Goal: Task Accomplishment & Management: Manage account settings

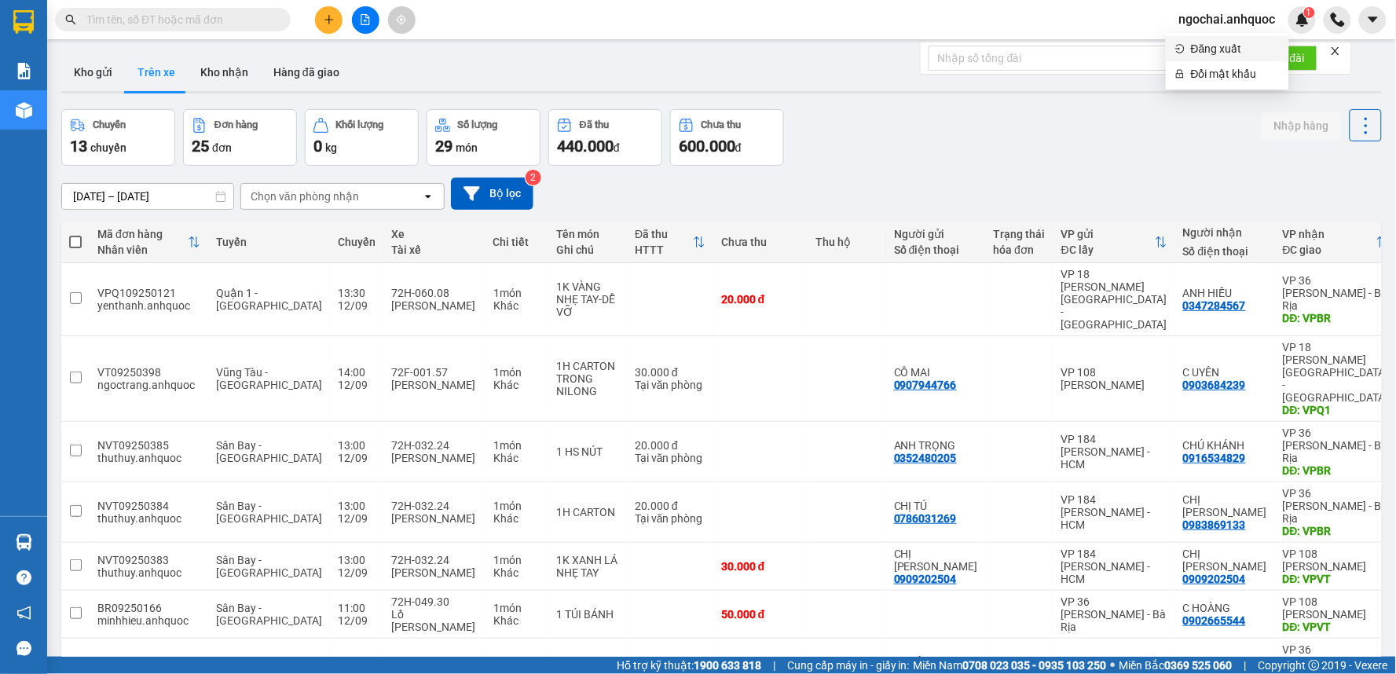
click at [1223, 45] on span "Đăng xuất" at bounding box center [1235, 48] width 89 height 17
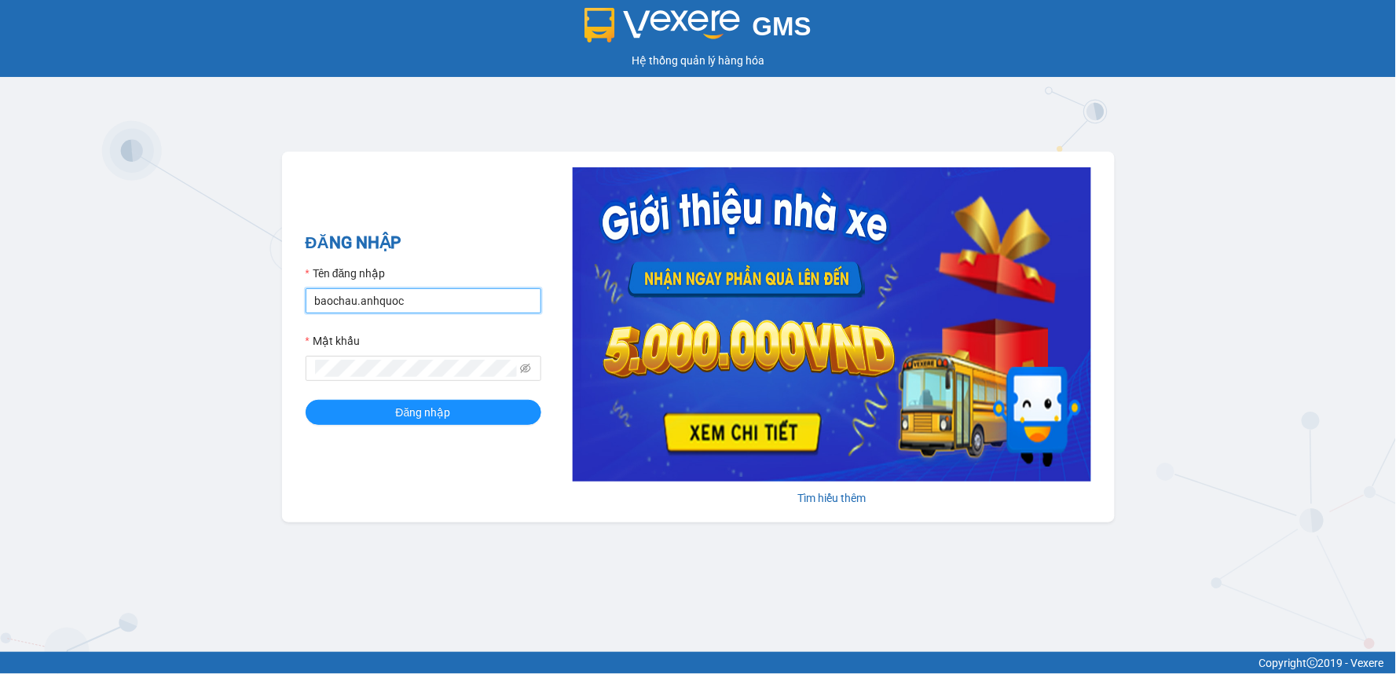
click at [476, 303] on input "baochau.anhquoc" at bounding box center [424, 300] width 236 height 25
type input "thuthao.anhquoc"
click at [442, 410] on span "Đăng nhập" at bounding box center [423, 412] width 55 height 17
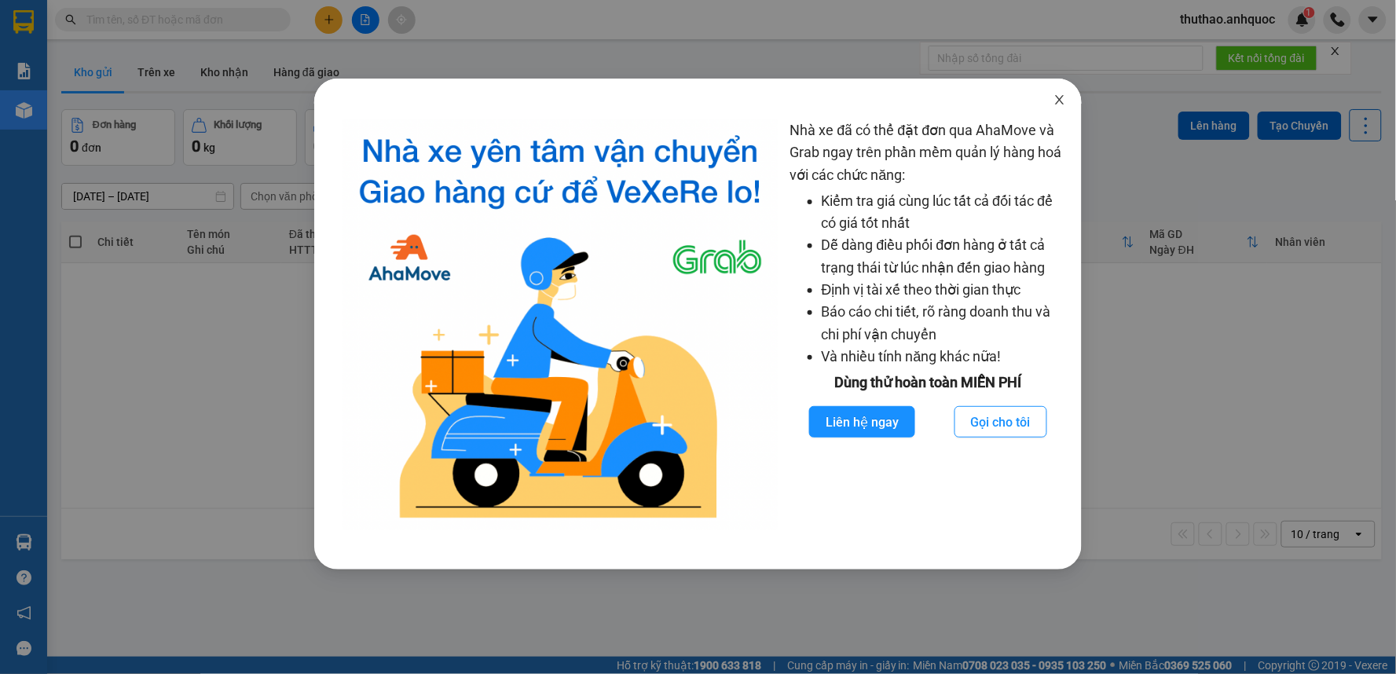
click at [1064, 93] on span "Close" at bounding box center [1060, 101] width 44 height 44
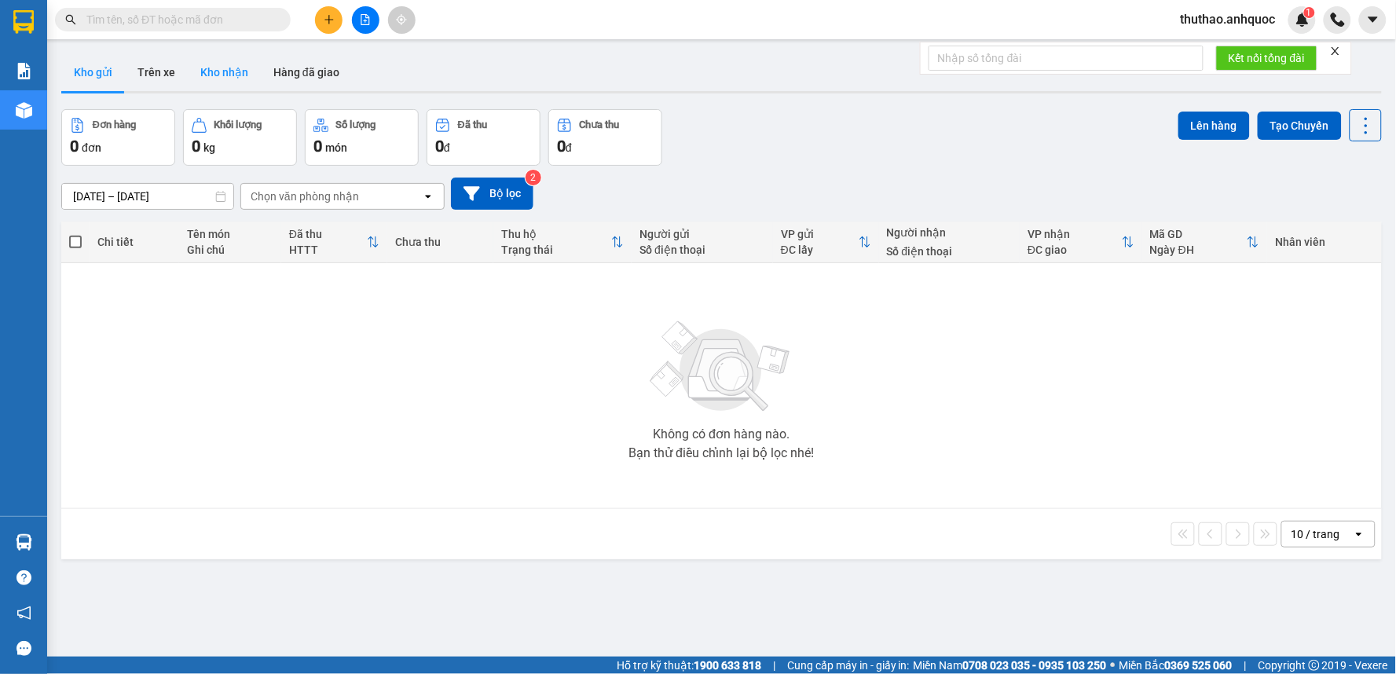
click at [229, 65] on button "Kho nhận" at bounding box center [224, 72] width 73 height 38
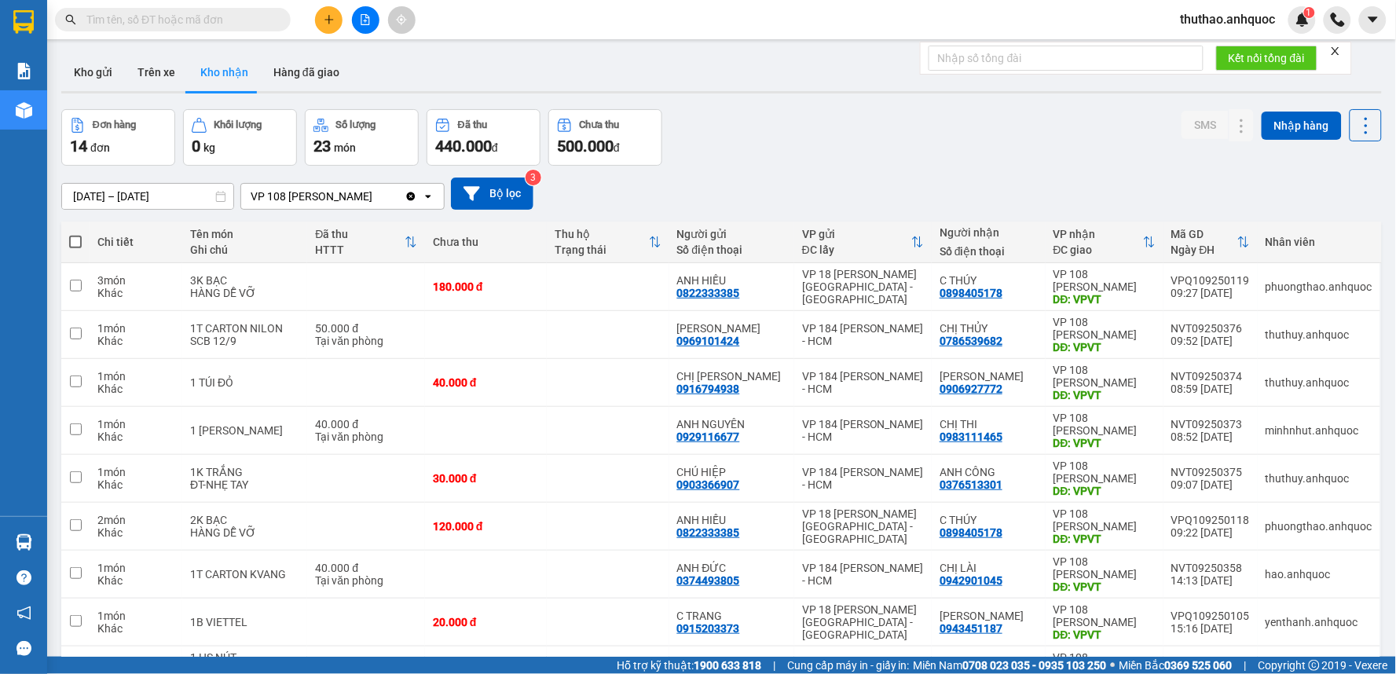
click at [104, 191] on input "10/09/2025 – 12/09/2025" at bounding box center [147, 196] width 171 height 25
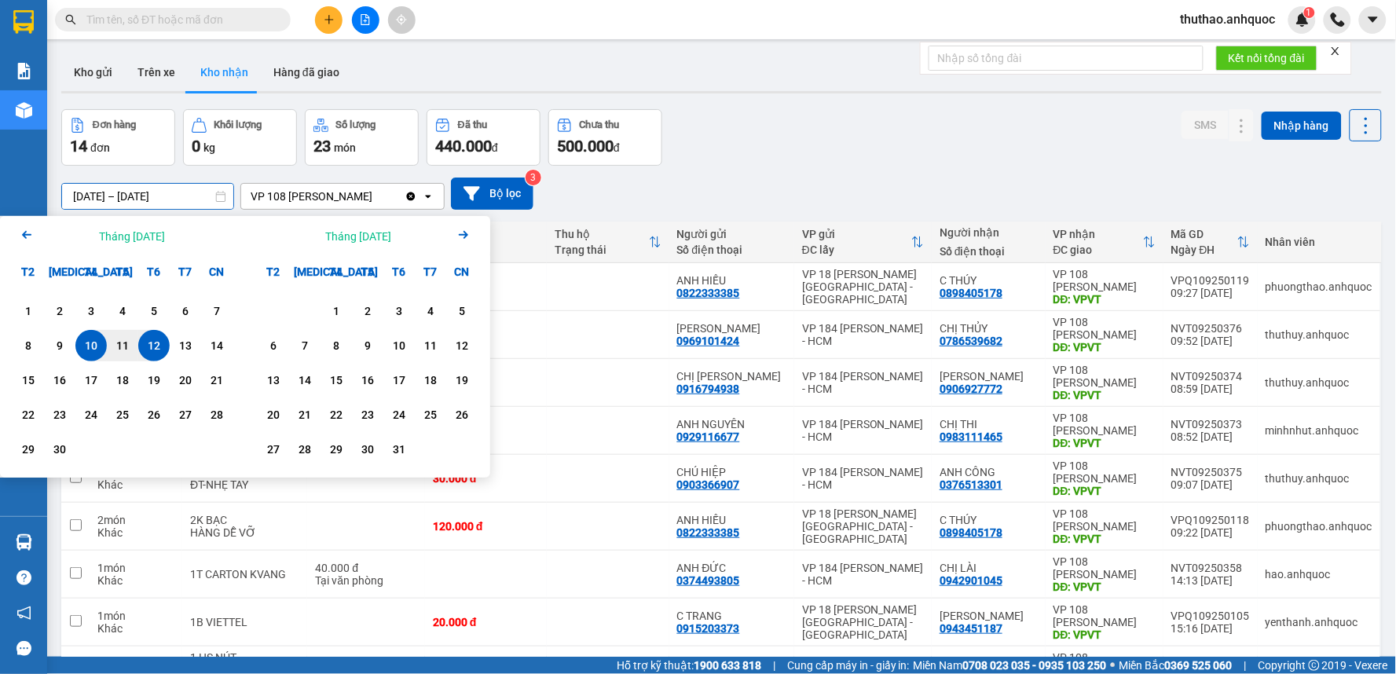
click at [24, 232] on icon "Previous month." at bounding box center [26, 235] width 9 height 8
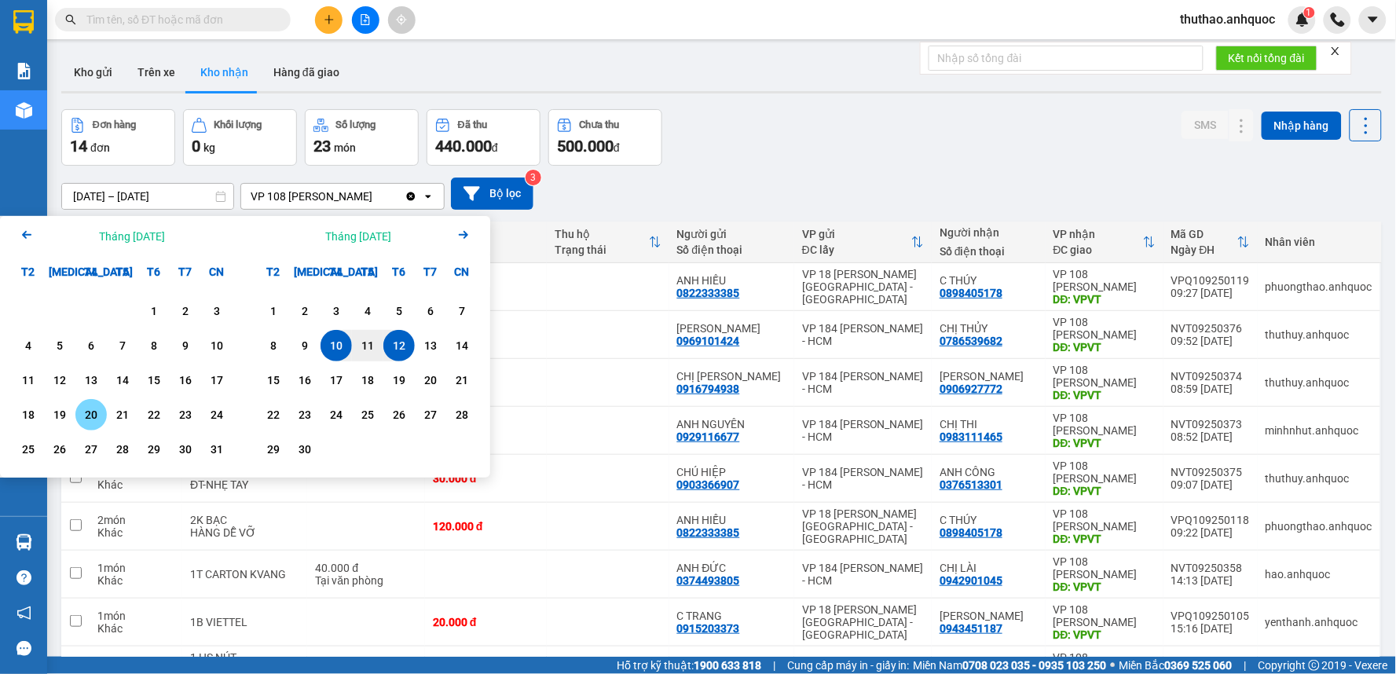
click at [90, 413] on div "20" at bounding box center [91, 414] width 22 height 19
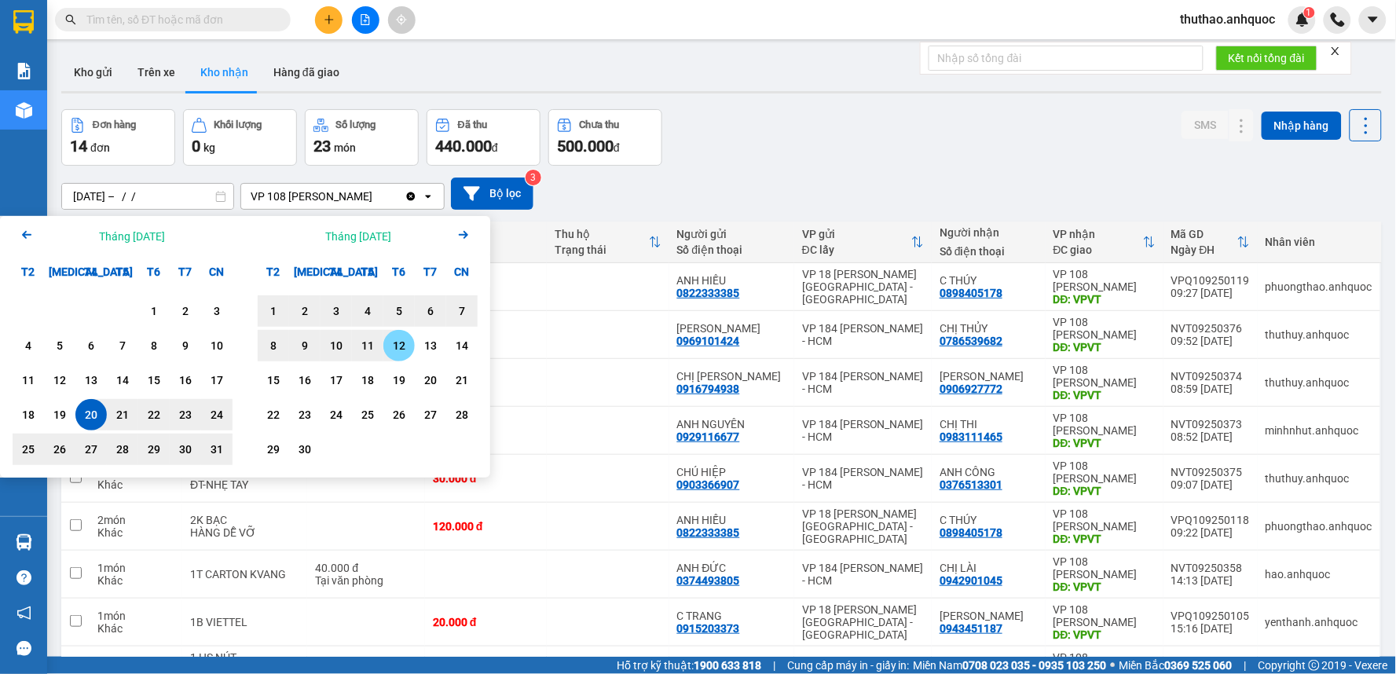
click at [401, 341] on div "12" at bounding box center [399, 345] width 22 height 19
type input "[DATE] – [DATE]"
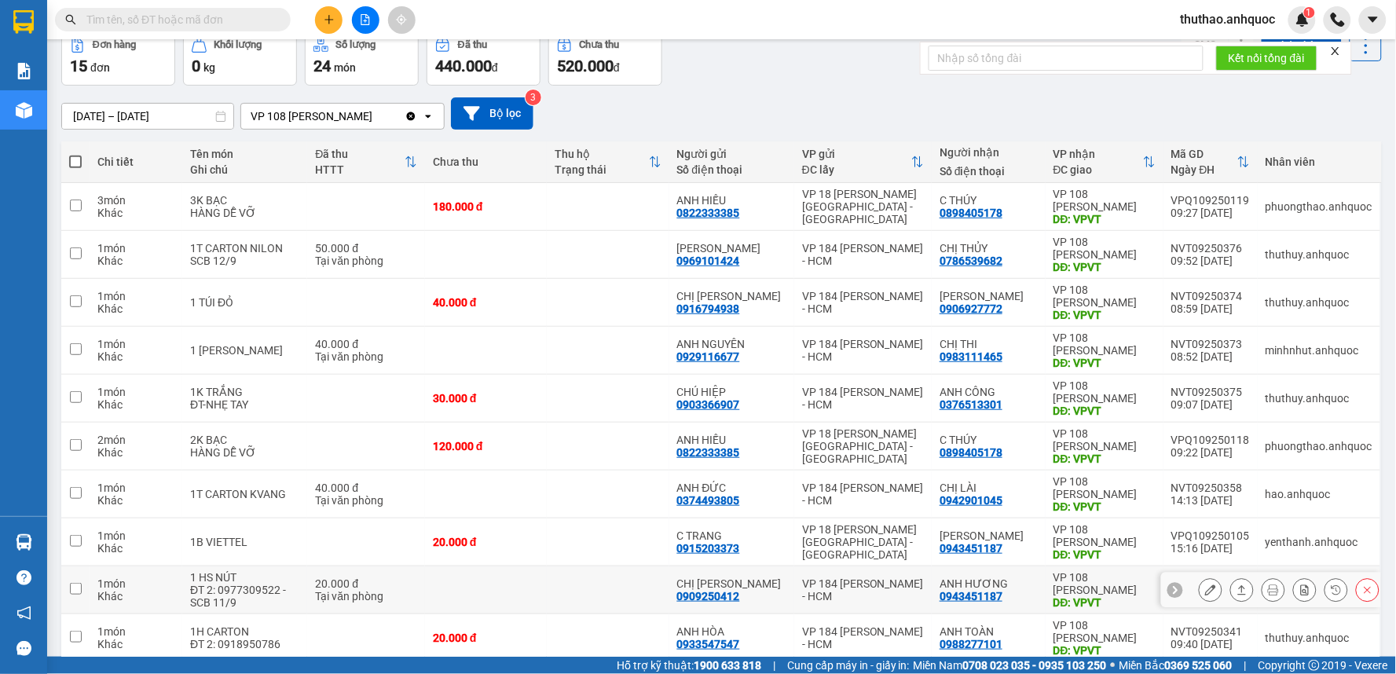
scroll to position [151, 0]
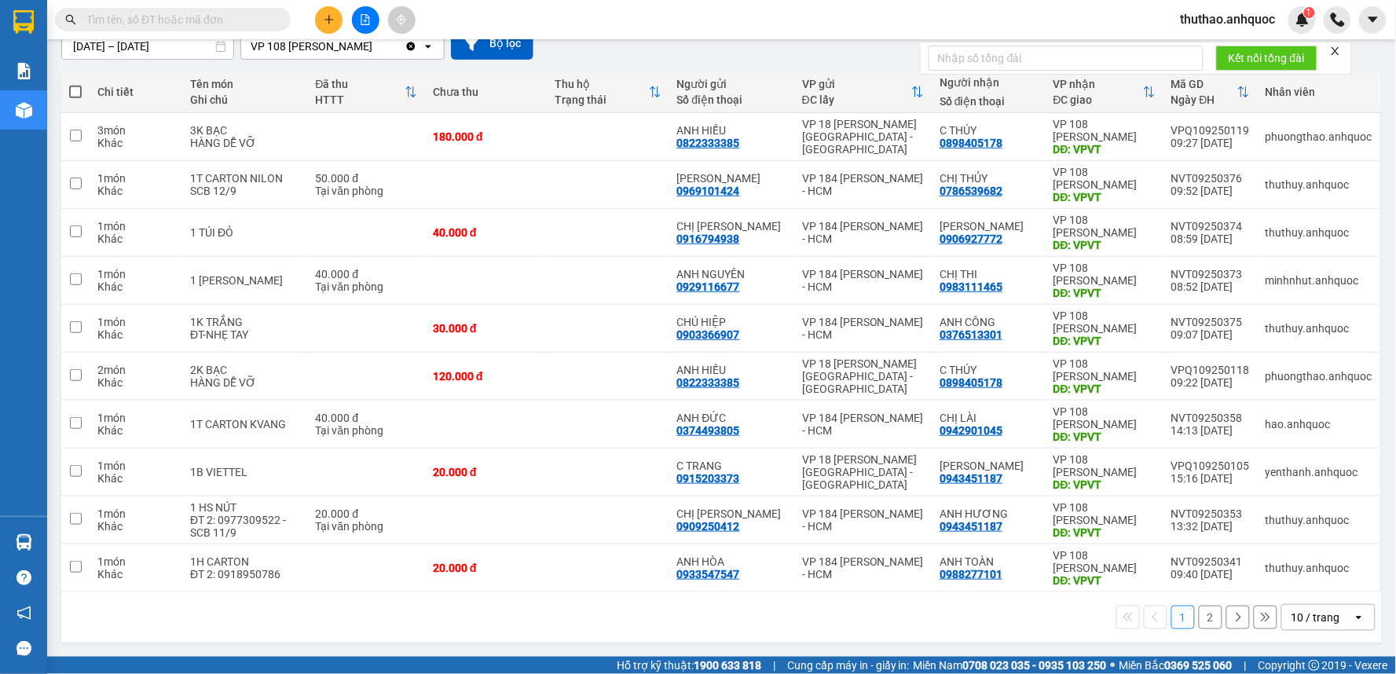
click at [1315, 606] on div "10 / trang" at bounding box center [1317, 617] width 71 height 25
click at [1308, 519] on div "50 / trang" at bounding box center [1316, 528] width 94 height 28
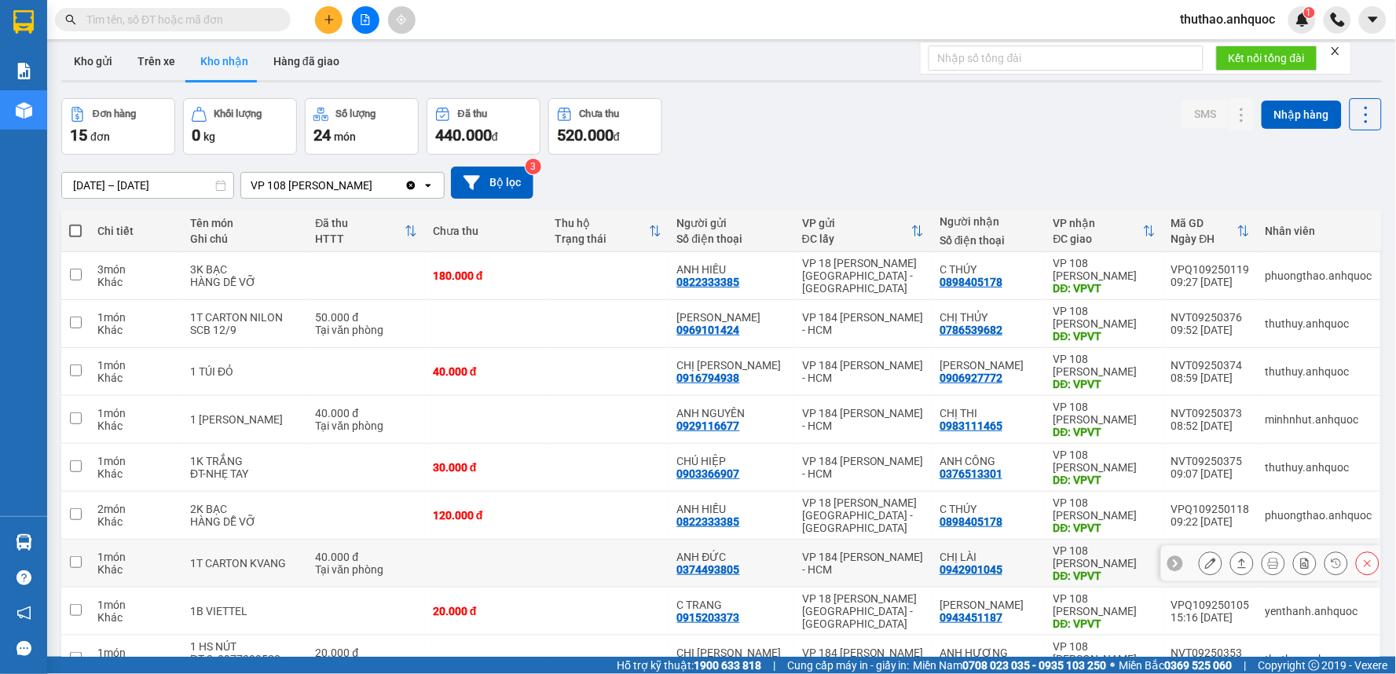
scroll to position [0, 0]
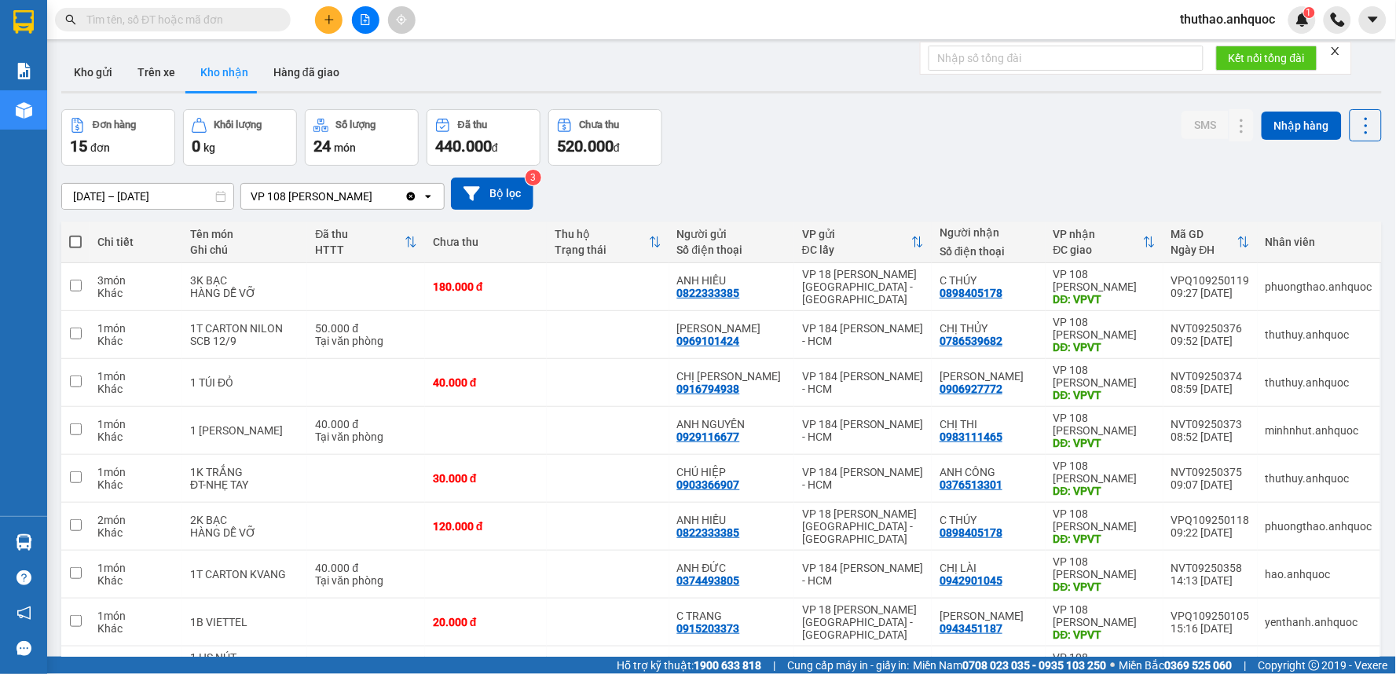
click at [324, 14] on icon "plus" at bounding box center [329, 19] width 11 height 11
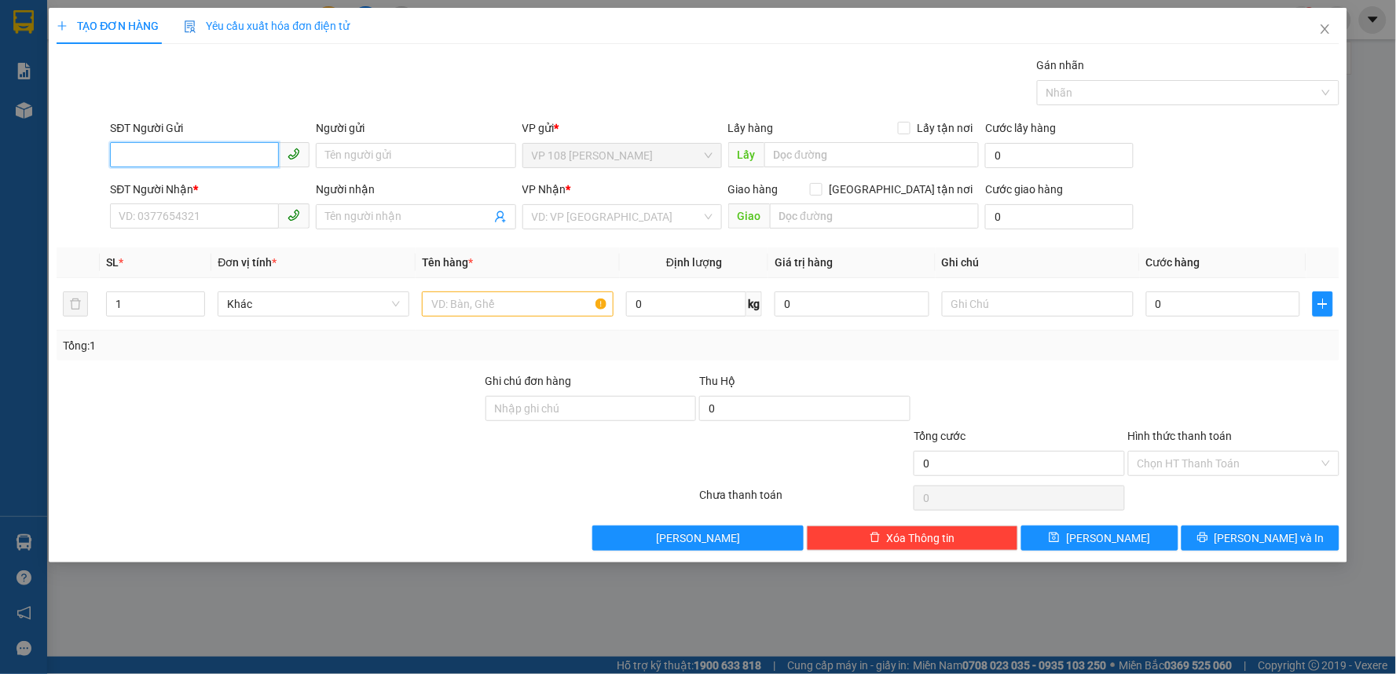
click at [223, 151] on input "SĐT Người Gửi" at bounding box center [194, 154] width 169 height 25
drag, startPoint x: 387, startPoint y: 43, endPoint x: 364, endPoint y: 75, distance: 39.9
click at [386, 52] on div "TẠO ĐƠN HÀNG Yêu cầu xuất hóa đơn điện tử Transit Pickup Surcharge Ids Transit …" at bounding box center [698, 279] width 1283 height 543
click at [204, 160] on input "SĐT Người Gửi" at bounding box center [194, 154] width 169 height 25
type input "0909647382"
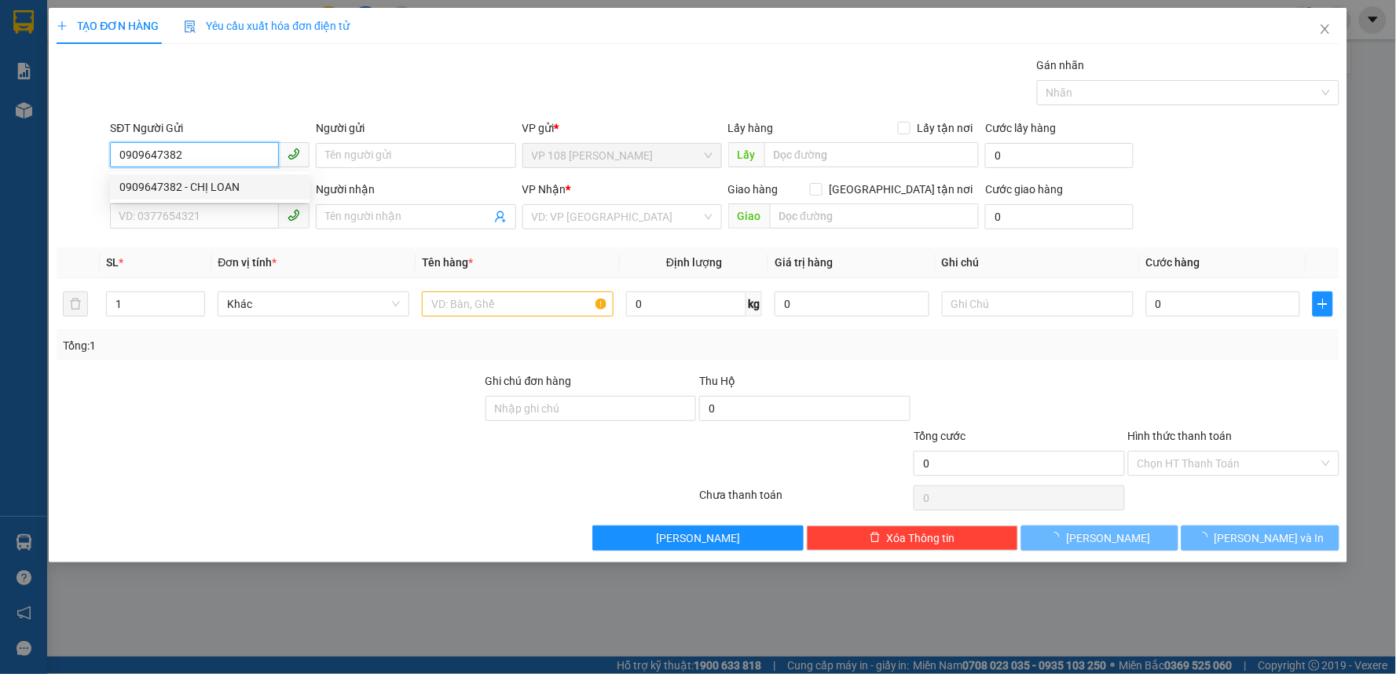
click at [176, 187] on div "0909647382 - CHỊ LOAN" at bounding box center [209, 186] width 181 height 17
type input "CHỊ LOAN"
type input "0376340878"
type input "ANH DŨNG"
type input "VP184"
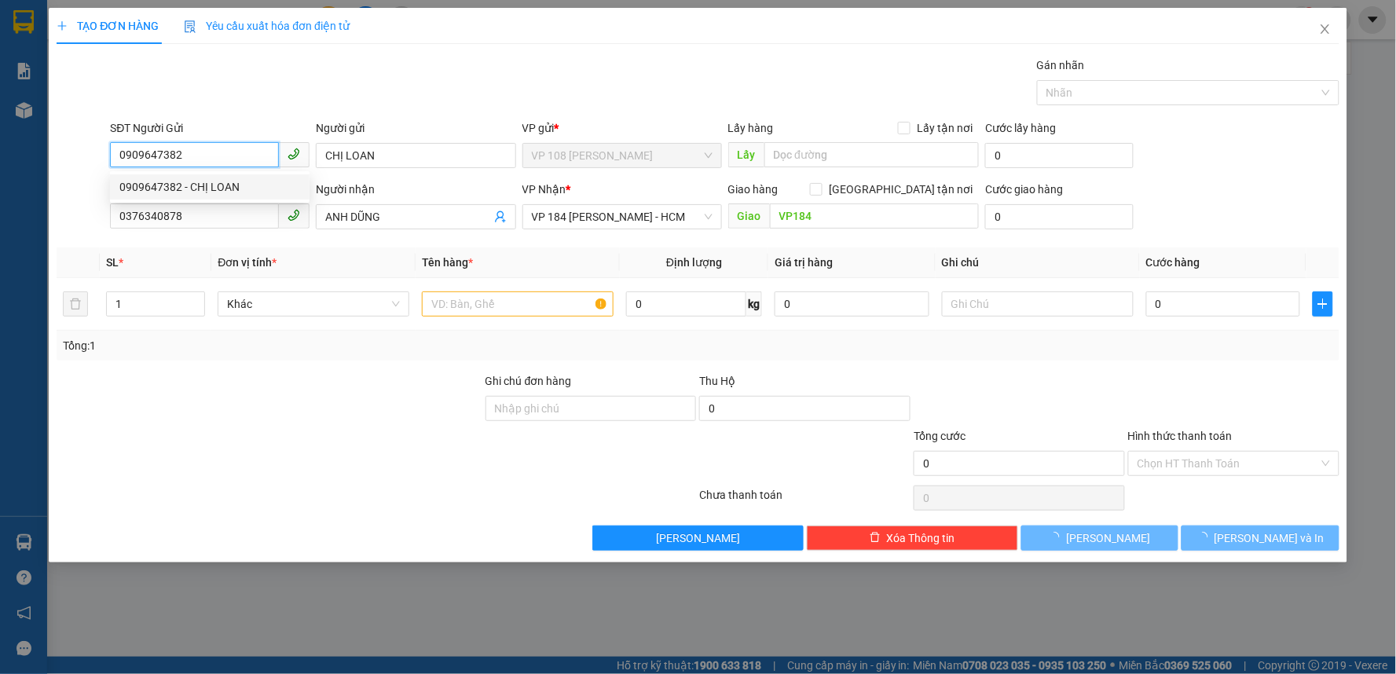
type input "40.000"
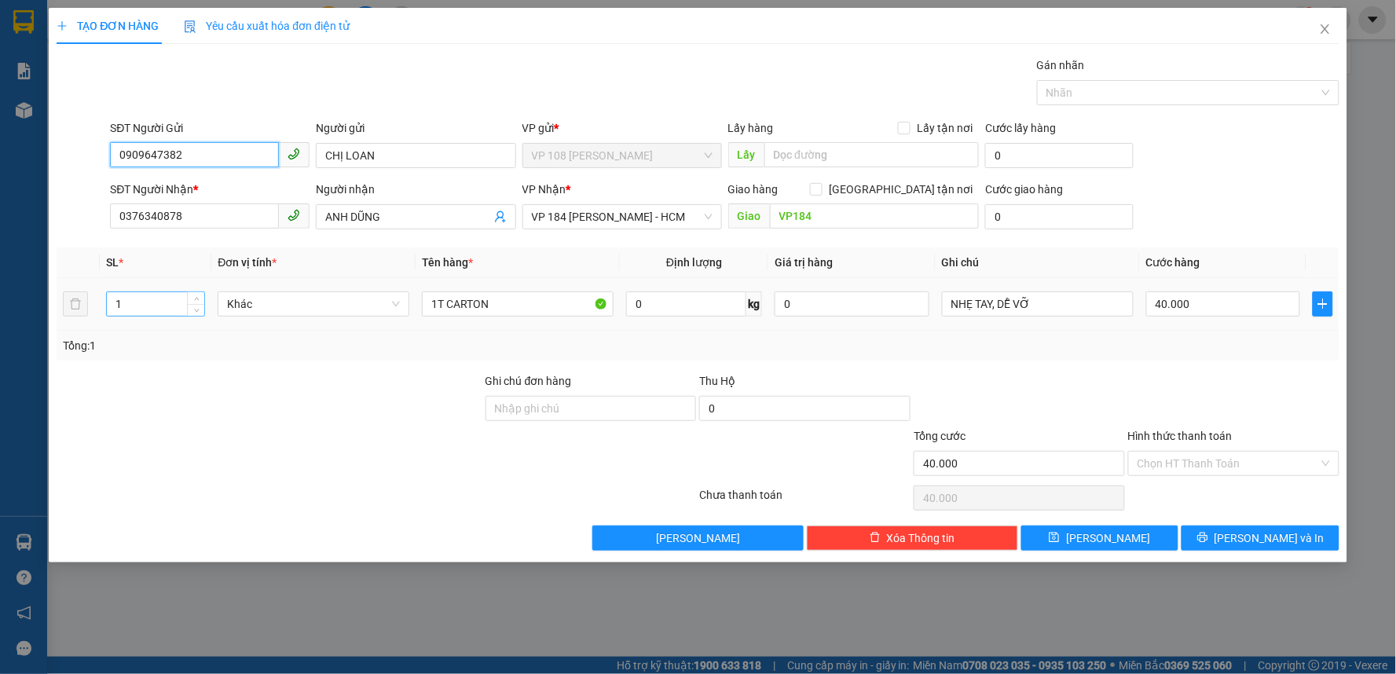
type input "0909647382"
click at [141, 300] on input "1" at bounding box center [155, 304] width 97 height 24
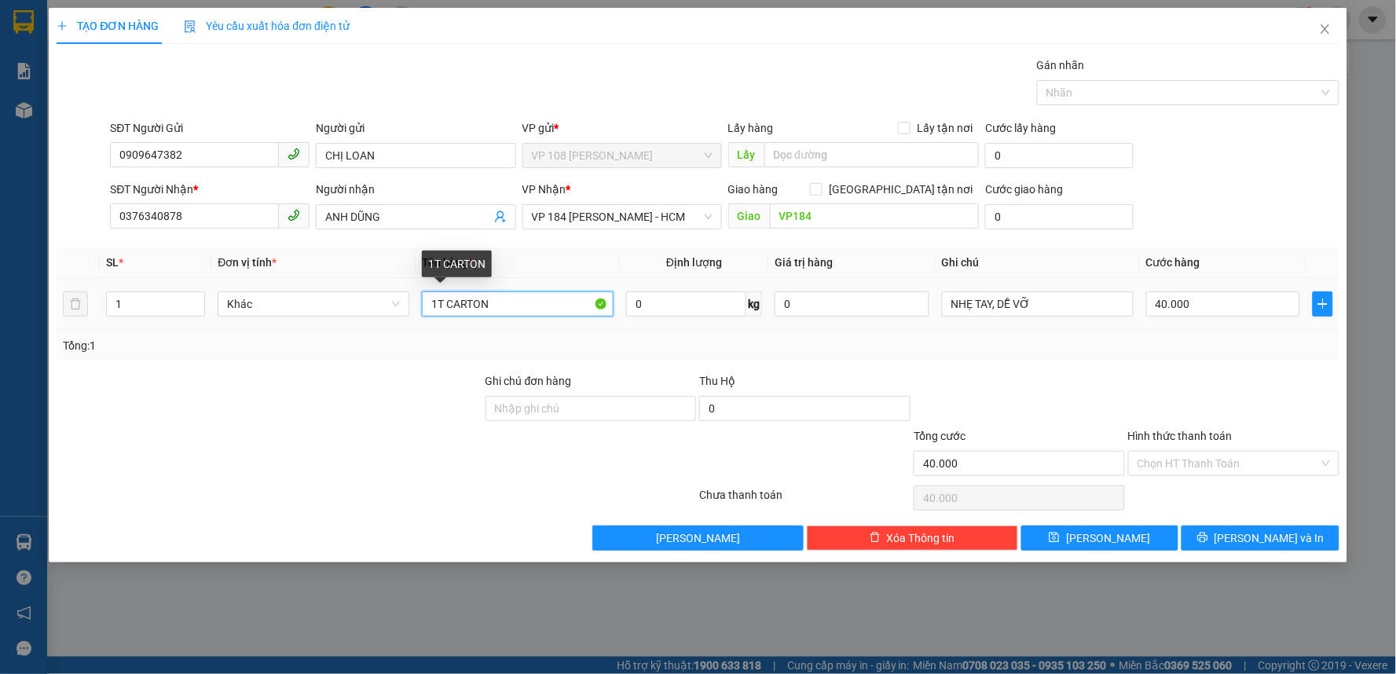
click at [522, 306] on input "1T CARTON" at bounding box center [518, 303] width 192 height 25
type input "1T MÁY TÍNH"
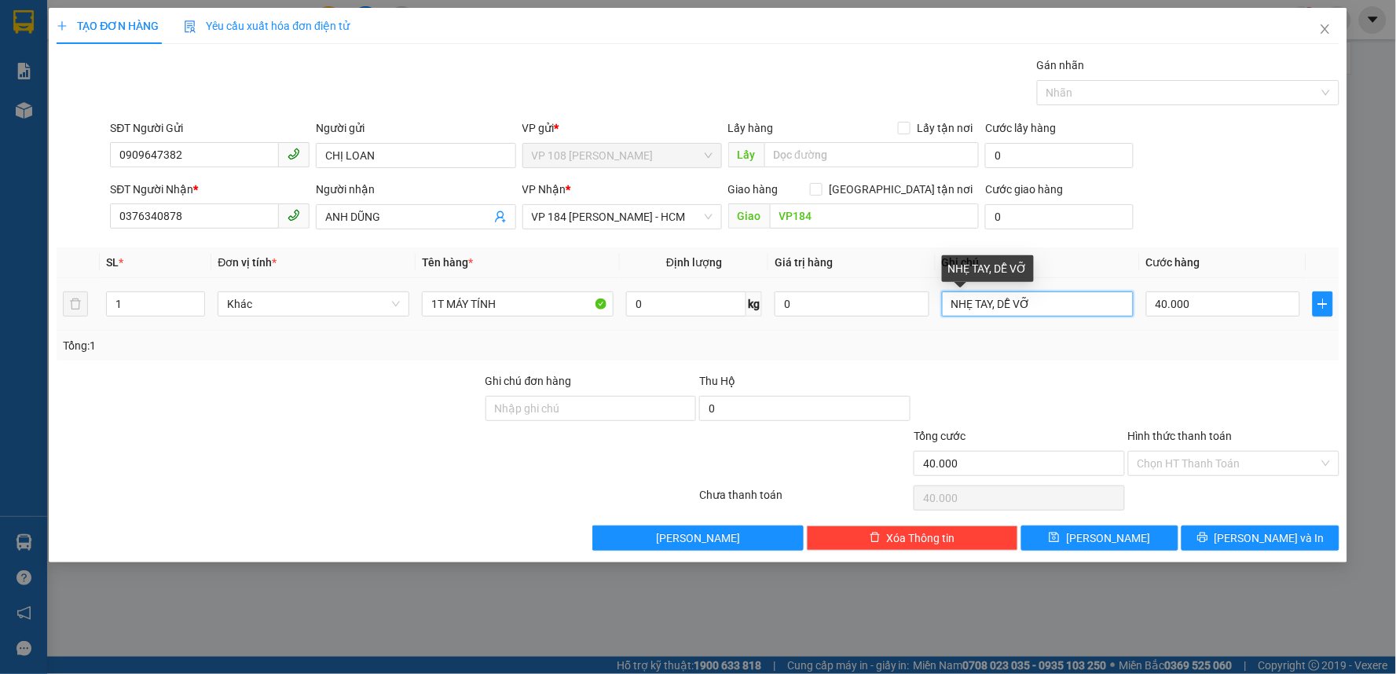
click at [1058, 304] on input "NHẸ TAY, DỄ VỠ" at bounding box center [1038, 303] width 192 height 25
type input "NHẸ TAY"
click at [1208, 303] on input "40.000" at bounding box center [1223, 303] width 155 height 25
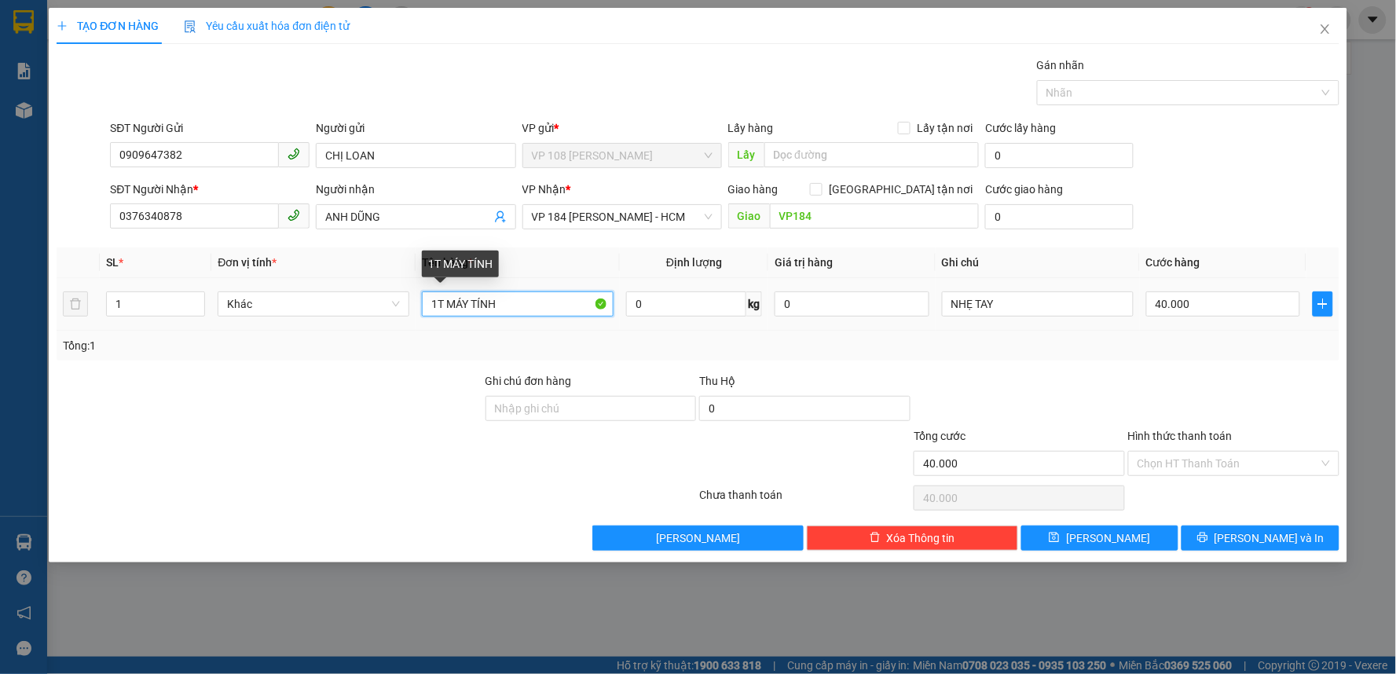
click at [527, 300] on input "1T MÁY TÍNH" at bounding box center [518, 303] width 192 height 25
click at [1039, 307] on input "NHẸ TAY" at bounding box center [1038, 303] width 192 height 25
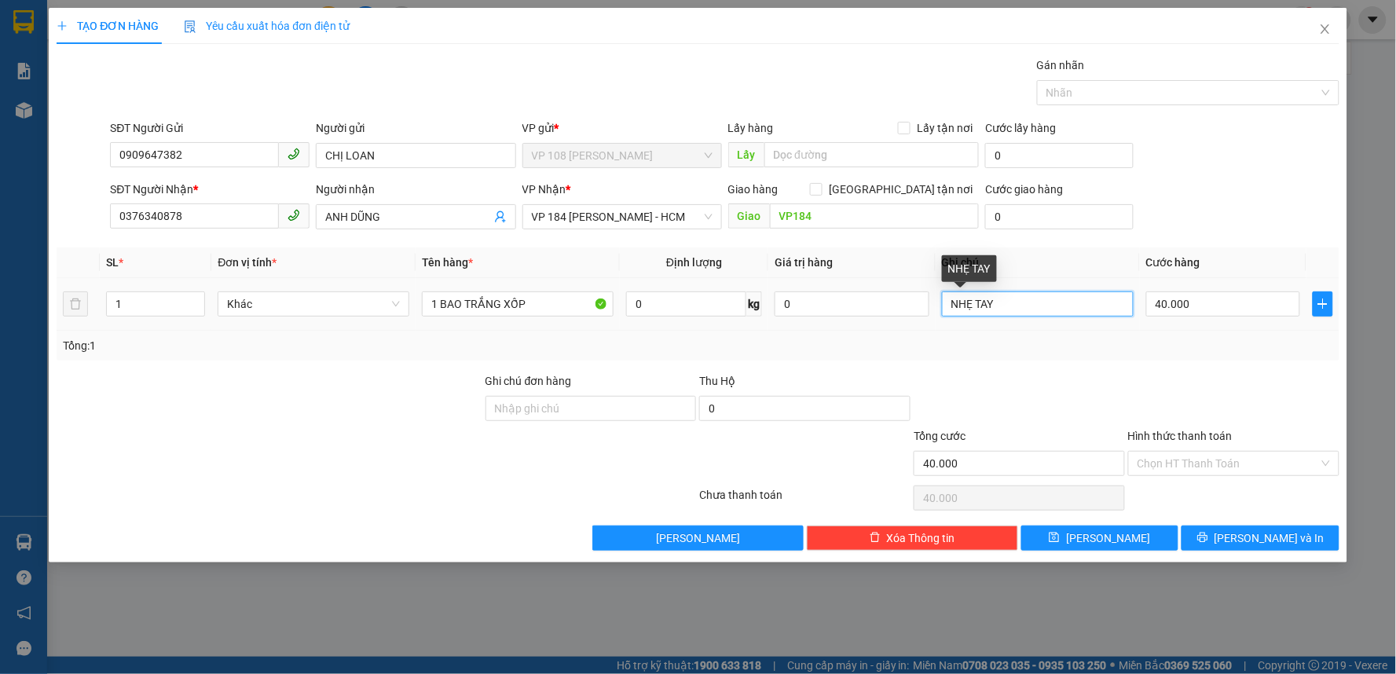
click at [954, 307] on input "NHẸ TAY" at bounding box center [1038, 303] width 192 height 25
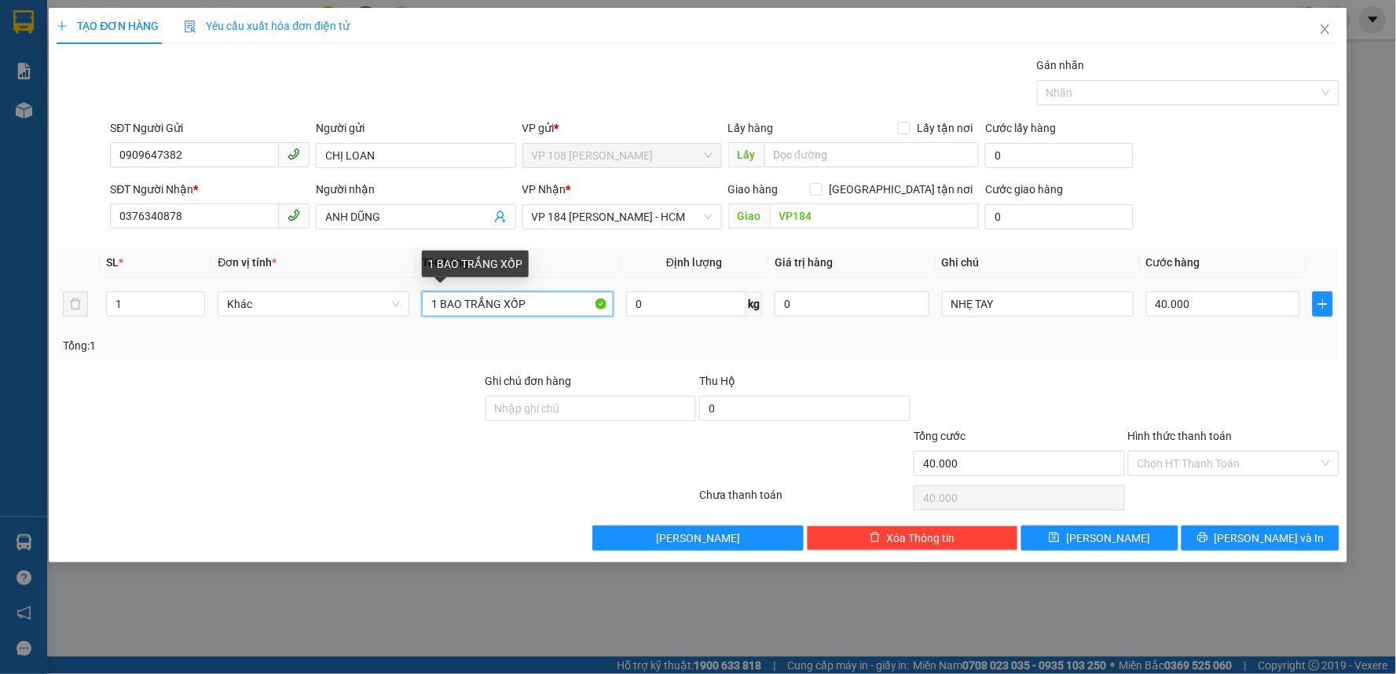
drag, startPoint x: 554, startPoint y: 301, endPoint x: 428, endPoint y: 310, distance: 126.1
click at [428, 310] on input "1 BAO TRẮNG XỐP" at bounding box center [518, 303] width 192 height 25
type input "1T XÁCH MÀU XANH"
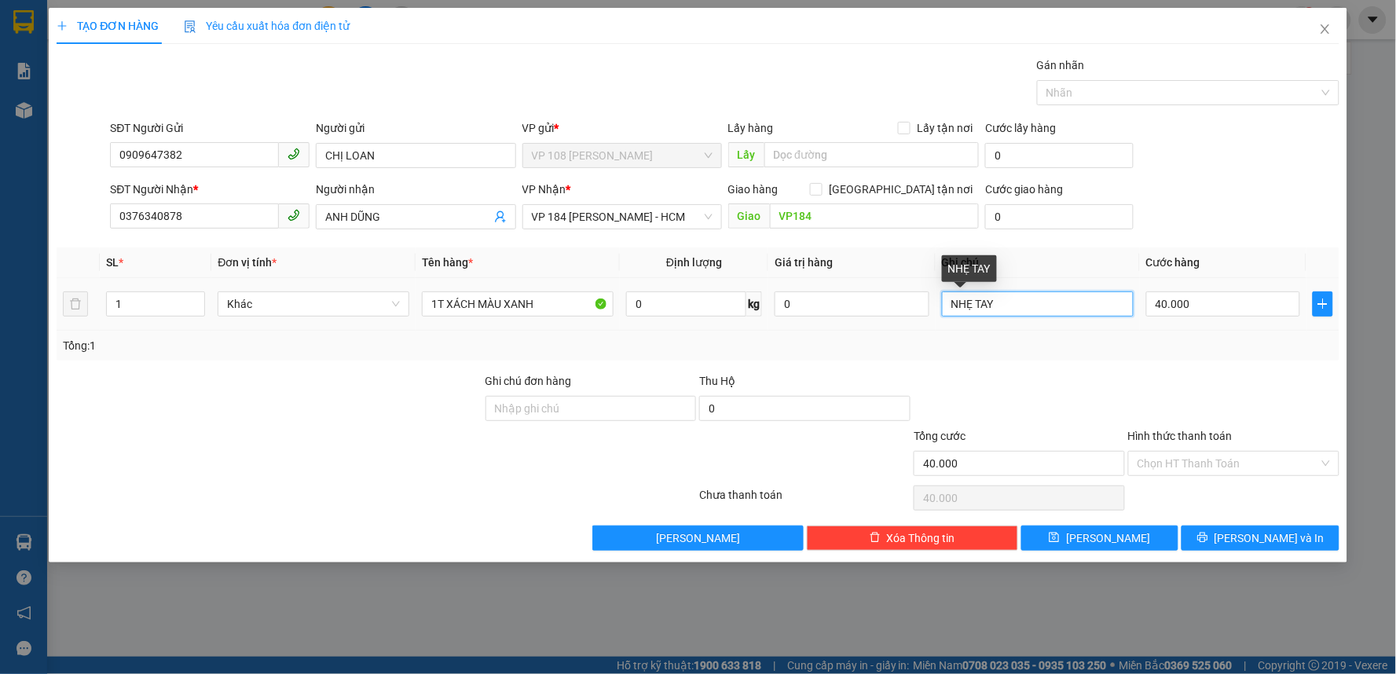
click at [951, 309] on input "NHẸ TAY" at bounding box center [1038, 303] width 192 height 25
type input "1 LAPTOP, NHẸ TAY"
click at [1247, 304] on input "40.000" at bounding box center [1223, 303] width 155 height 25
type input "8"
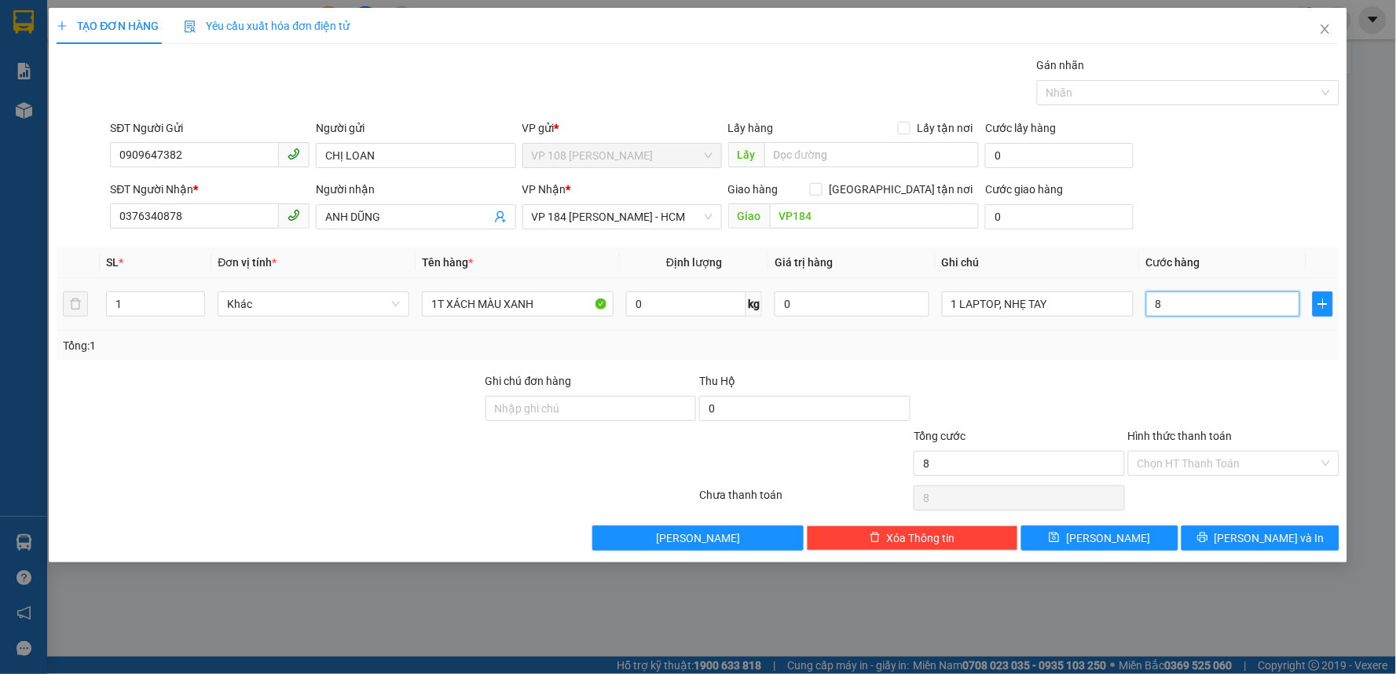
type input "80"
type input "800"
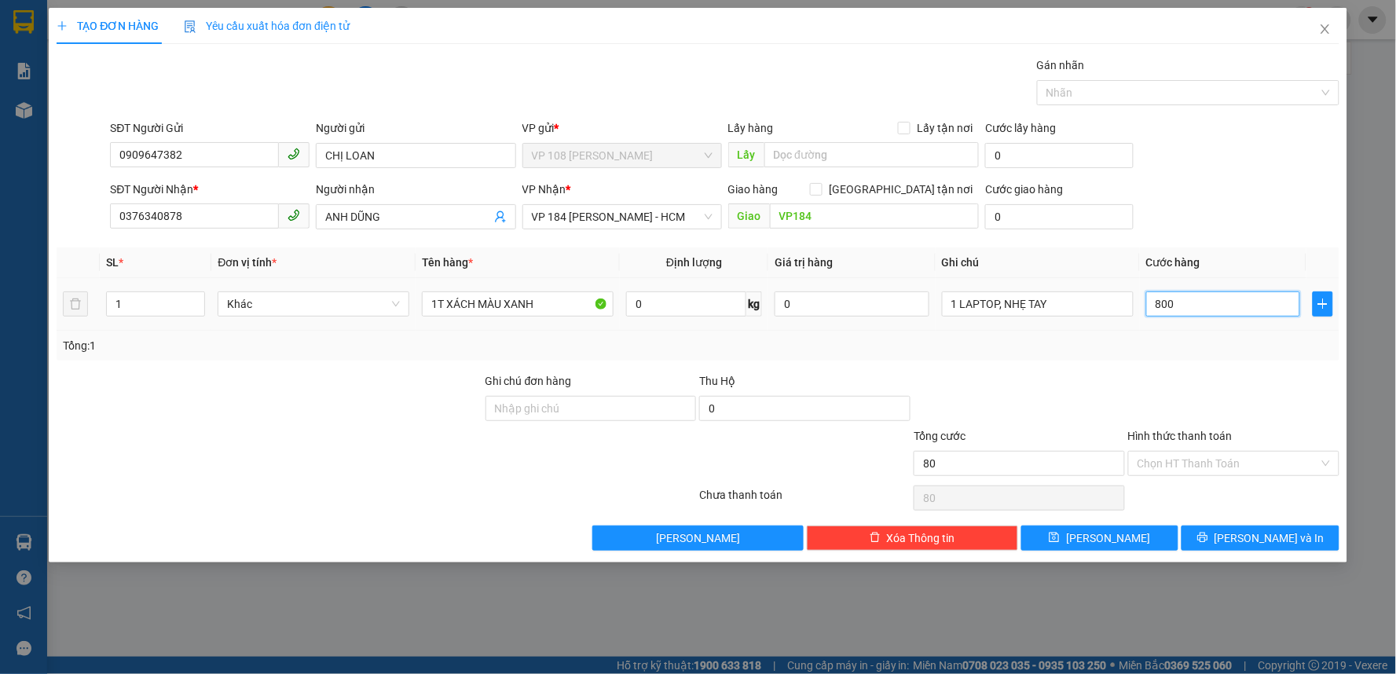
type input "800"
type input "8.000"
type input "80.000"
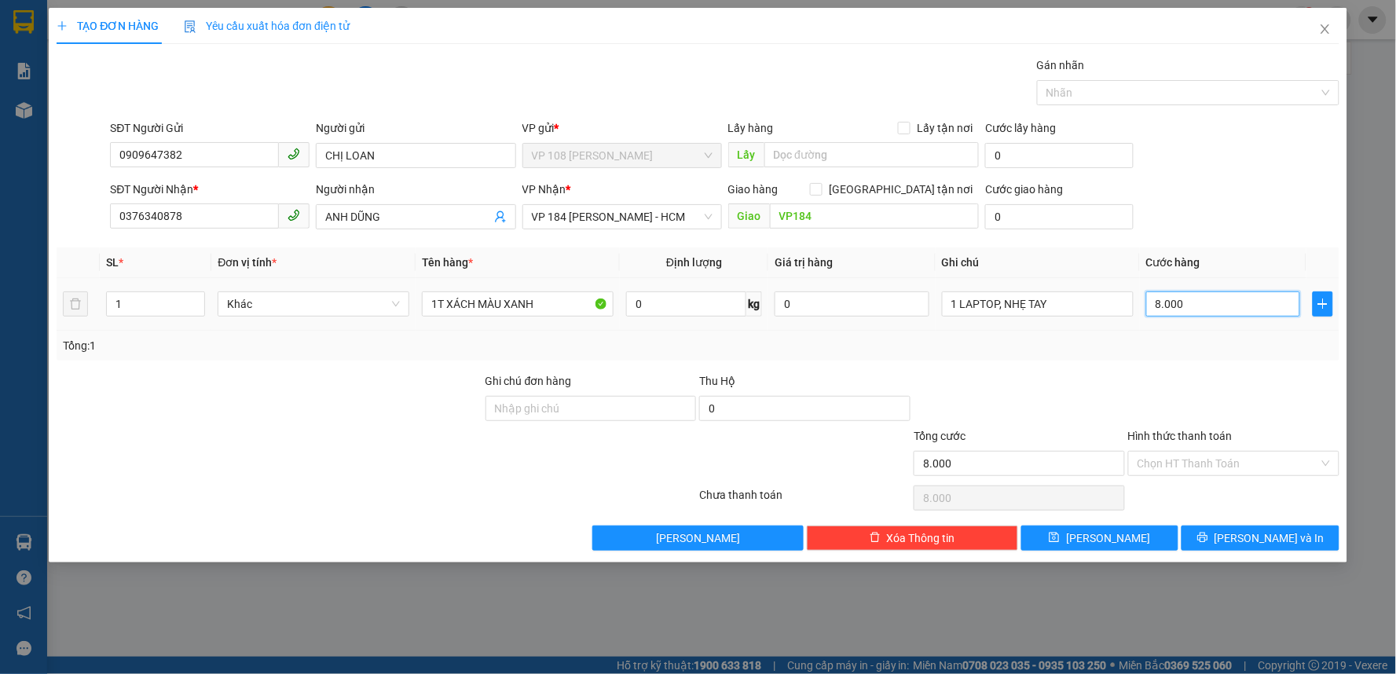
type input "80.000"
click at [1189, 453] on input "Hình thức thanh toán" at bounding box center [1228, 464] width 181 height 24
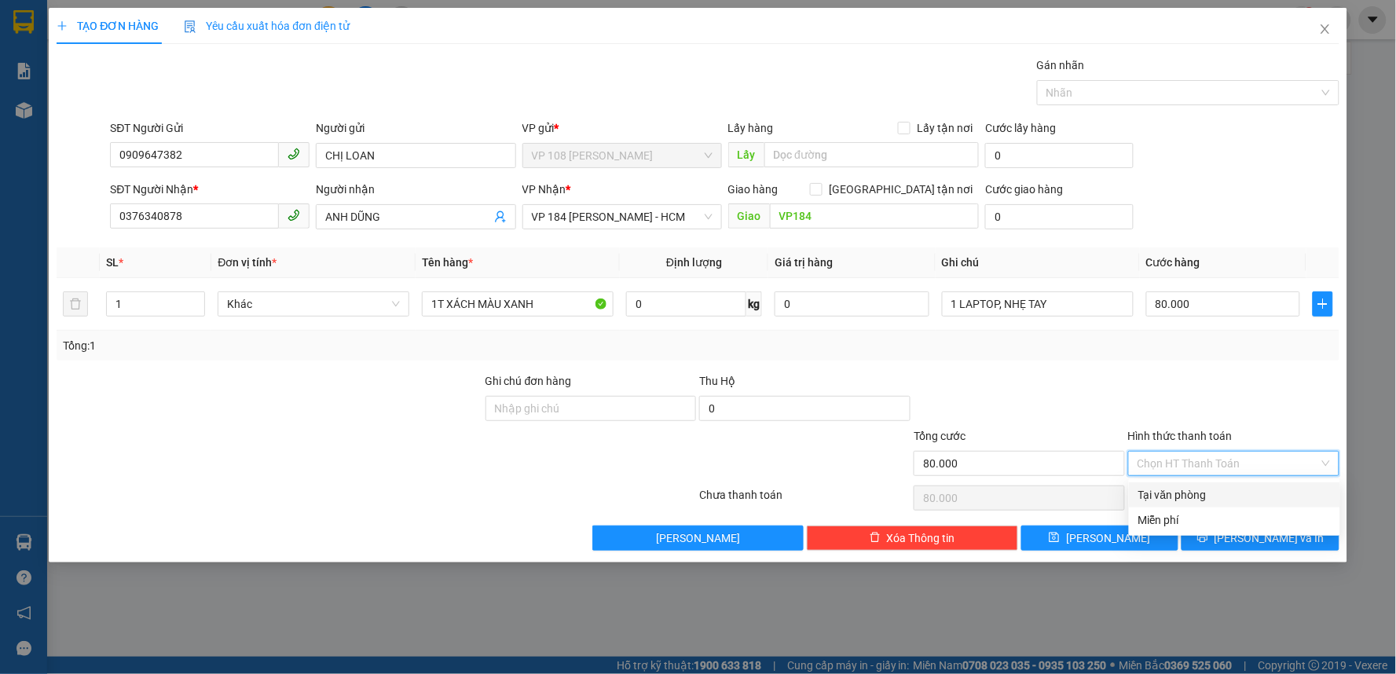
click at [1187, 489] on div "Tại văn phòng" at bounding box center [1234, 494] width 192 height 17
type input "0"
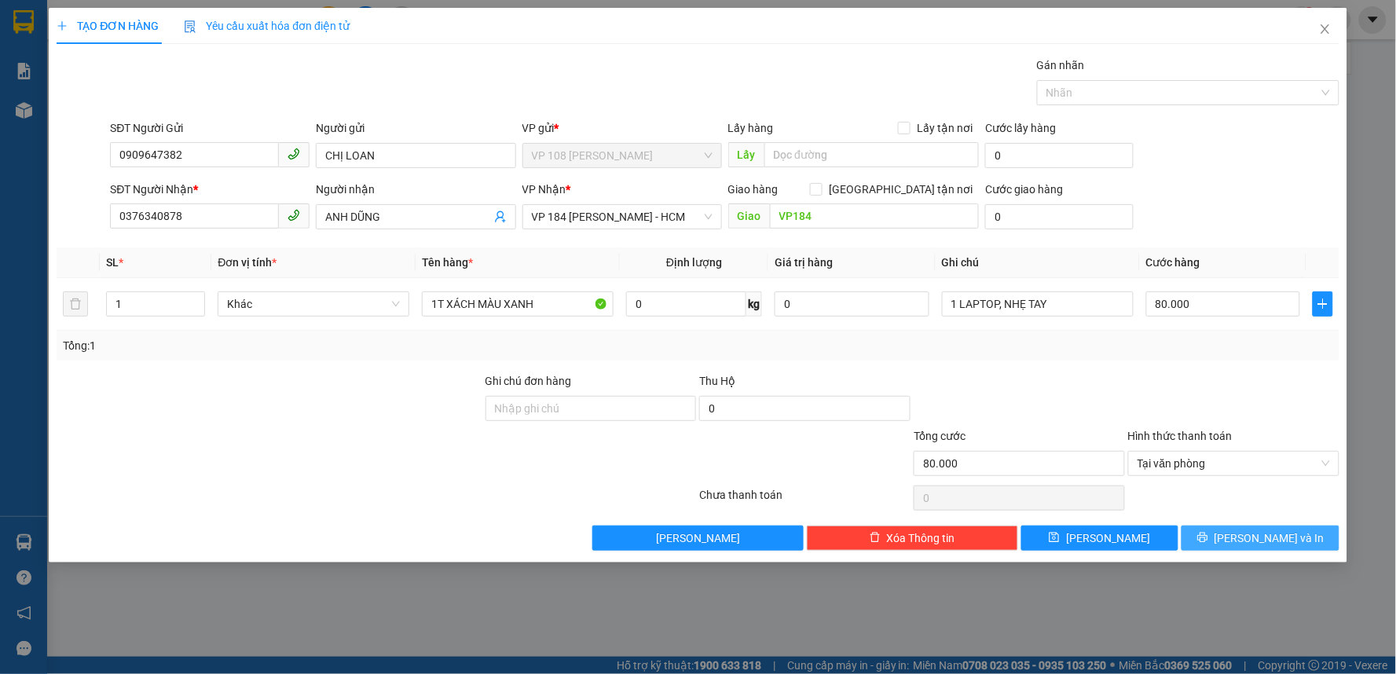
click at [1255, 538] on span "[PERSON_NAME] và In" at bounding box center [1270, 538] width 110 height 17
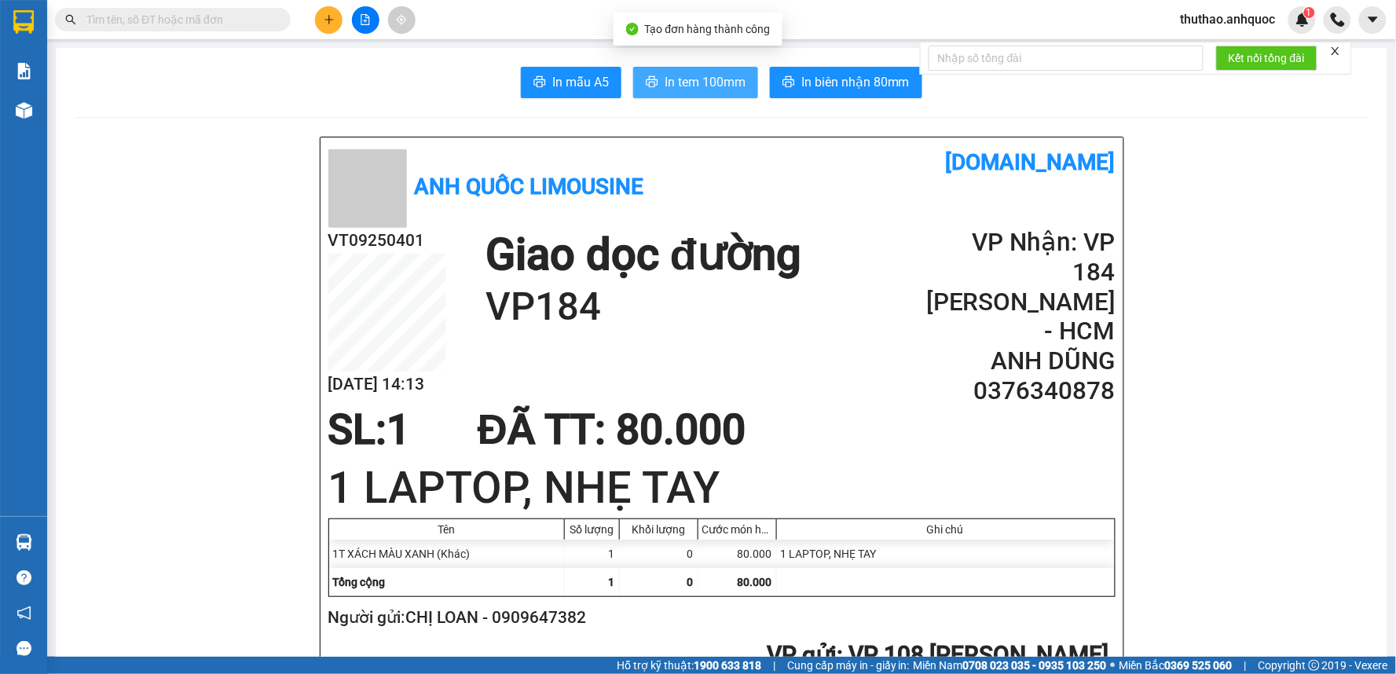
click at [704, 75] on span "In tem 100mm" at bounding box center [705, 82] width 81 height 20
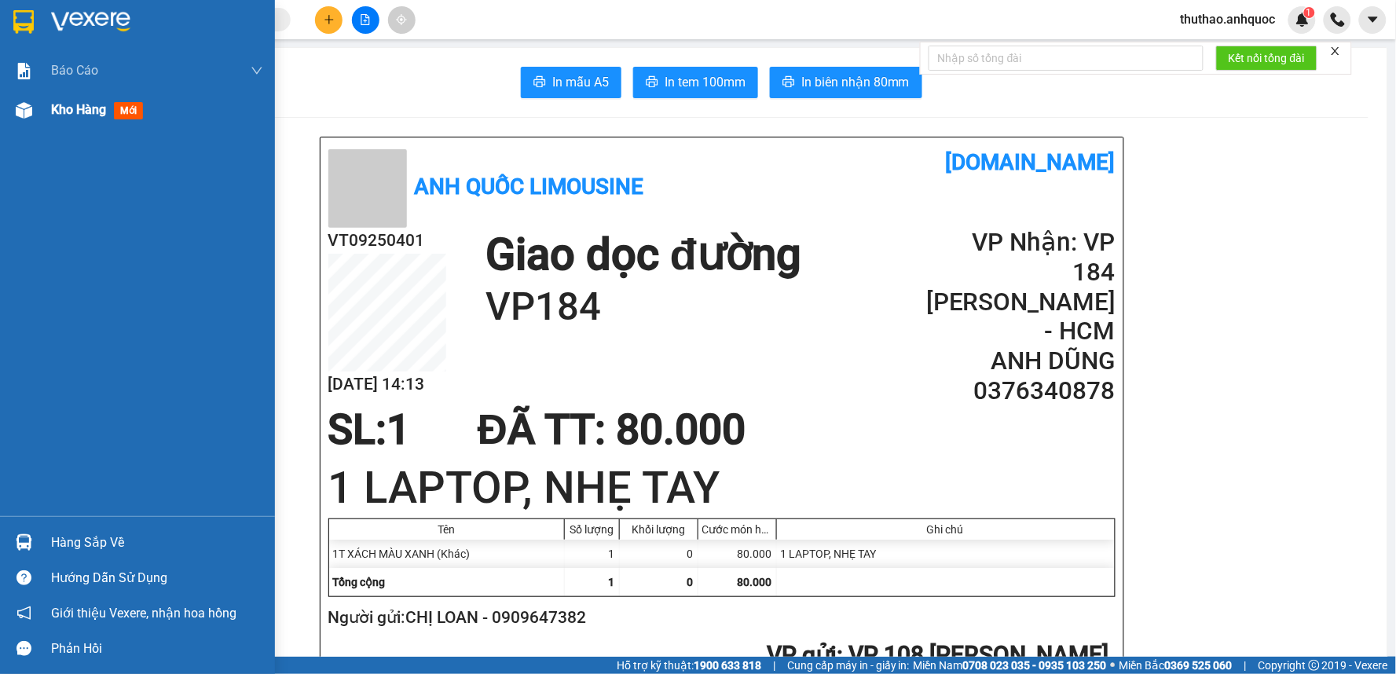
click at [83, 102] on span "Kho hàng" at bounding box center [78, 109] width 55 height 15
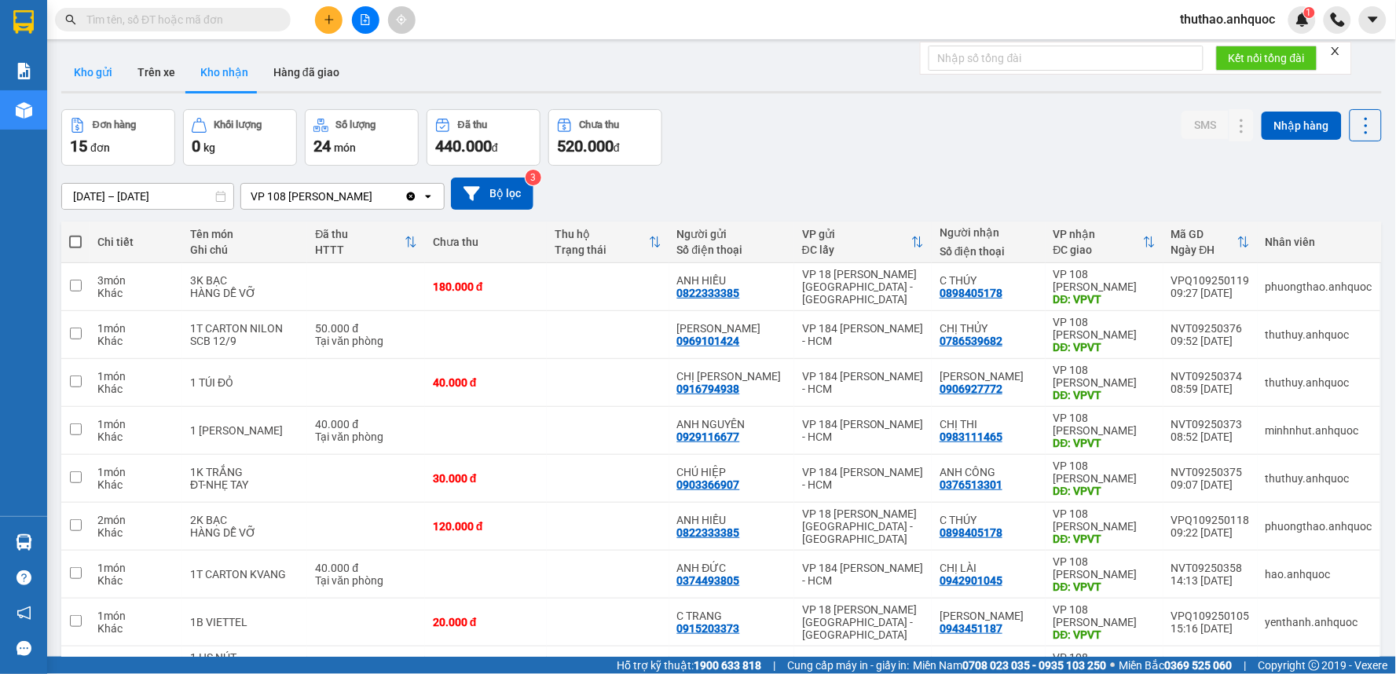
click at [103, 68] on button "Kho gửi" at bounding box center [93, 72] width 64 height 38
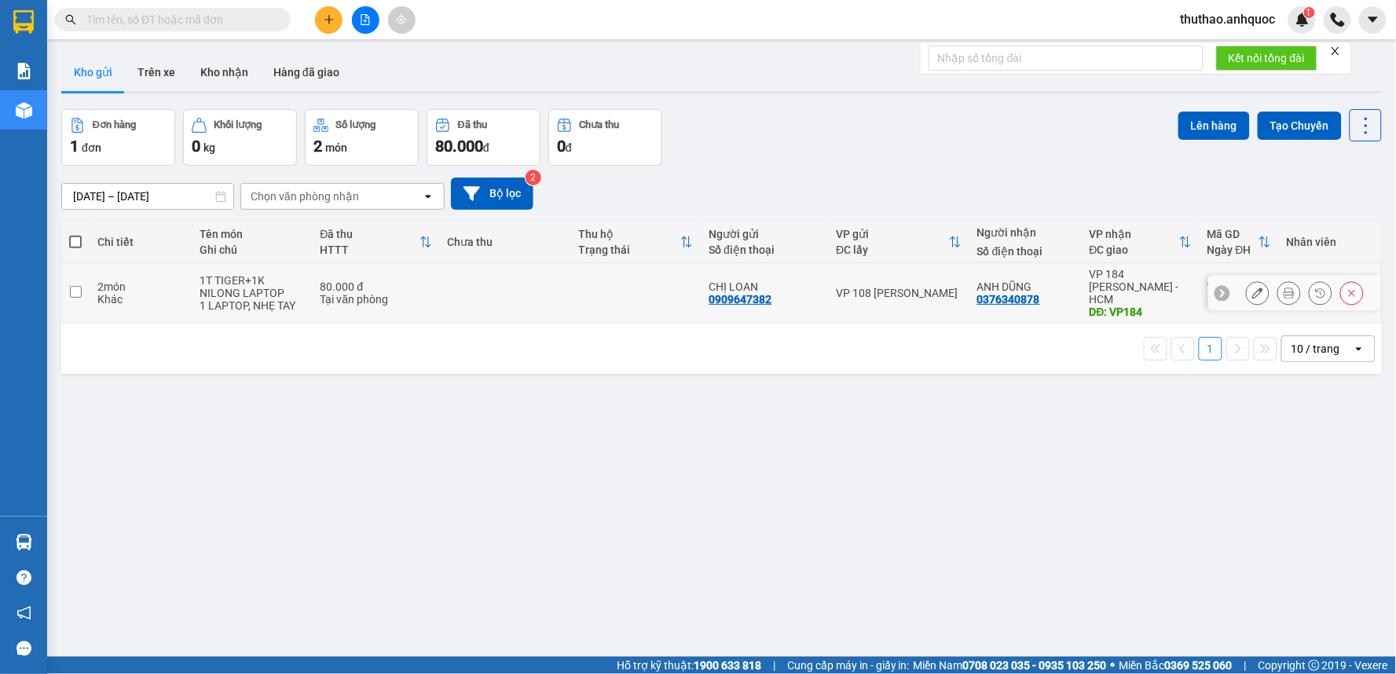
click at [75, 286] on input "checkbox" at bounding box center [76, 292] width 12 height 12
checkbox input "true"
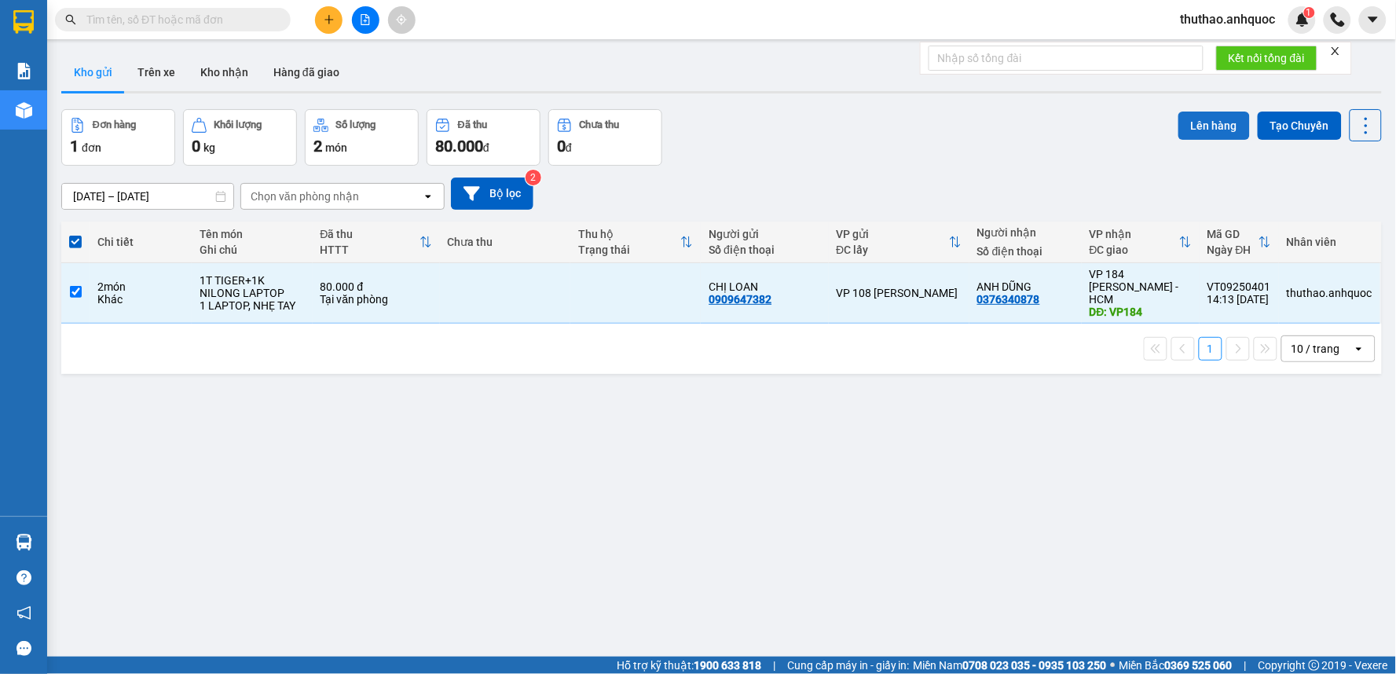
click at [1208, 128] on button "Lên hàng" at bounding box center [1214, 126] width 71 height 28
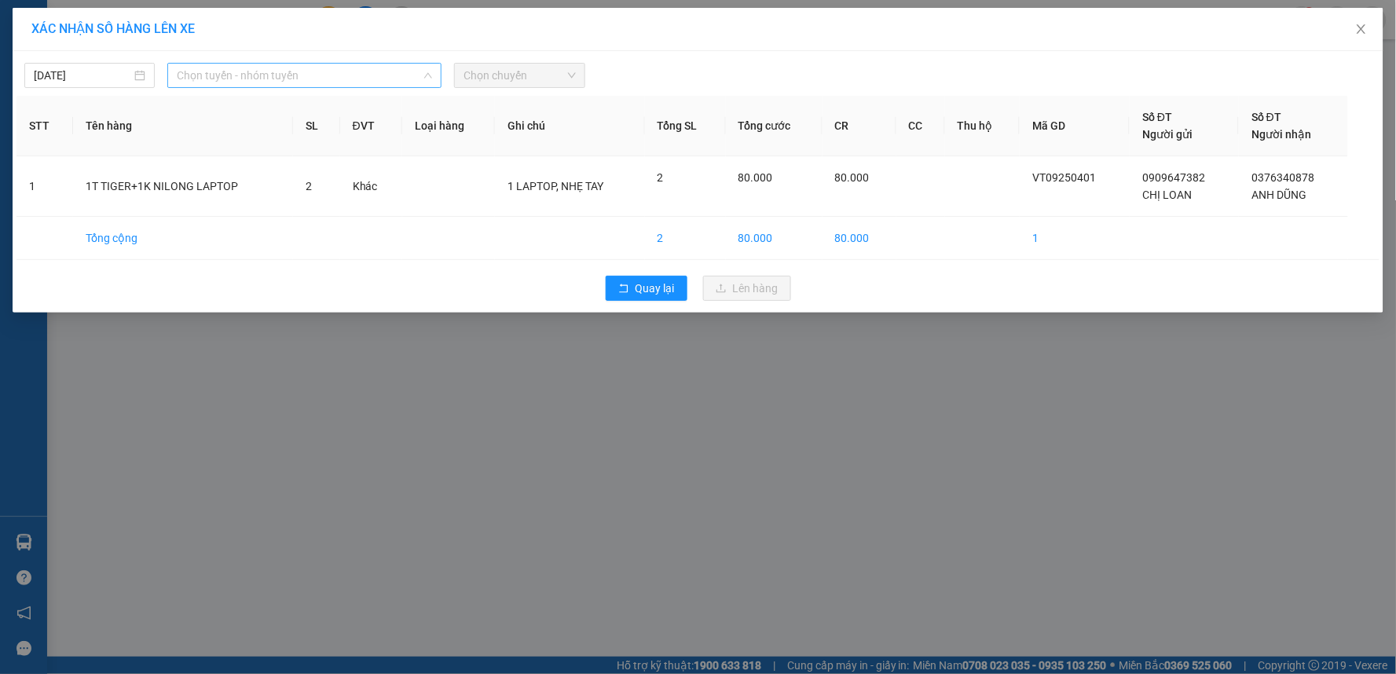
click at [312, 76] on span "Chọn tuyến - nhóm tuyến" at bounding box center [304, 76] width 255 height 24
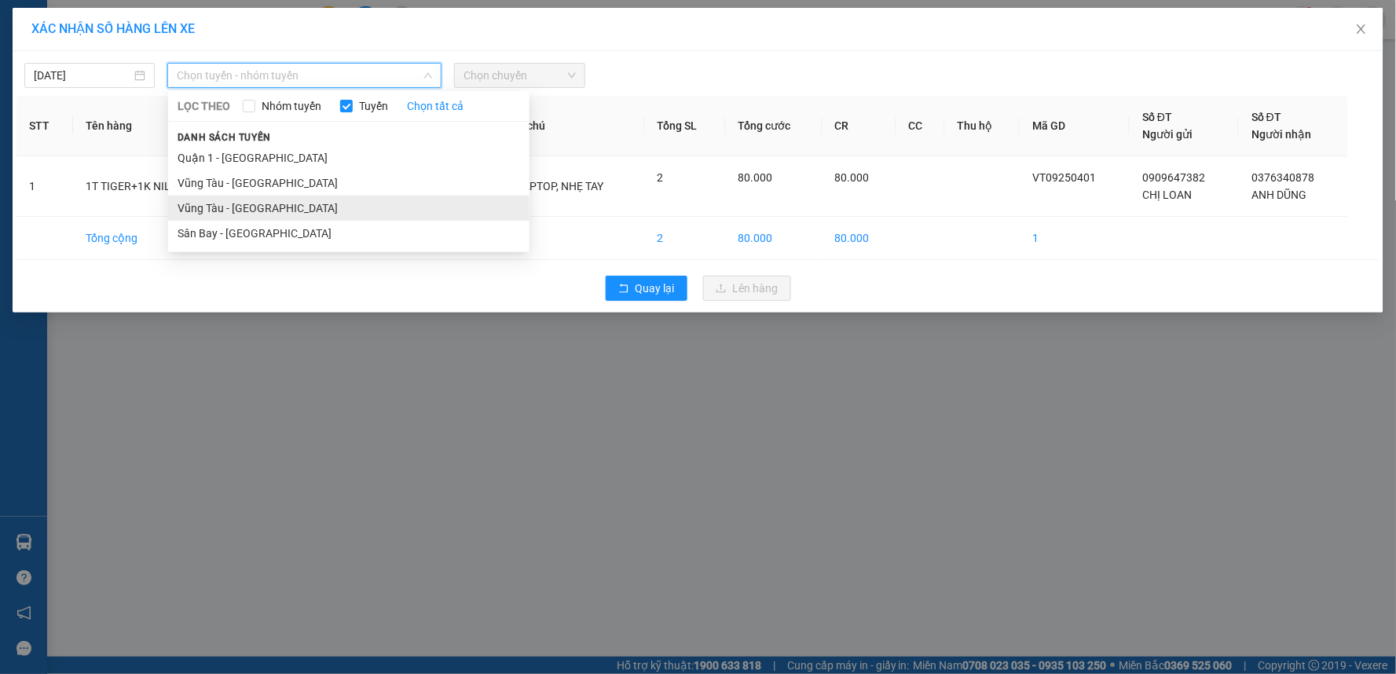
click at [240, 204] on li "Vũng Tàu - [GEOGRAPHIC_DATA]" at bounding box center [348, 208] width 361 height 25
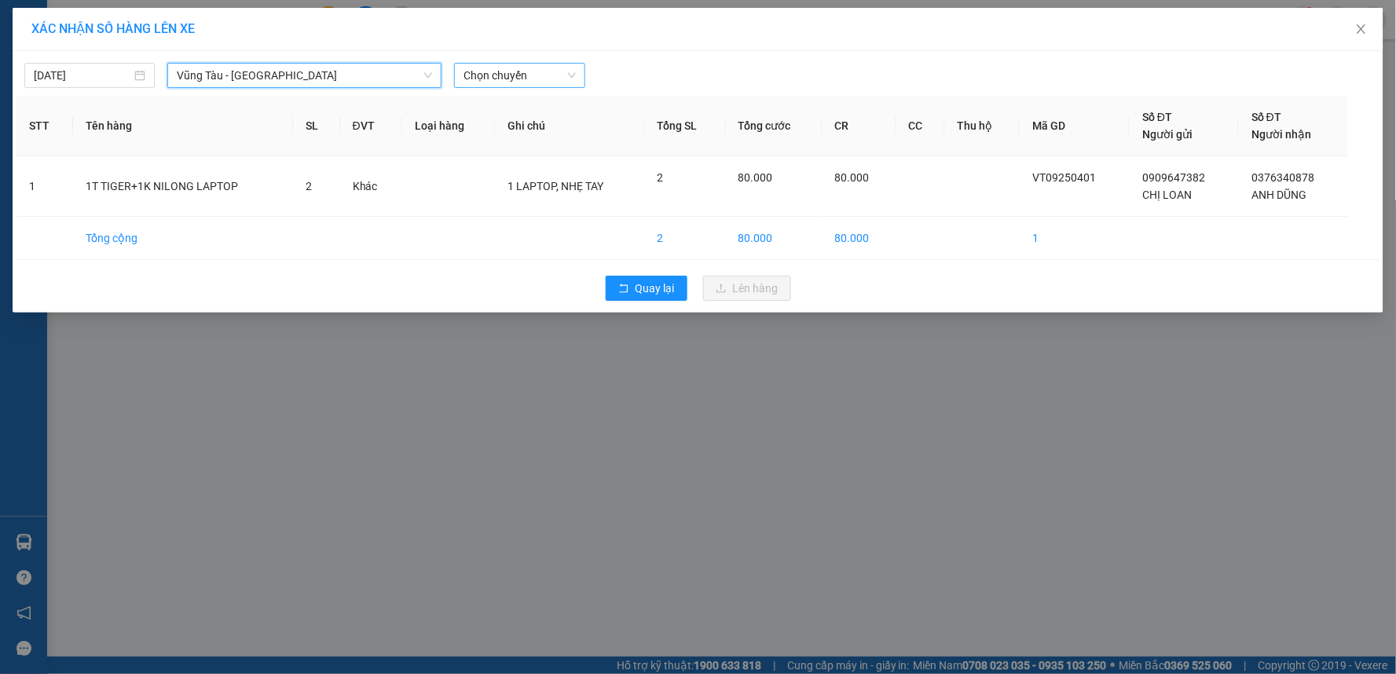
click at [522, 77] on span "Chọn chuyến" at bounding box center [520, 76] width 112 height 24
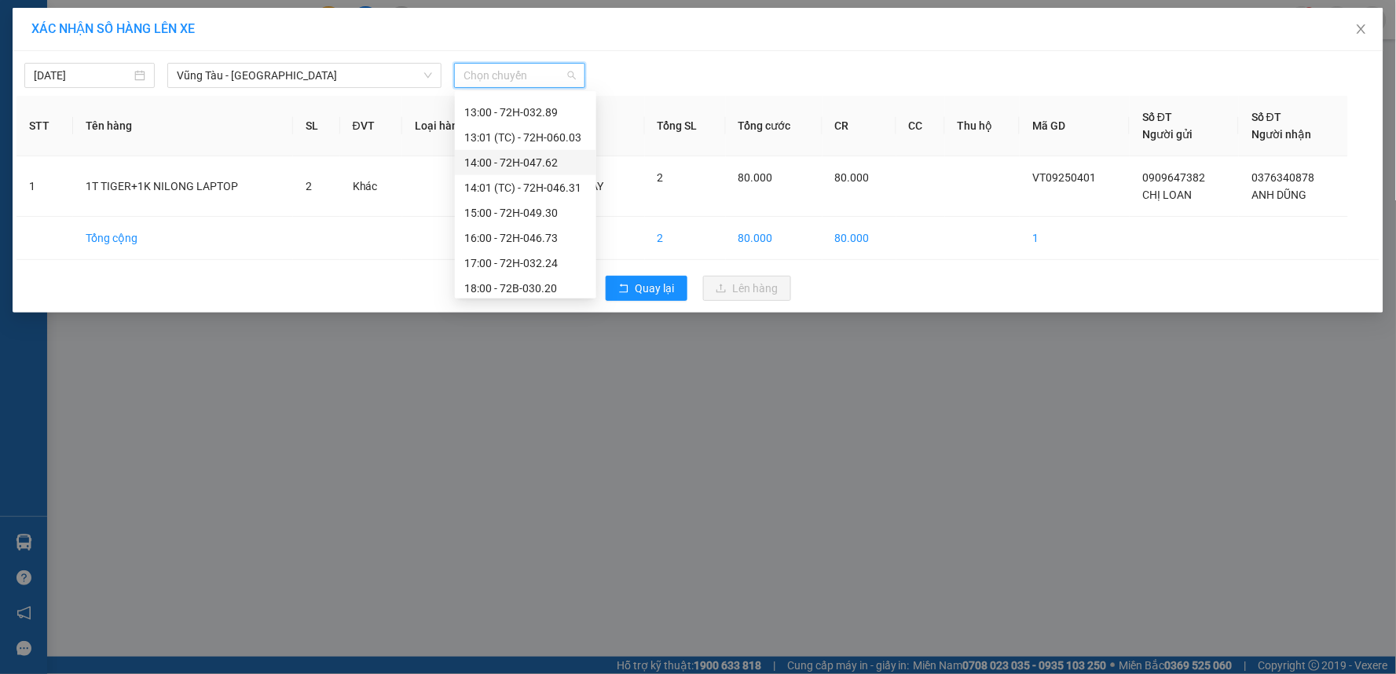
scroll to position [523, 0]
click at [475, 181] on div "15:00 - 72H-049.30" at bounding box center [525, 186] width 123 height 17
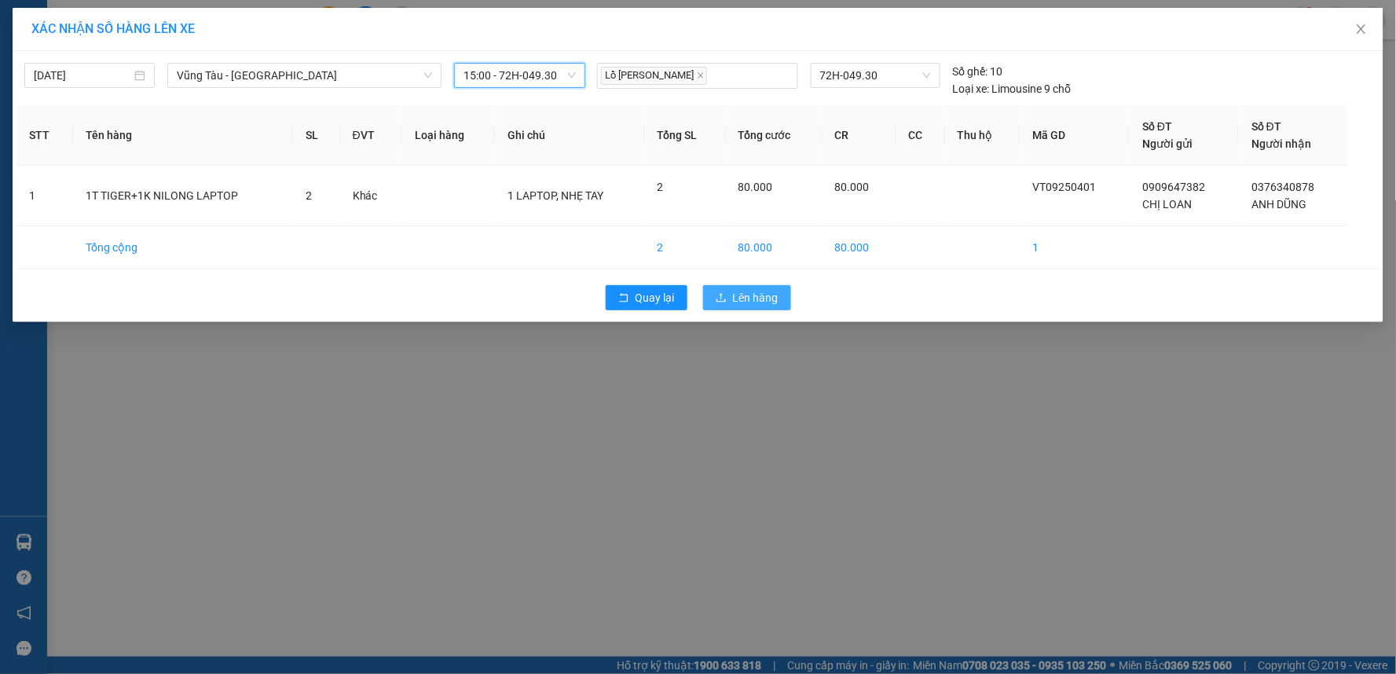
click at [755, 295] on span "Lên hàng" at bounding box center [756, 297] width 46 height 17
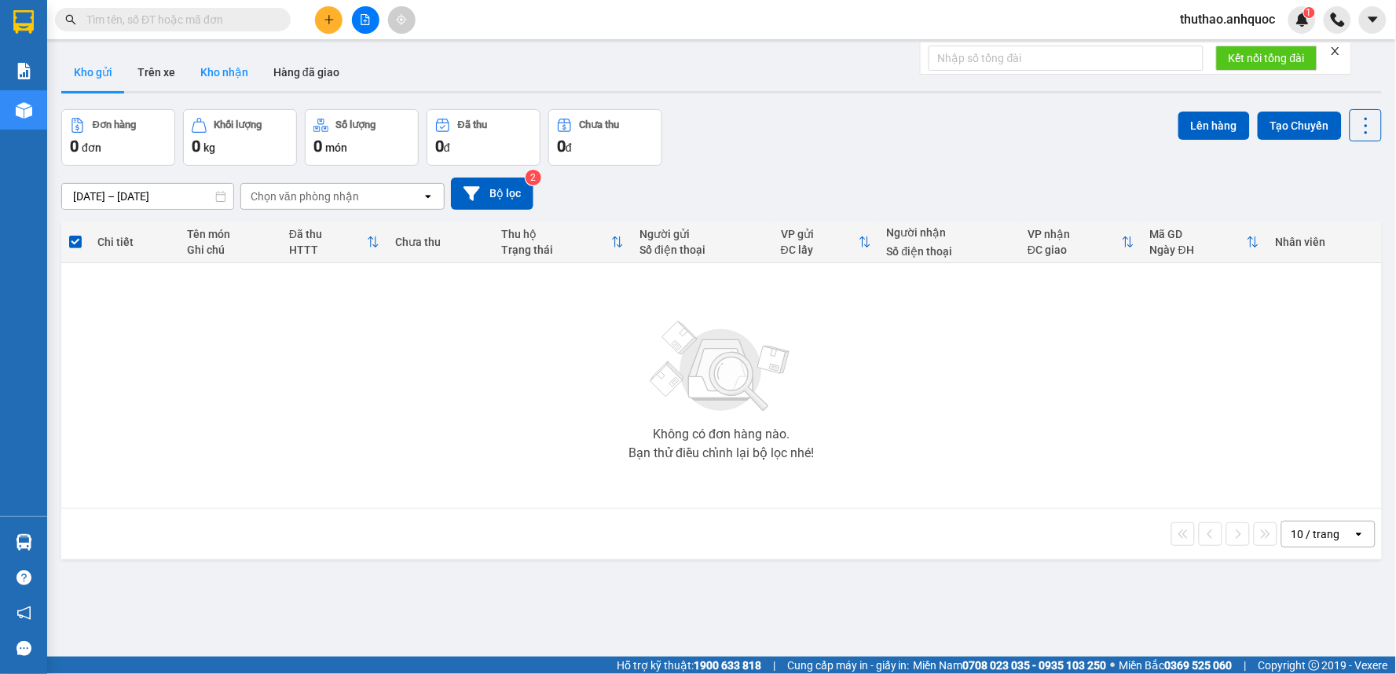
click at [223, 67] on button "Kho nhận" at bounding box center [224, 72] width 73 height 38
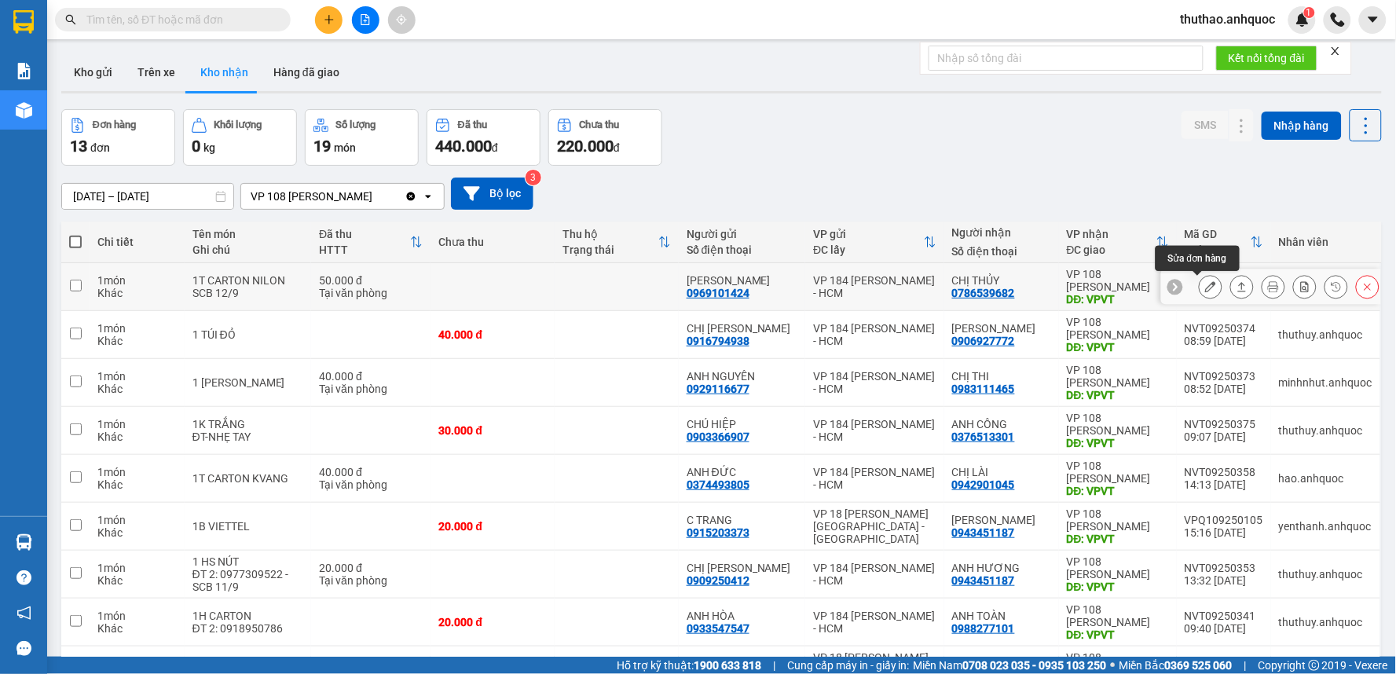
drag, startPoint x: 1197, startPoint y: 284, endPoint x: 1168, endPoint y: 449, distance: 167.7
click at [1205, 284] on icon at bounding box center [1210, 286] width 11 height 11
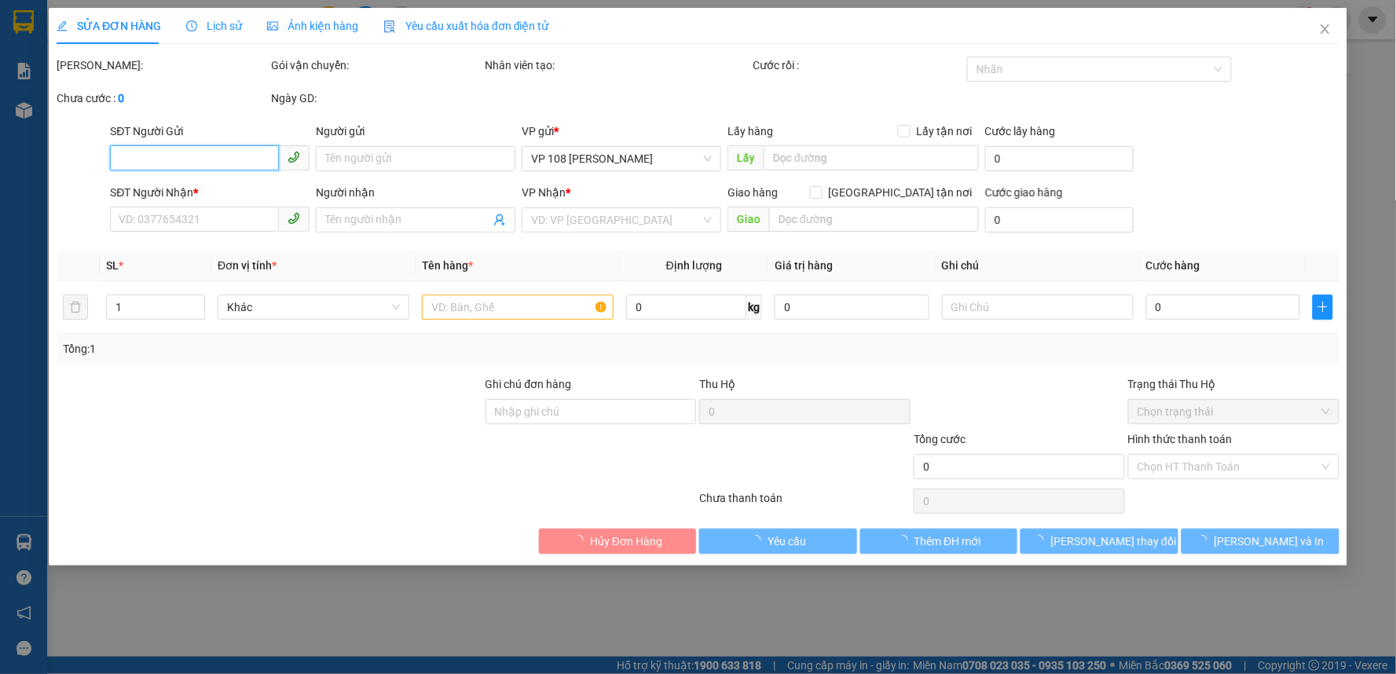
type input "0969101424"
type input "ANH LINH"
type input "0786539682"
type input "CHỊ THỦY"
type input "VPVT"
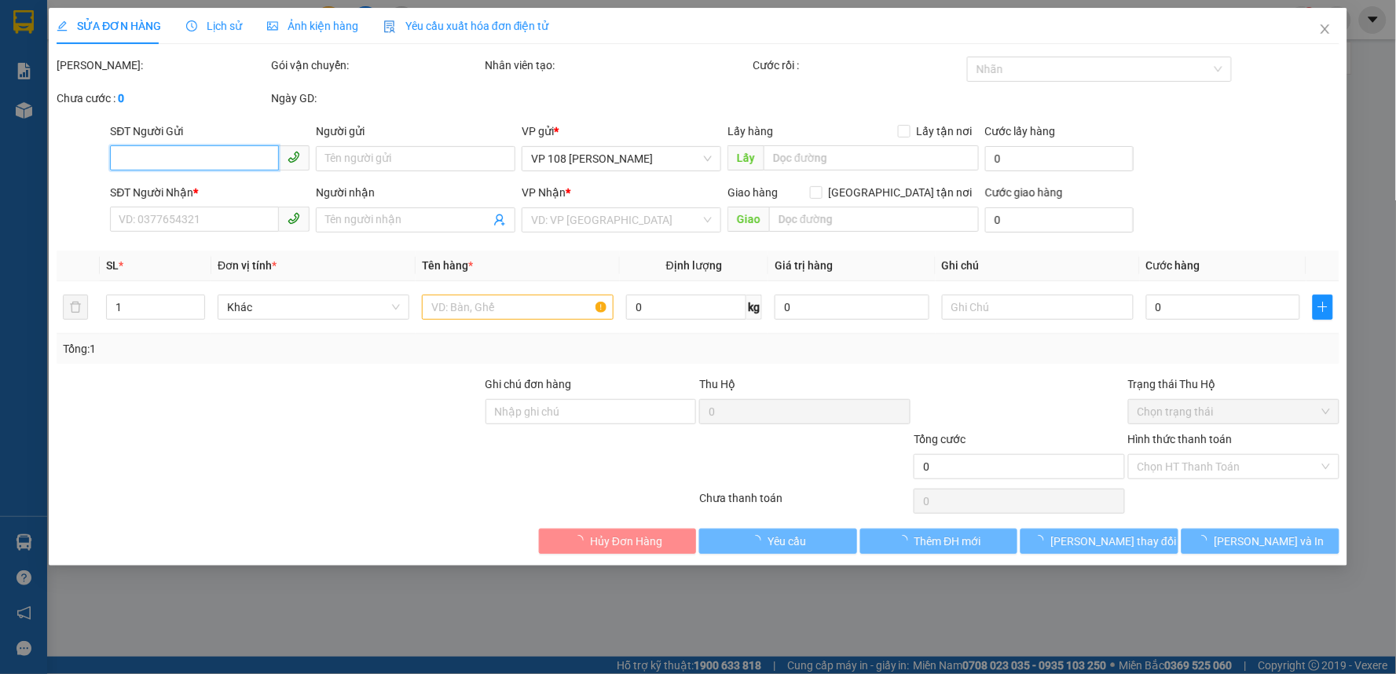
type input "50.000"
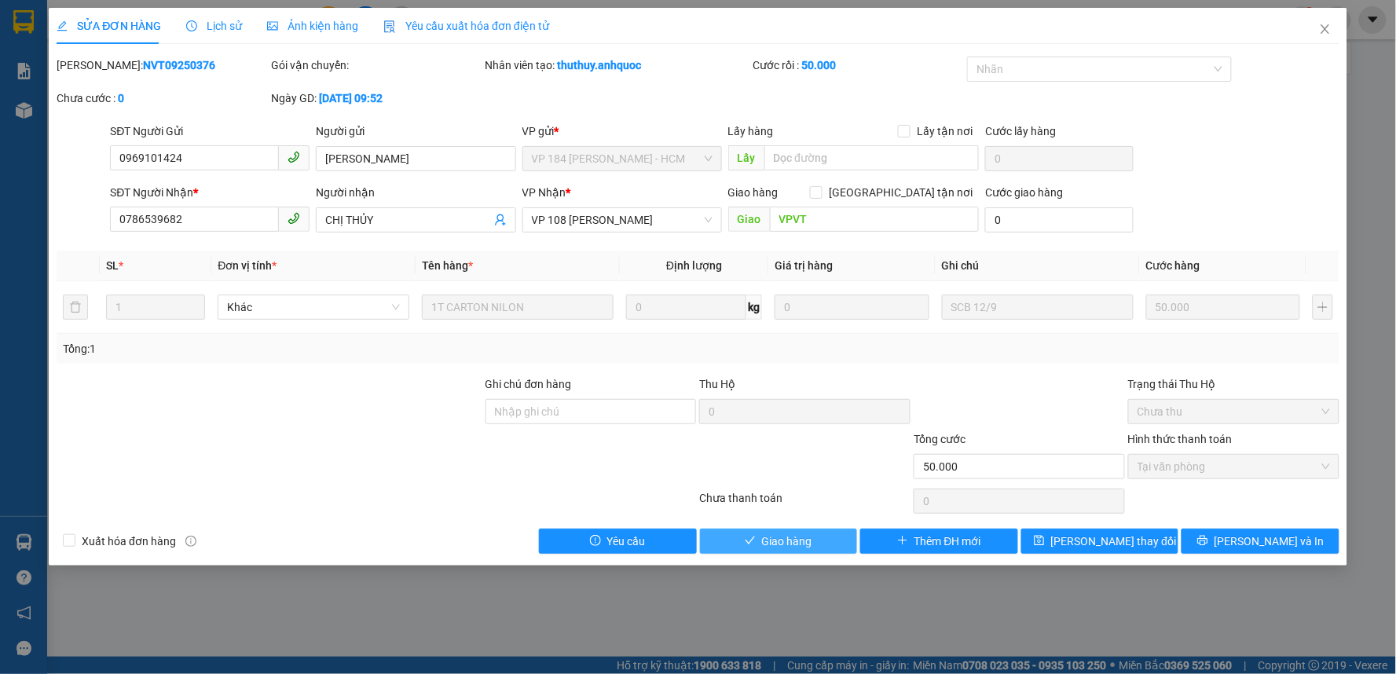
click at [792, 551] on button "Giao hàng" at bounding box center [779, 541] width 158 height 25
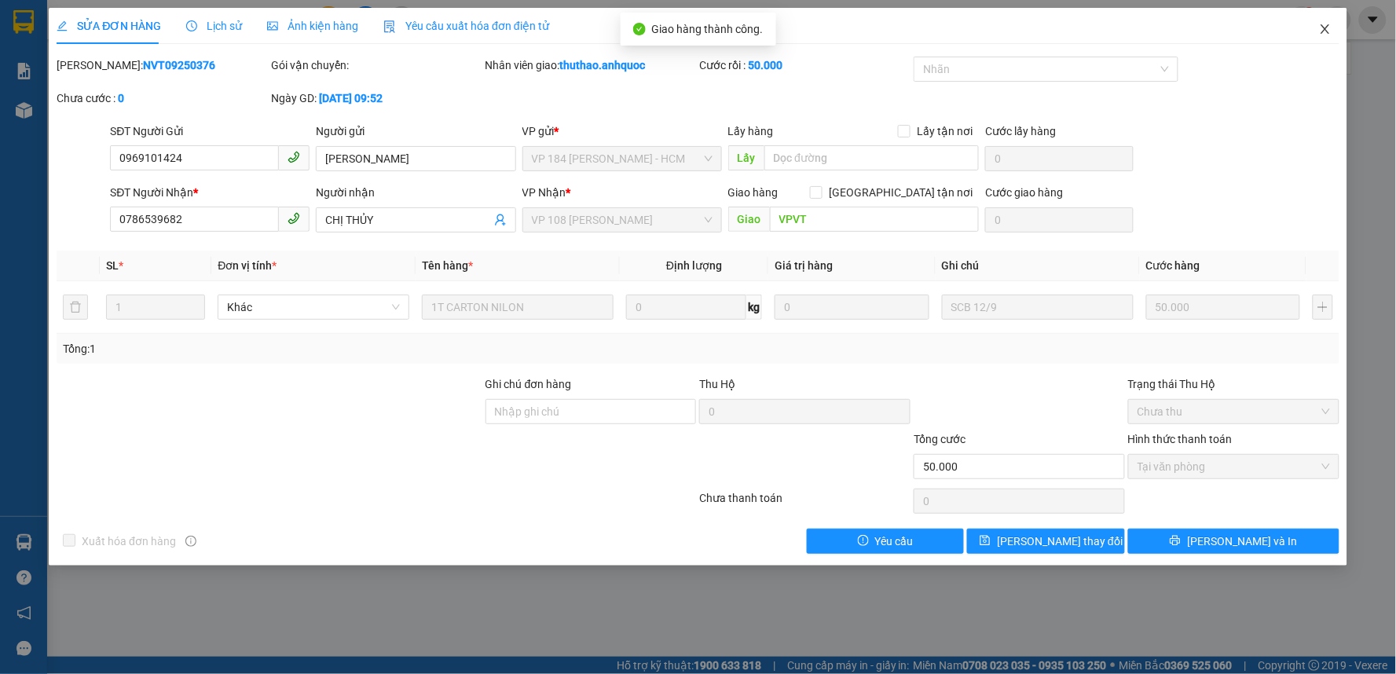
click at [1323, 22] on span "Close" at bounding box center [1325, 30] width 44 height 44
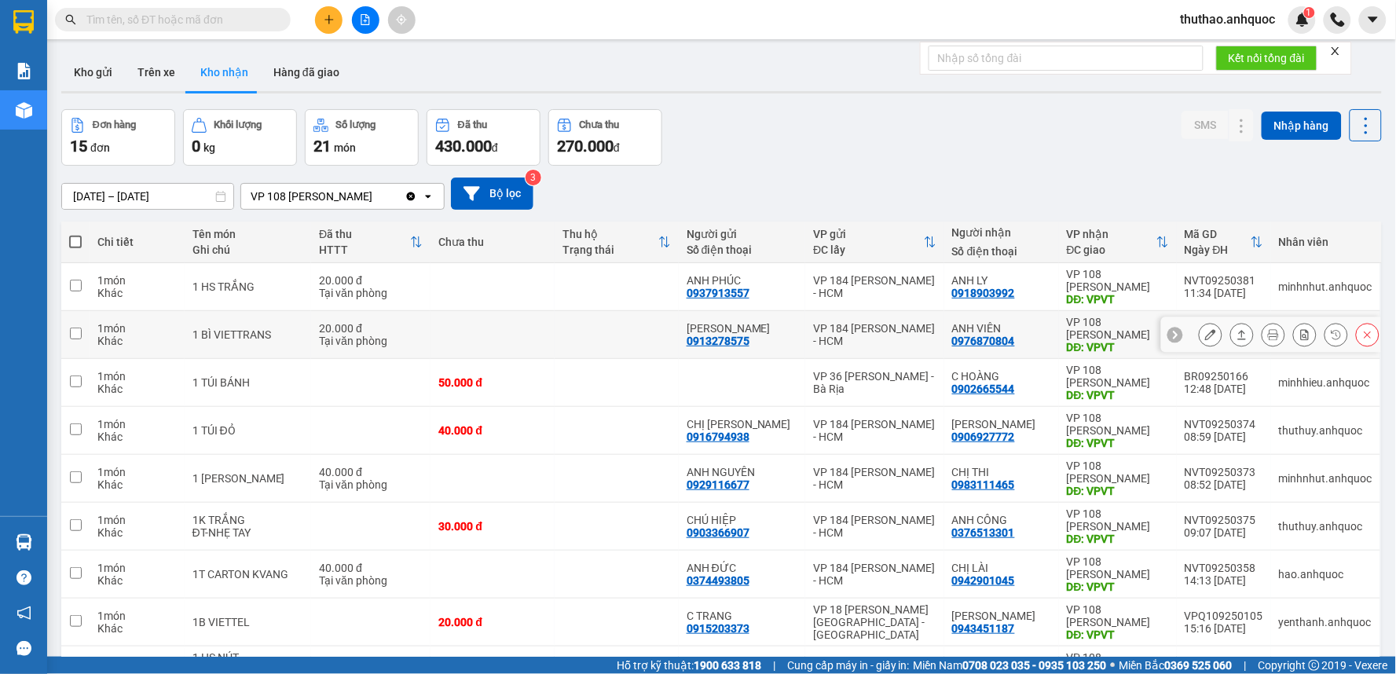
click at [1205, 331] on icon at bounding box center [1210, 334] width 11 height 11
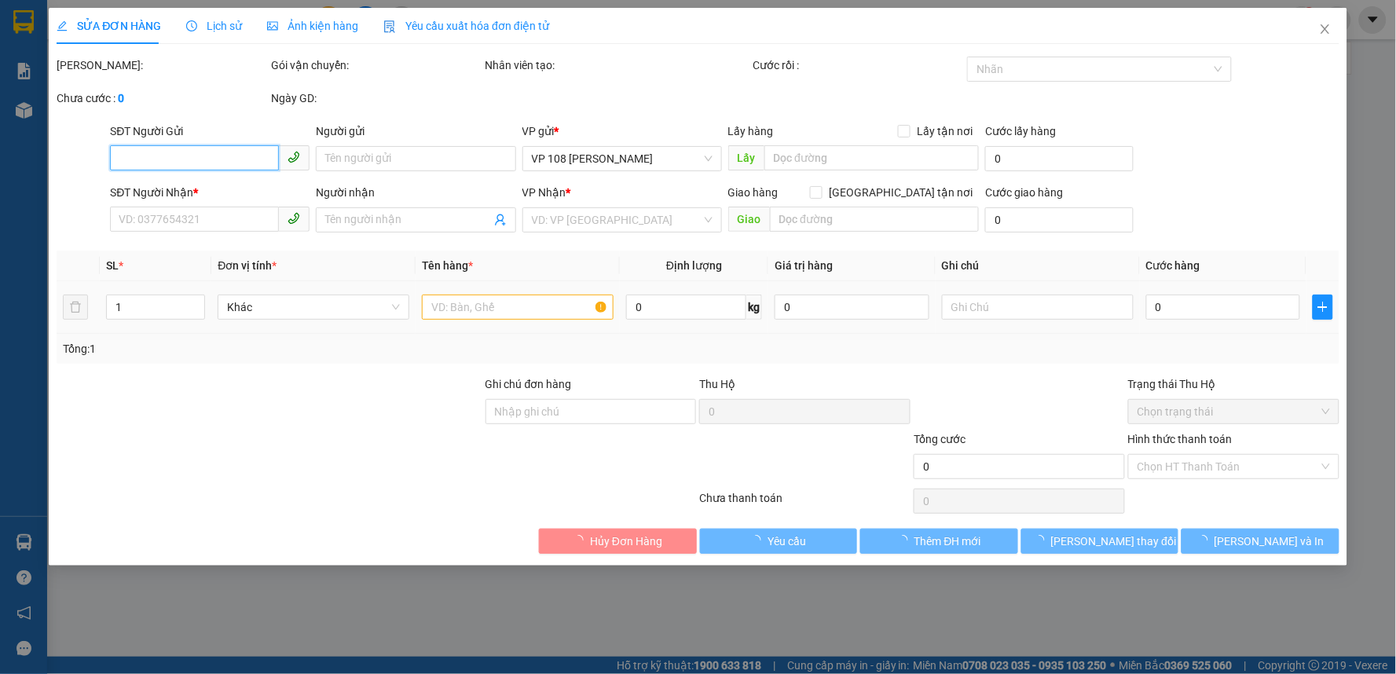
type input "0913278575"
type input "ANH SƠN"
type input "0976870804"
type input "ANH VIÊN"
type input "VPVT"
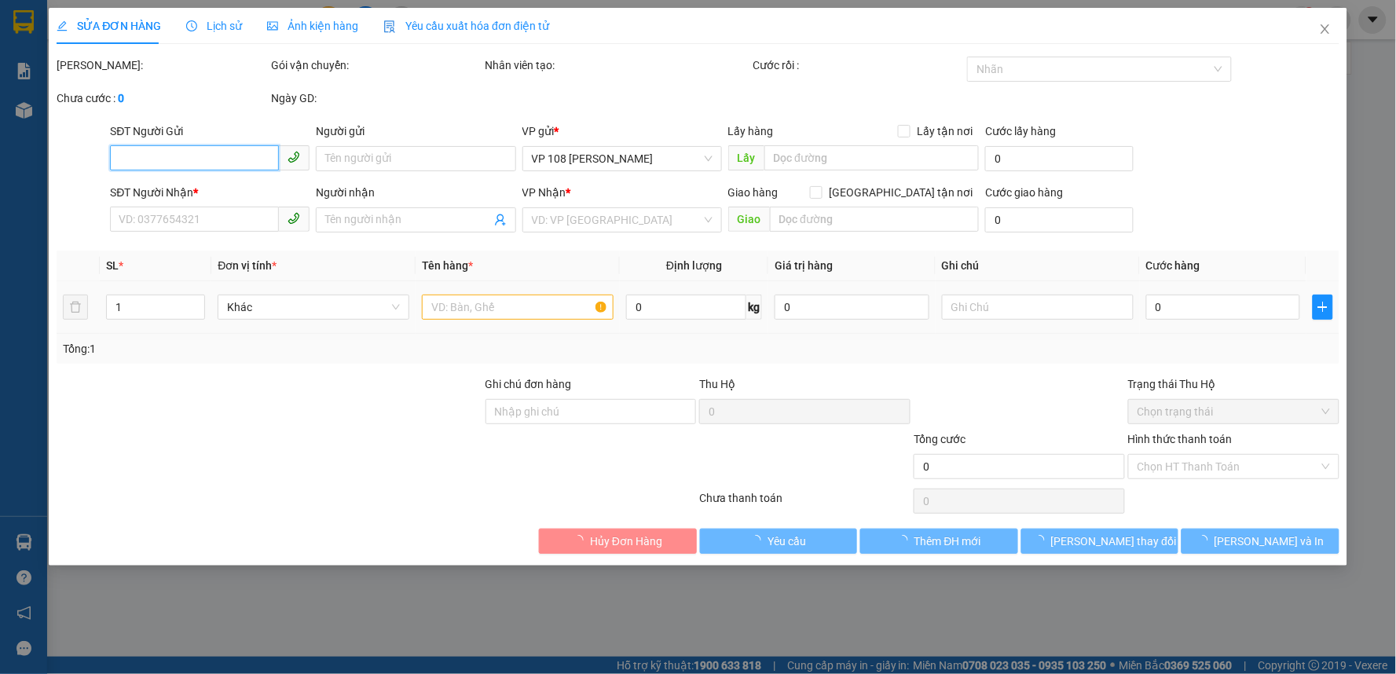
type input "TM 12/9 THỦY"
type input "20.000"
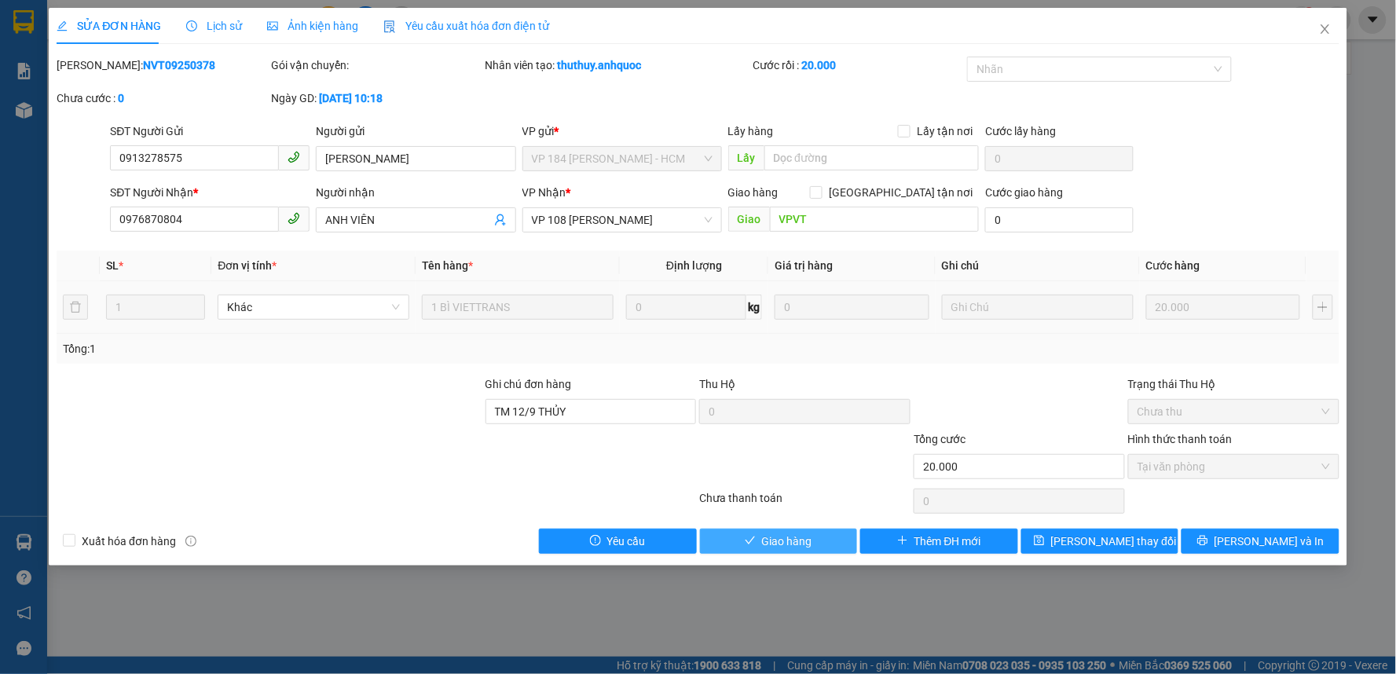
click at [806, 537] on span "Giao hàng" at bounding box center [787, 541] width 50 height 17
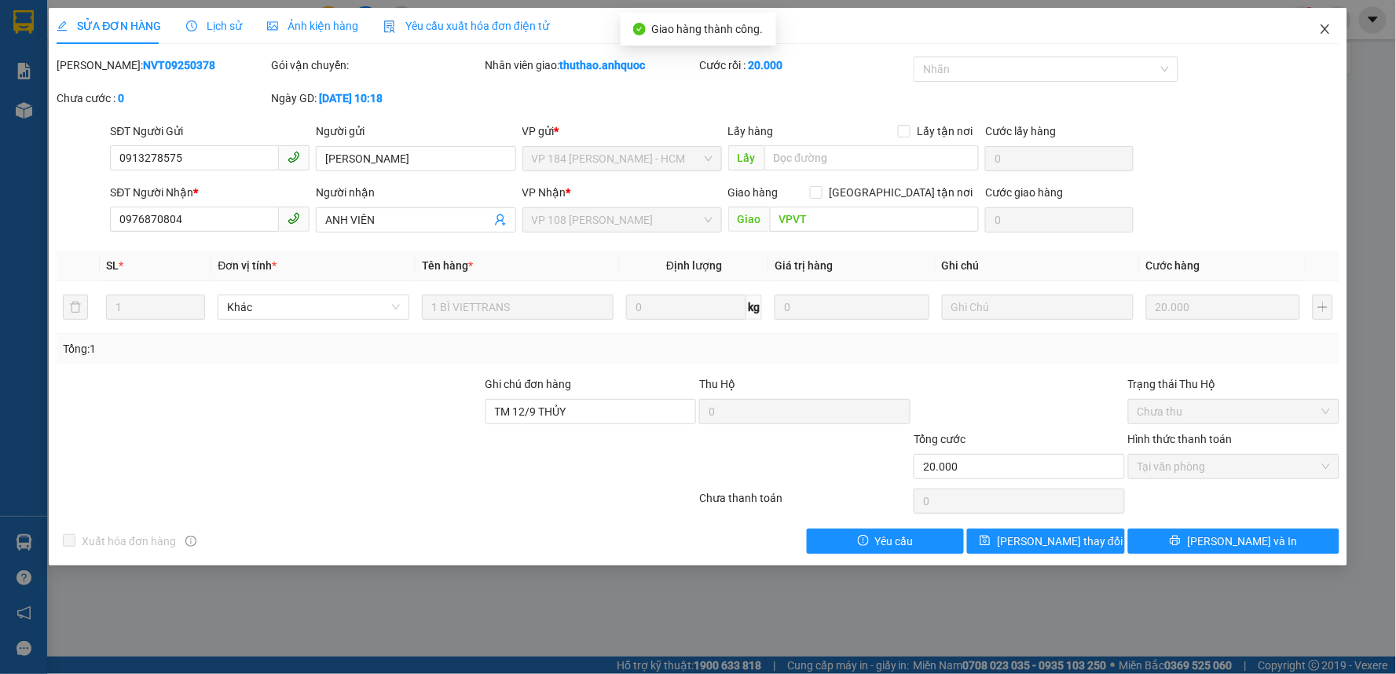
click at [1325, 21] on span "Close" at bounding box center [1325, 30] width 44 height 44
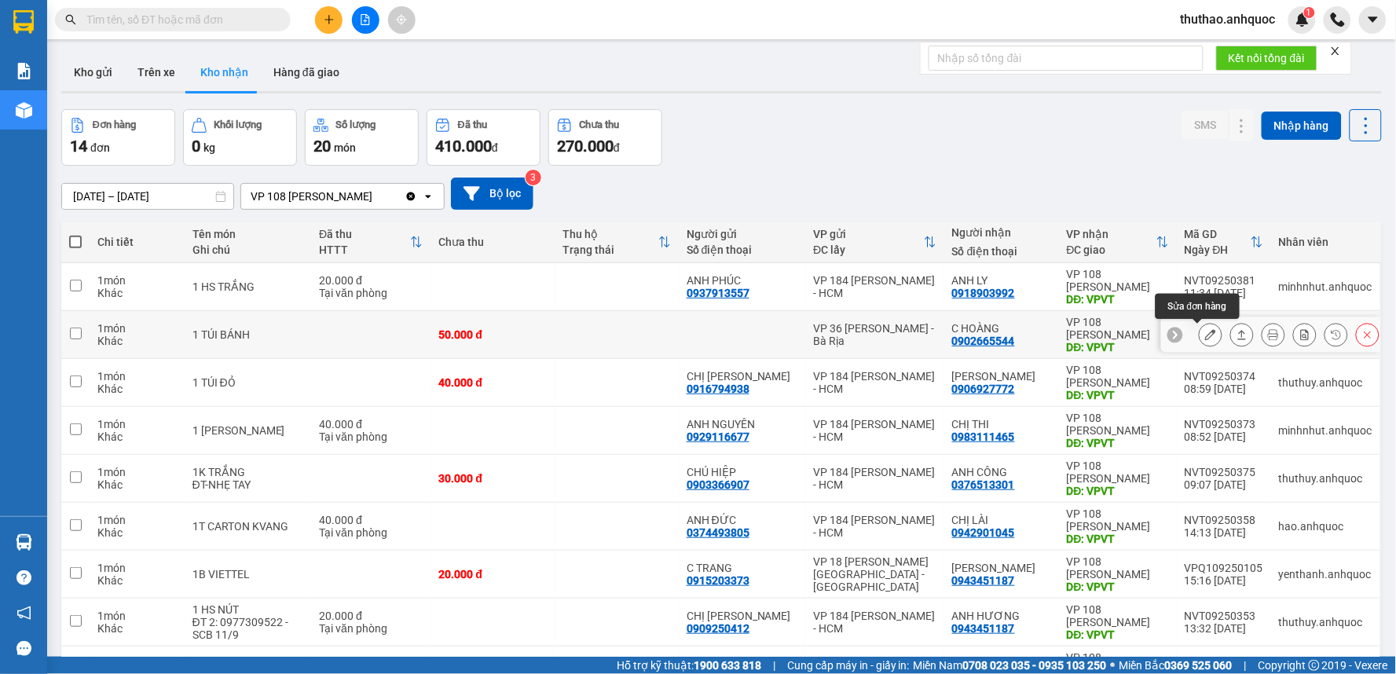
click at [1205, 335] on icon at bounding box center [1210, 334] width 11 height 11
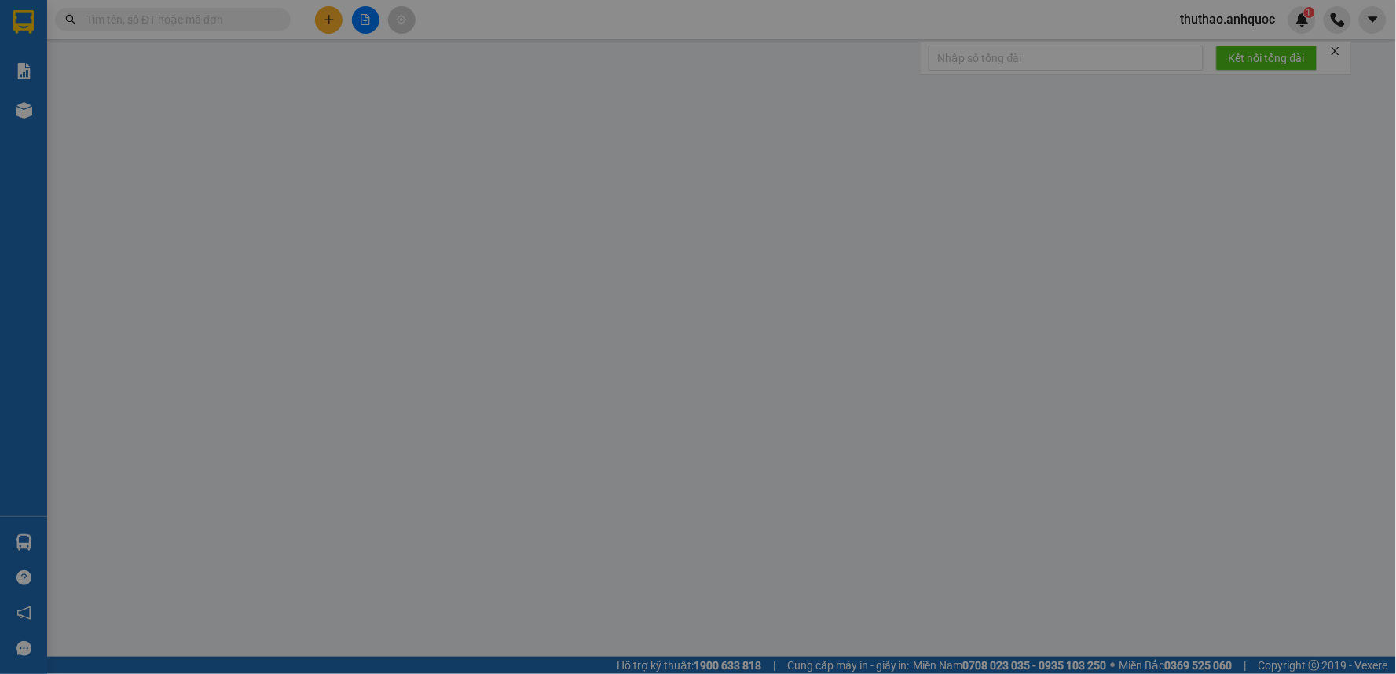
type input "0902665544"
type input "C HOÀNG"
type input "VPVT"
type input "50.000"
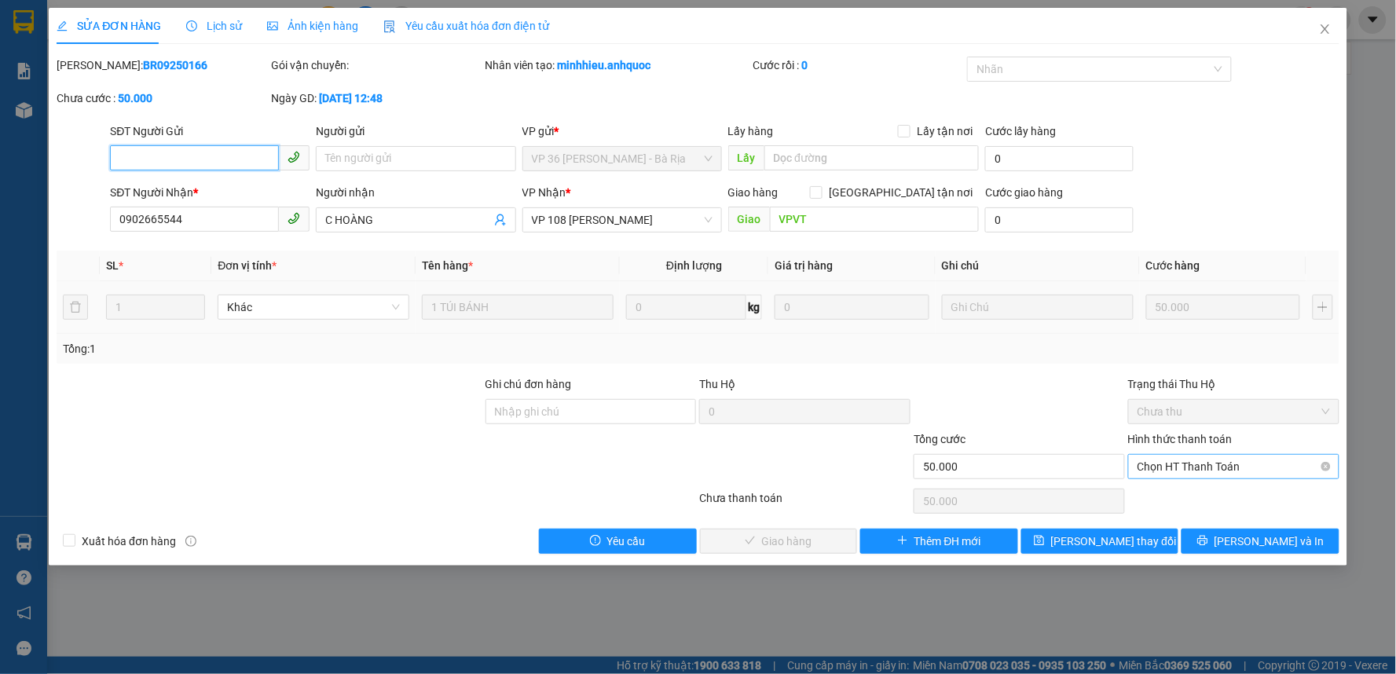
click at [1208, 471] on span "Chọn HT Thanh Toán" at bounding box center [1234, 467] width 192 height 24
click at [1169, 496] on div "Tại văn phòng" at bounding box center [1234, 497] width 192 height 17
type input "0"
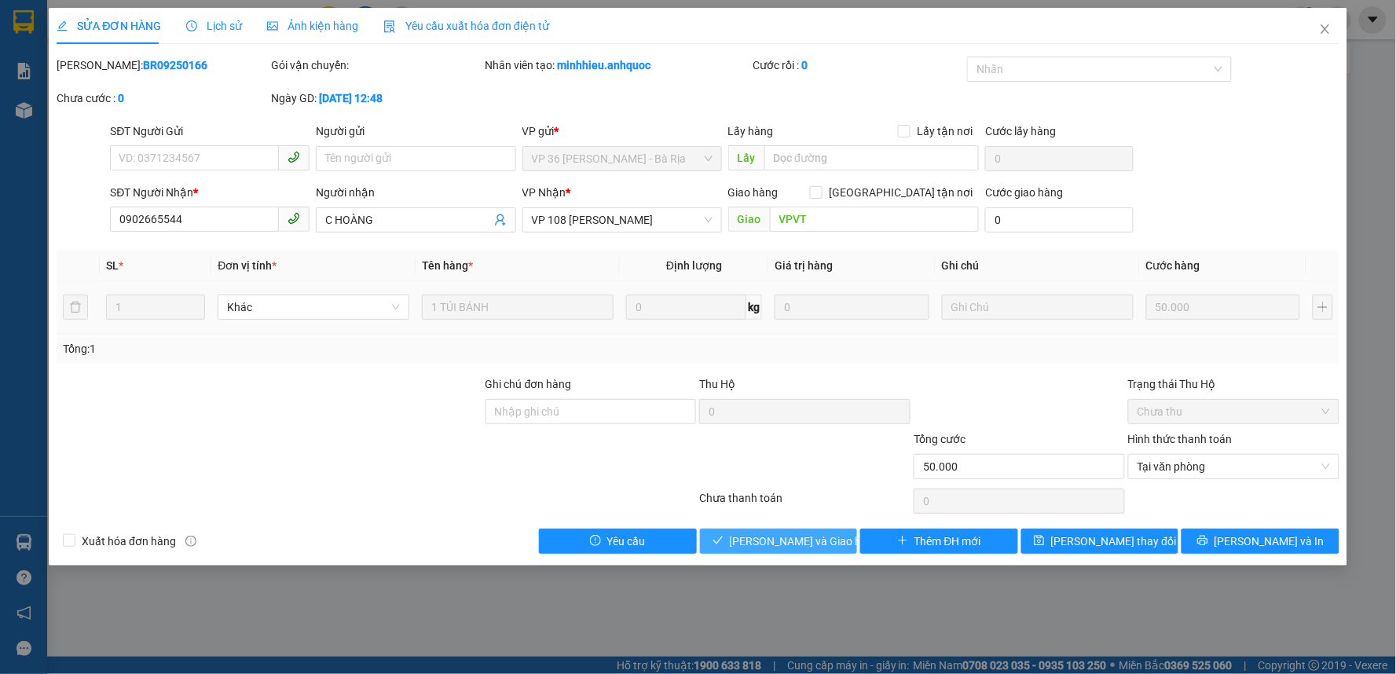
click at [774, 541] on span "Lưu và Giao hàng" at bounding box center [805, 541] width 151 height 17
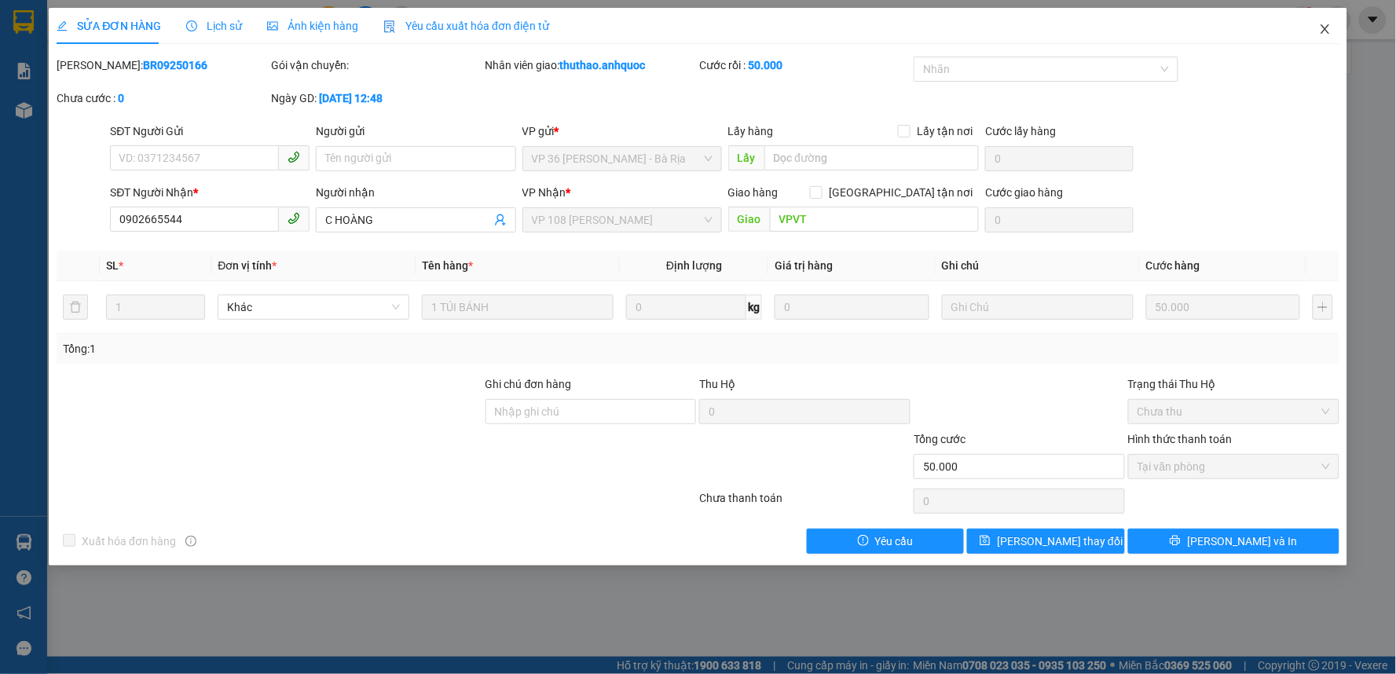
click at [1321, 24] on icon "close" at bounding box center [1325, 29] width 13 height 13
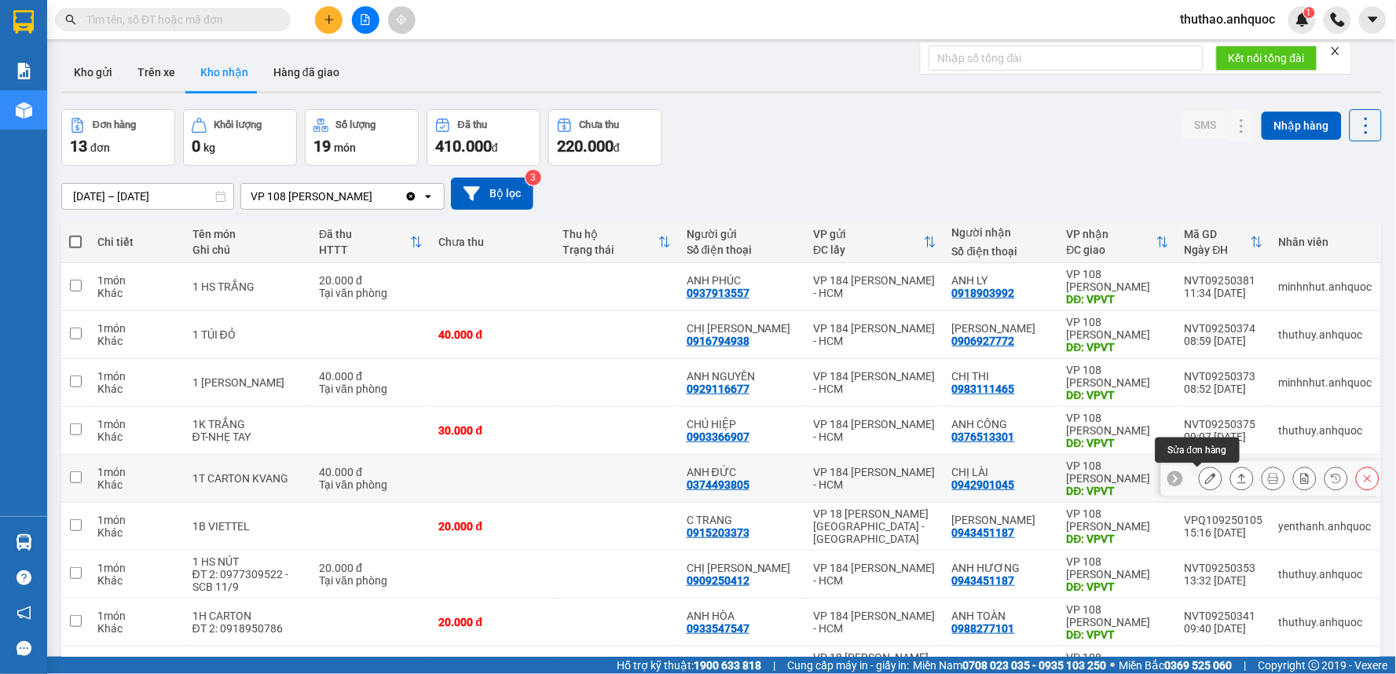
click at [1205, 476] on icon at bounding box center [1210, 478] width 11 height 11
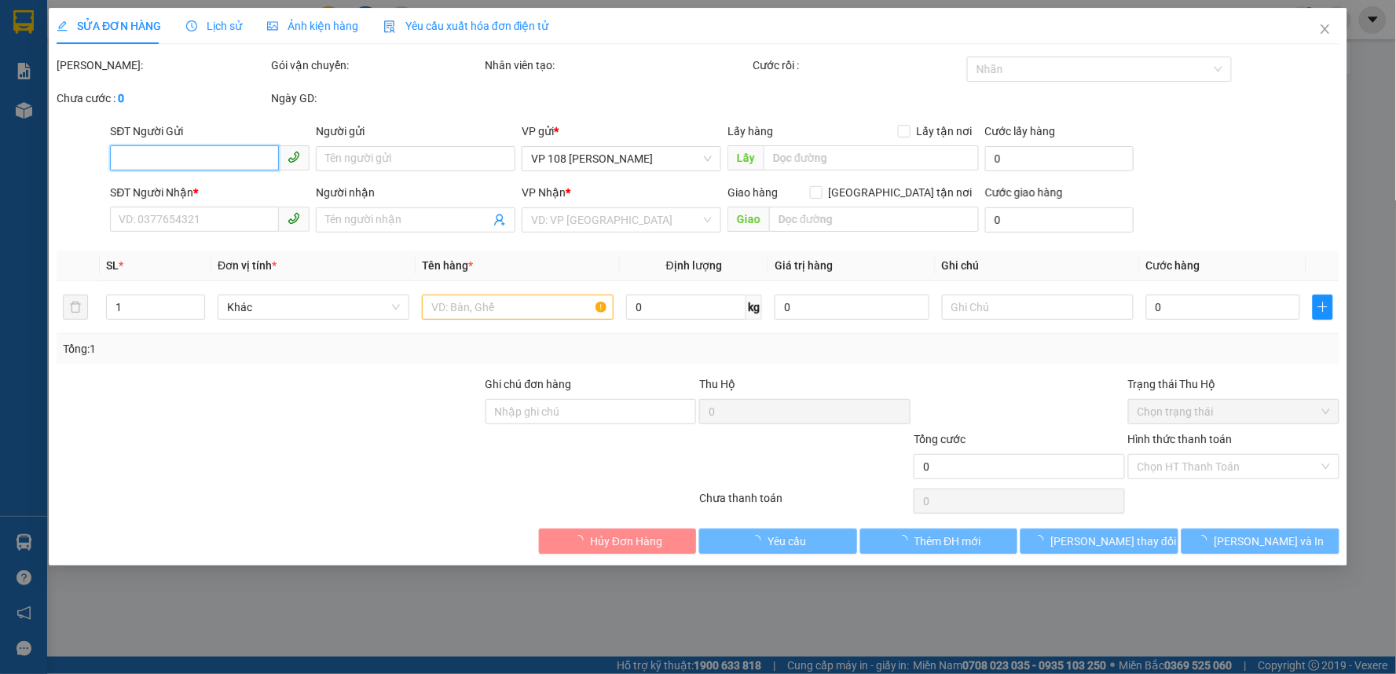
type input "0374493805"
type input "ANH ĐỨC"
type input "0942901045"
type input "CHỊ LÀI"
type input "VPVT"
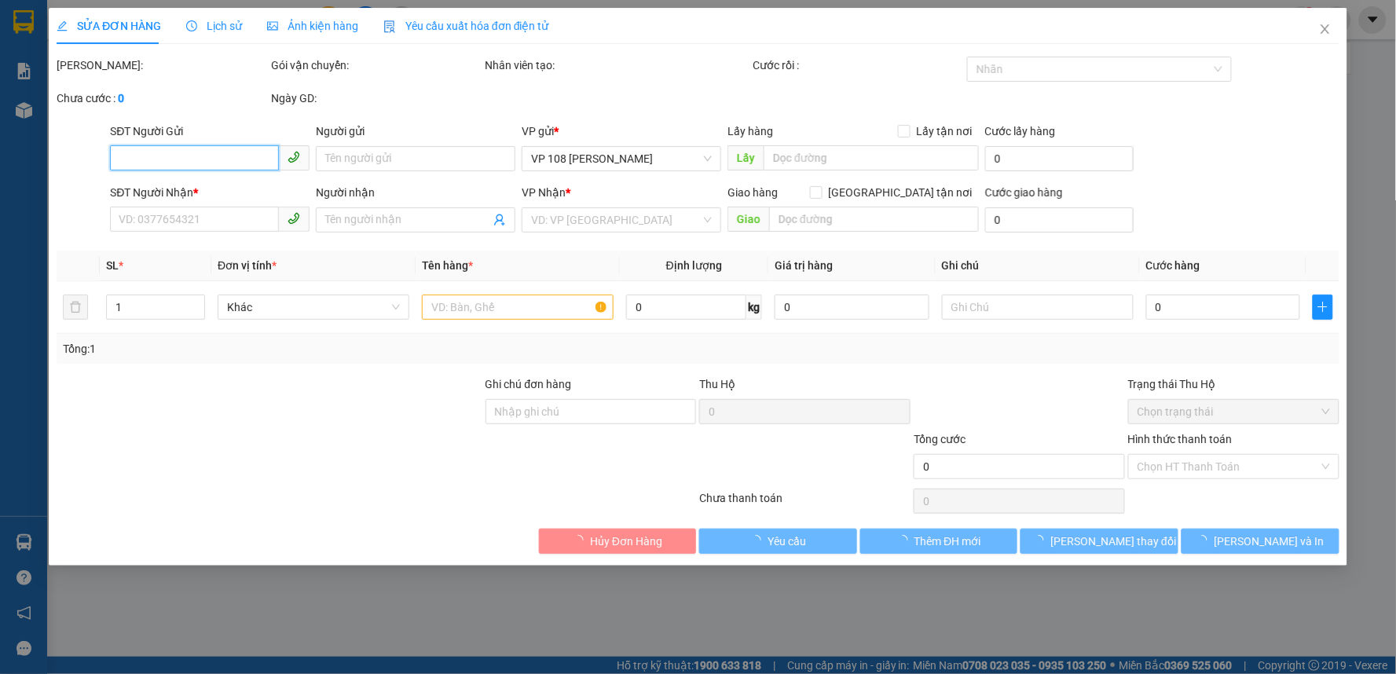
type input "TM 11/9 VP184 HẢO"
type input "40.000"
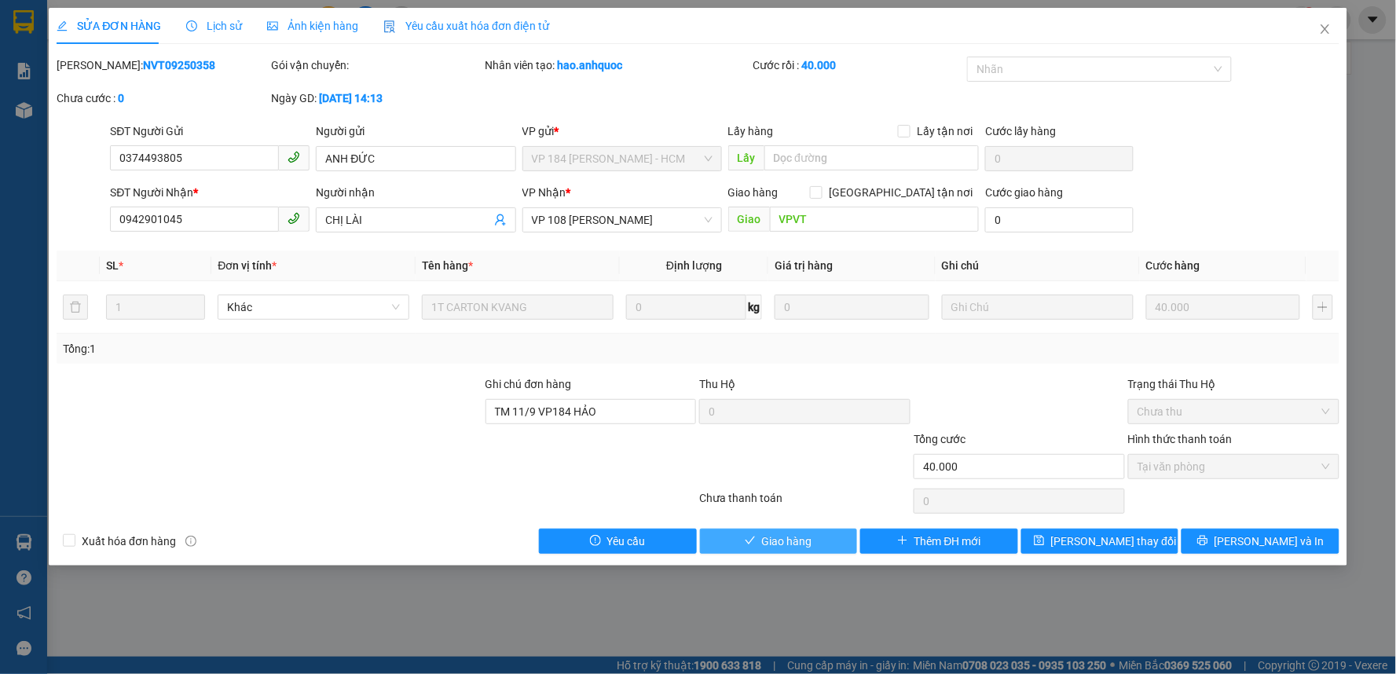
click at [775, 540] on span "Giao hàng" at bounding box center [787, 541] width 50 height 17
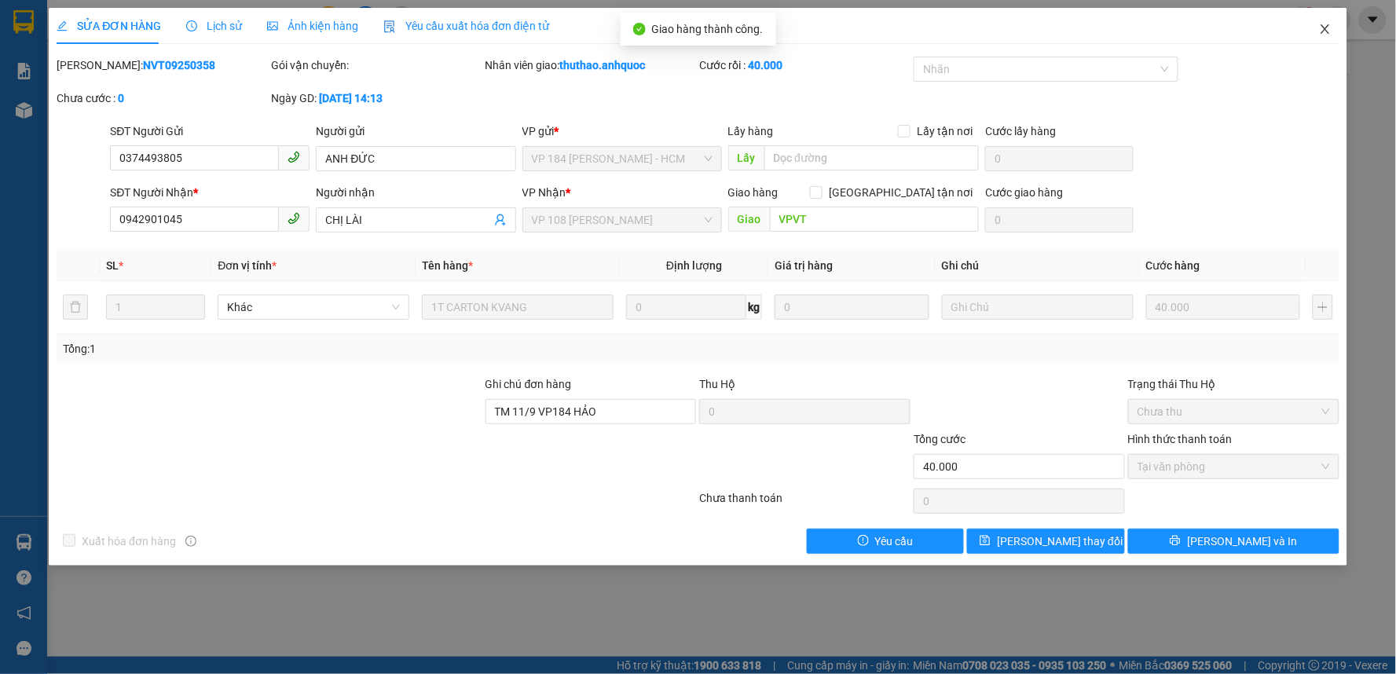
click at [1330, 27] on icon "close" at bounding box center [1325, 29] width 13 height 13
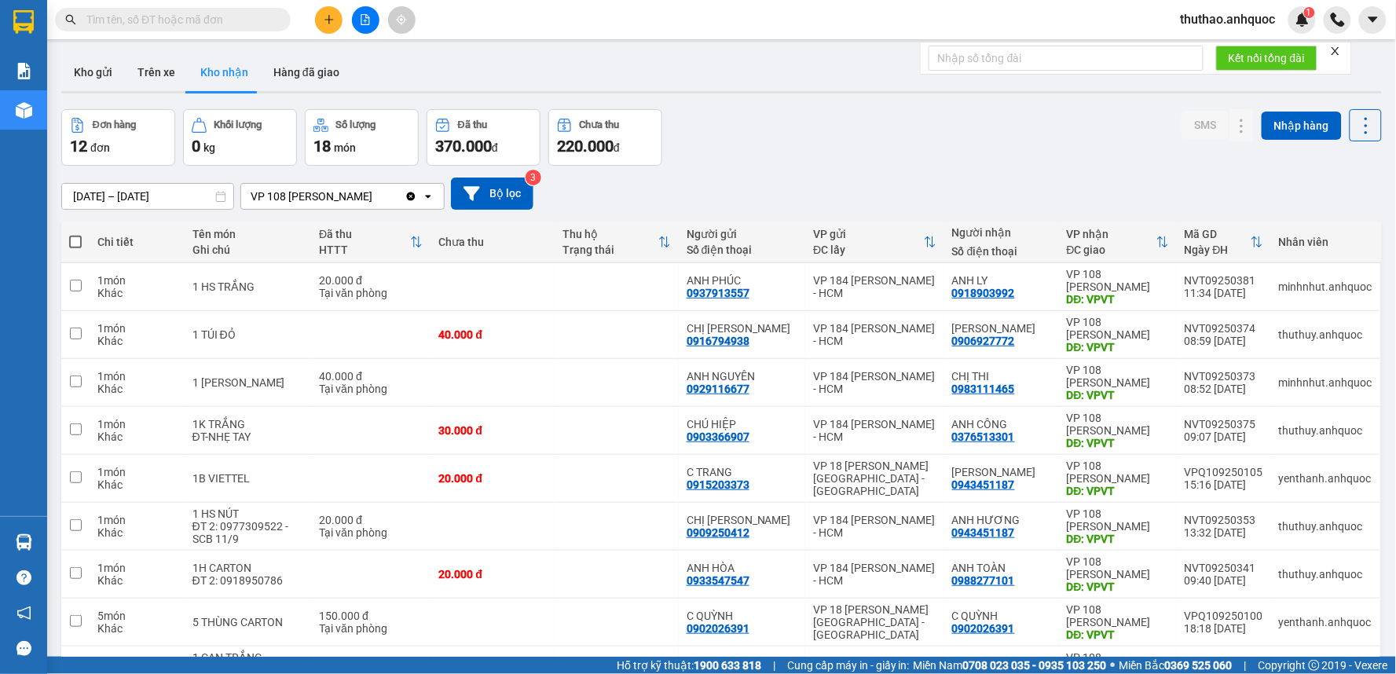
click at [326, 19] on icon "plus" at bounding box center [328, 19] width 9 height 1
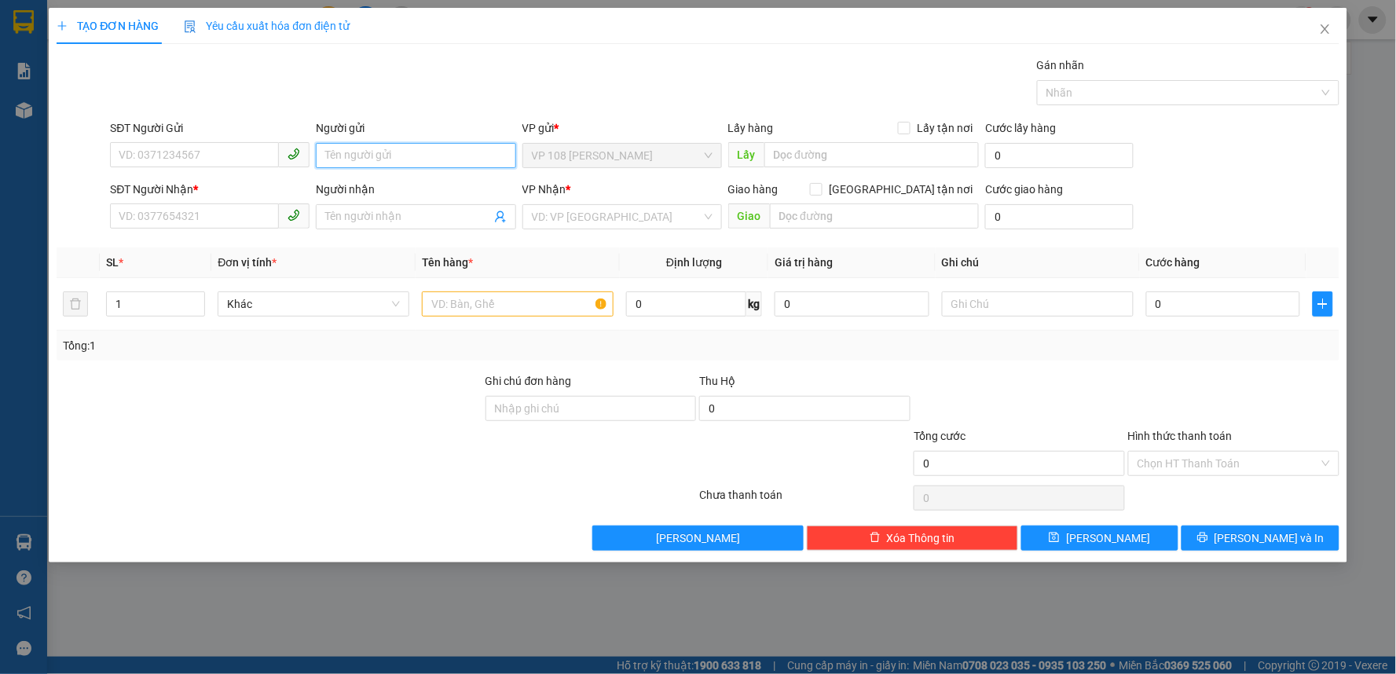
click at [389, 160] on input "Người gửi" at bounding box center [416, 155] width 200 height 25
click at [185, 148] on input "SĐT Người Gửi" at bounding box center [194, 154] width 169 height 25
click at [185, 147] on input "SĐT Người Gửi" at bounding box center [194, 154] width 169 height 25
click at [470, 296] on input "text" at bounding box center [518, 303] width 192 height 25
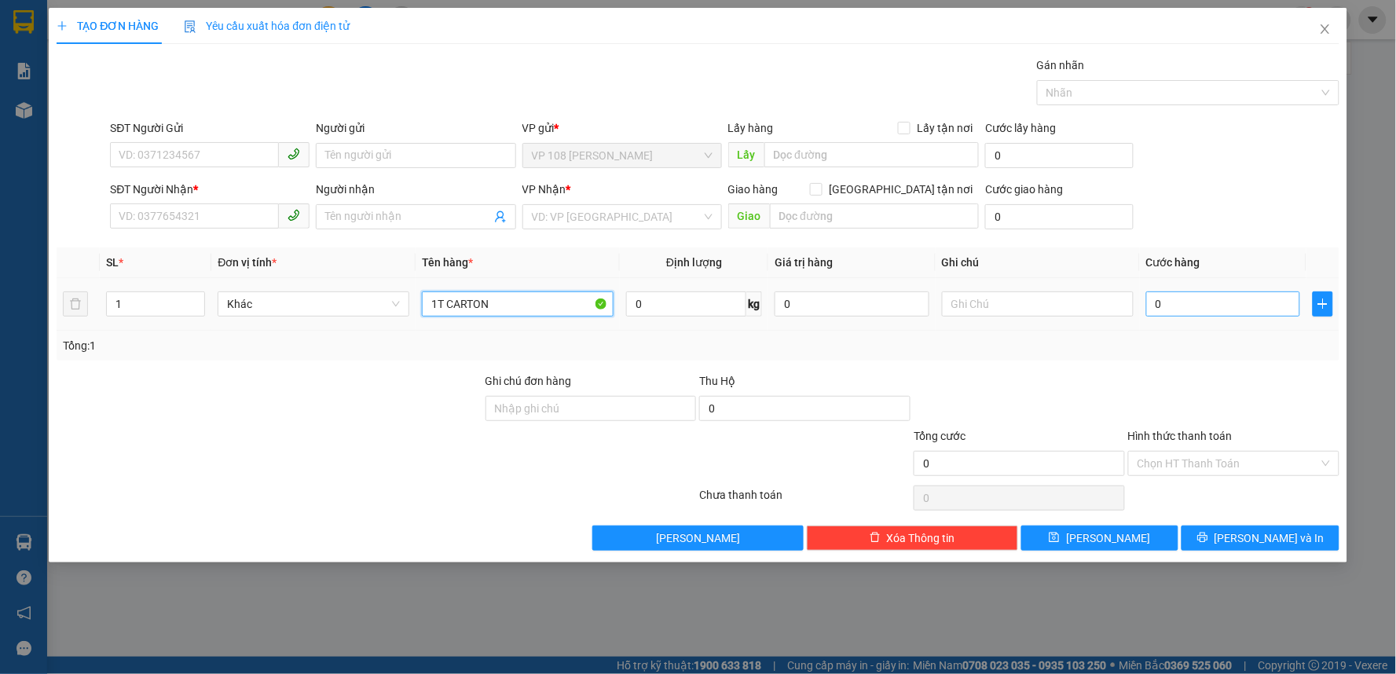
type input "1T CARTON"
click at [1197, 307] on input "0" at bounding box center [1223, 303] width 155 height 25
type input "4"
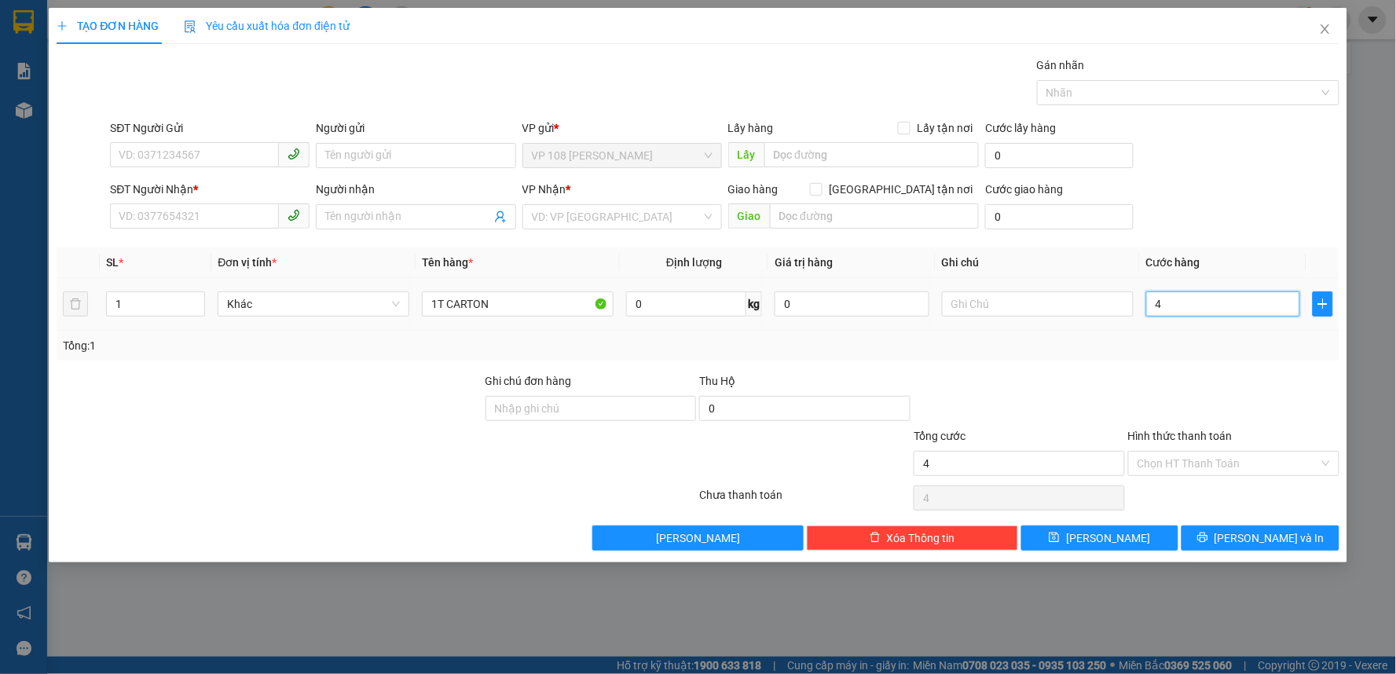
type input "40"
type input "400"
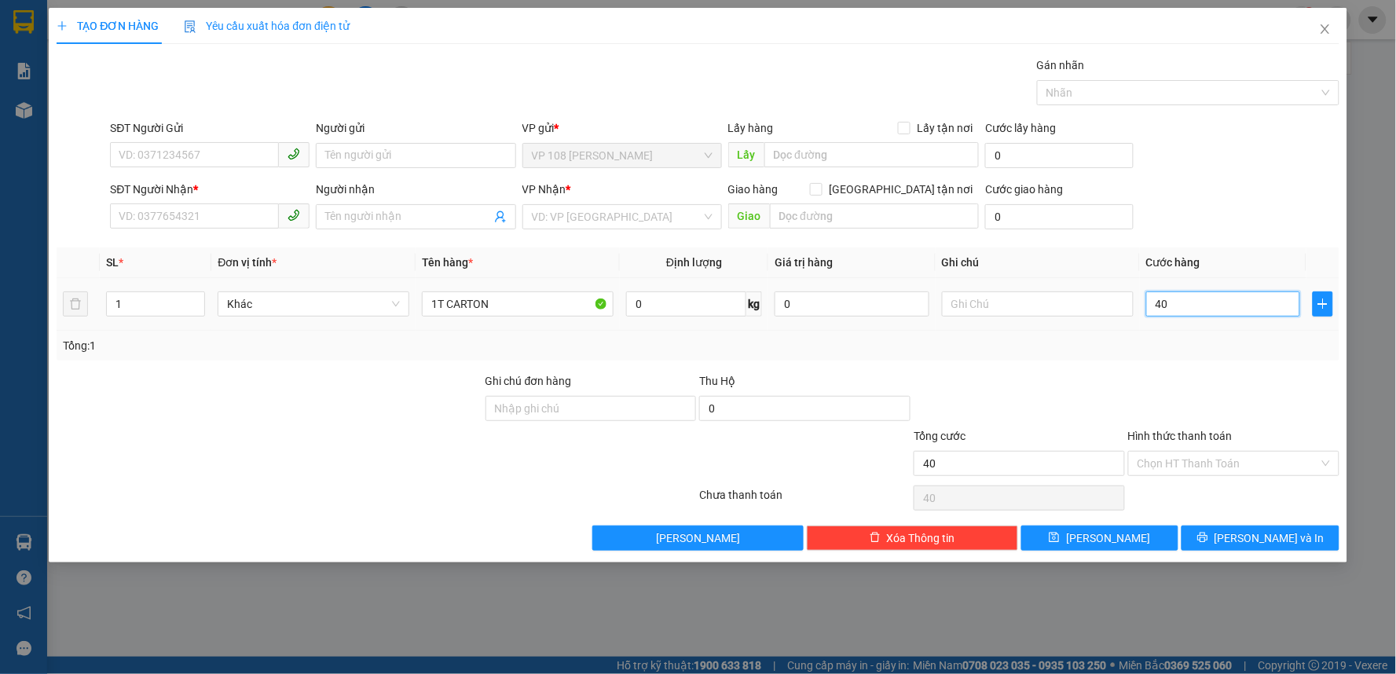
type input "400"
type input "4.000"
type input "40.000"
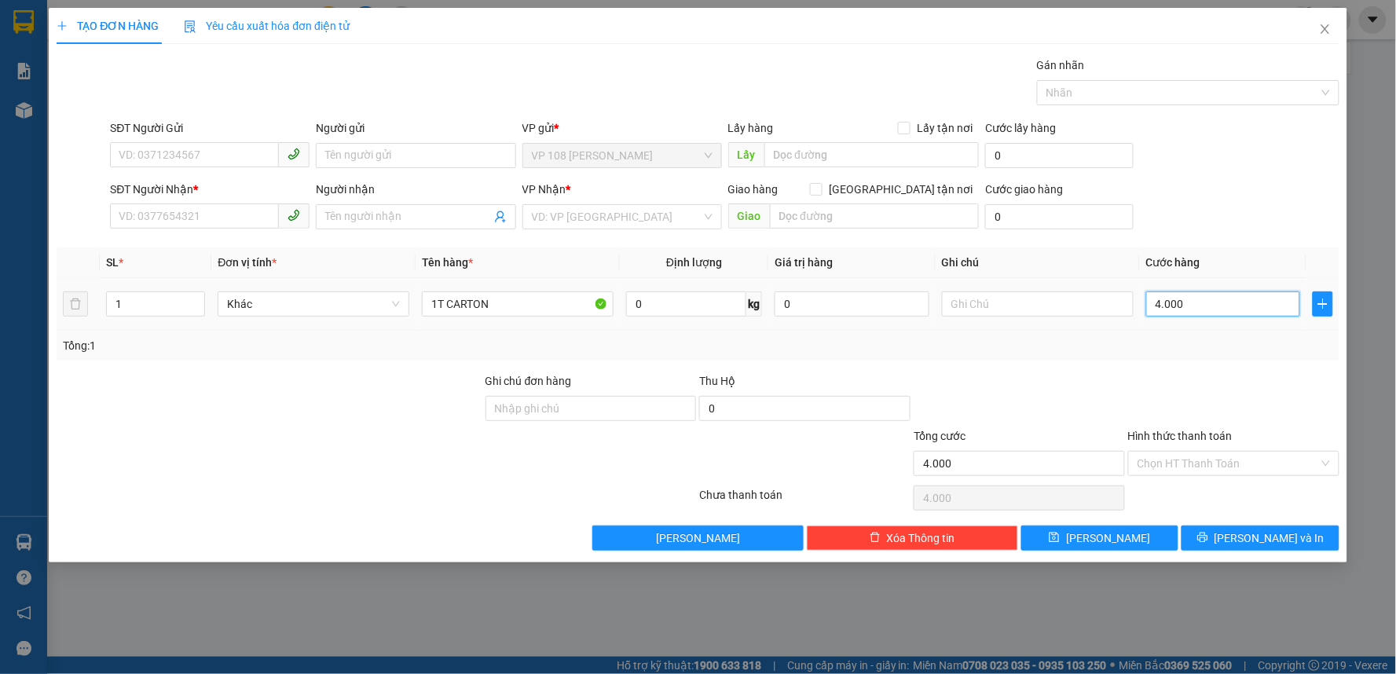
type input "40.000"
click at [173, 153] on input "SĐT Người Gửi" at bounding box center [194, 154] width 169 height 25
click at [150, 155] on input "SĐT Người Gửi" at bounding box center [194, 154] width 169 height 25
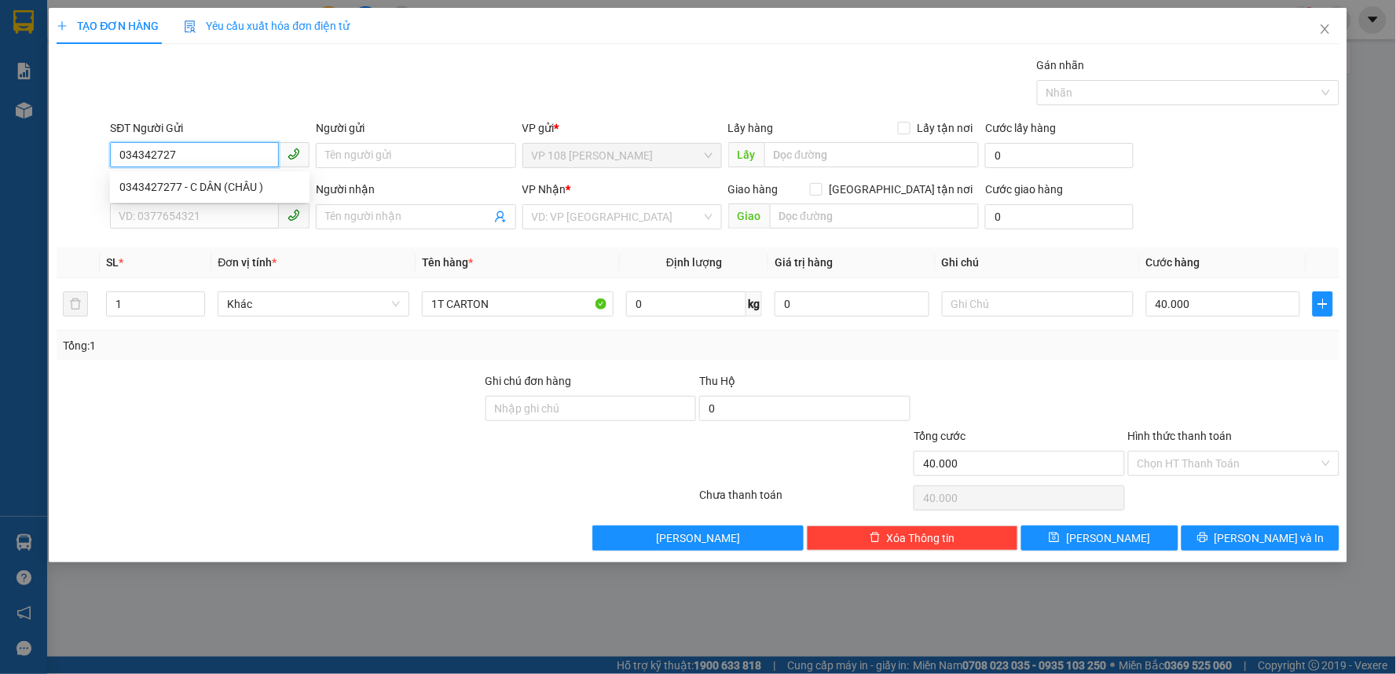
type input "0343427277"
click at [244, 185] on div "0343427277 - C DÂN (CHÂU )" at bounding box center [209, 186] width 181 height 17
type input "C DÂN (CHÂU )"
type input "0979377937"
type input "CHÂU (C DÂN)"
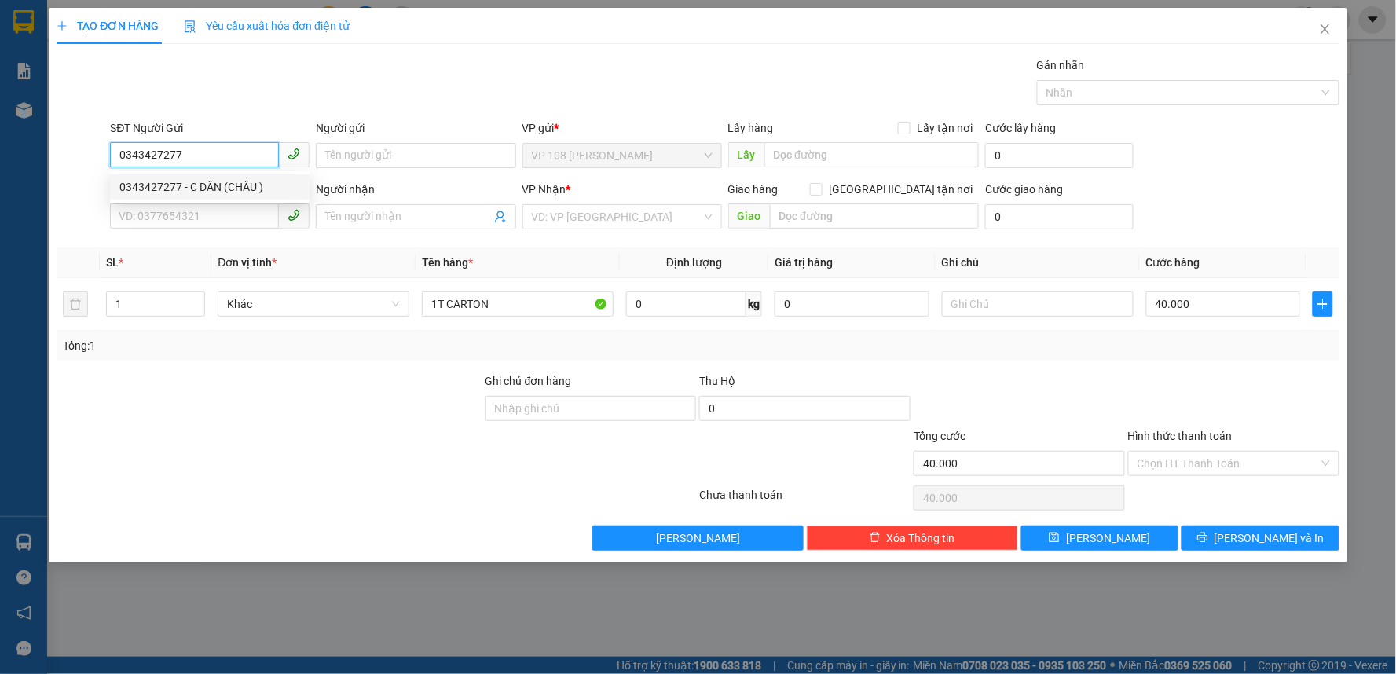
type input "VP184"
type input "20.000"
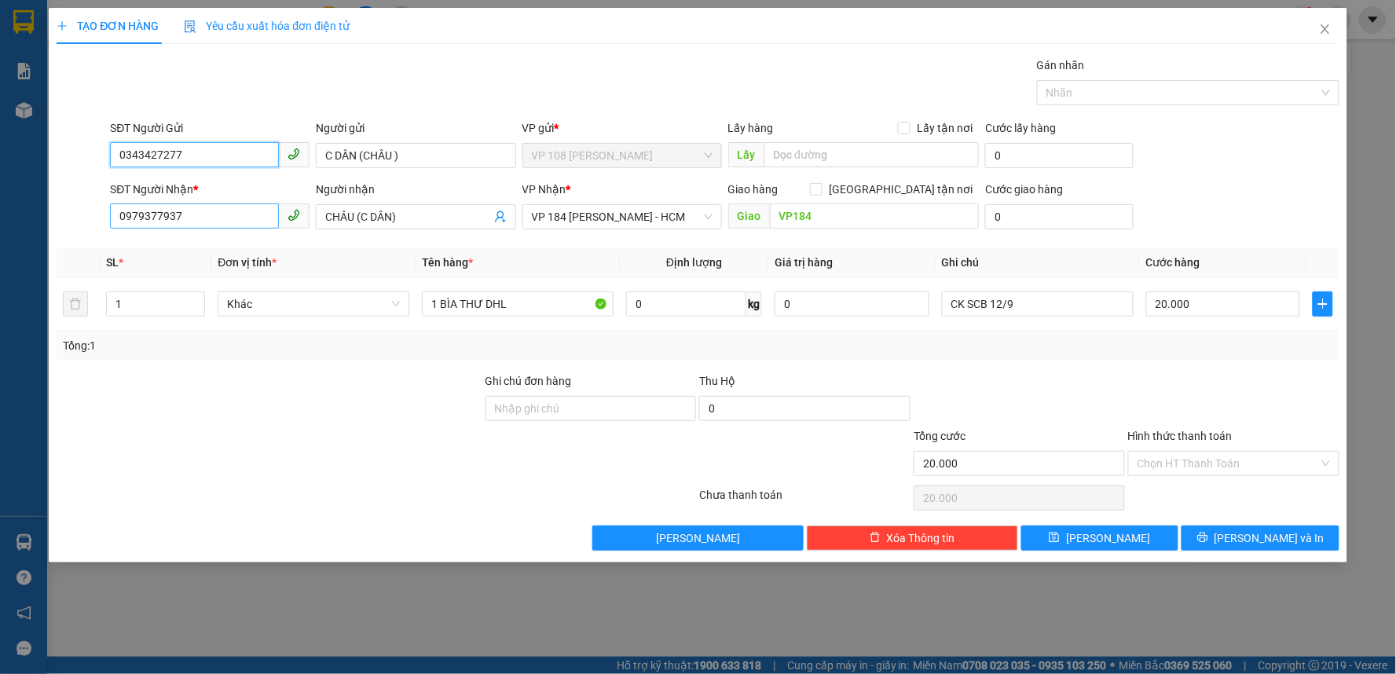
type input "0343427277"
click at [213, 218] on input "0979377937" at bounding box center [194, 215] width 169 height 25
click at [352, 252] on th "Đơn vị tính *" at bounding box center [313, 262] width 204 height 31
click at [328, 216] on input "CHÂU (C DÂN)" at bounding box center [407, 216] width 165 height 17
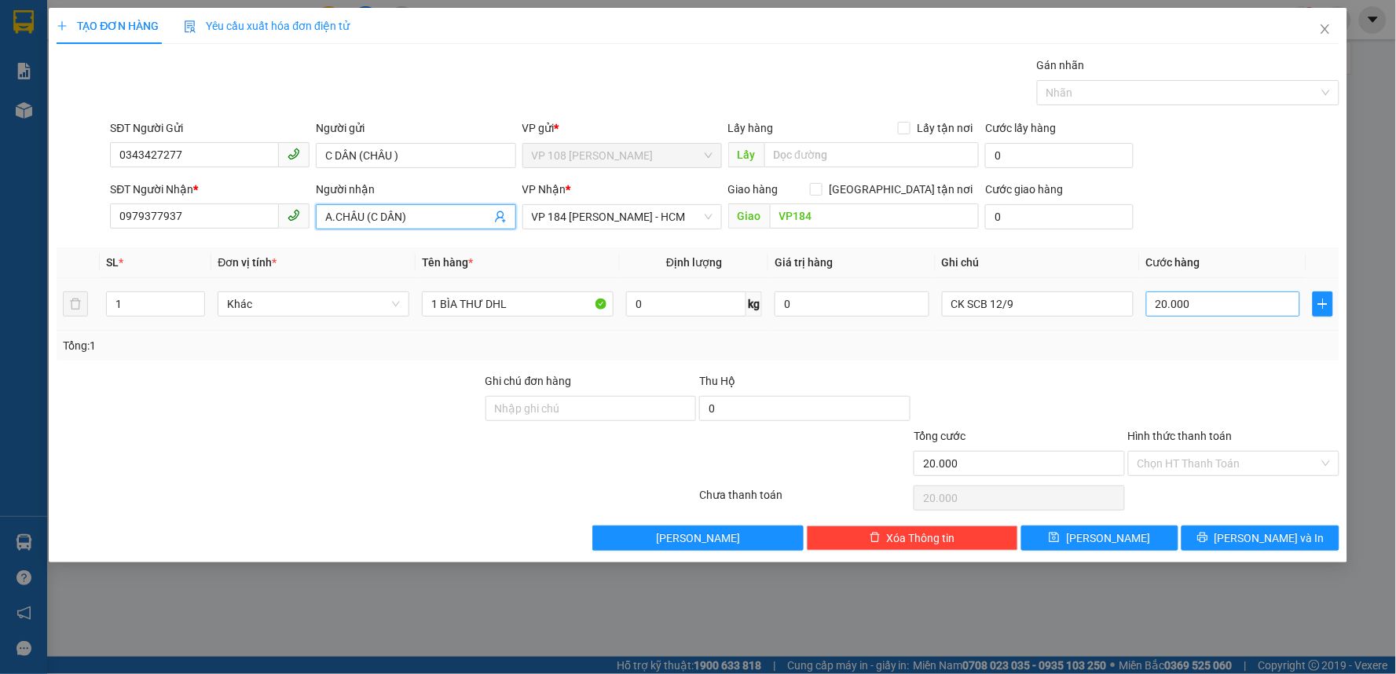
type input "A.CHÂU (C DÂN)"
click at [1224, 306] on input "20.000" at bounding box center [1223, 303] width 155 height 25
type input "4"
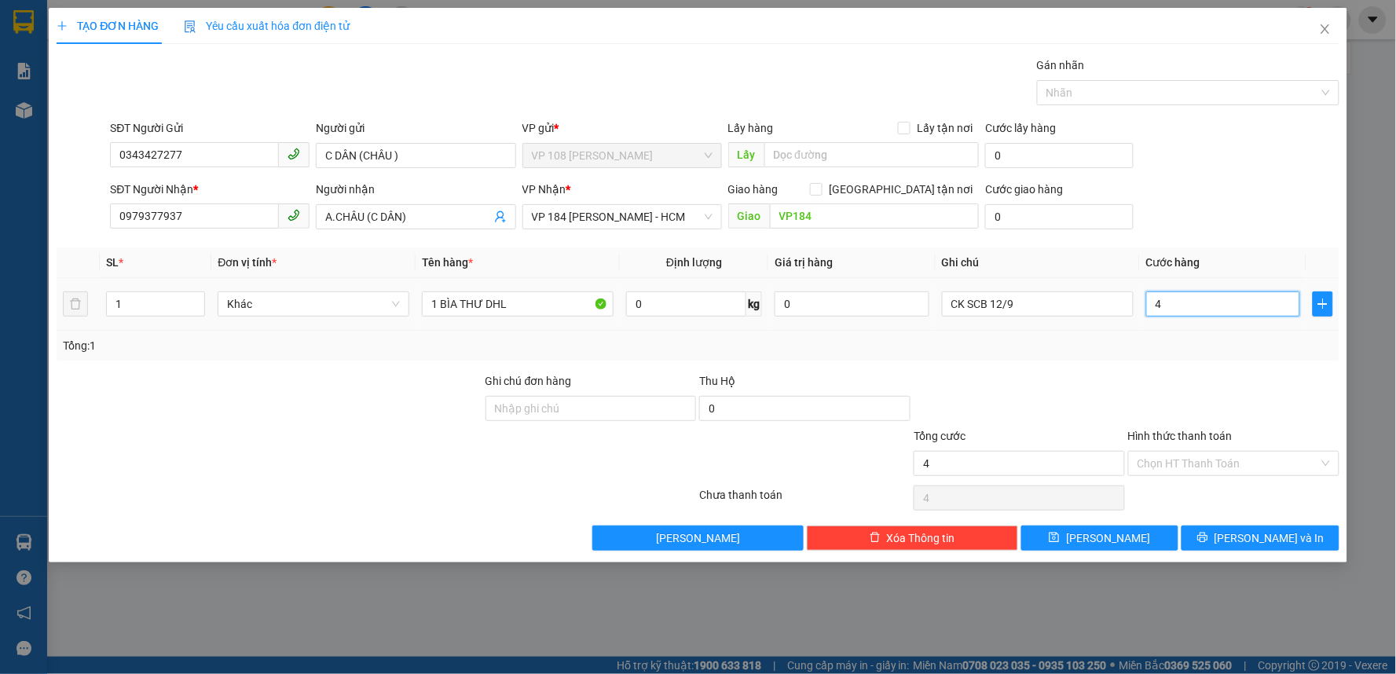
type input "40"
type input "400"
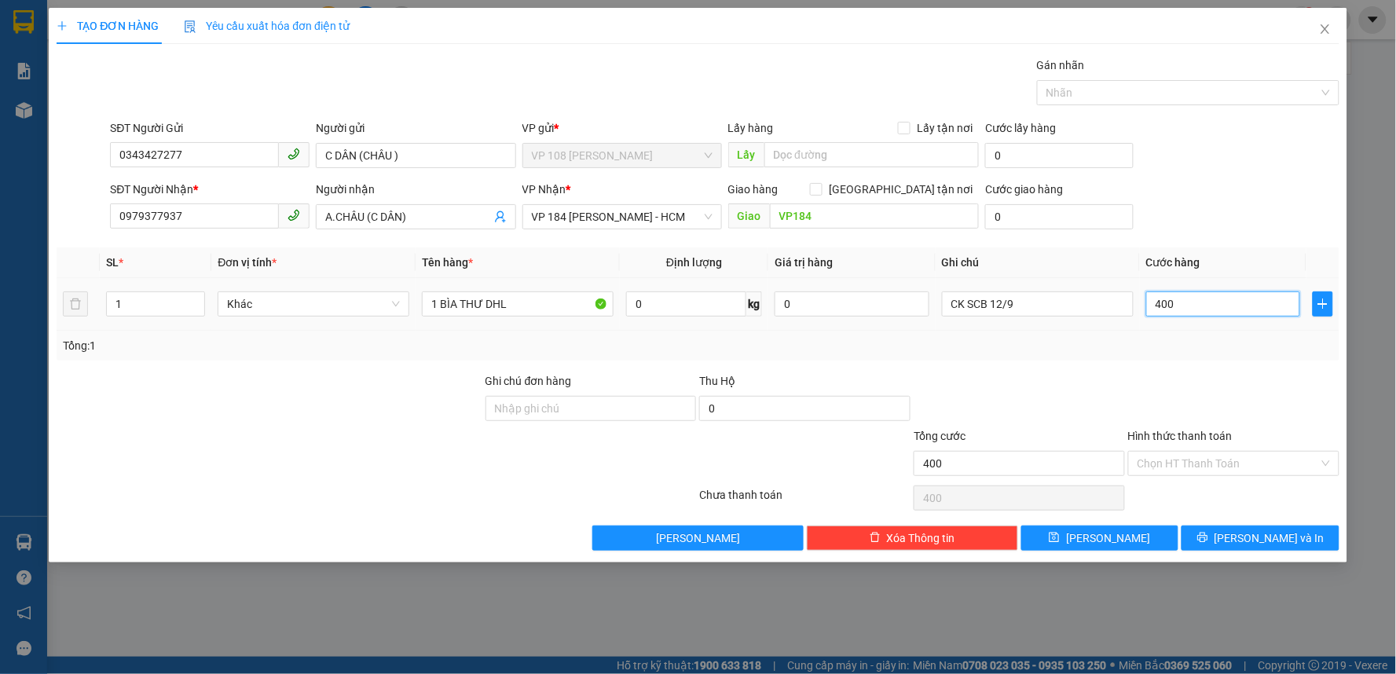
type input "4.000"
type input "40.000"
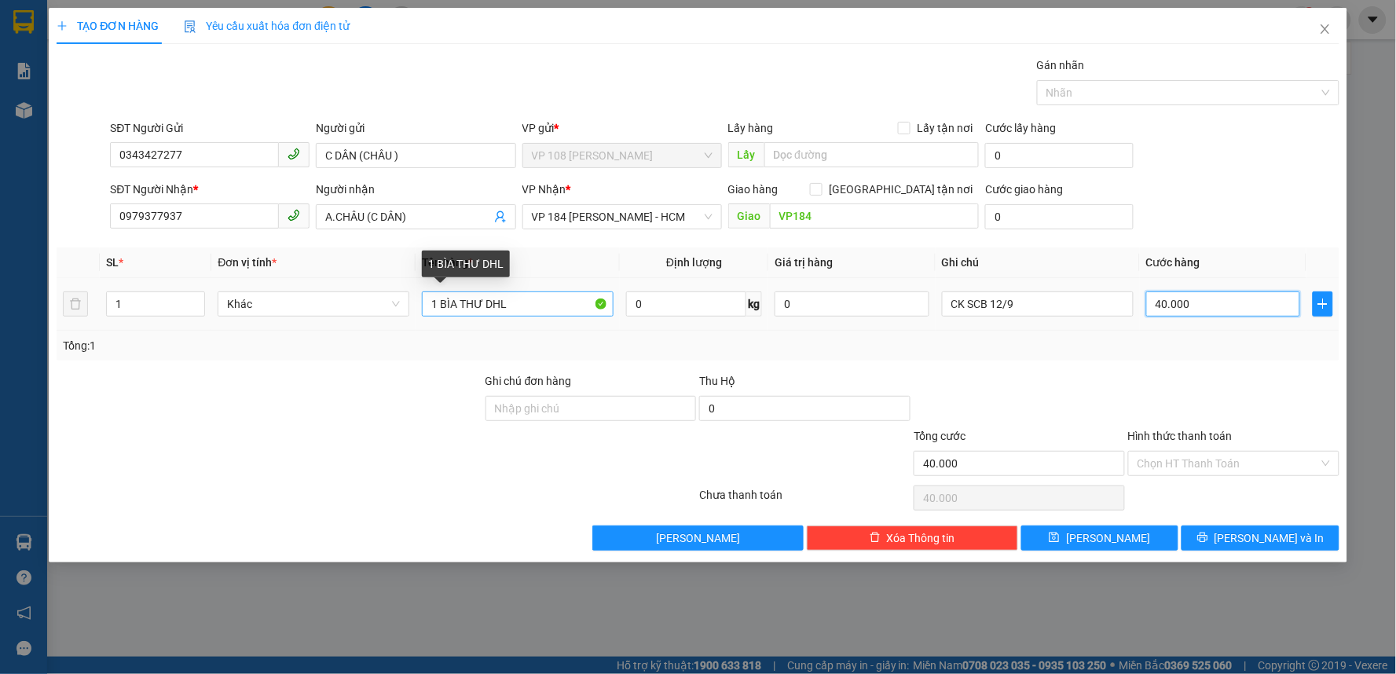
type input "40.000"
click at [514, 302] on input "1 BÌA THƯ DHL" at bounding box center [518, 303] width 192 height 25
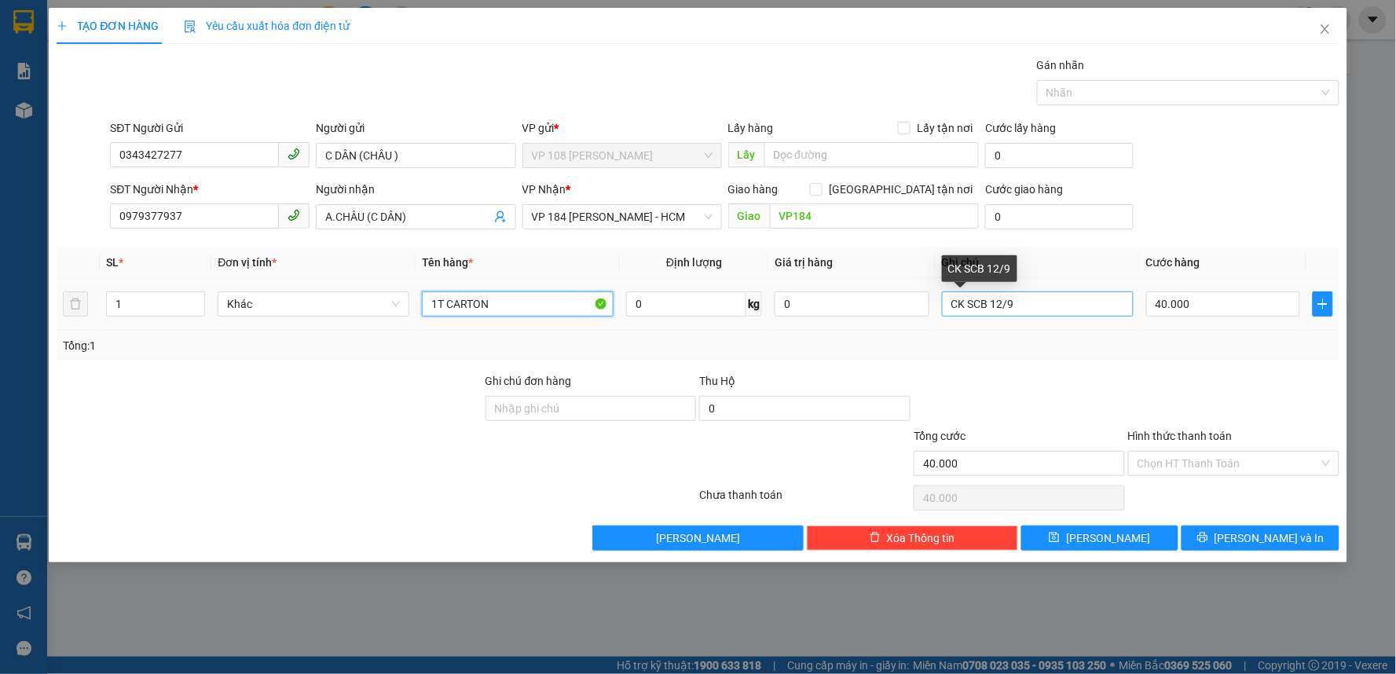
type input "1T CARTON"
drag, startPoint x: 1051, startPoint y: 313, endPoint x: 841, endPoint y: 299, distance: 210.2
click at [841, 299] on tr "1 Khác 1T CARTON 0 kg 0 CK SCB 12/9 40.000" at bounding box center [698, 304] width 1283 height 53
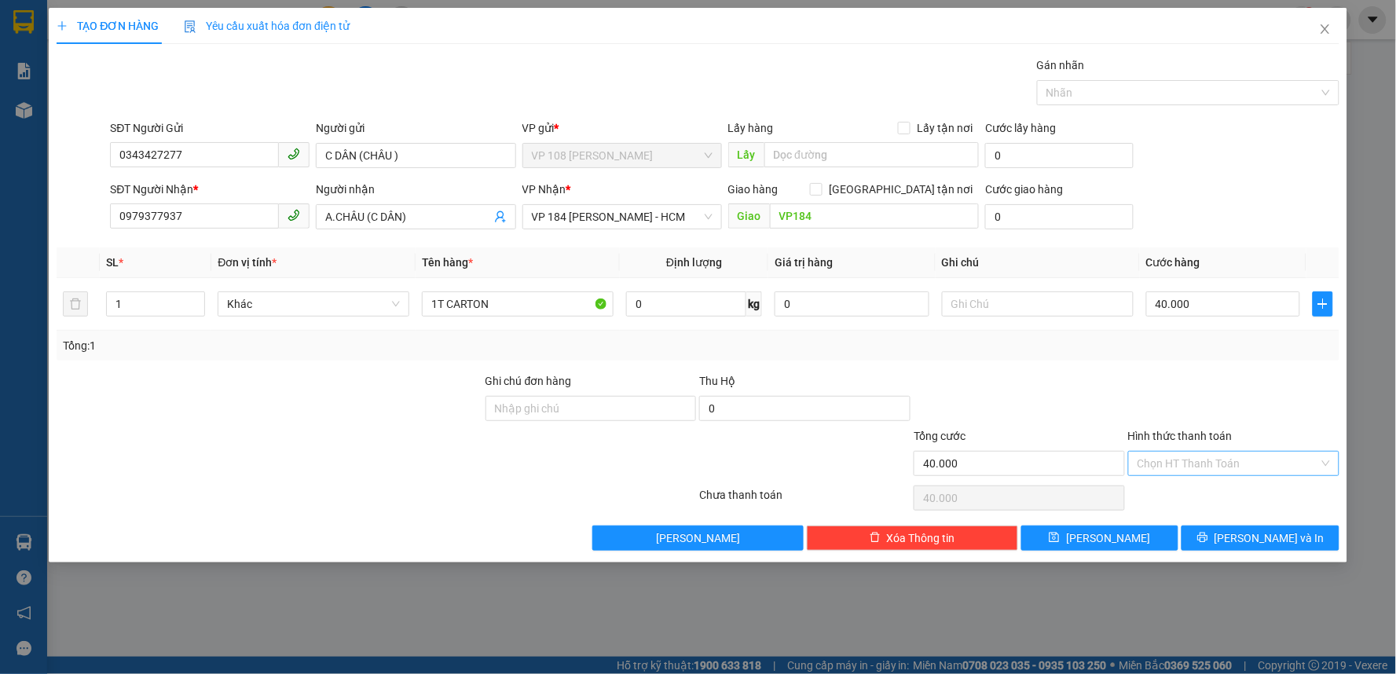
click at [1208, 457] on input "Hình thức thanh toán" at bounding box center [1228, 464] width 181 height 24
click at [1180, 493] on div "Tại văn phòng" at bounding box center [1234, 494] width 192 height 17
type input "0"
click at [1208, 534] on icon "printer" at bounding box center [1202, 538] width 10 height 10
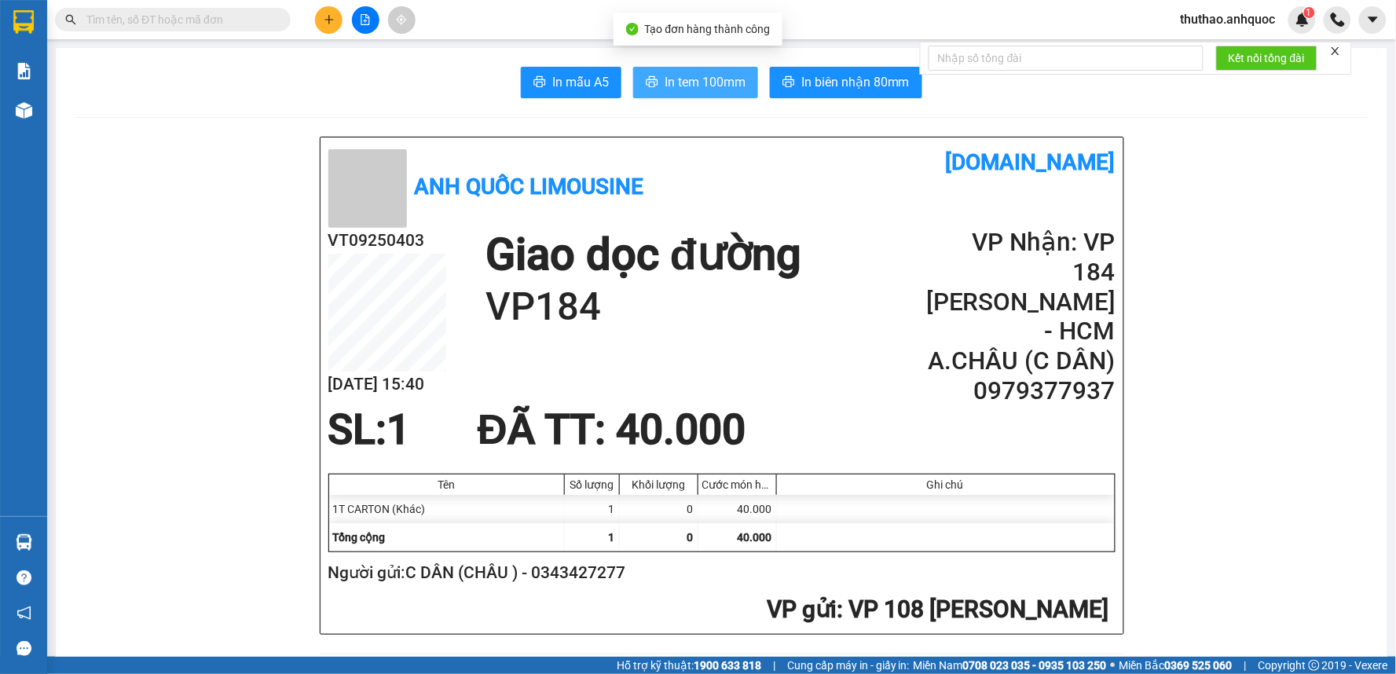
click at [688, 73] on span "In tem 100mm" at bounding box center [705, 82] width 81 height 20
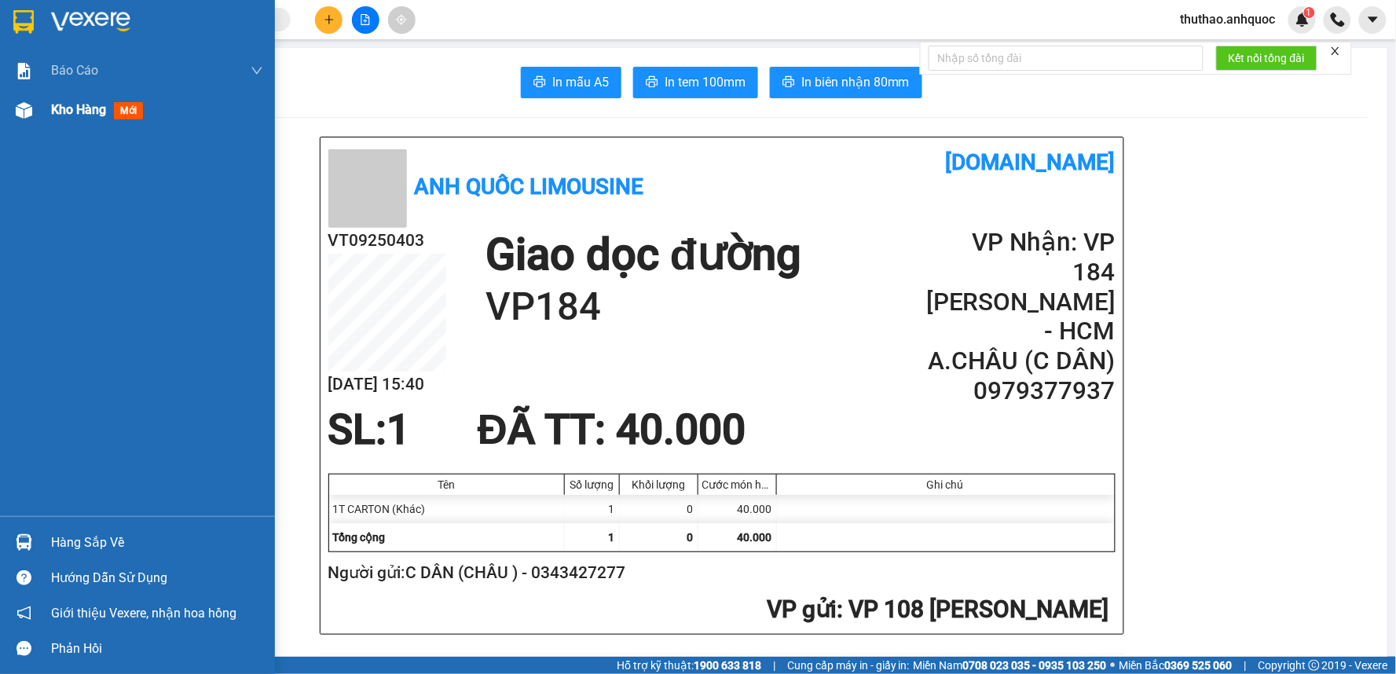
click at [102, 108] on span "Kho hàng" at bounding box center [78, 109] width 55 height 15
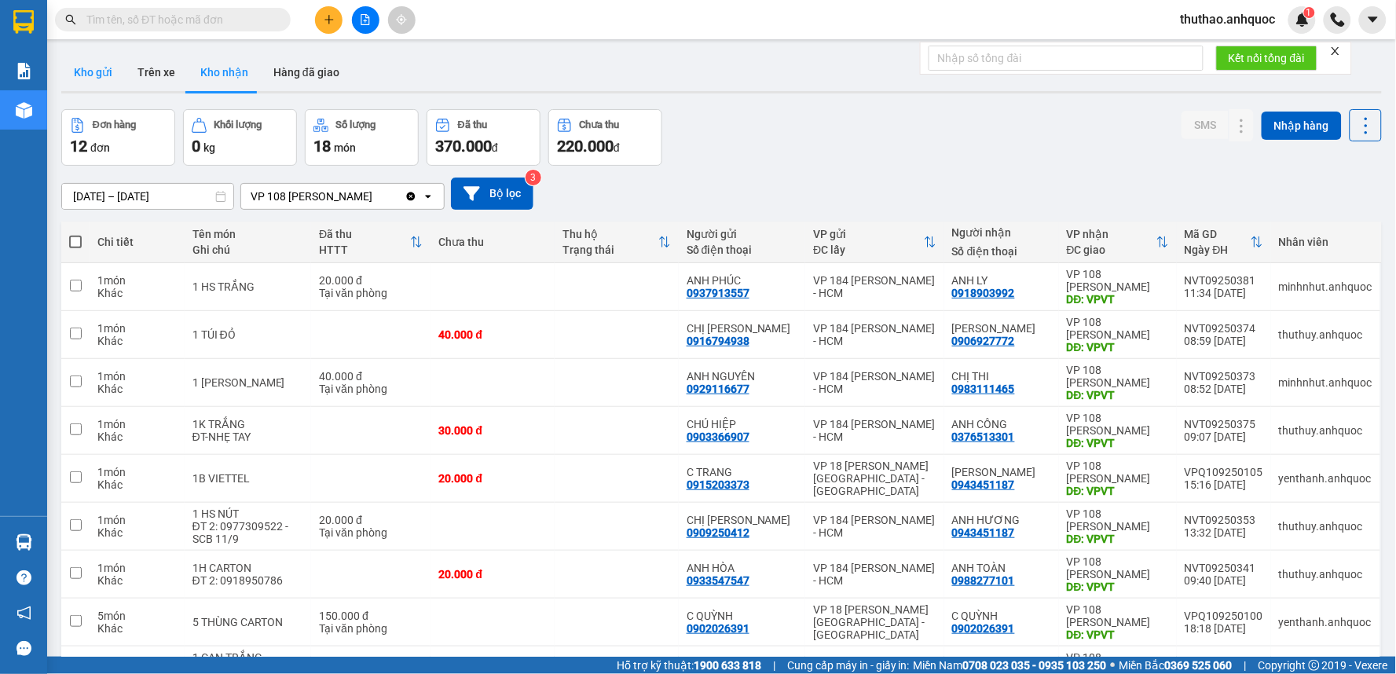
click at [108, 63] on button "Kho gửi" at bounding box center [93, 72] width 64 height 38
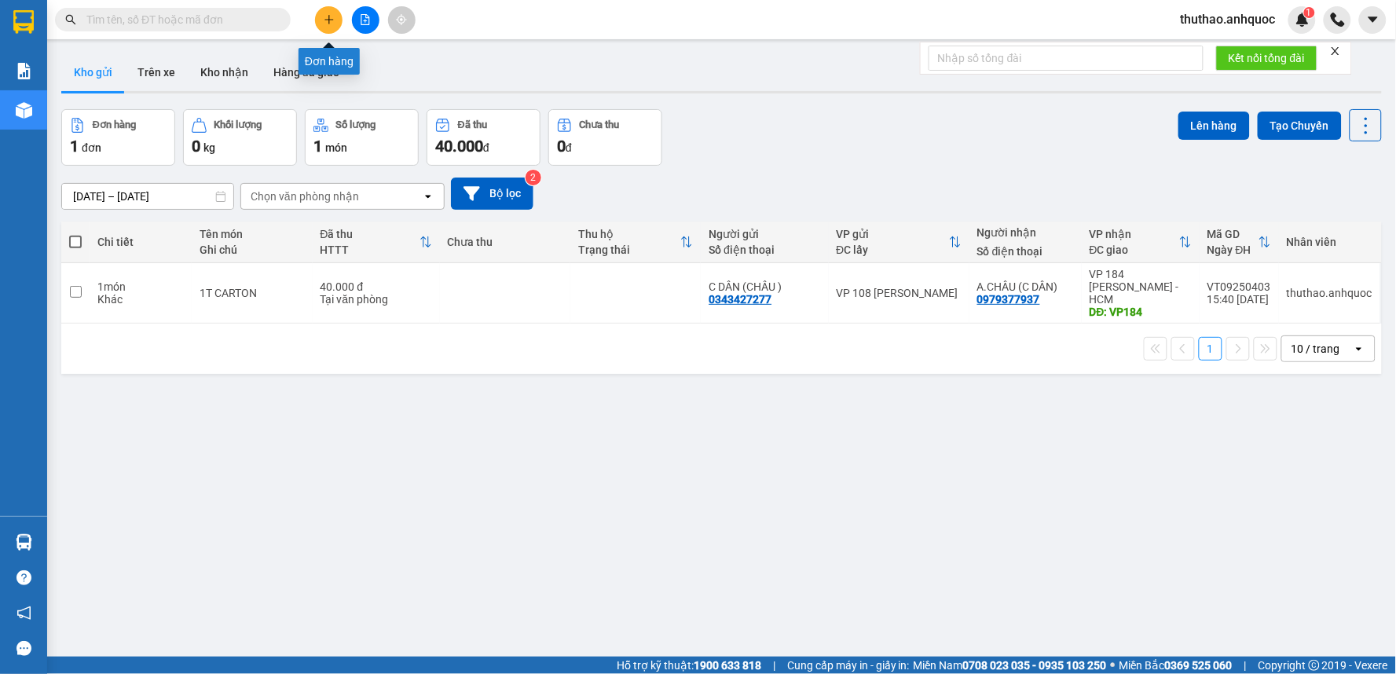
click at [334, 18] on icon "plus" at bounding box center [329, 19] width 11 height 11
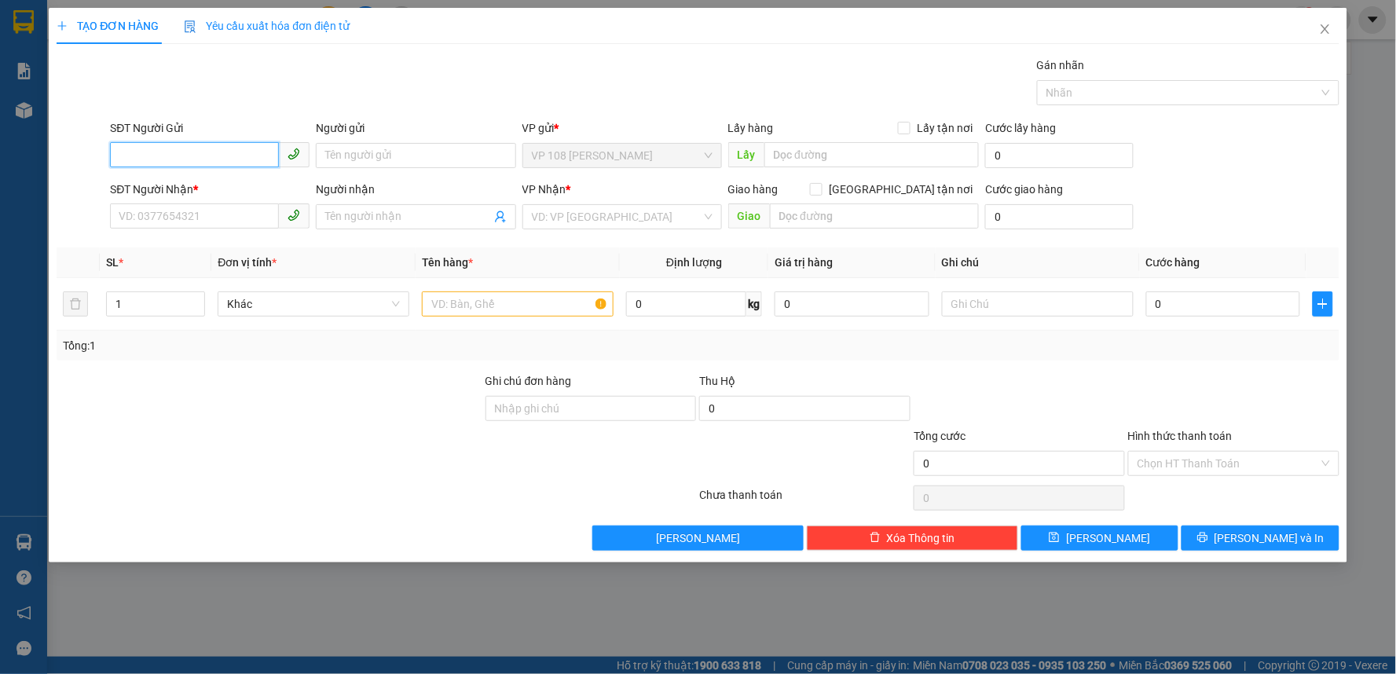
click at [175, 148] on input "SĐT Người Gửi" at bounding box center [194, 154] width 169 height 25
click at [166, 152] on input "SĐT Người Gửi" at bounding box center [194, 154] width 169 height 25
type input "0918171585"
click at [422, 162] on input "Người gửi" at bounding box center [416, 155] width 200 height 25
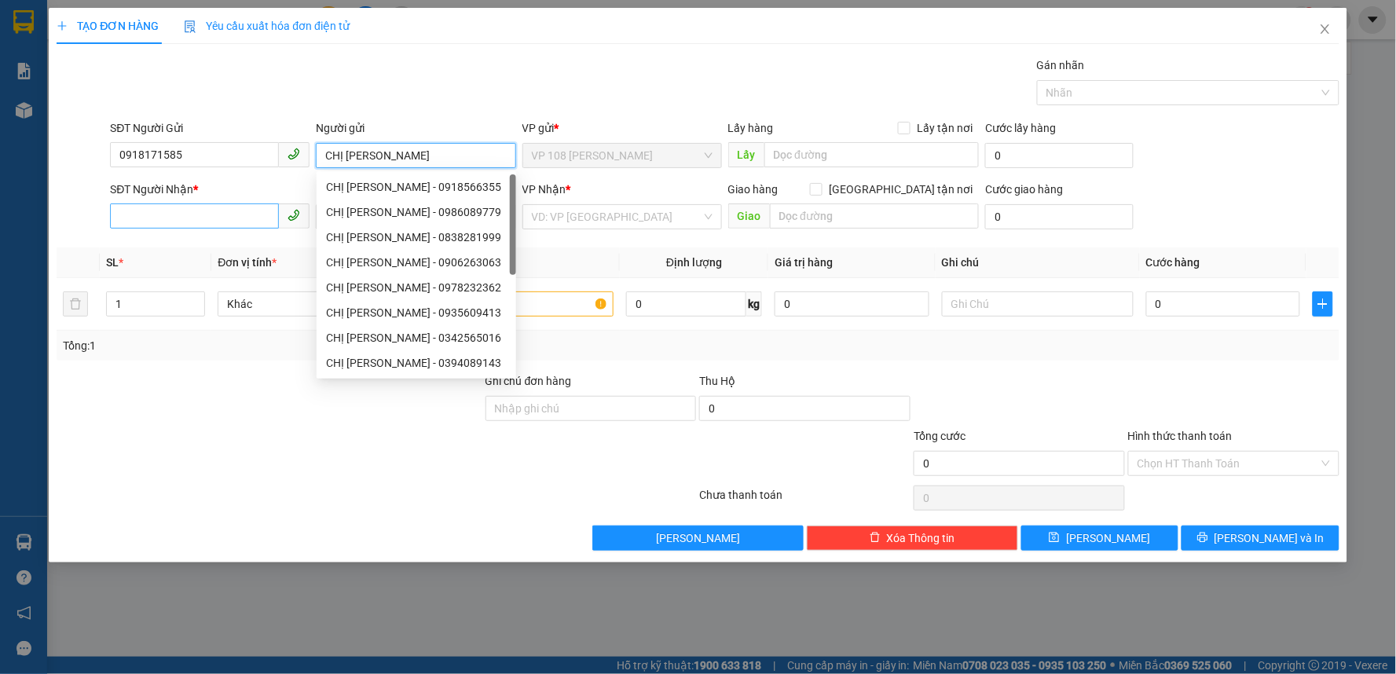
type input "CHỊ PHƯƠNG"
click at [152, 210] on input "SĐT Người Nhận *" at bounding box center [194, 215] width 169 height 25
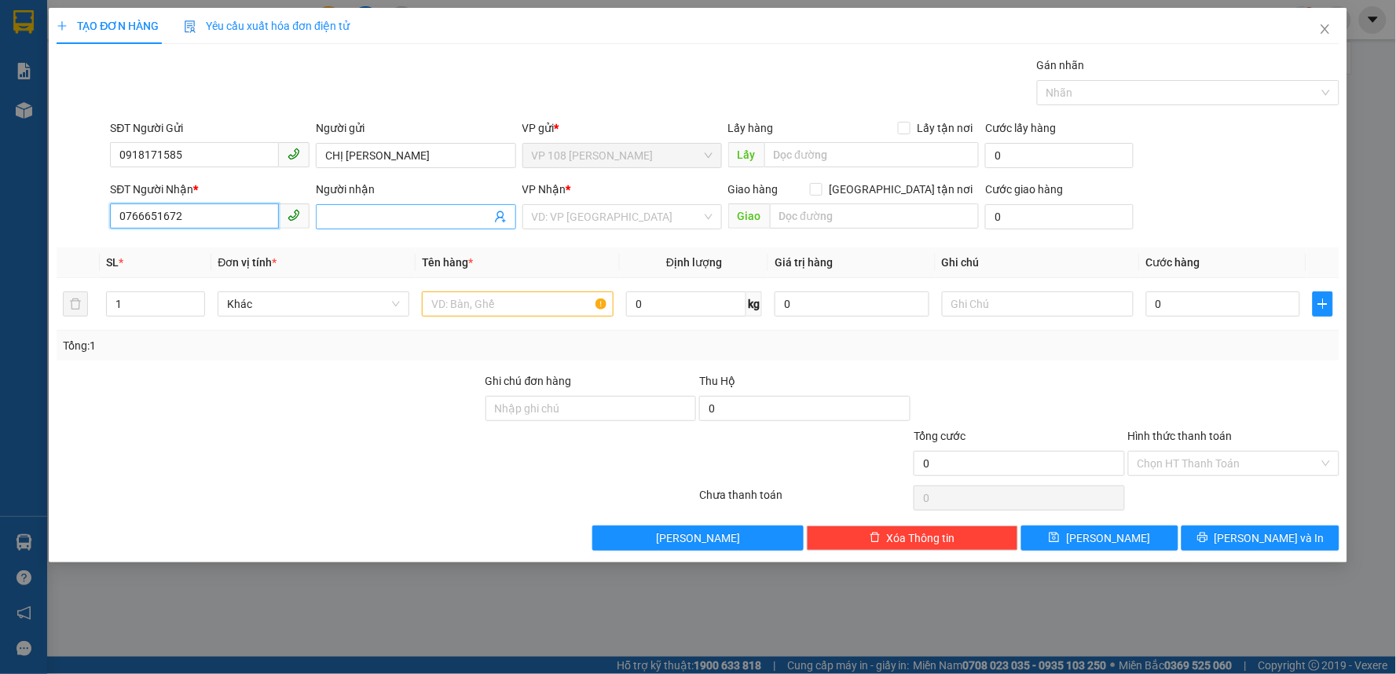
type input "0766651672"
drag, startPoint x: 365, startPoint y: 217, endPoint x: 357, endPoint y: 207, distance: 12.3
click at [365, 216] on input "Người nhận" at bounding box center [407, 216] width 165 height 17
type input "A.TUẤN"
click at [548, 306] on input "text" at bounding box center [518, 303] width 192 height 25
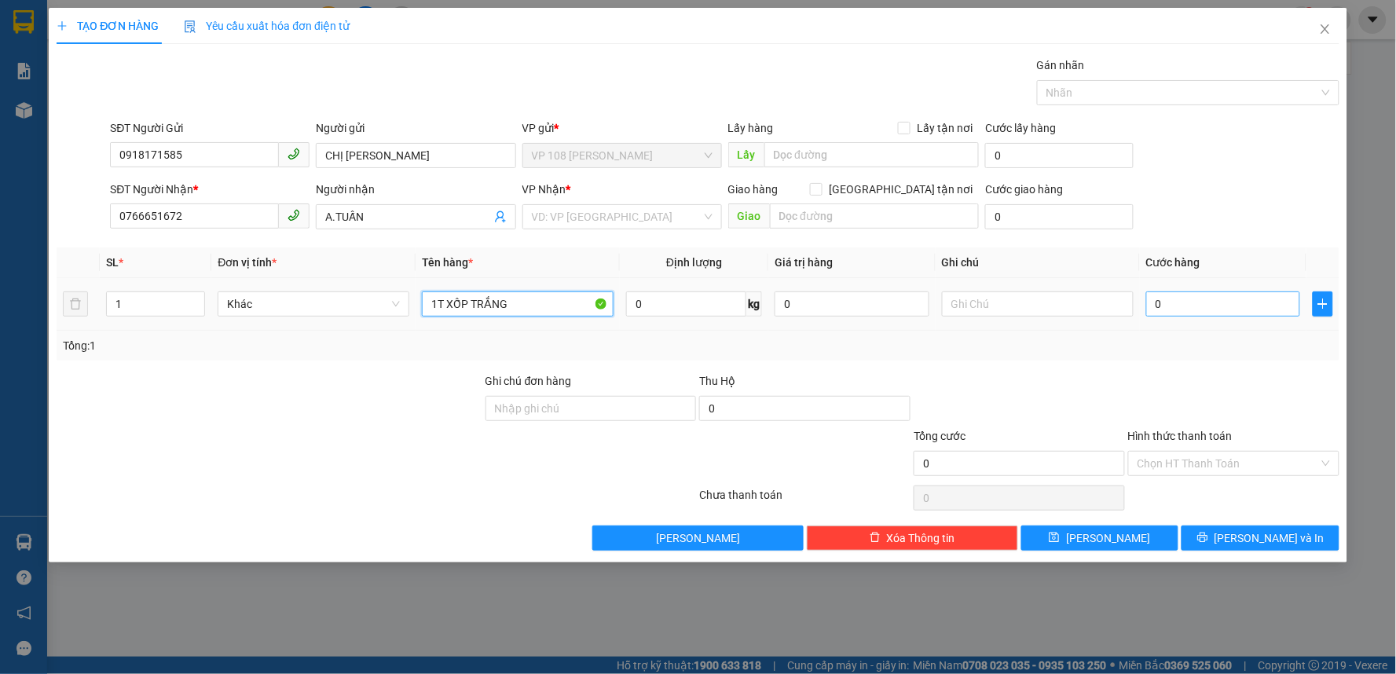
type input "1T XỐP TRẮNG"
click at [1206, 304] on input "0" at bounding box center [1223, 303] width 155 height 25
type input "4"
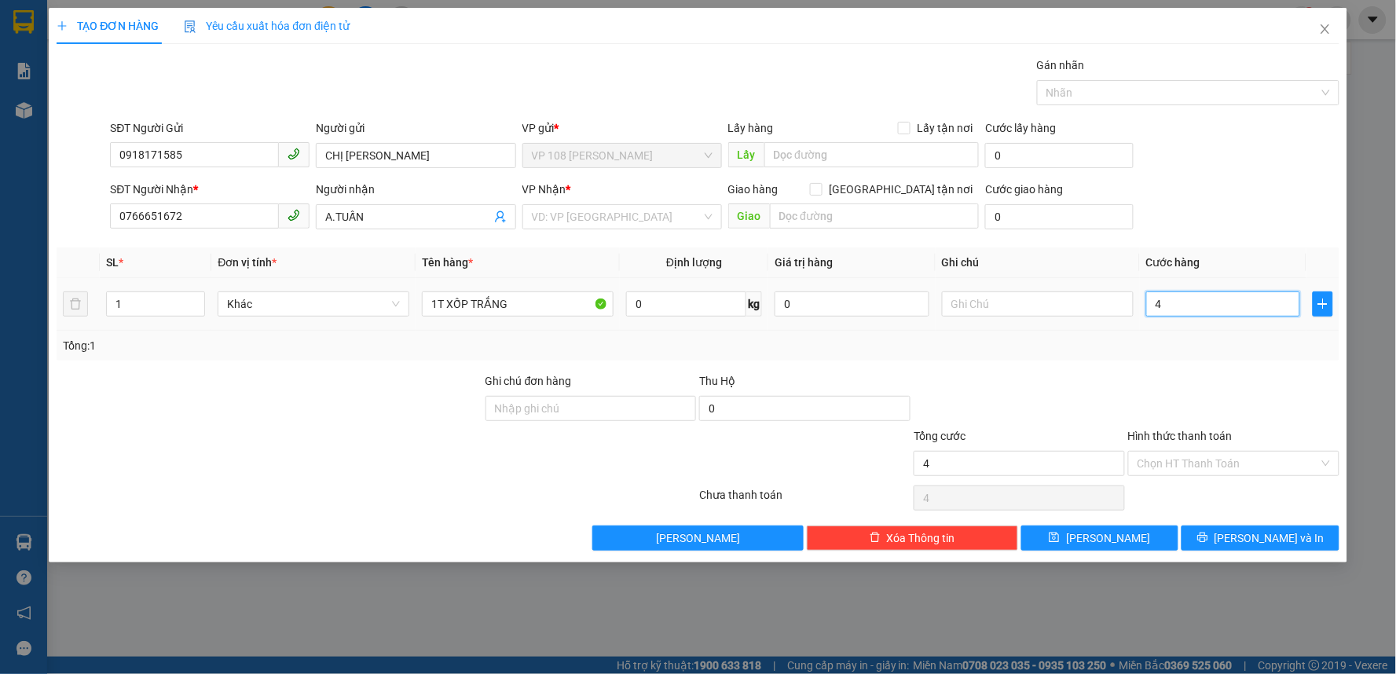
type input "40"
type input "400"
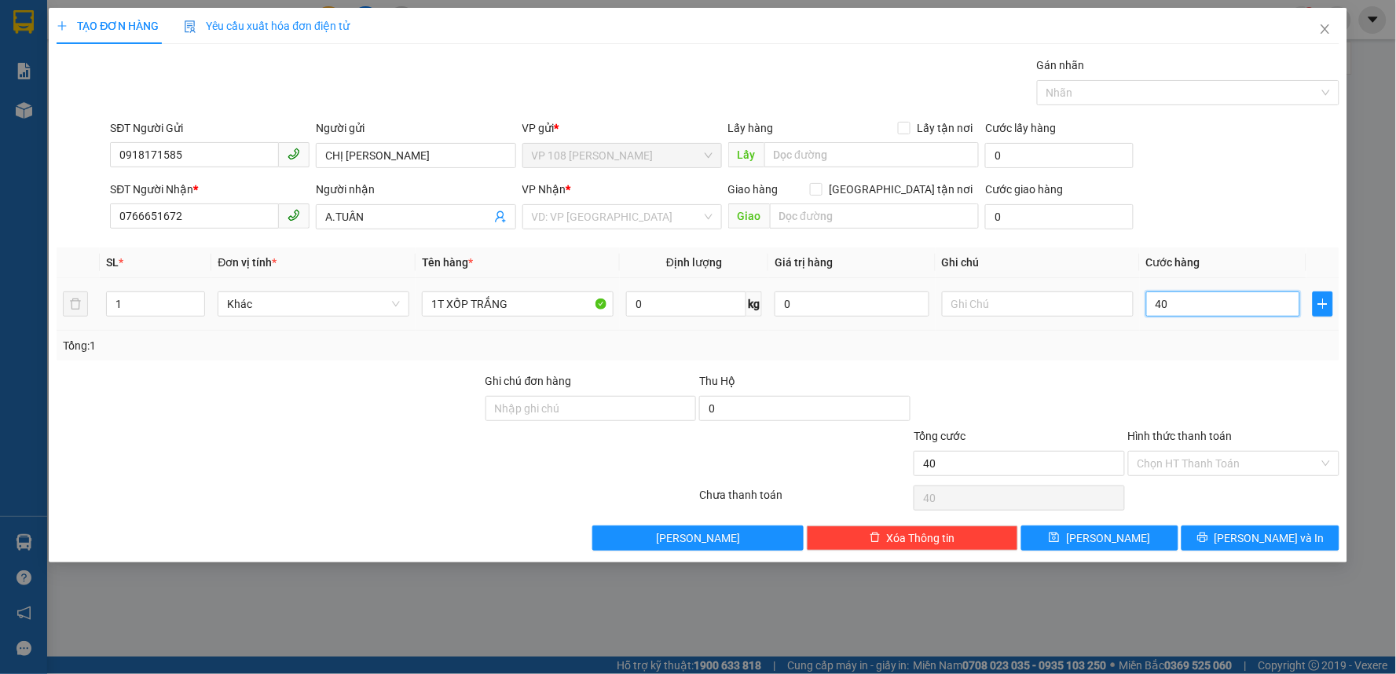
type input "400"
type input "4.000"
type input "40.000"
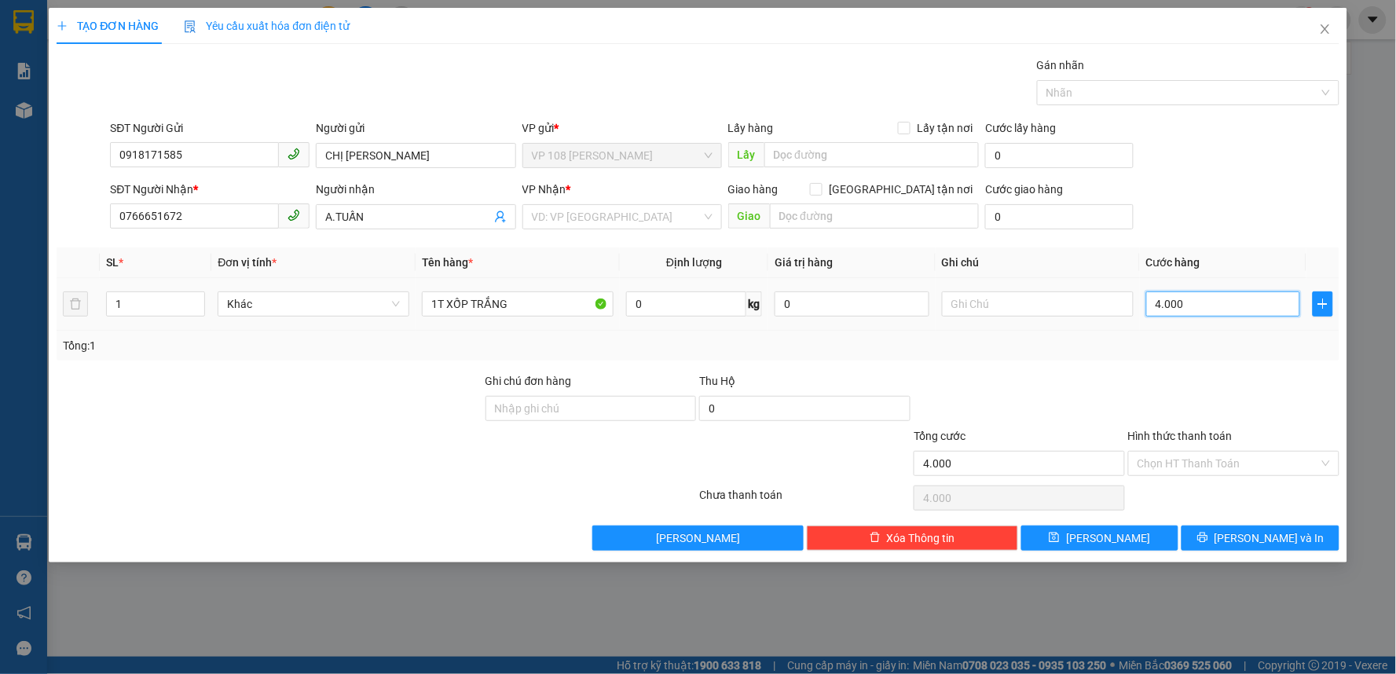
type input "40.000"
click at [1219, 458] on input "Hình thức thanh toán" at bounding box center [1228, 464] width 181 height 24
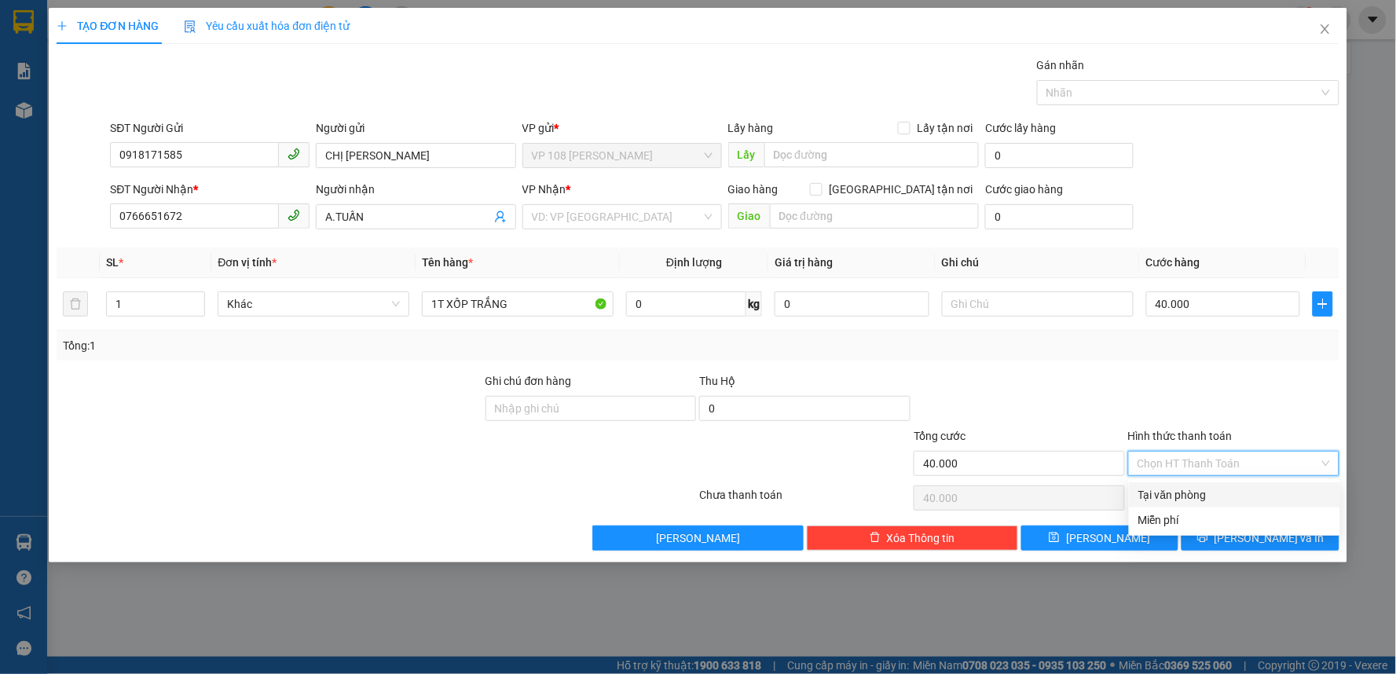
click at [1186, 493] on div "Tại văn phòng" at bounding box center [1234, 494] width 192 height 17
type input "0"
click at [632, 214] on input "search" at bounding box center [617, 217] width 170 height 24
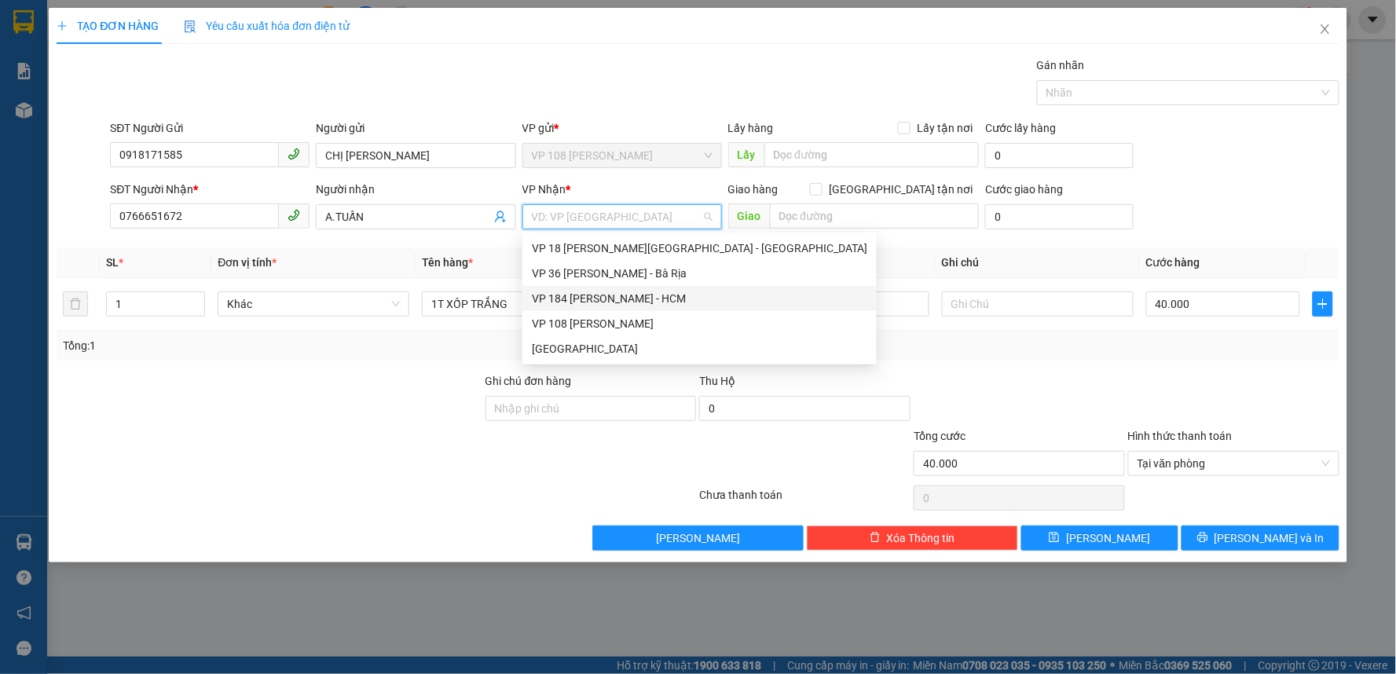
click at [624, 295] on div "VP 184 [PERSON_NAME] - HCM" at bounding box center [699, 298] width 335 height 17
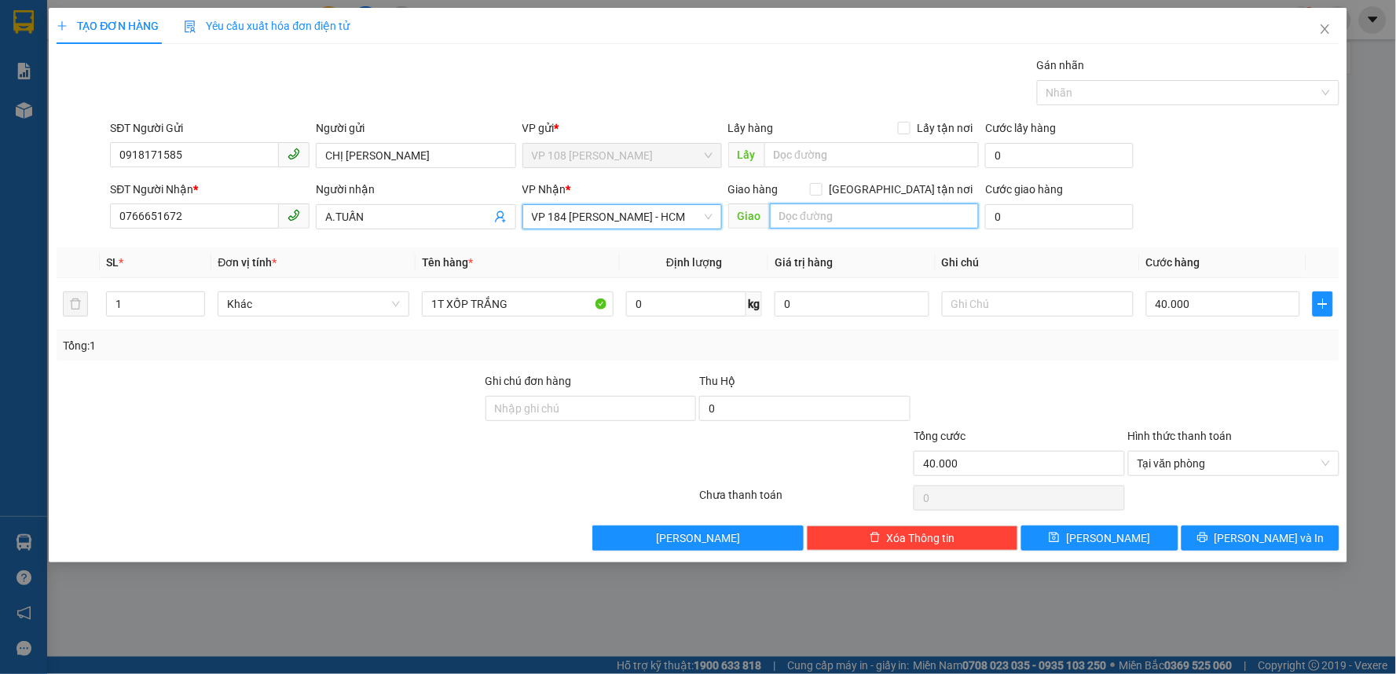
click at [827, 221] on input "text" at bounding box center [875, 215] width 210 height 25
type input "VPNVT"
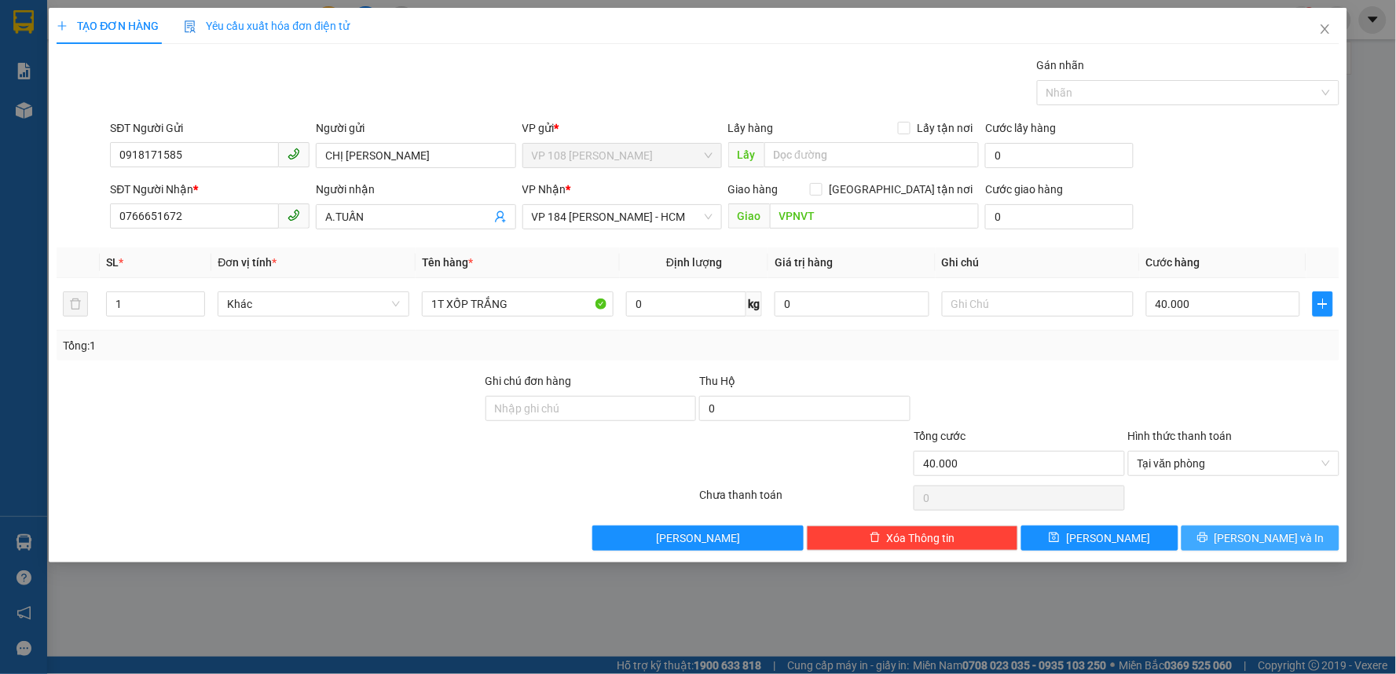
click at [1269, 537] on span "[PERSON_NAME] và In" at bounding box center [1270, 538] width 110 height 17
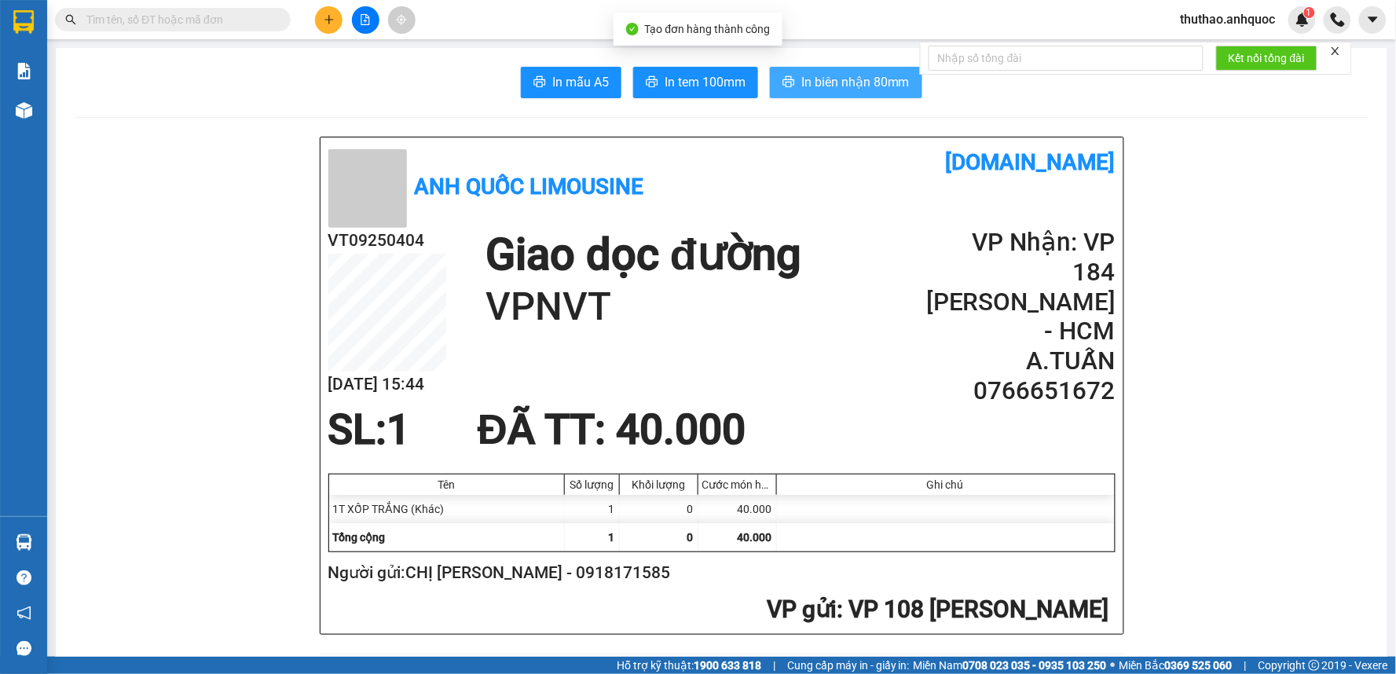
click at [860, 79] on span "In biên nhận 80mm" at bounding box center [855, 82] width 108 height 20
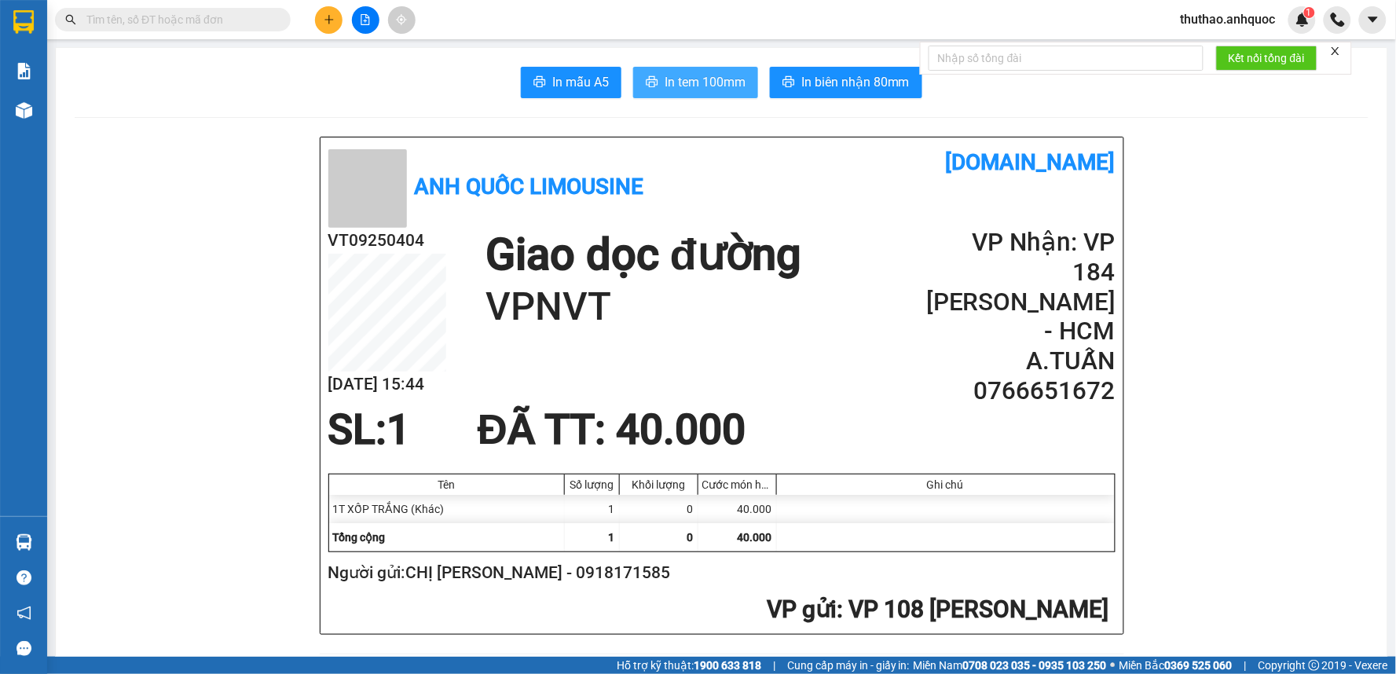
drag, startPoint x: 708, startPoint y: 82, endPoint x: 742, endPoint y: 9, distance: 80.1
click at [707, 82] on span "In tem 100mm" at bounding box center [705, 82] width 81 height 20
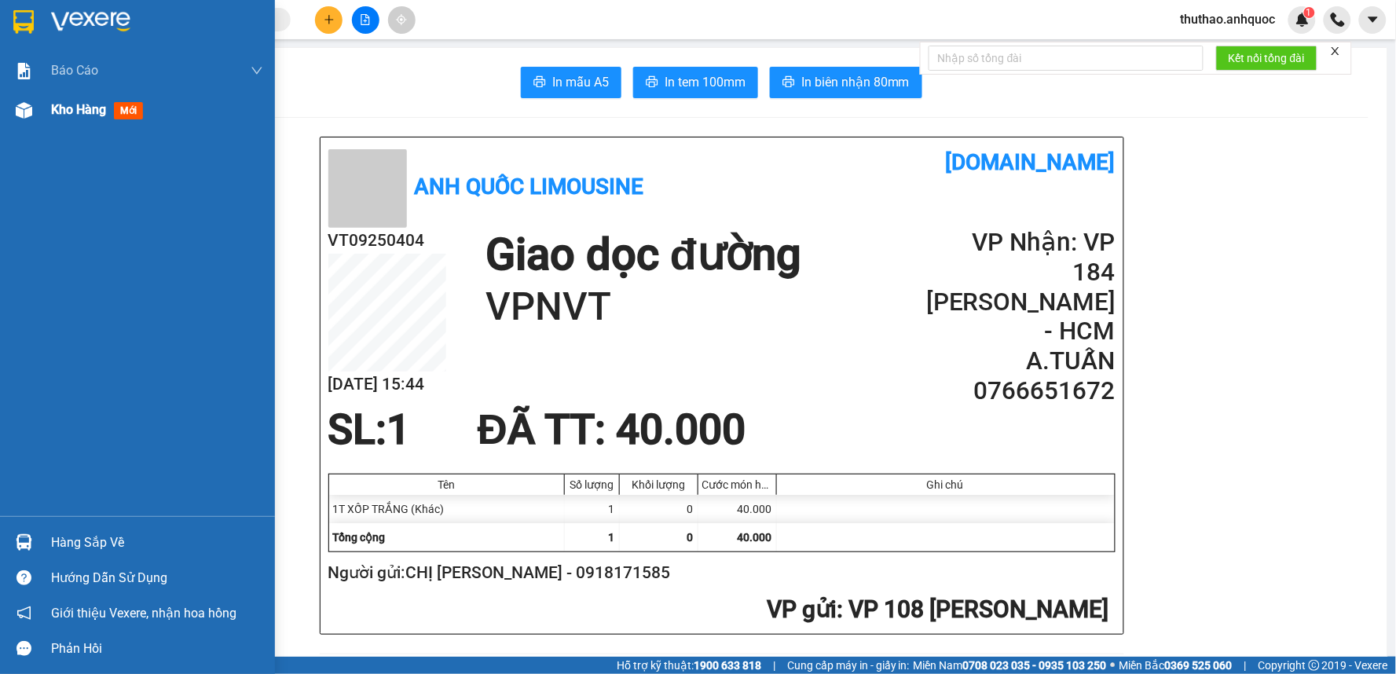
click at [49, 102] on div "Kho hàng mới" at bounding box center [137, 109] width 275 height 39
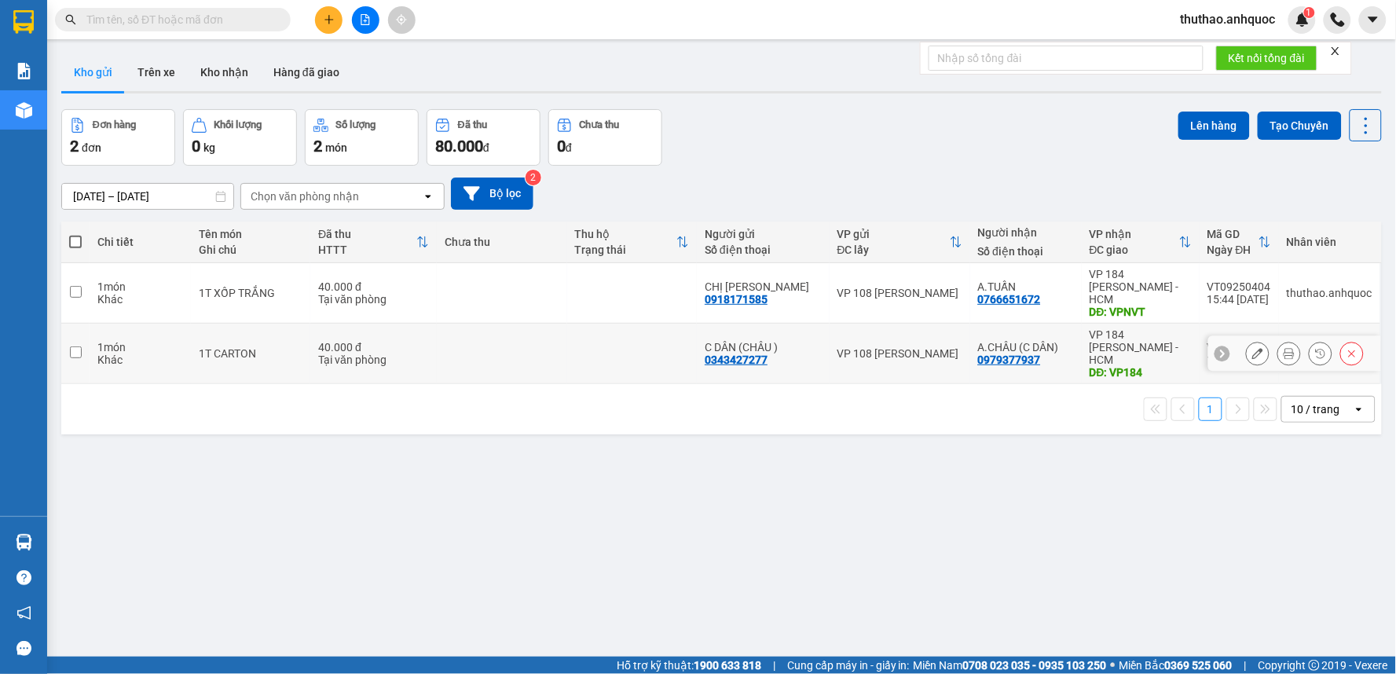
click at [1252, 348] on icon at bounding box center [1257, 353] width 11 height 11
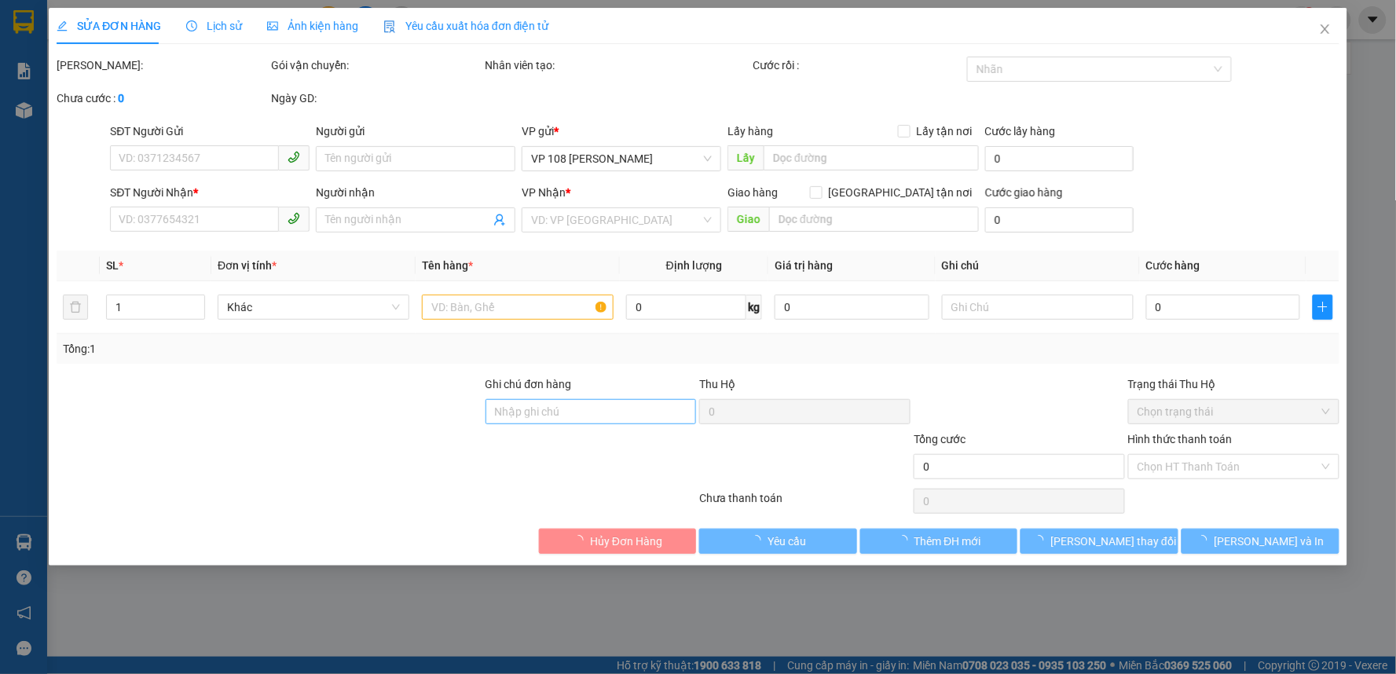
type input "0343427277"
type input "C DÂN (CHÂU )"
type input "0979377937"
type input "A.CHÂU (C DÂN)"
type input "VP184"
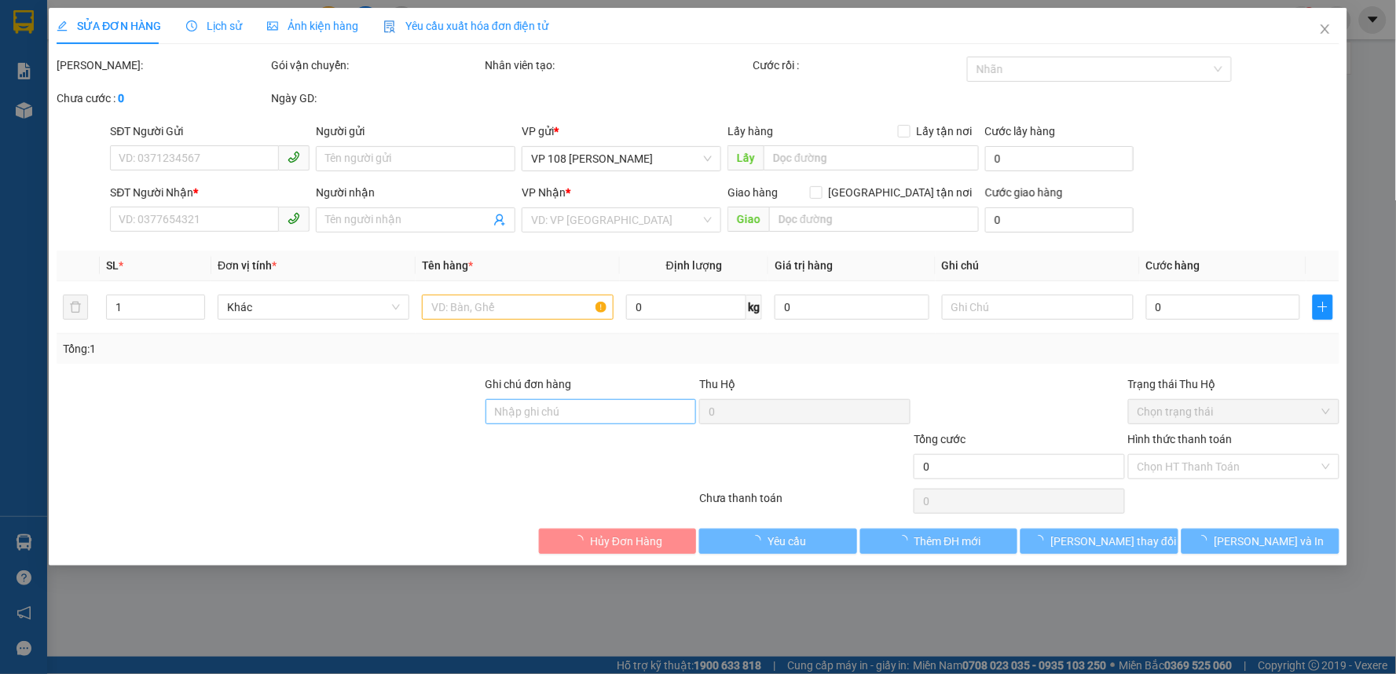
type input "40.000"
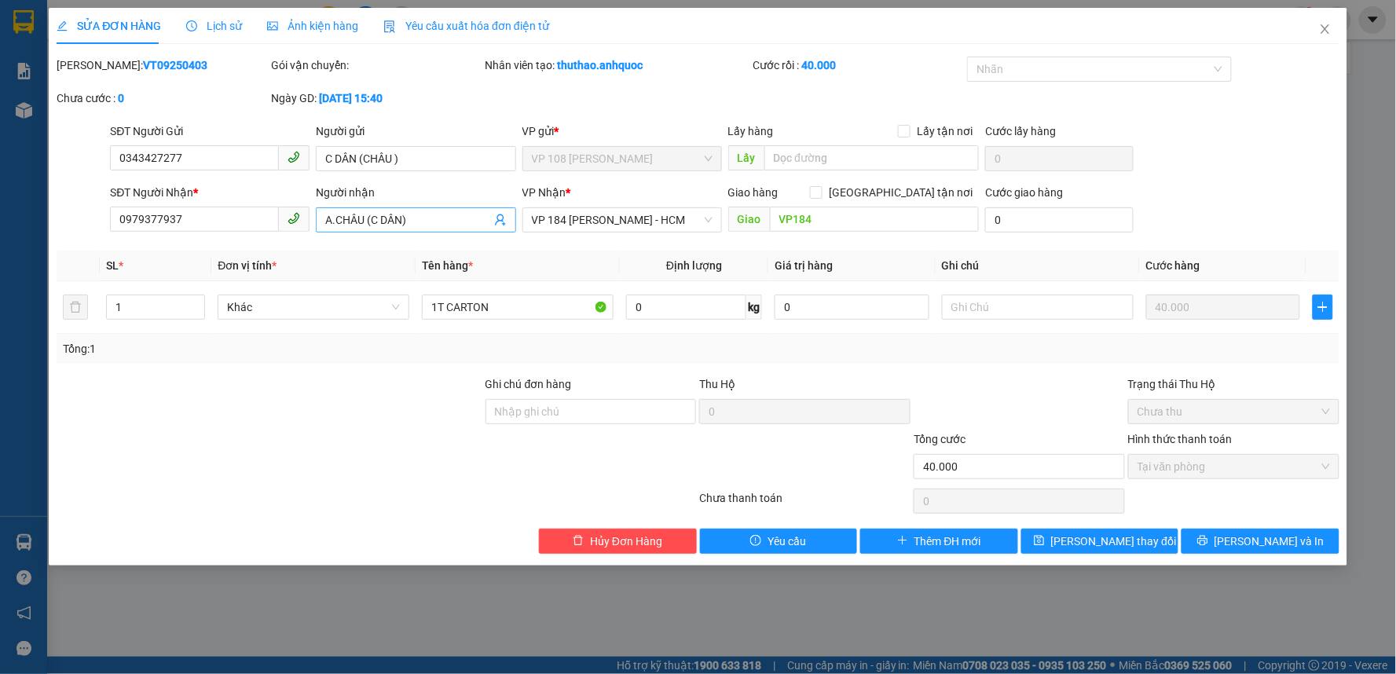
click at [431, 221] on input "A.CHÂU (C DÂN)" at bounding box center [407, 219] width 165 height 17
type input "A.CHÂU"
click at [416, 154] on input "C DÂN (CHÂU )" at bounding box center [416, 158] width 200 height 25
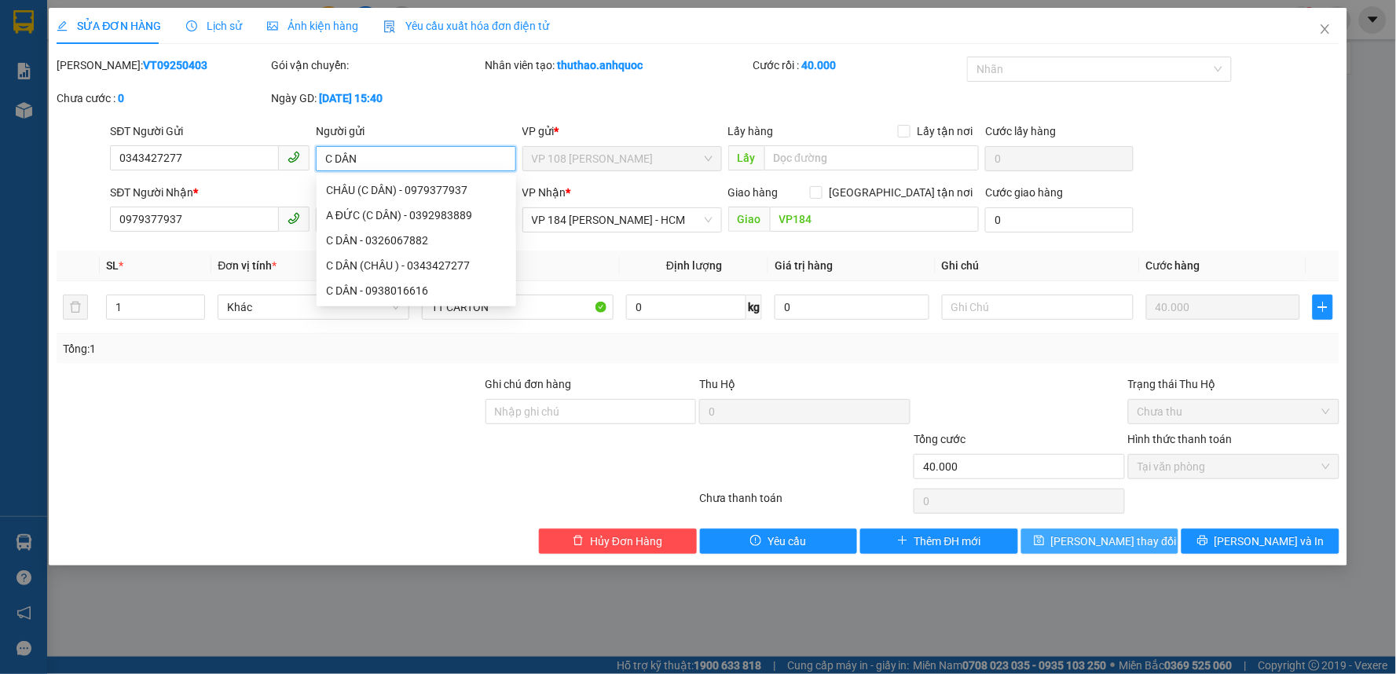
type input "C DÂN"
click at [1090, 535] on span "[PERSON_NAME] thay đổi" at bounding box center [1114, 541] width 126 height 17
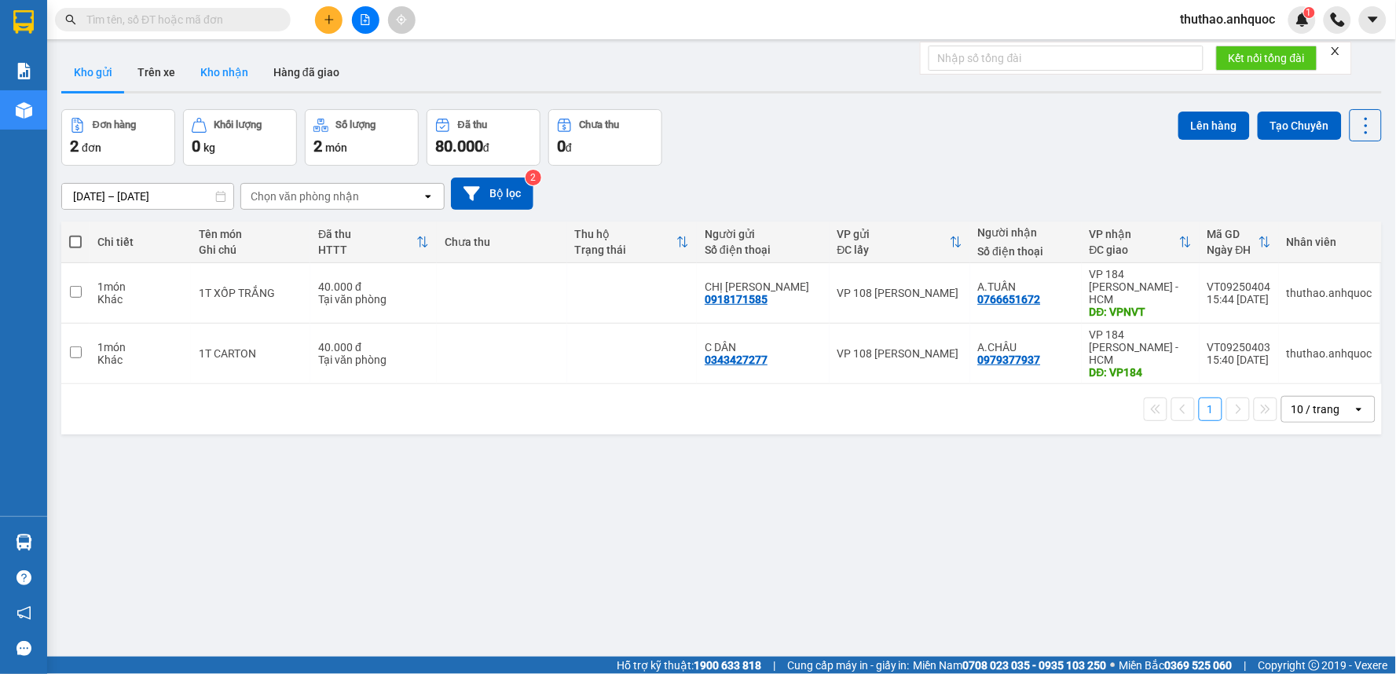
click at [231, 61] on button "Kho nhận" at bounding box center [224, 72] width 73 height 38
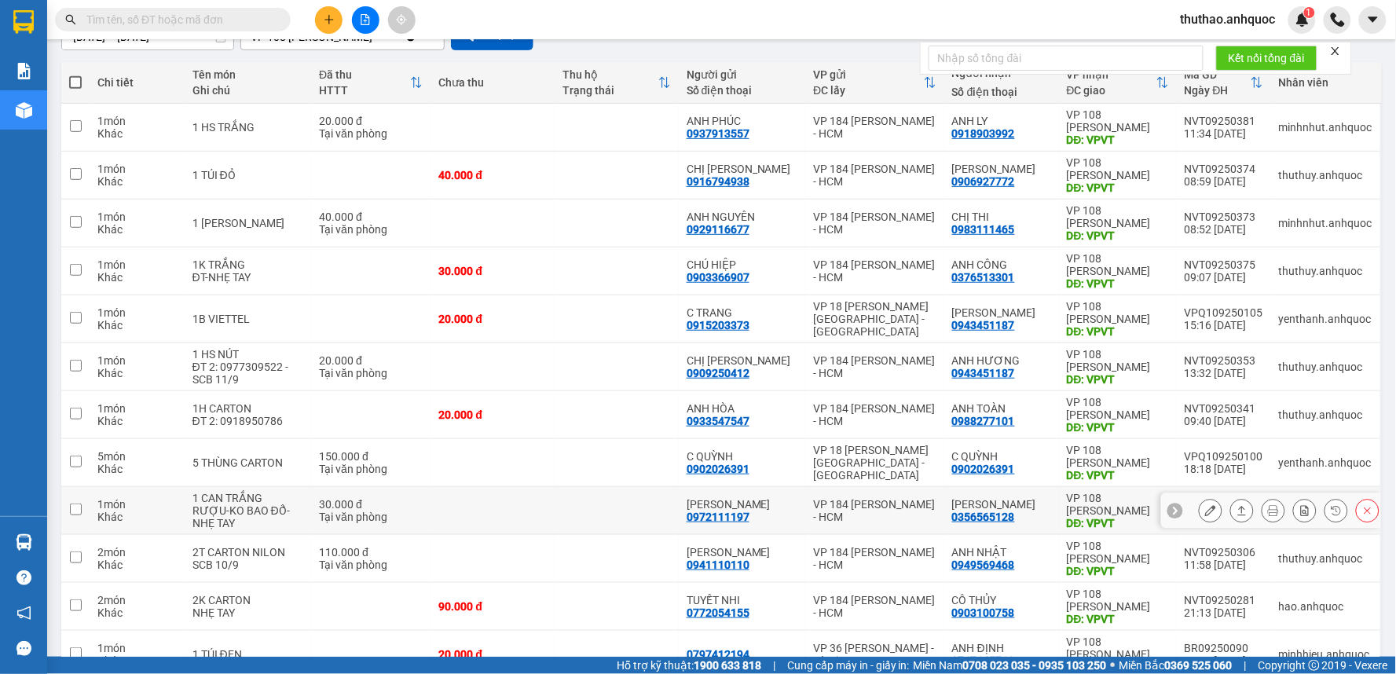
scroll to position [72, 0]
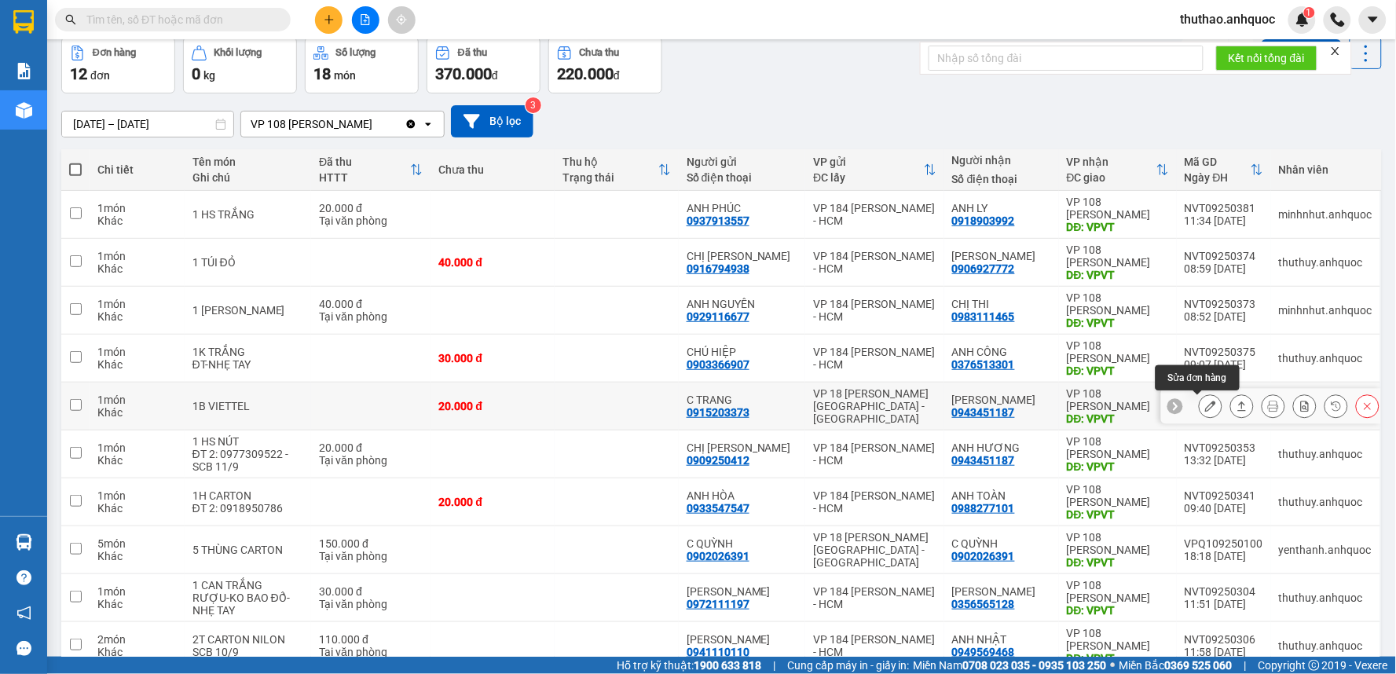
click at [1205, 404] on icon at bounding box center [1210, 406] width 11 height 11
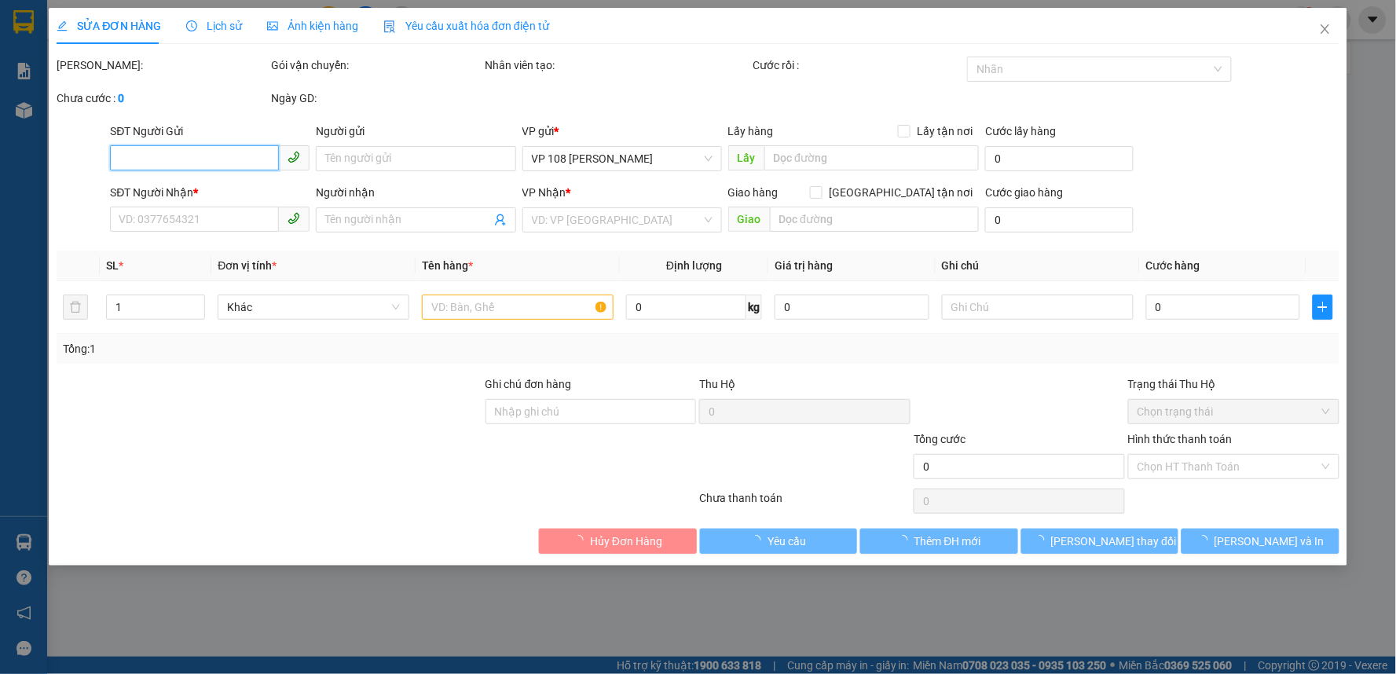
type input "0915203373"
type input "C TRANG"
type input "0943451187"
type input "ANH HÙNG"
type input "VPVT"
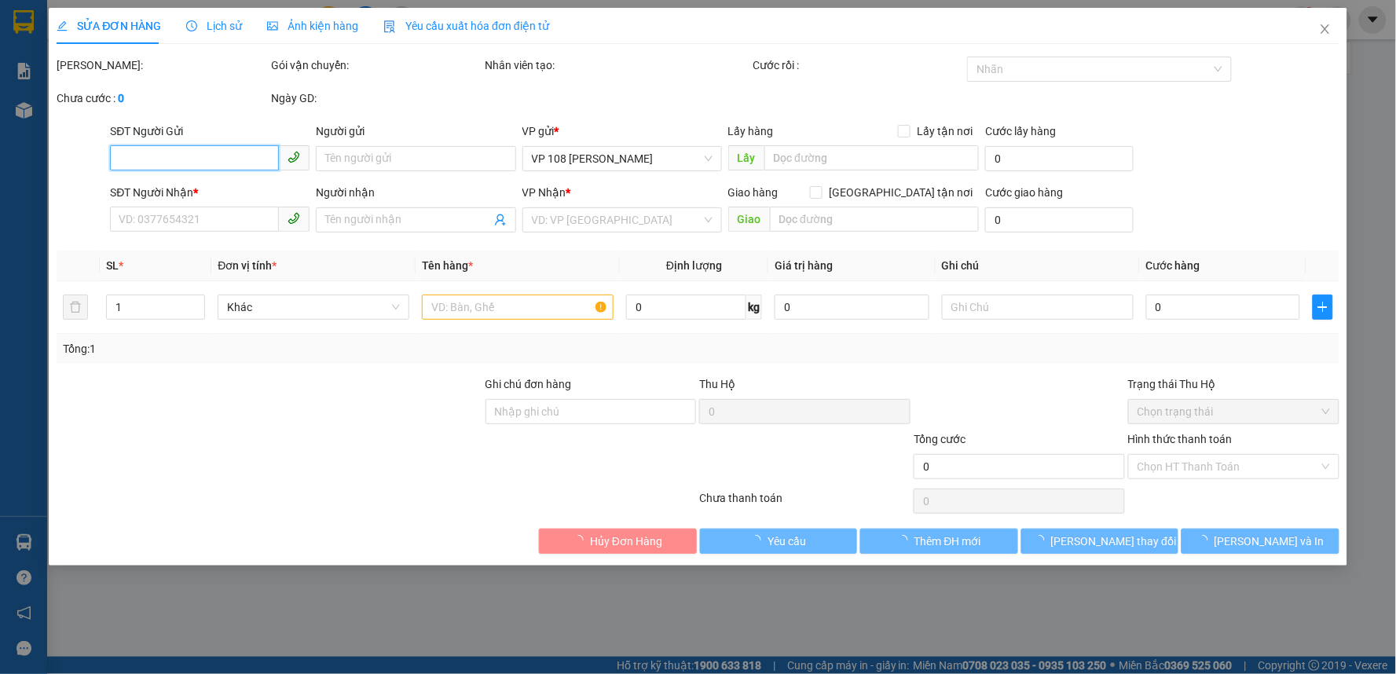
type input "20.000"
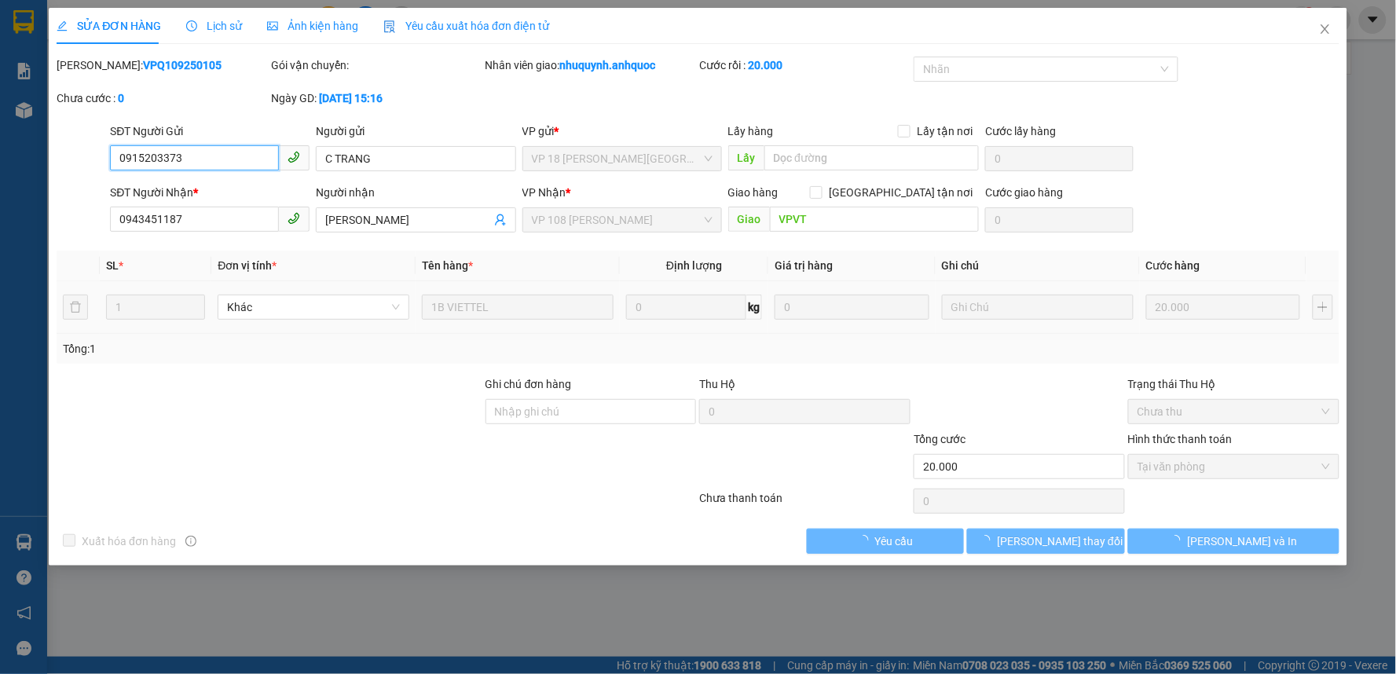
click at [1196, 469] on span "Tại văn phòng" at bounding box center [1234, 467] width 192 height 24
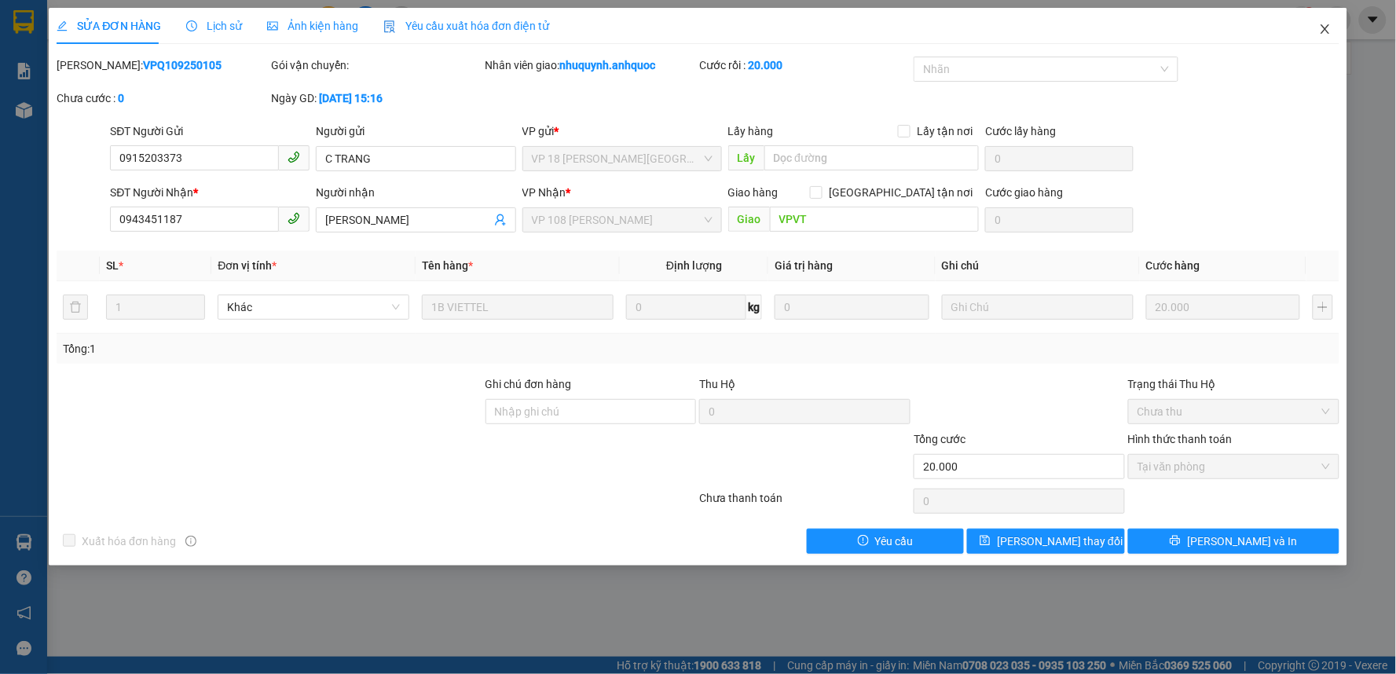
click at [1326, 27] on icon "close" at bounding box center [1325, 29] width 13 height 13
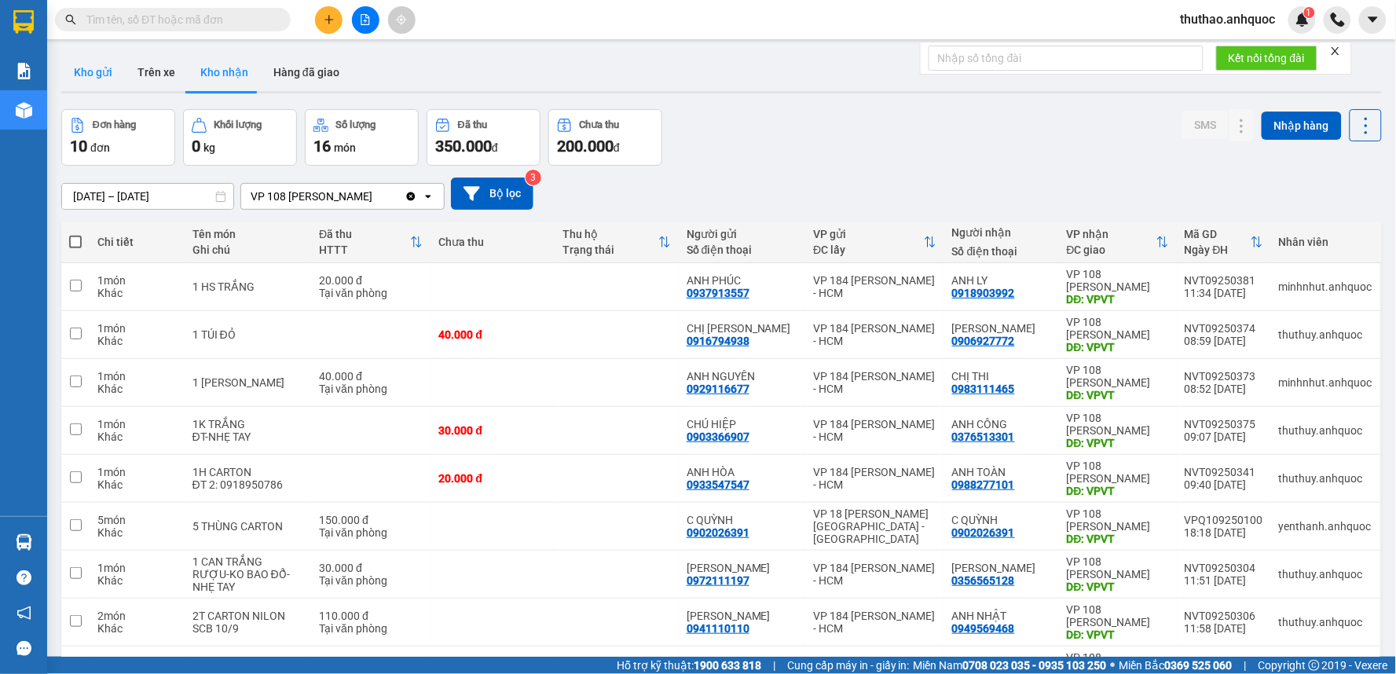
click at [88, 72] on button "Kho gửi" at bounding box center [93, 72] width 64 height 38
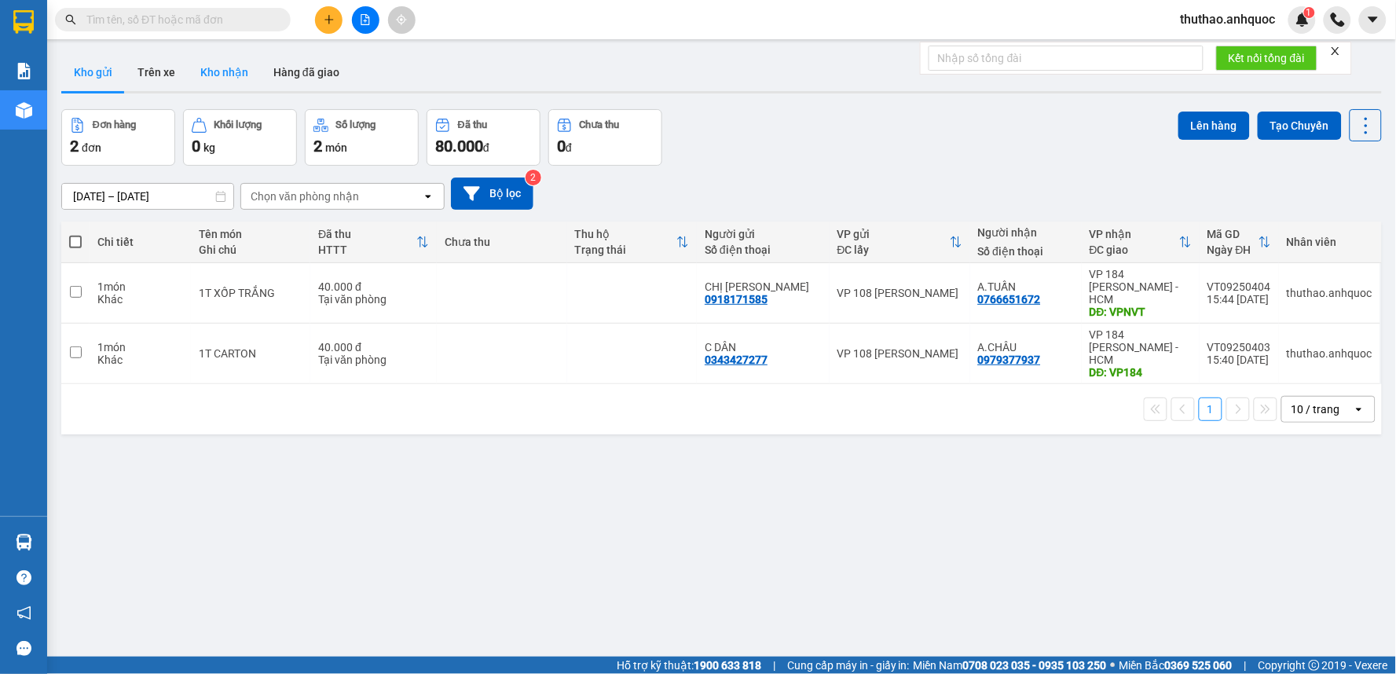
click at [228, 71] on button "Kho nhận" at bounding box center [224, 72] width 73 height 38
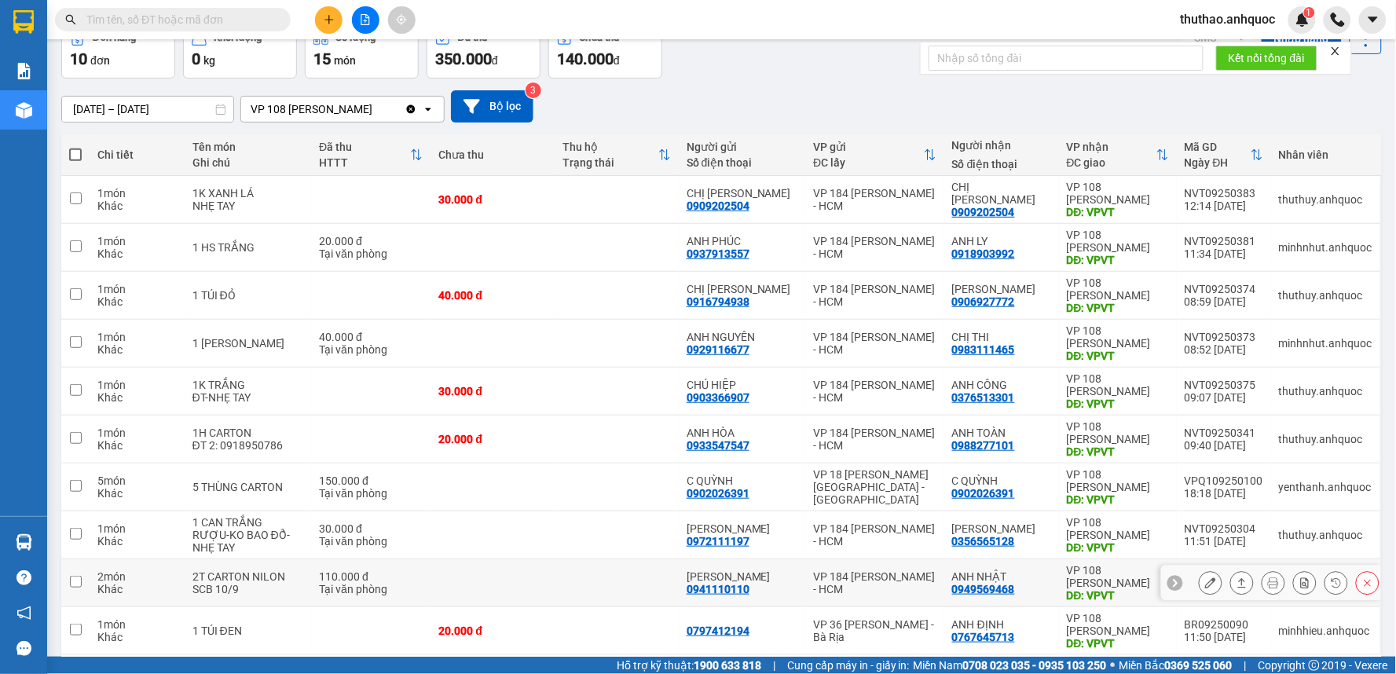
scroll to position [151, 0]
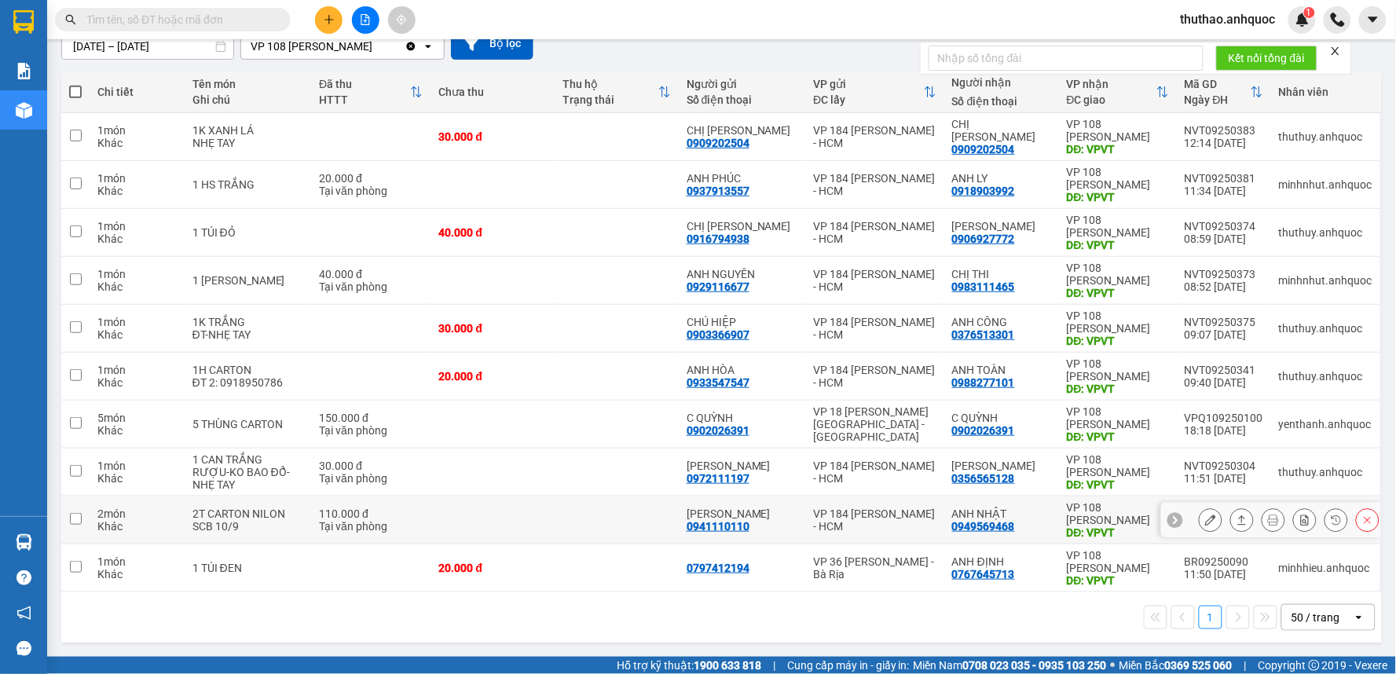
click at [1200, 514] on button at bounding box center [1211, 520] width 22 height 27
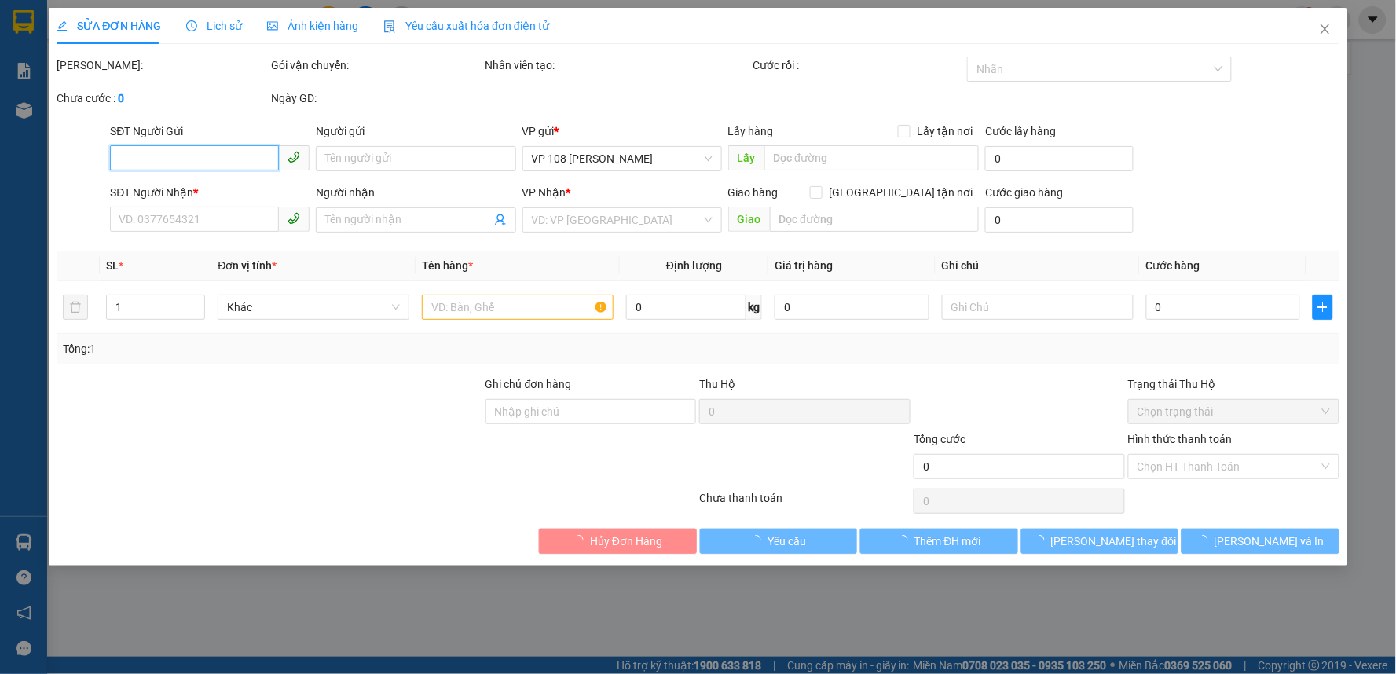
type input "0941110110"
type input "[PERSON_NAME]"
type input "0949569468"
type input "ANH NHẬT"
type input "VPVT"
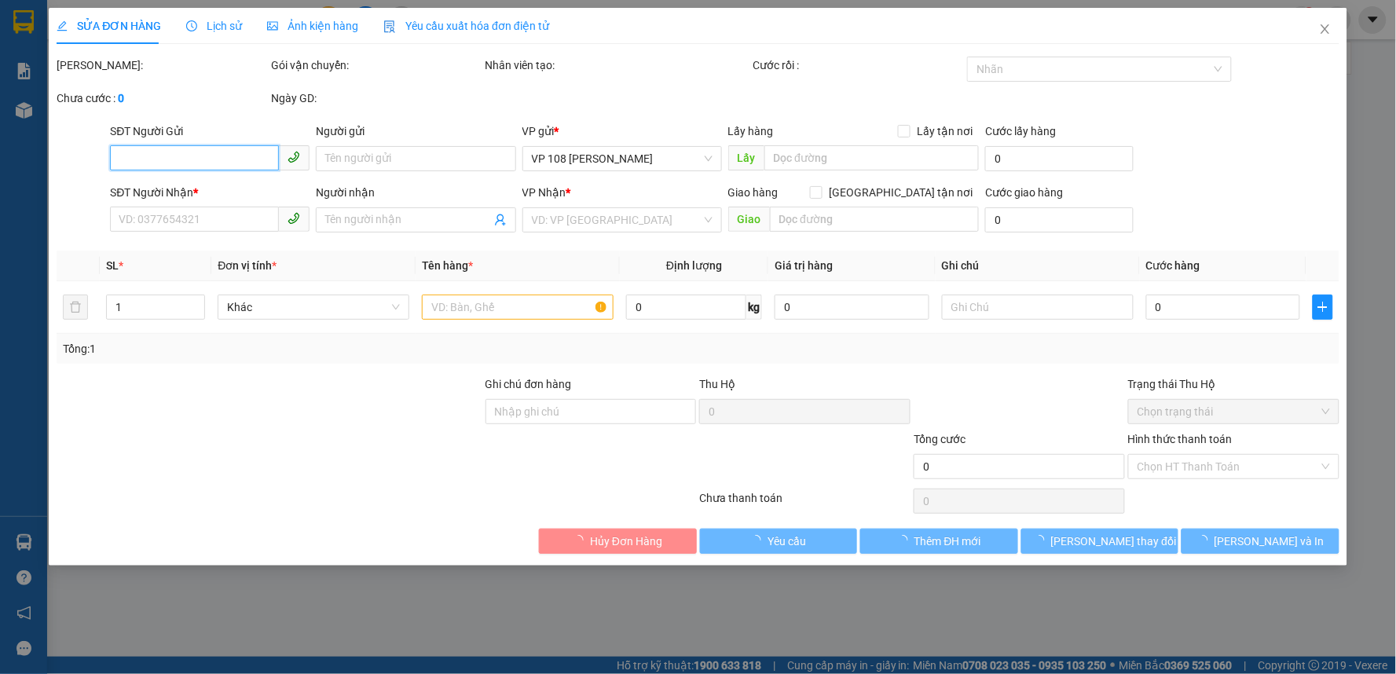
type input "110.000"
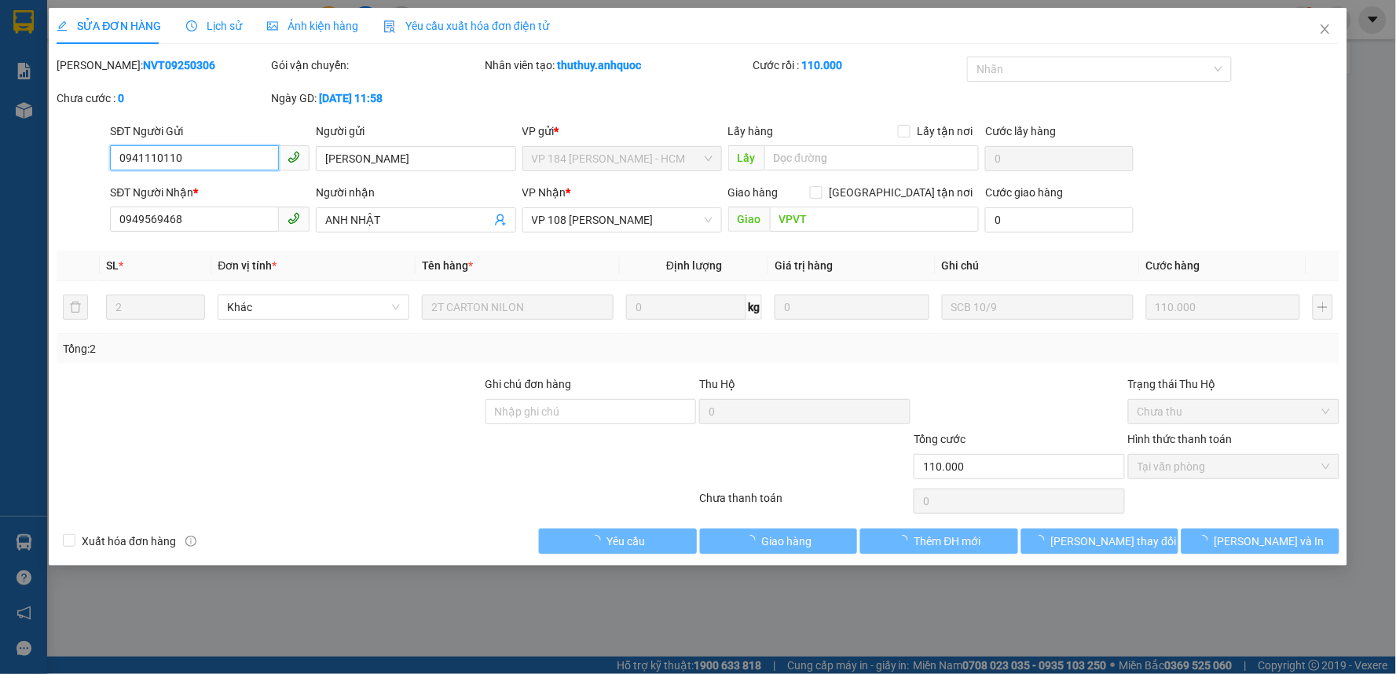
checkbox input "true"
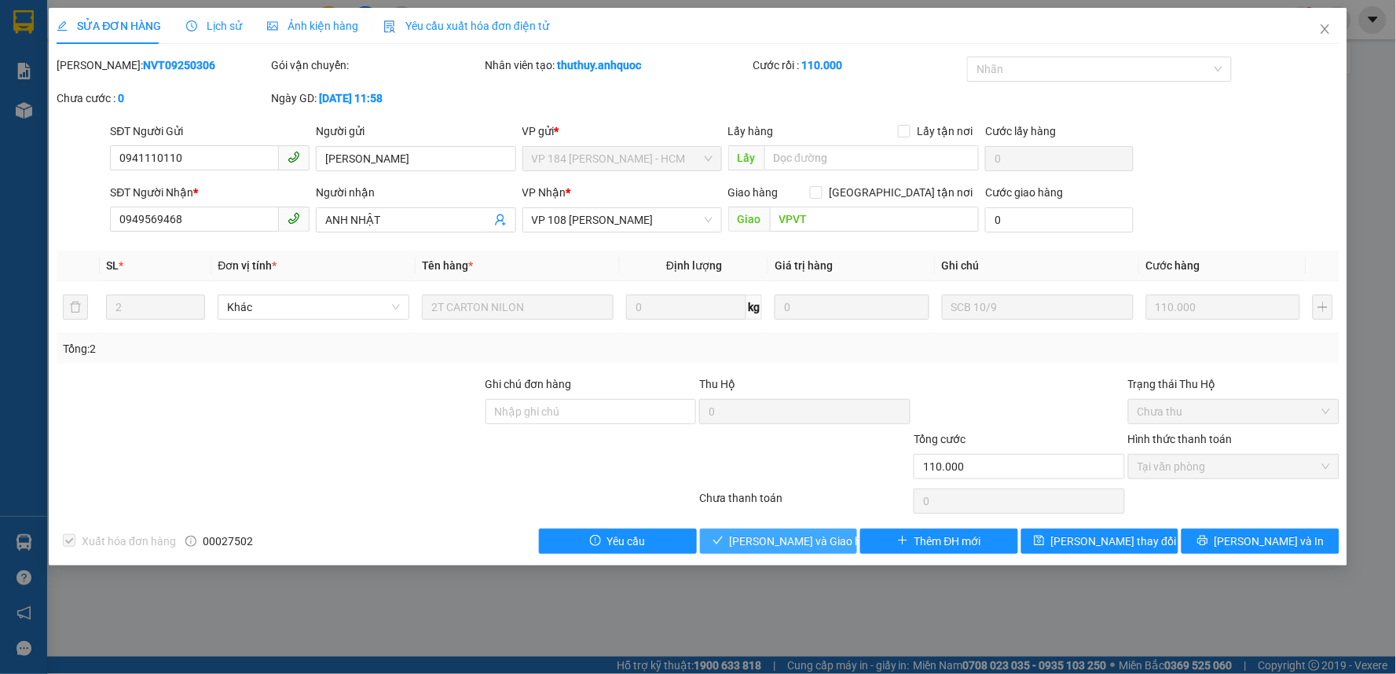
click at [812, 536] on span "[PERSON_NAME] và Giao hàng" at bounding box center [805, 541] width 151 height 17
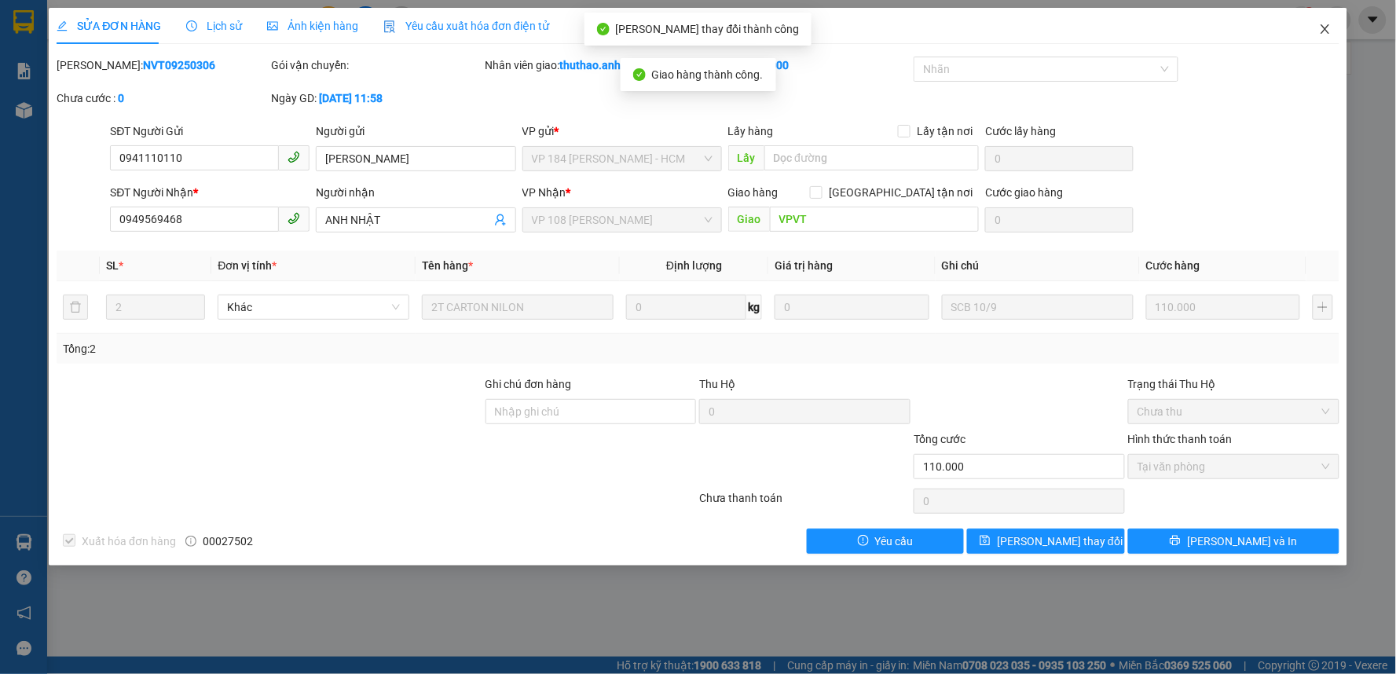
click at [1325, 25] on icon "close" at bounding box center [1325, 29] width 13 height 13
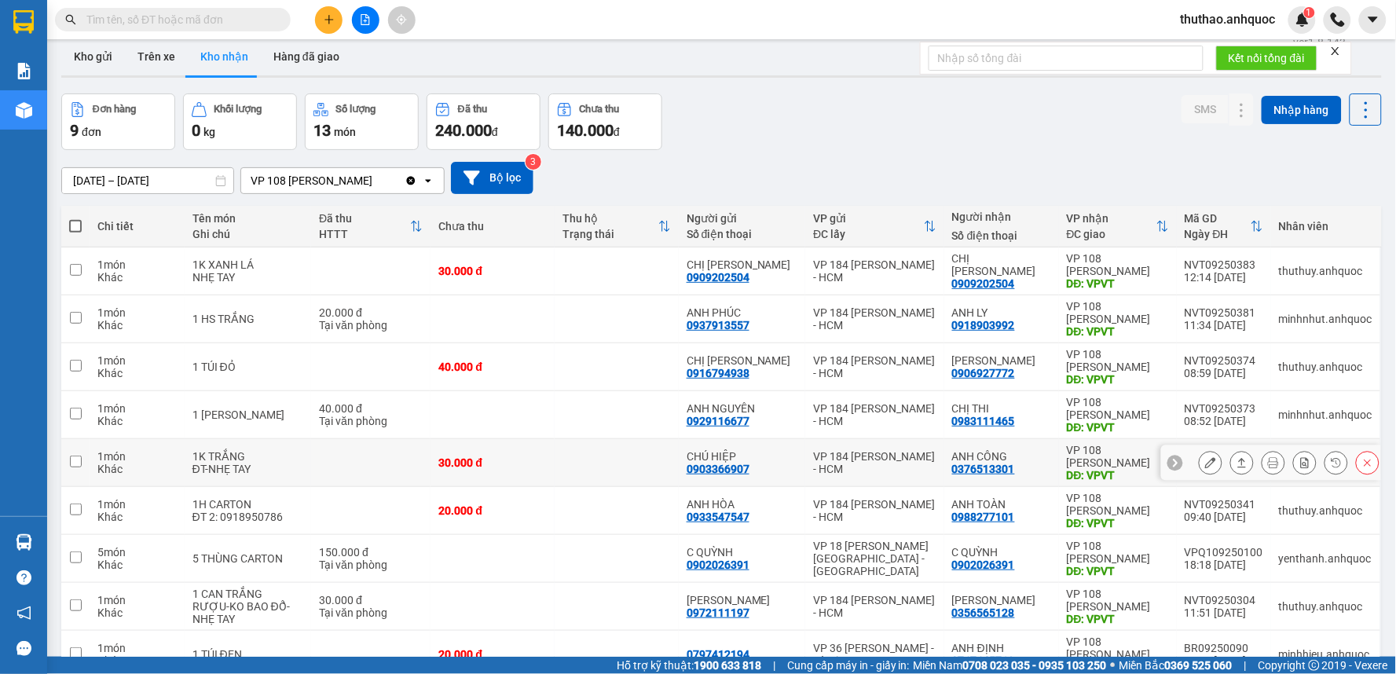
scroll to position [103, 0]
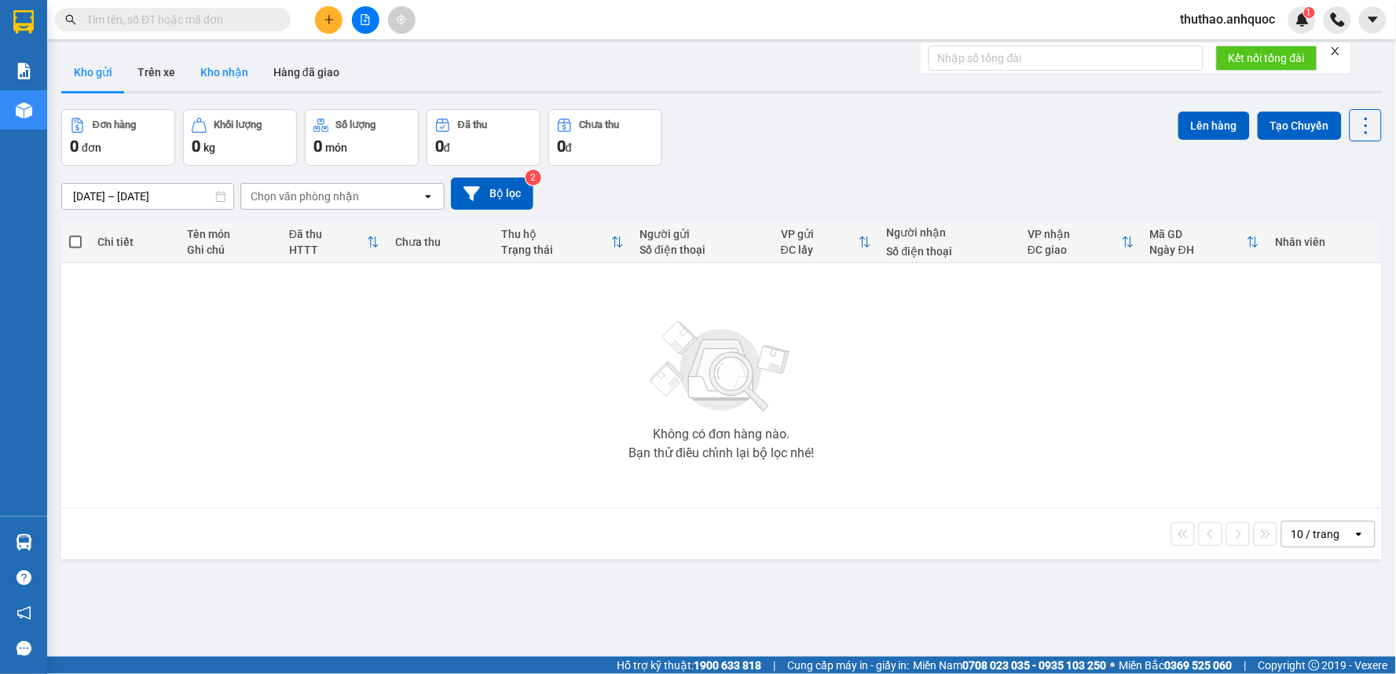
click at [218, 73] on button "Kho nhận" at bounding box center [224, 72] width 73 height 38
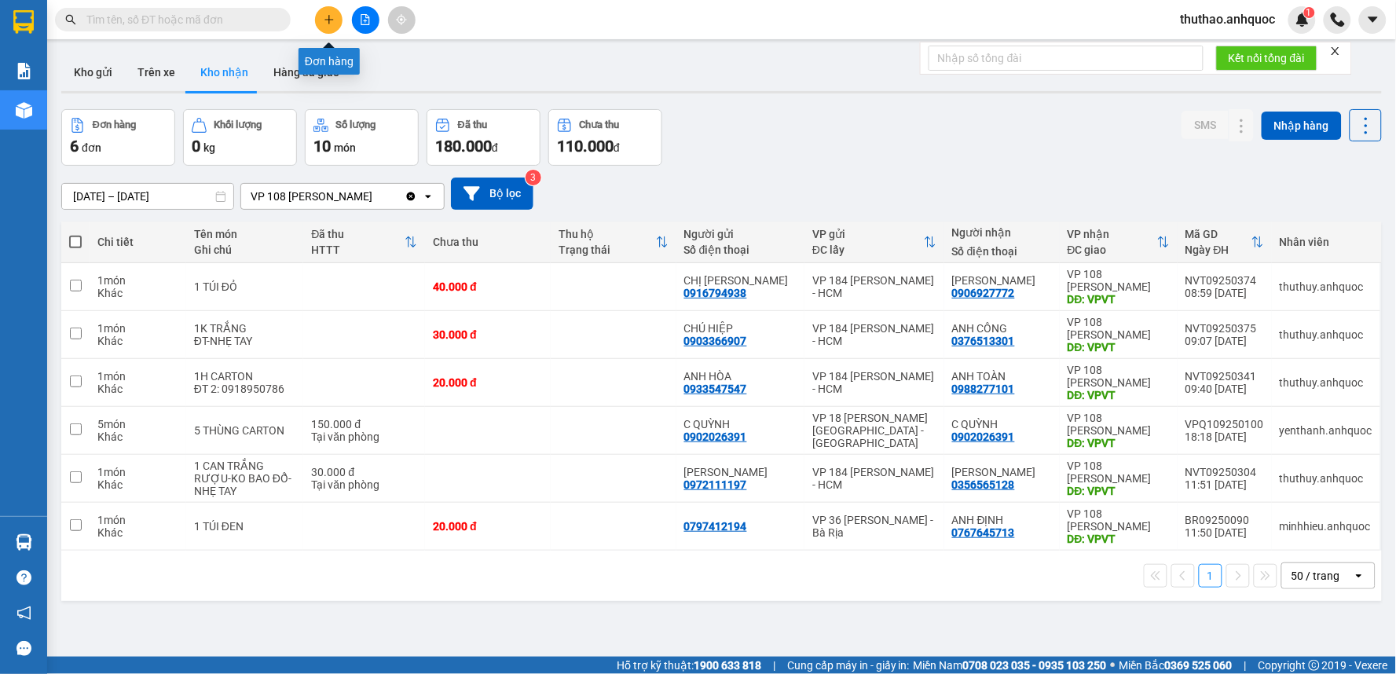
click at [338, 18] on button at bounding box center [328, 19] width 27 height 27
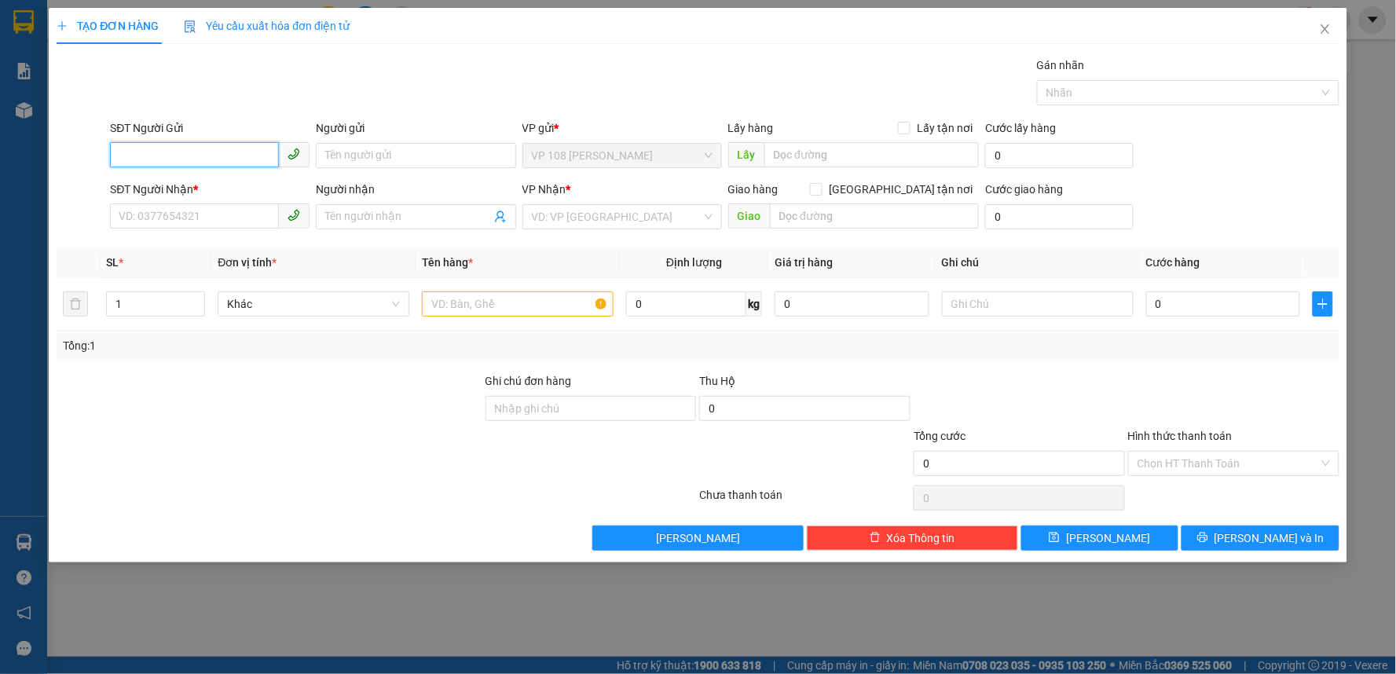
click at [186, 145] on input "SĐT Người Gửi" at bounding box center [194, 154] width 169 height 25
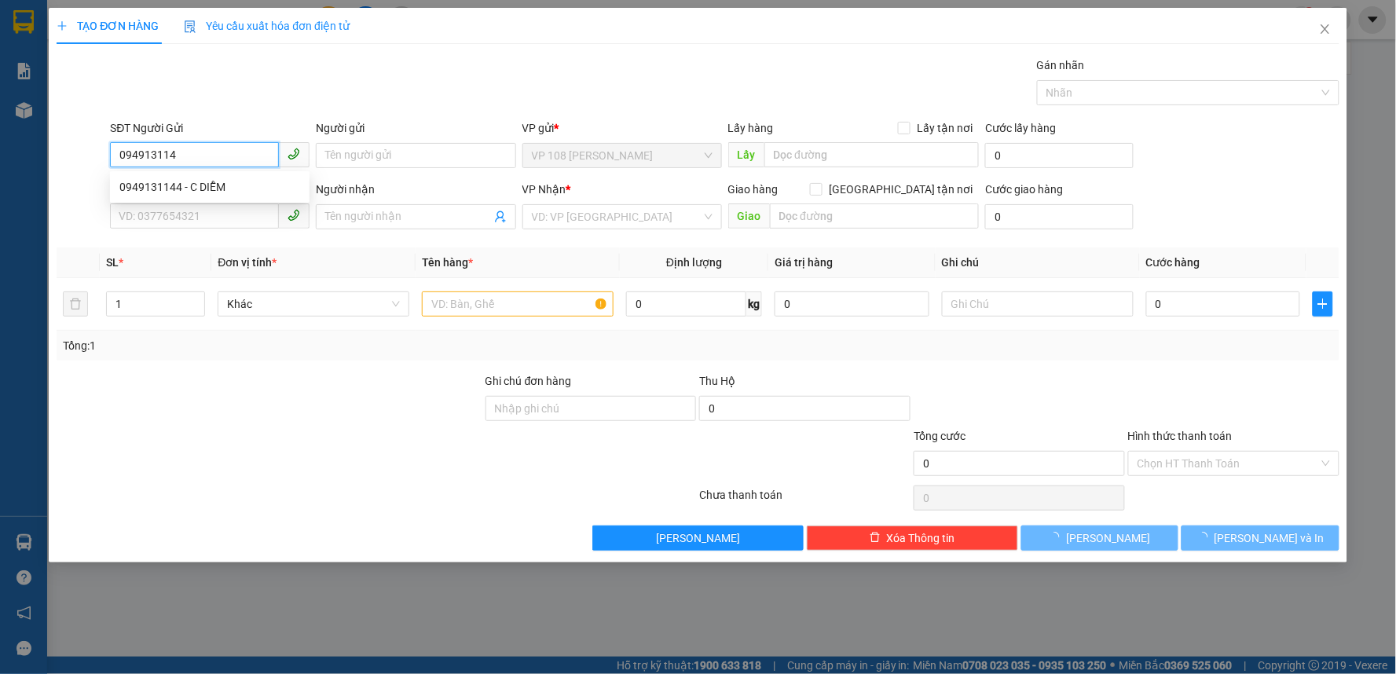
type input "0949131144"
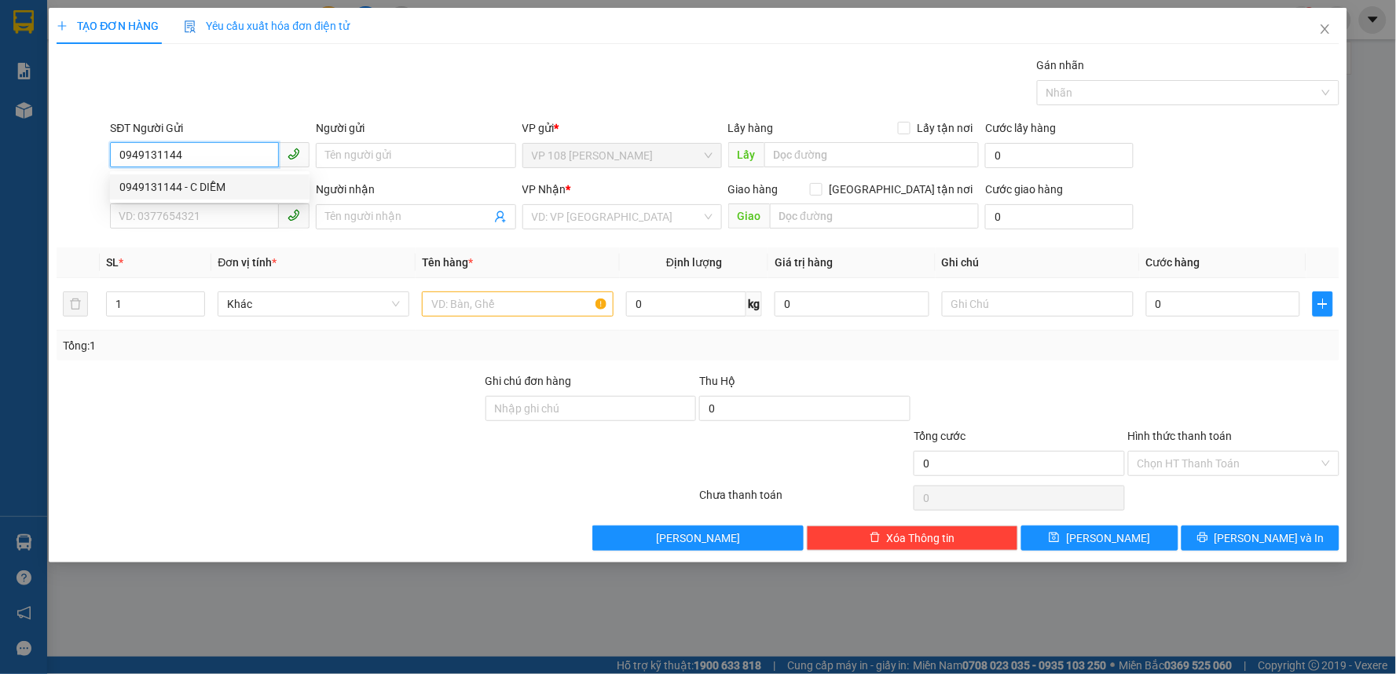
click at [209, 177] on div "0949131144 - C DIỄM" at bounding box center [210, 186] width 200 height 25
type input "C DIỄM"
type input "0939788086"
type input "A SƠN"
type input "VP 184 NVT"
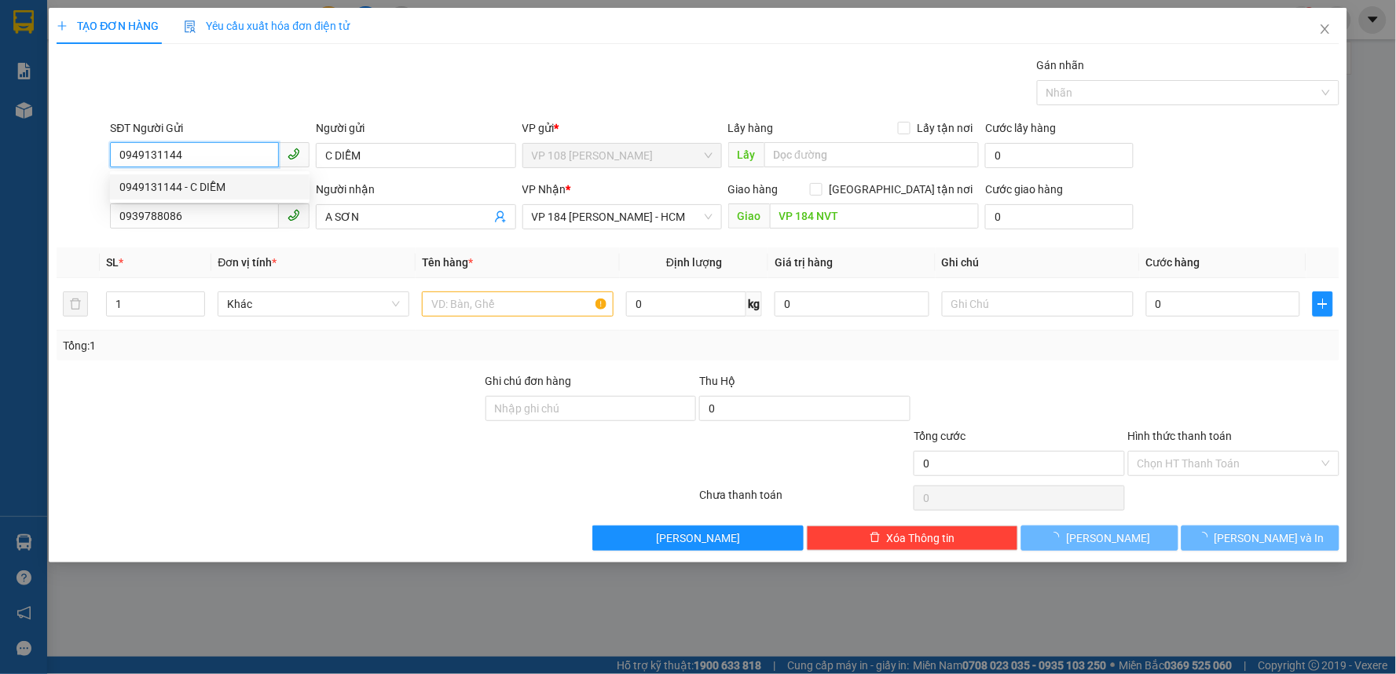
type input "20.000"
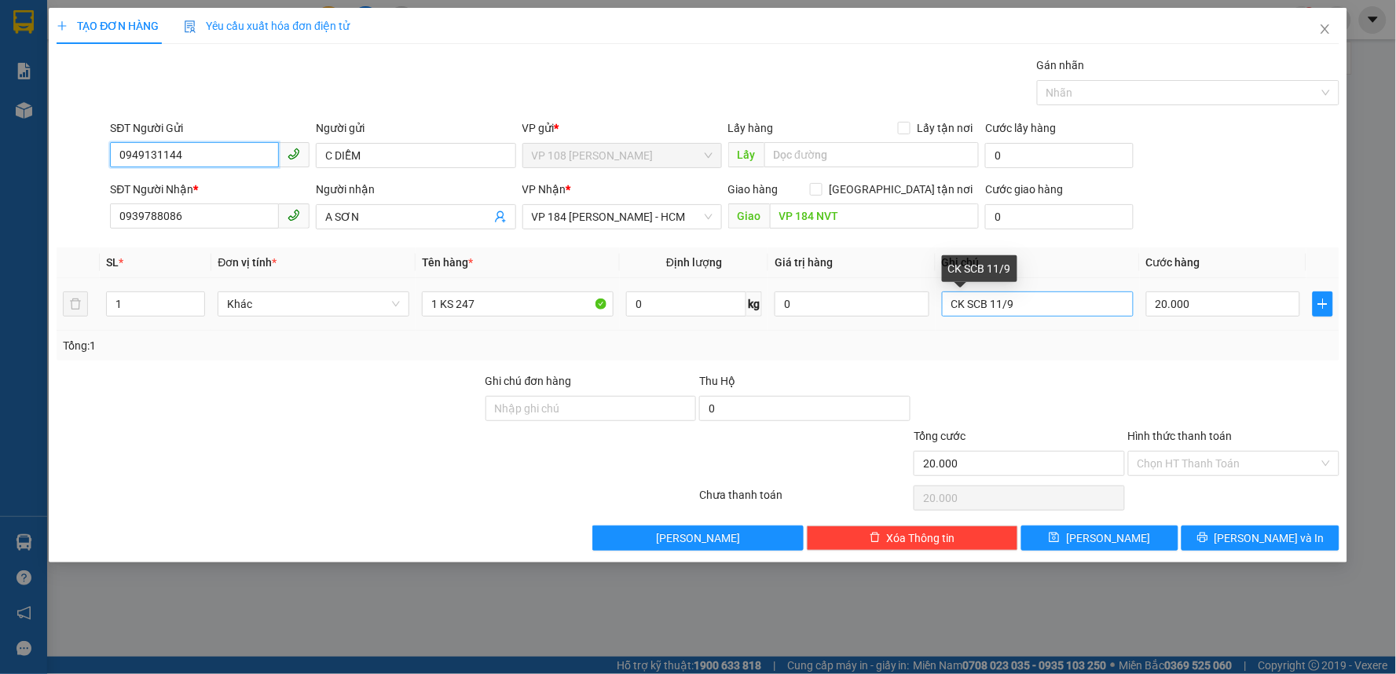
type input "0949131144"
drag, startPoint x: 1043, startPoint y: 300, endPoint x: 805, endPoint y: 297, distance: 238.1
click at [805, 297] on tr "1 Khác 1 KS 247 0 kg 0 CK SCB 11/9 20.000" at bounding box center [698, 304] width 1283 height 53
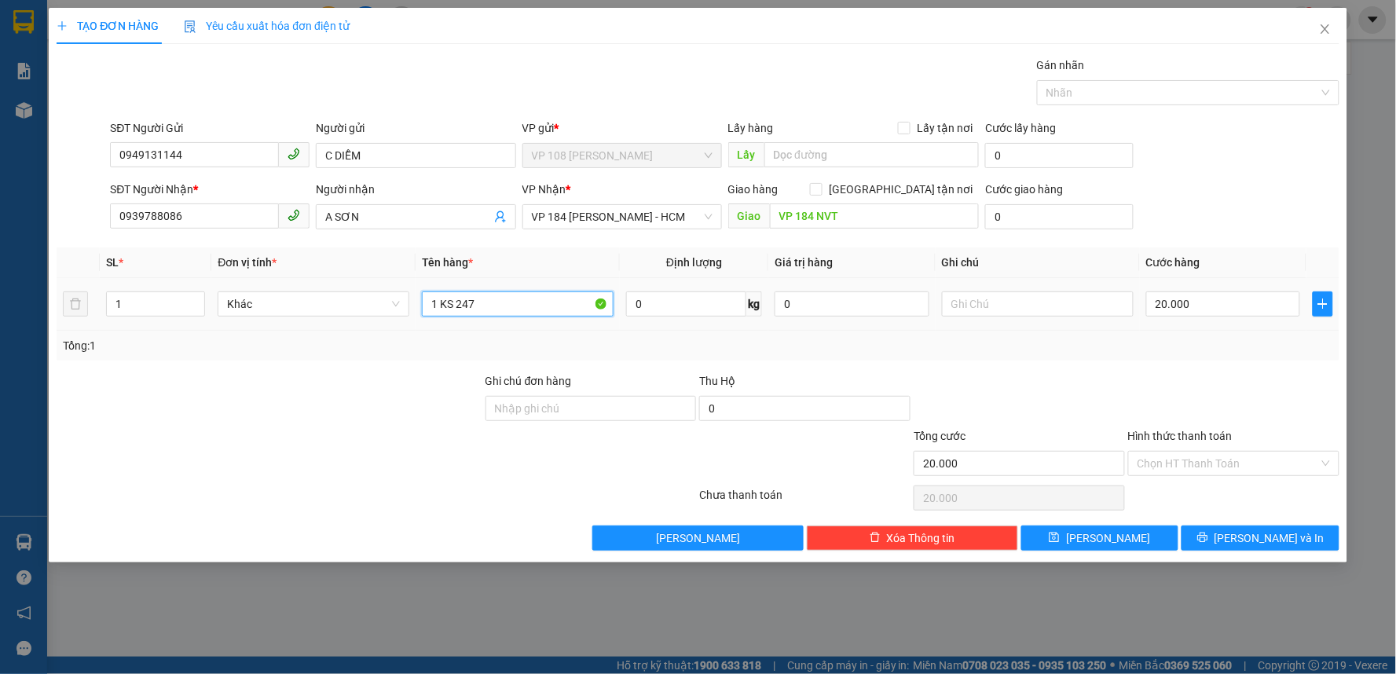
click at [487, 299] on input "1 KS 247" at bounding box center [518, 303] width 192 height 25
type input "1 KS 247"
drag, startPoint x: 1224, startPoint y: 459, endPoint x: 1196, endPoint y: 473, distance: 31.6
click at [1223, 459] on input "Hình thức thanh toán" at bounding box center [1228, 464] width 181 height 24
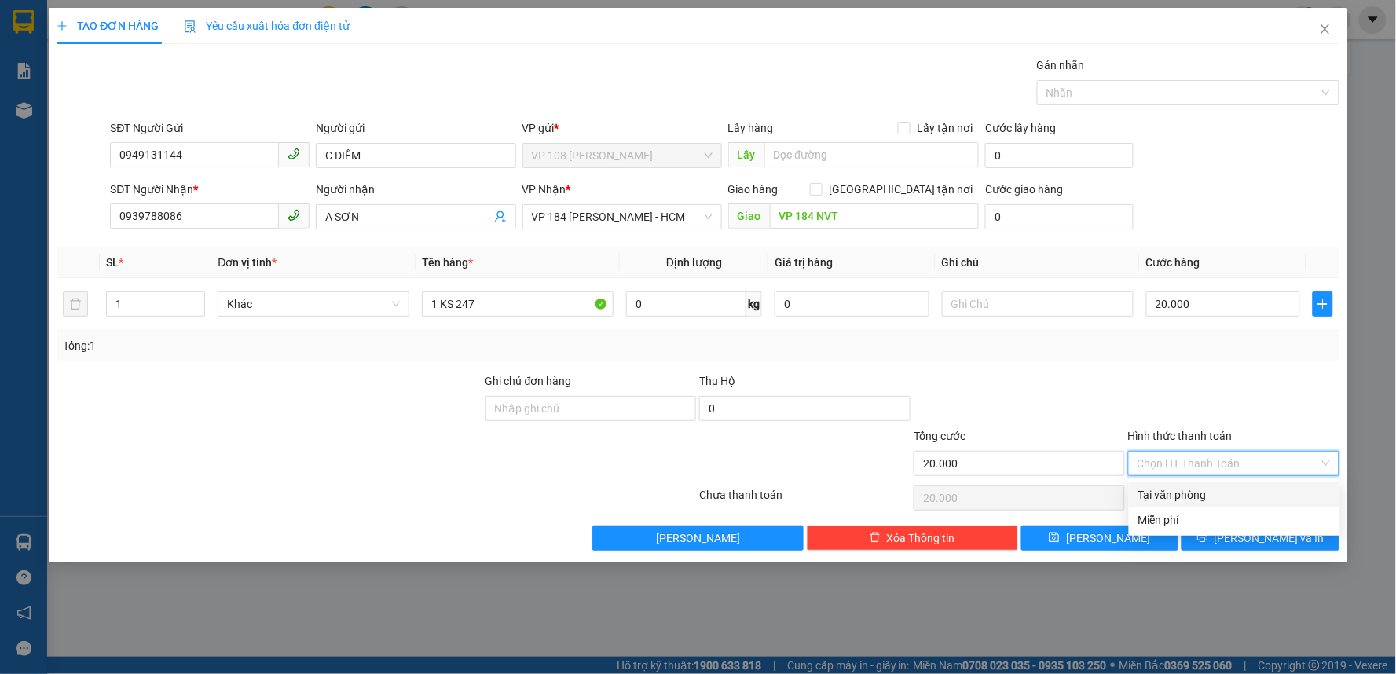
click at [1180, 496] on div "Tại văn phòng" at bounding box center [1234, 494] width 192 height 17
type input "0"
click at [1265, 537] on span "[PERSON_NAME] và In" at bounding box center [1270, 538] width 110 height 17
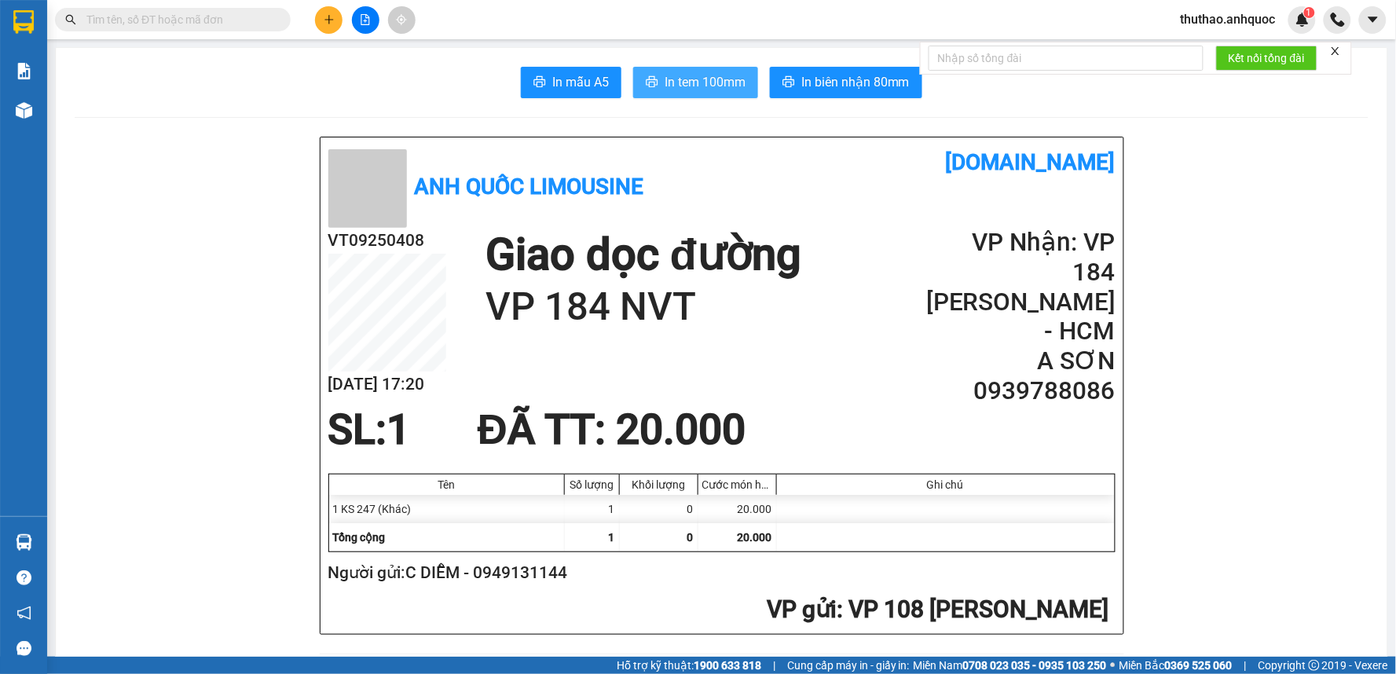
click at [691, 75] on span "In tem 100mm" at bounding box center [705, 82] width 81 height 20
click at [833, 79] on span "In biên nhận 80mm" at bounding box center [855, 82] width 108 height 20
click at [702, 79] on span "In tem 100mm" at bounding box center [705, 82] width 81 height 20
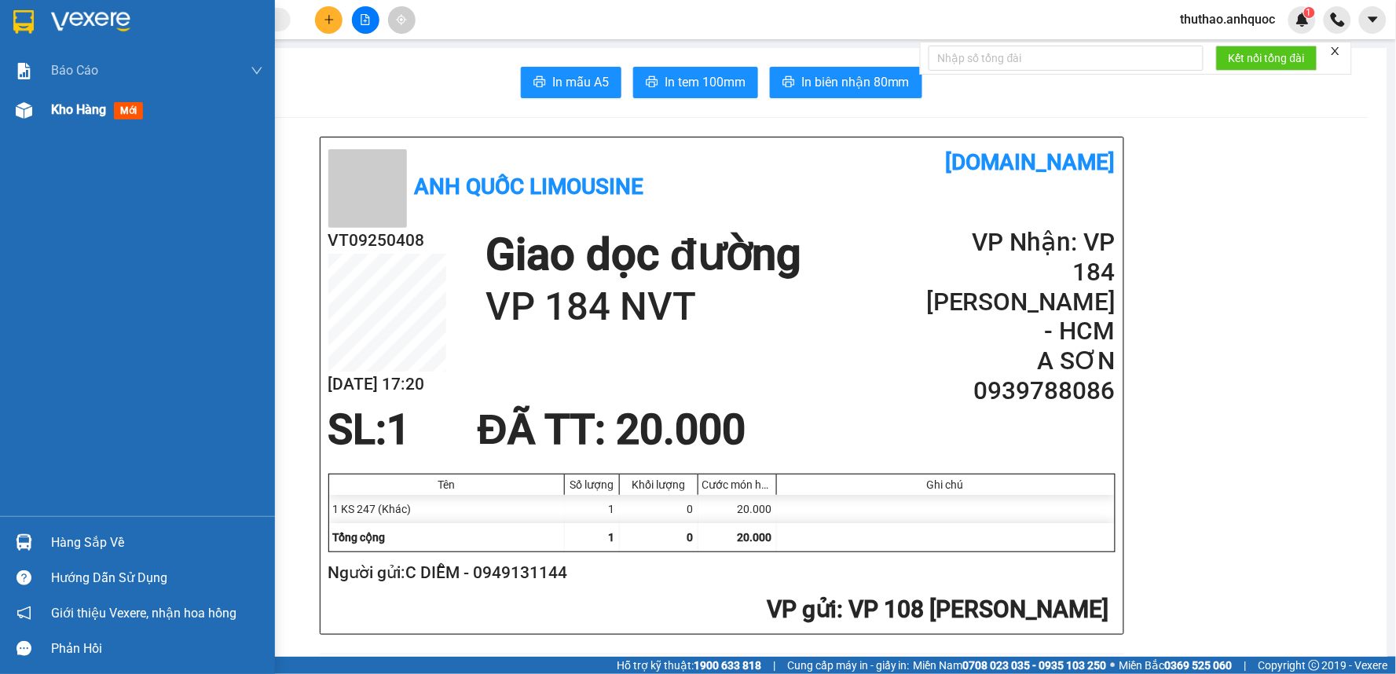
click at [91, 106] on span "Kho hàng" at bounding box center [78, 109] width 55 height 15
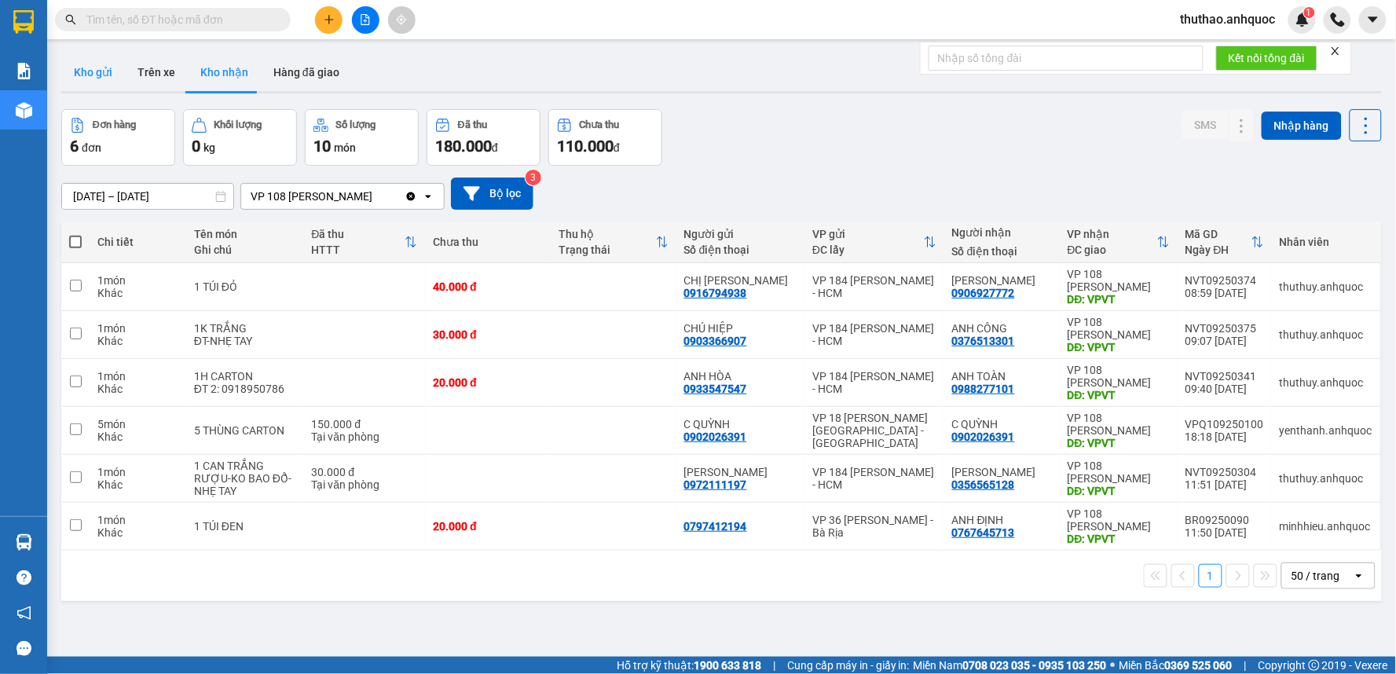
drag, startPoint x: 91, startPoint y: 59, endPoint x: 92, endPoint y: 75, distance: 16.5
click at [90, 77] on button "Kho gửi" at bounding box center [93, 72] width 64 height 38
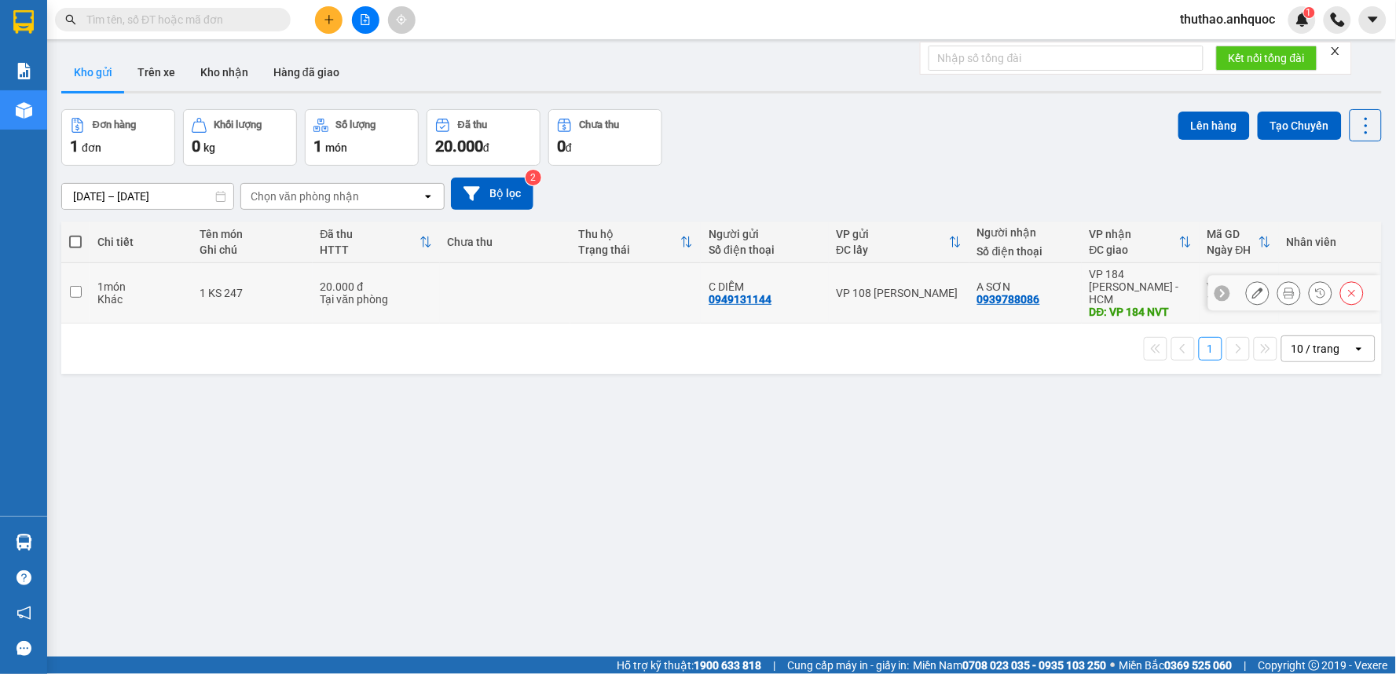
click at [75, 286] on input "checkbox" at bounding box center [76, 292] width 12 height 12
checkbox input "true"
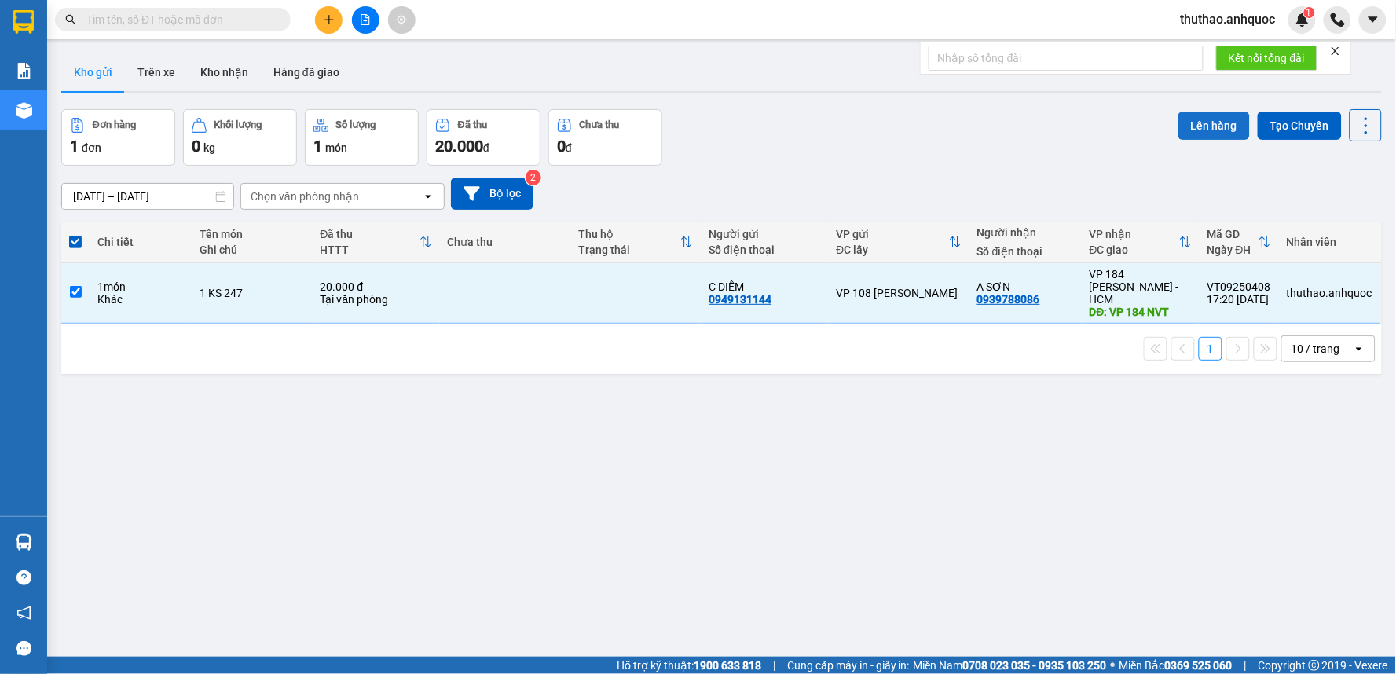
click at [1207, 119] on button "Lên hàng" at bounding box center [1214, 126] width 71 height 28
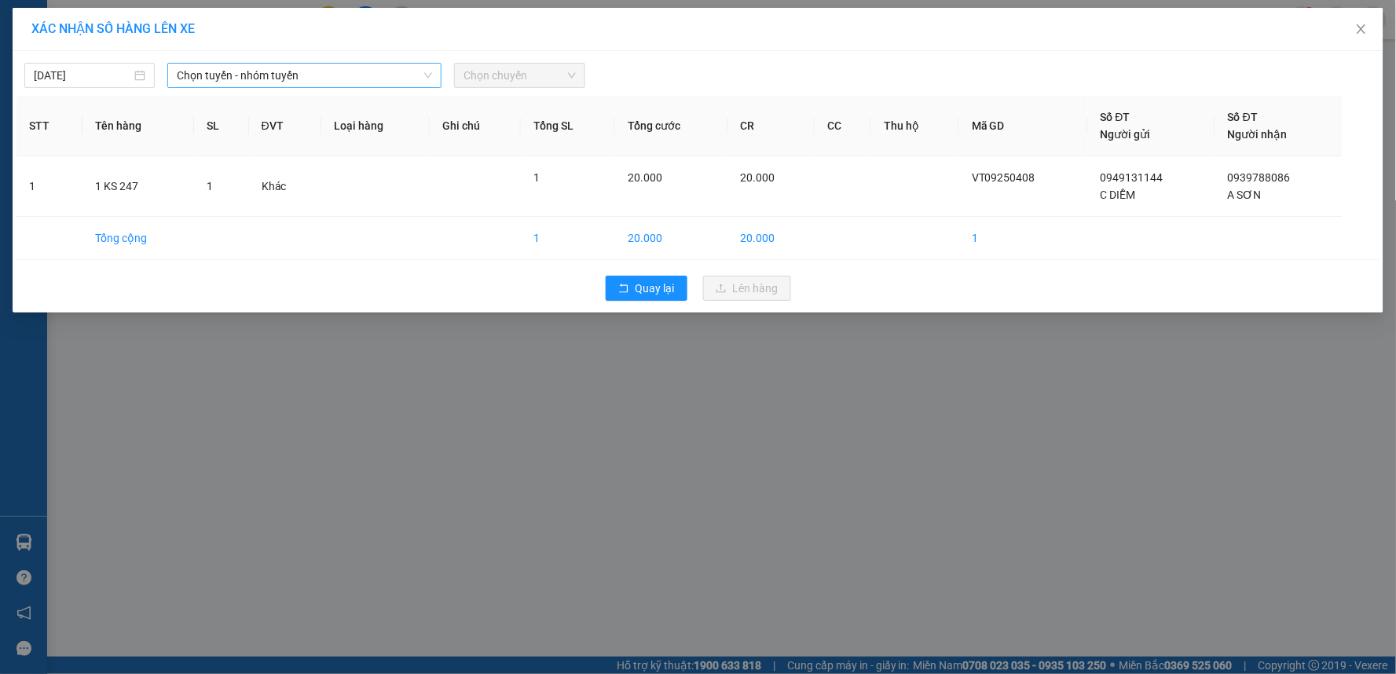
click at [343, 67] on span "Chọn tuyến - nhóm tuyến" at bounding box center [304, 76] width 255 height 24
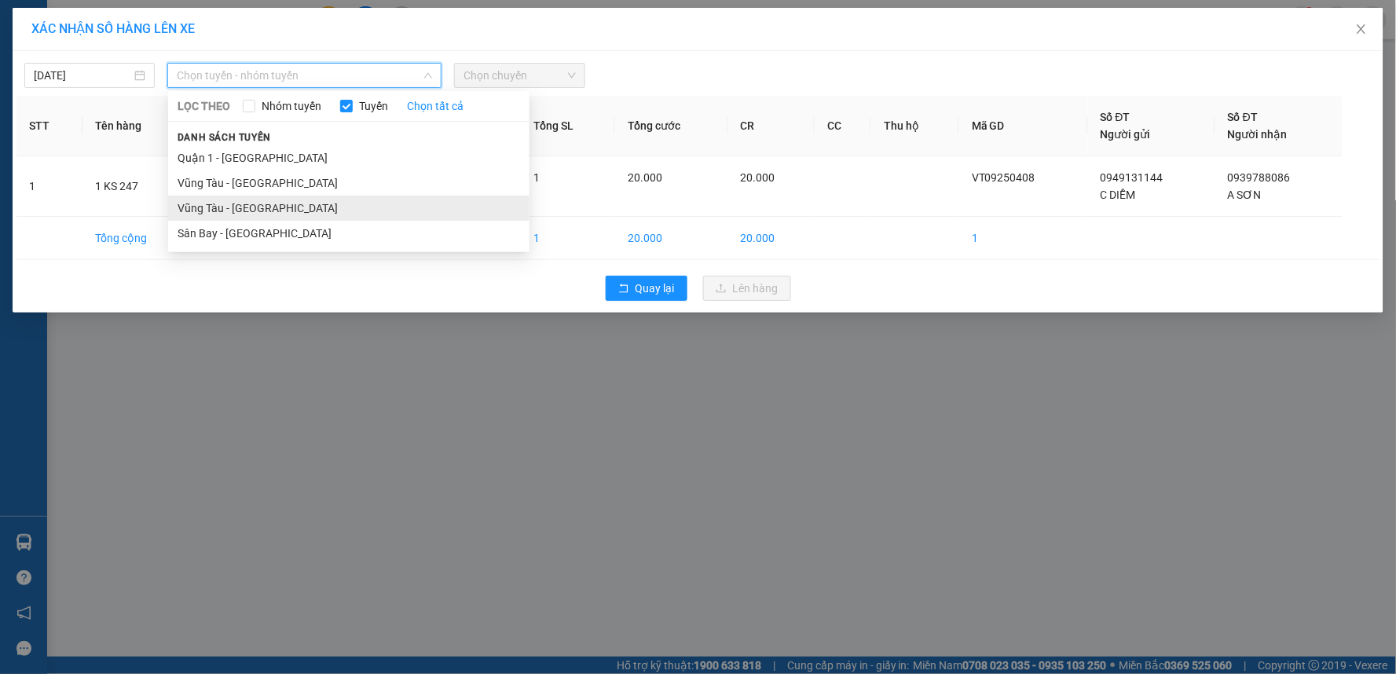
click at [249, 208] on li "Vũng Tàu - [GEOGRAPHIC_DATA]" at bounding box center [348, 208] width 361 height 25
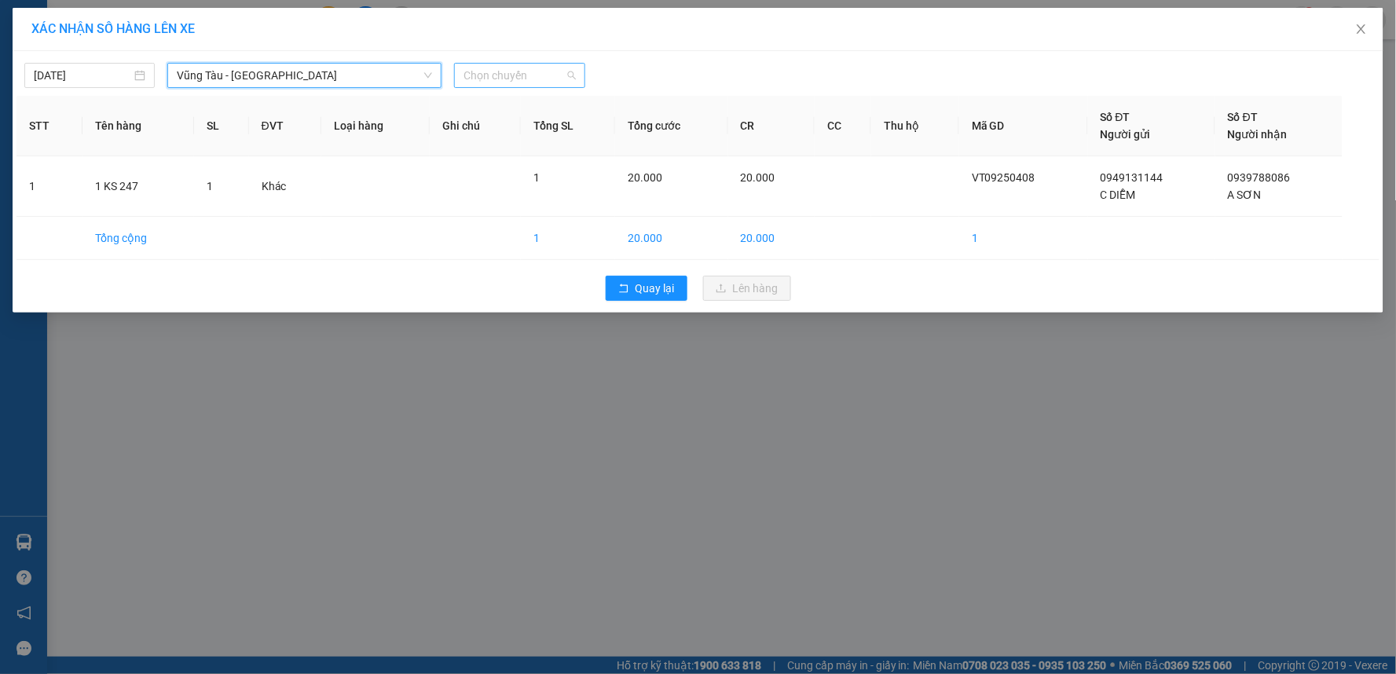
drag, startPoint x: 513, startPoint y: 71, endPoint x: 544, endPoint y: 68, distance: 30.8
click at [514, 71] on span "Chọn chuyến" at bounding box center [520, 76] width 112 height 24
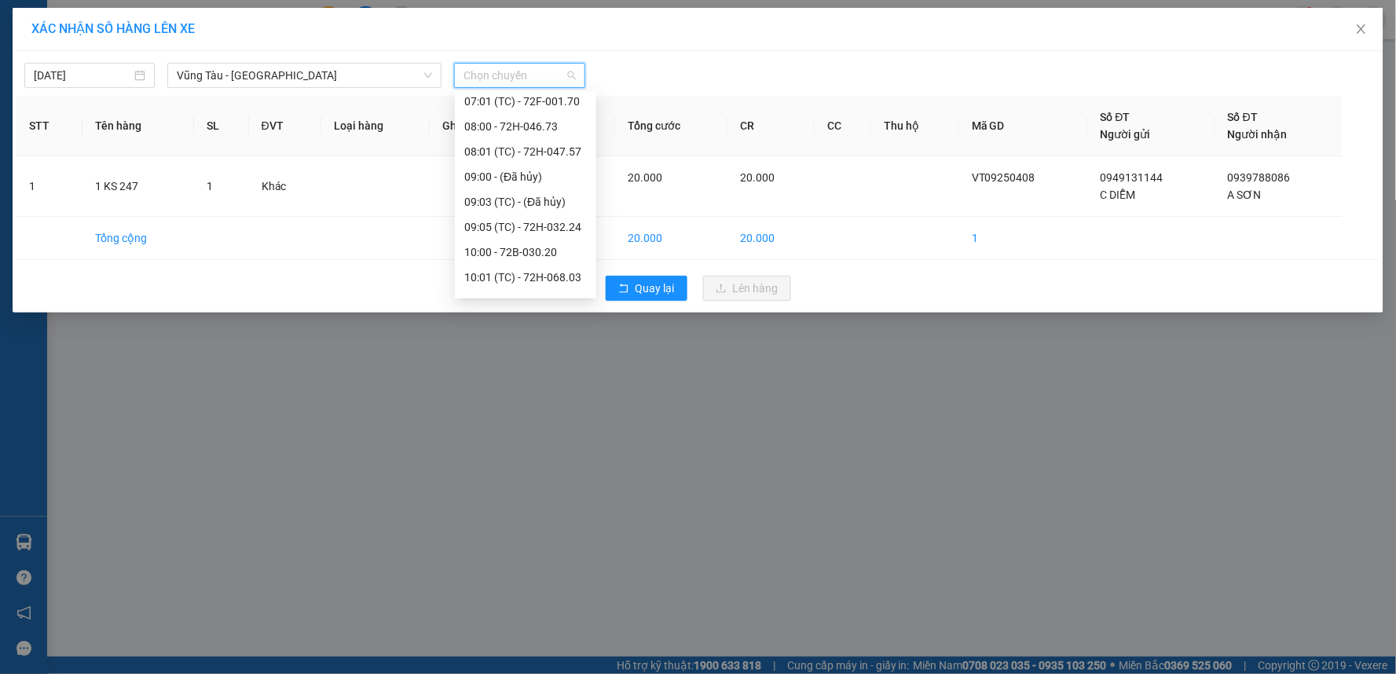
scroll to position [528, 0]
click at [508, 255] on div "18:00 - 72B-030.20" at bounding box center [525, 257] width 123 height 17
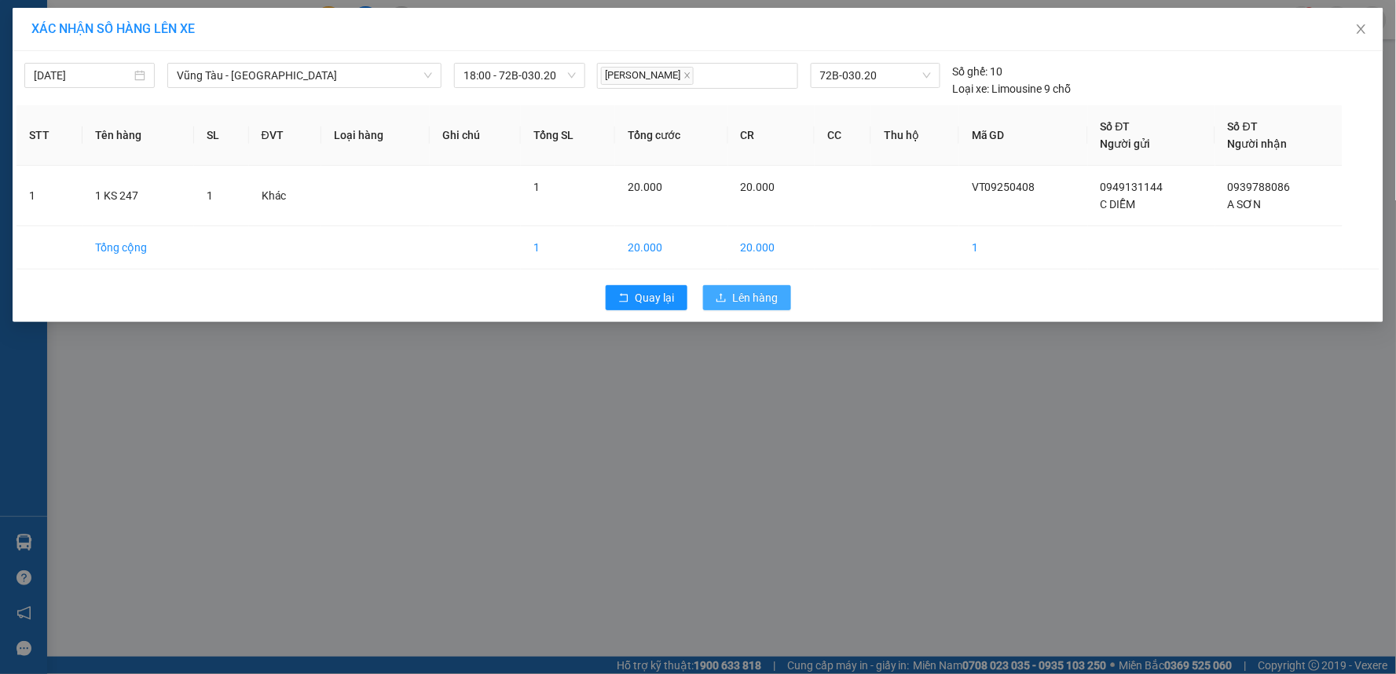
click at [763, 295] on span "Lên hàng" at bounding box center [756, 297] width 46 height 17
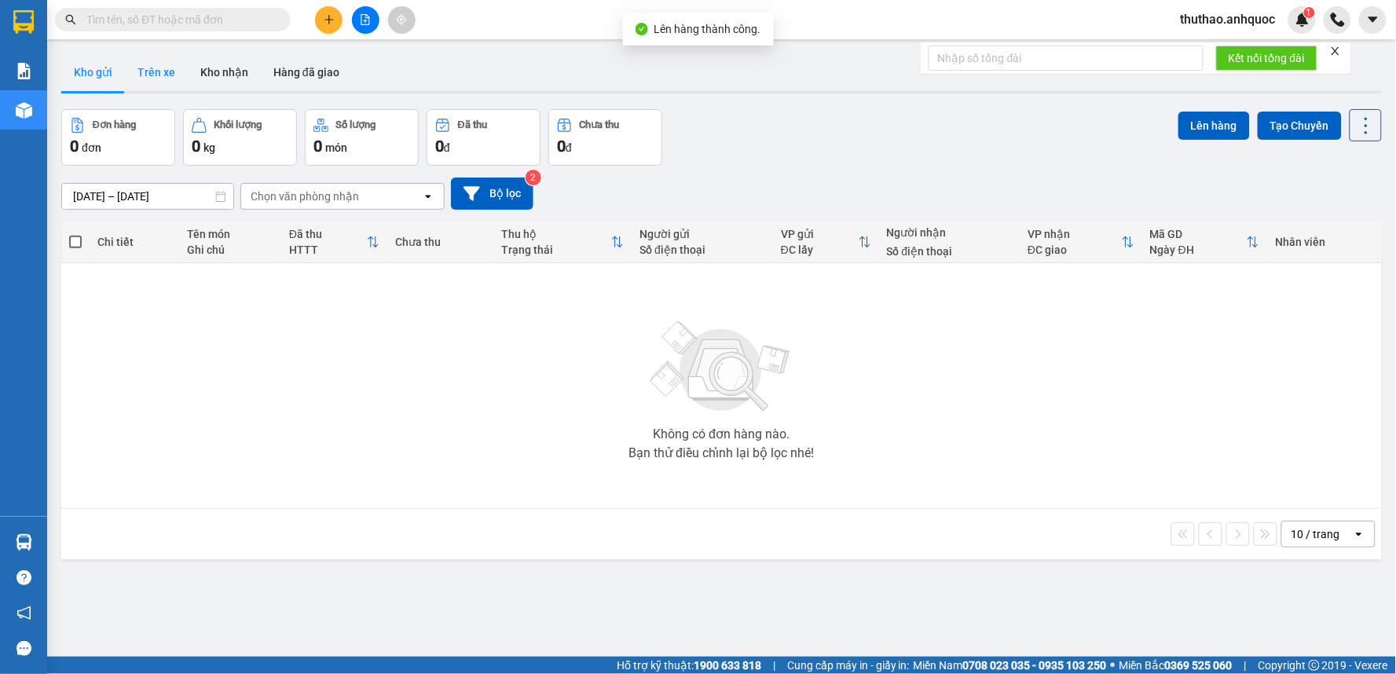
click at [167, 68] on button "Trên xe" at bounding box center [156, 72] width 63 height 38
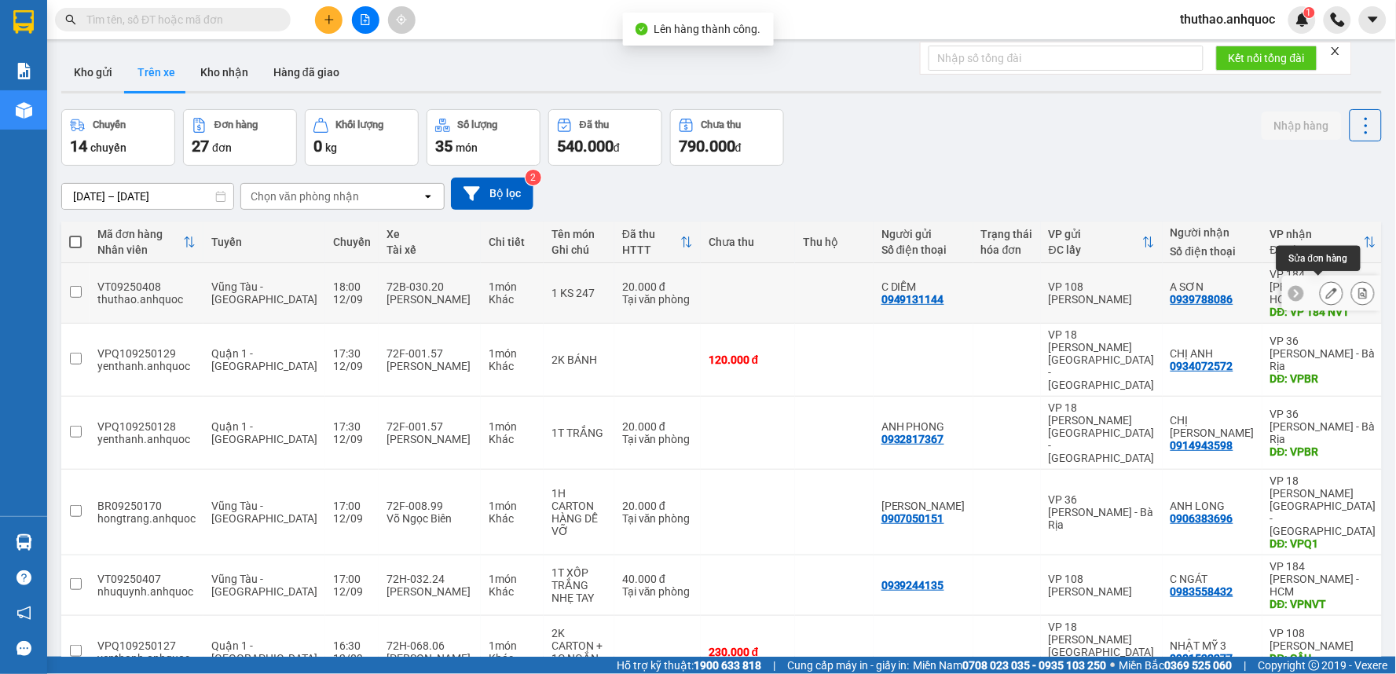
click at [1326, 288] on icon at bounding box center [1331, 293] width 11 height 11
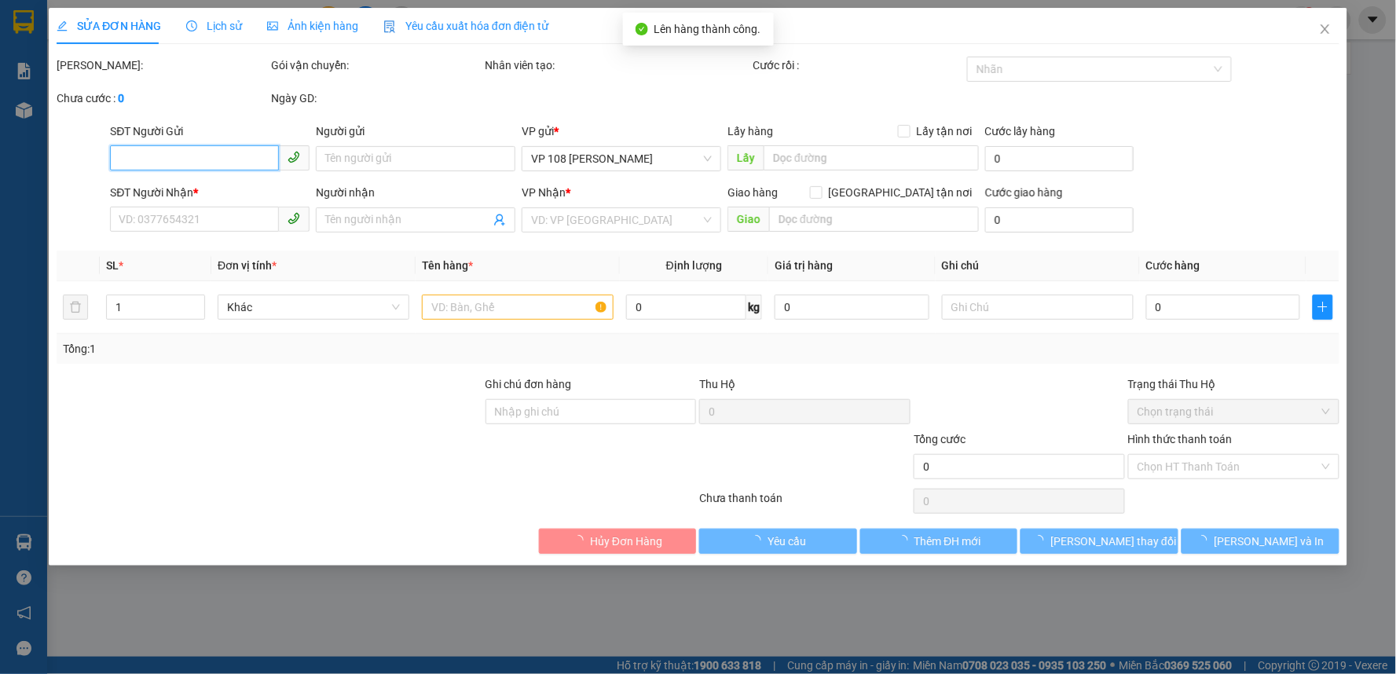
type input "0949131144"
type input "C DIỄM"
type input "0939788086"
type input "A SƠN"
type input "VP 184 NVT"
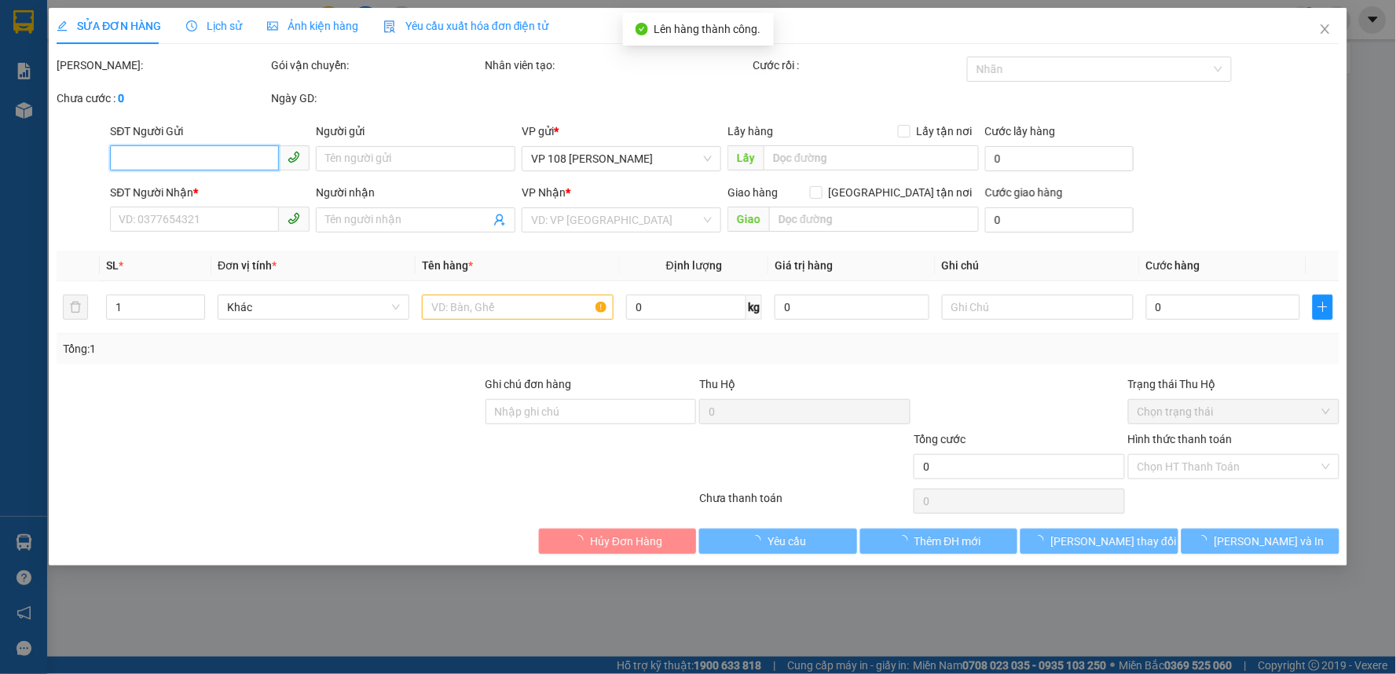
type input "20.000"
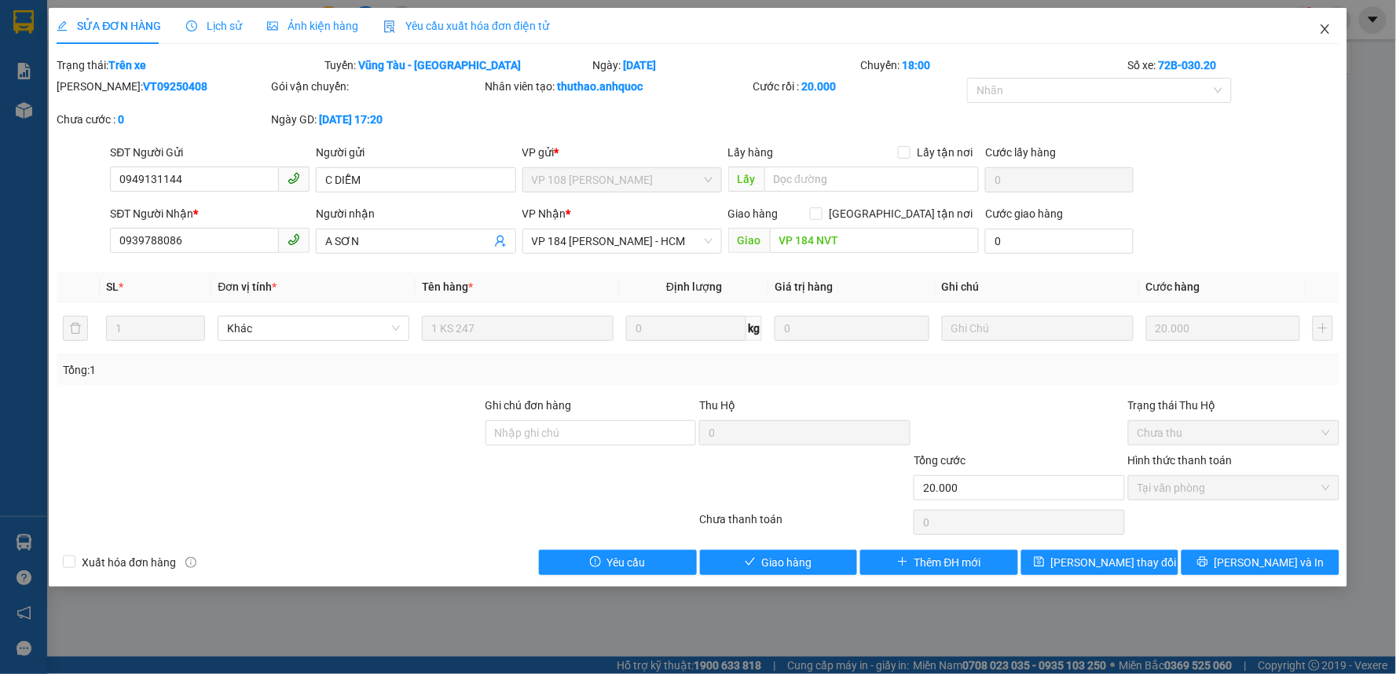
click at [1322, 25] on icon "close" at bounding box center [1325, 29] width 13 height 13
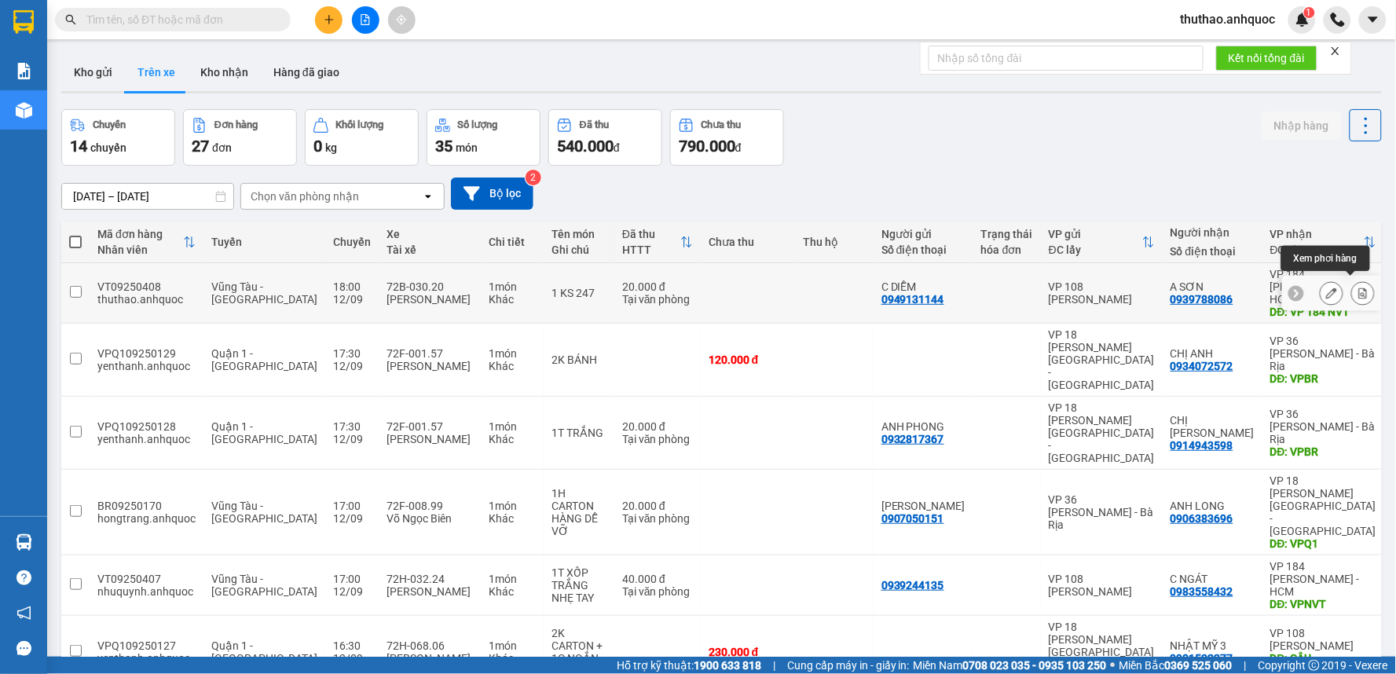
click at [1359, 288] on icon at bounding box center [1363, 293] width 9 height 11
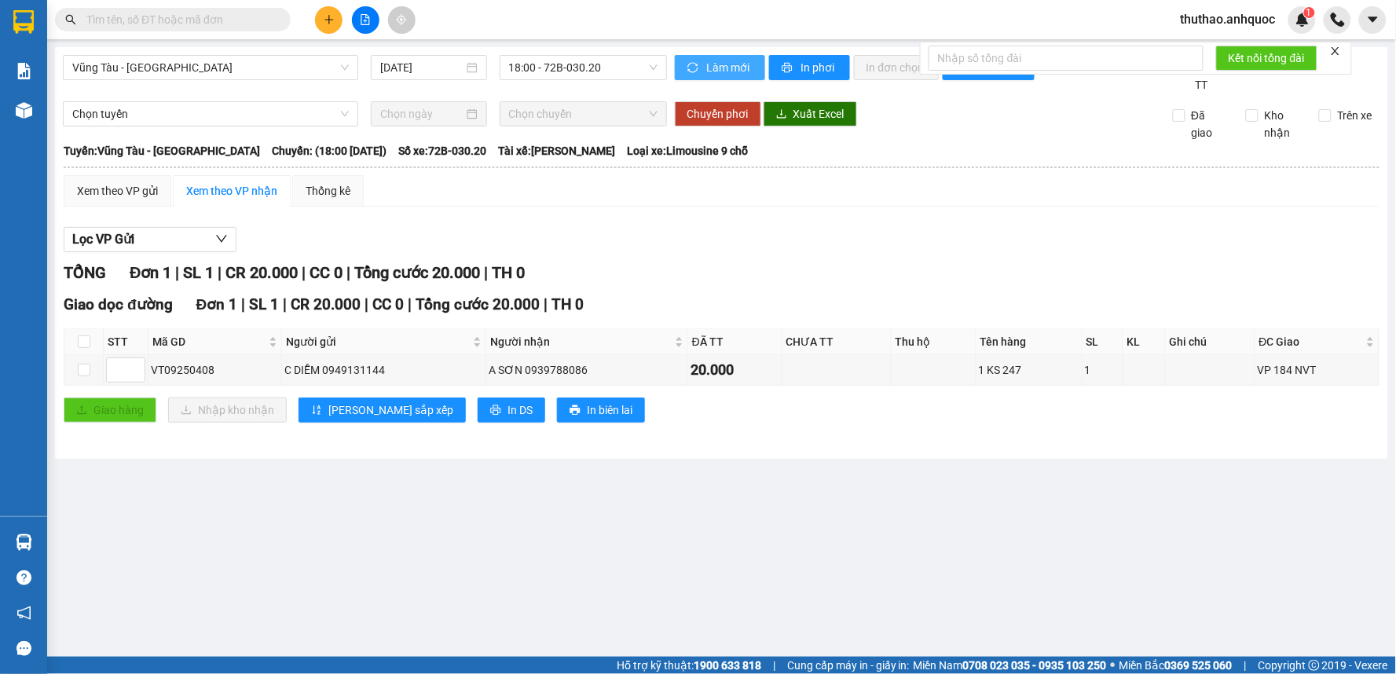
click at [718, 59] on span "Làm mới" at bounding box center [730, 67] width 46 height 17
click at [820, 59] on span "In phơi" at bounding box center [819, 67] width 36 height 17
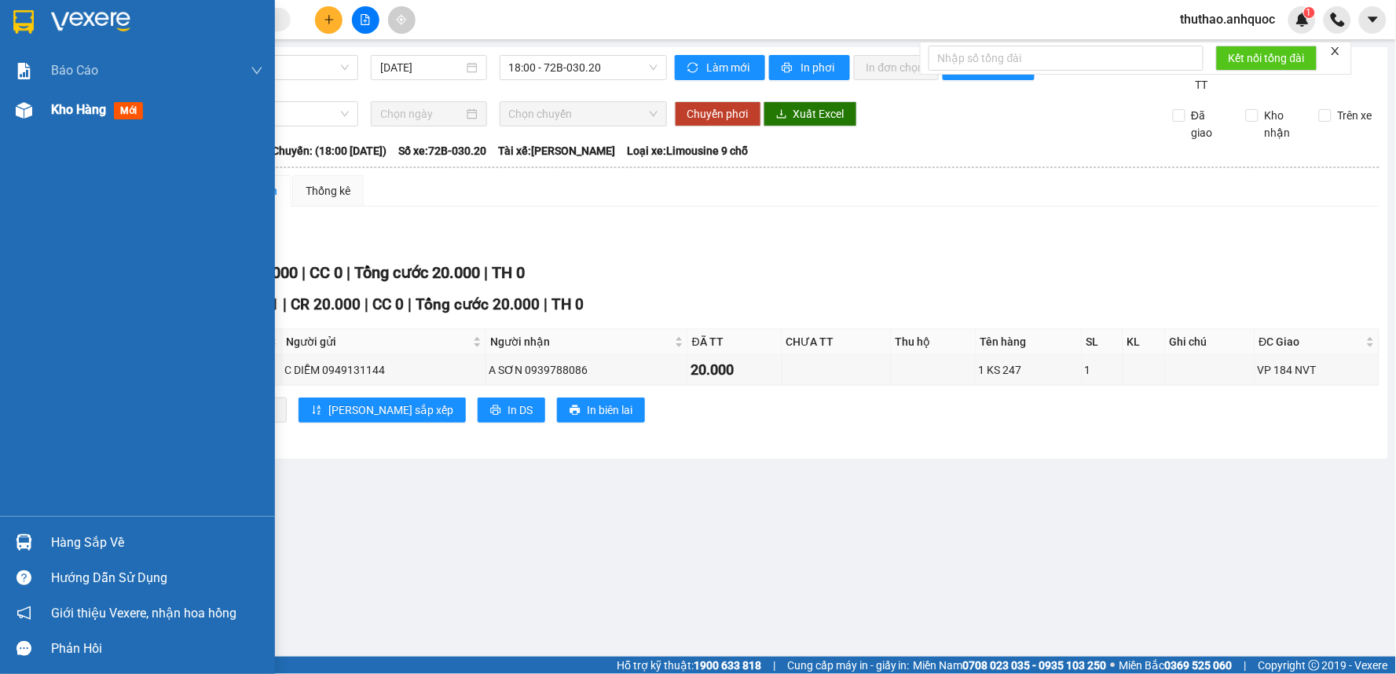
click at [90, 105] on span "Kho hàng" at bounding box center [78, 109] width 55 height 15
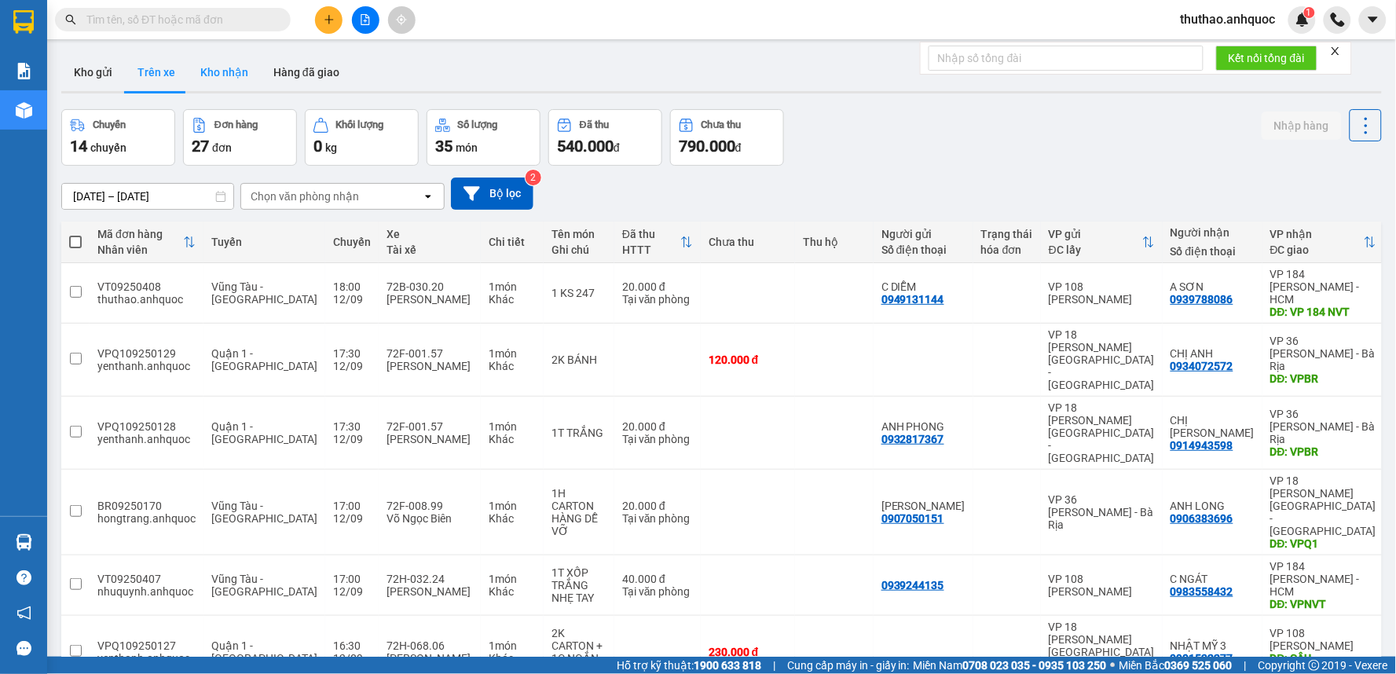
click at [214, 66] on button "Kho nhận" at bounding box center [224, 72] width 73 height 38
type input "[DATE] – [DATE]"
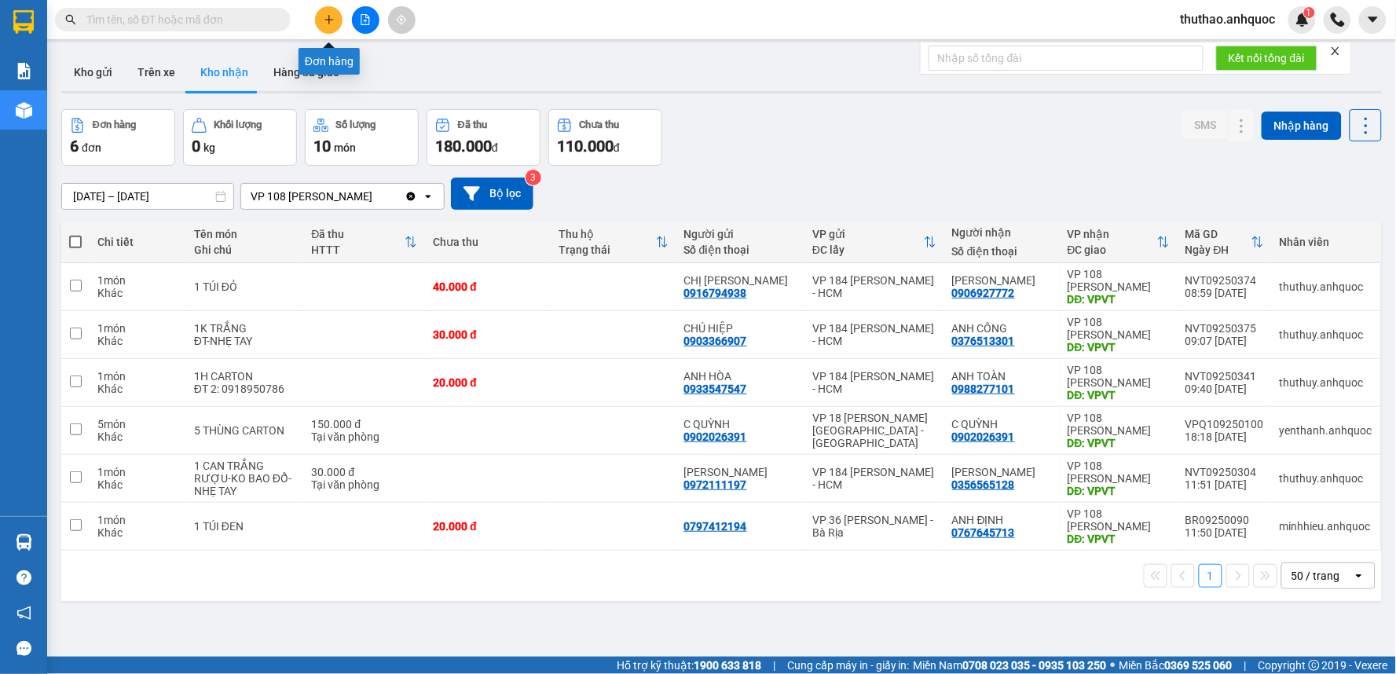
click at [323, 10] on button at bounding box center [328, 19] width 27 height 27
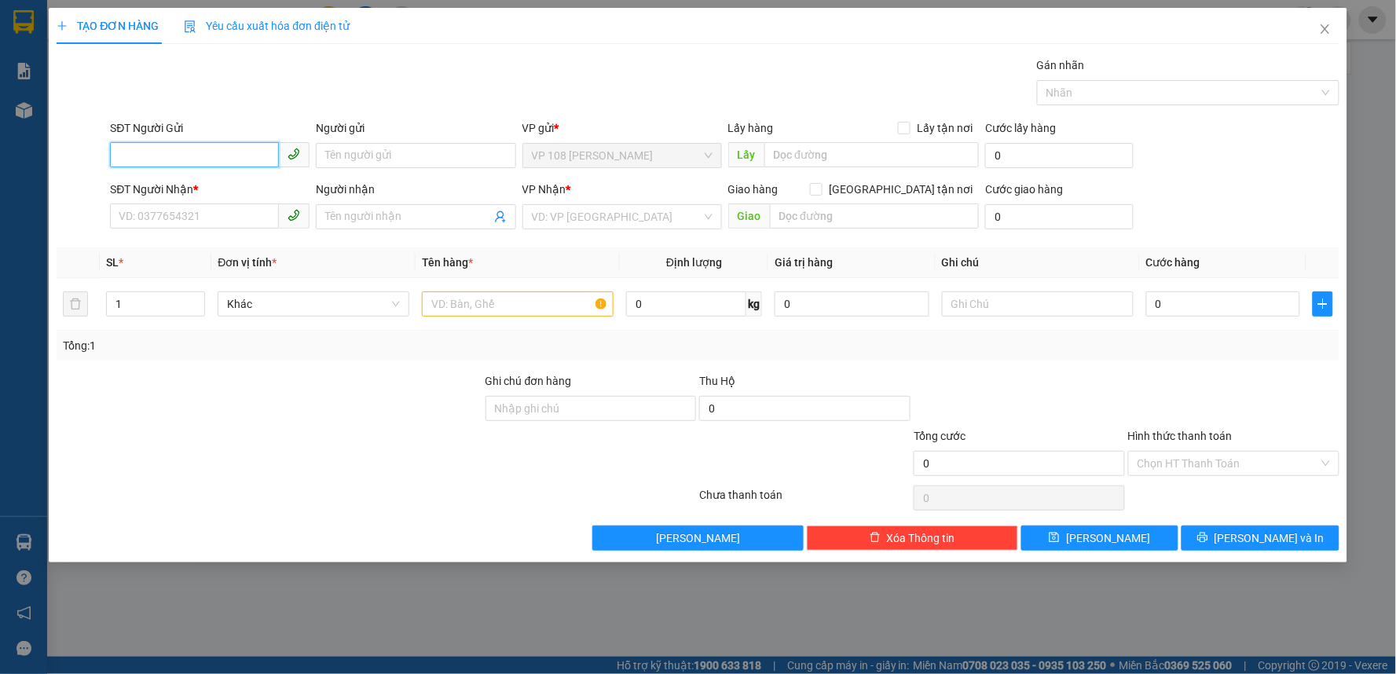
click at [179, 154] on input "SĐT Người Gửi" at bounding box center [194, 154] width 169 height 25
type input "0918585625"
click at [232, 187] on div "0918585625 - CHỊ GIANG" at bounding box center [209, 186] width 181 height 17
type input "CHỊ [PERSON_NAME]"
type input "0938882512"
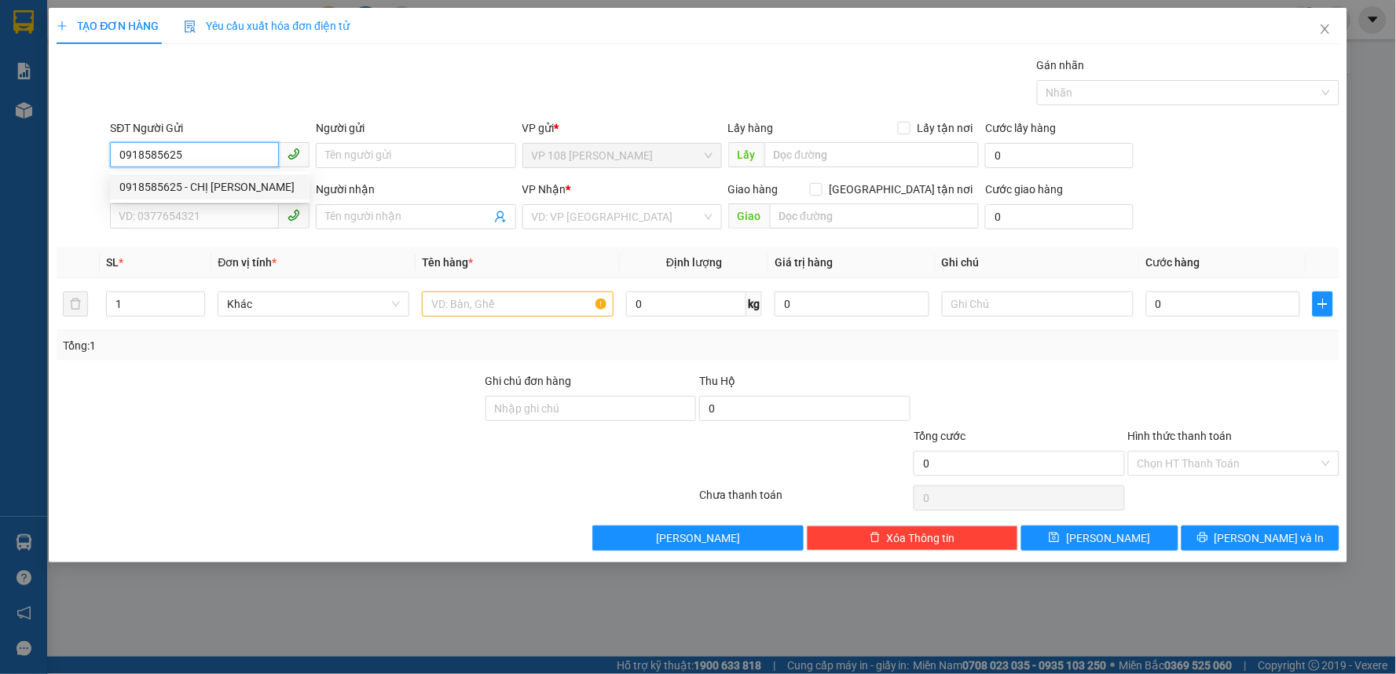
type input "A QUANG"
type input "MG PHÚ MỸ ( N3 MỸ XUÂN )"
type input "TM 21/8 THỦY"
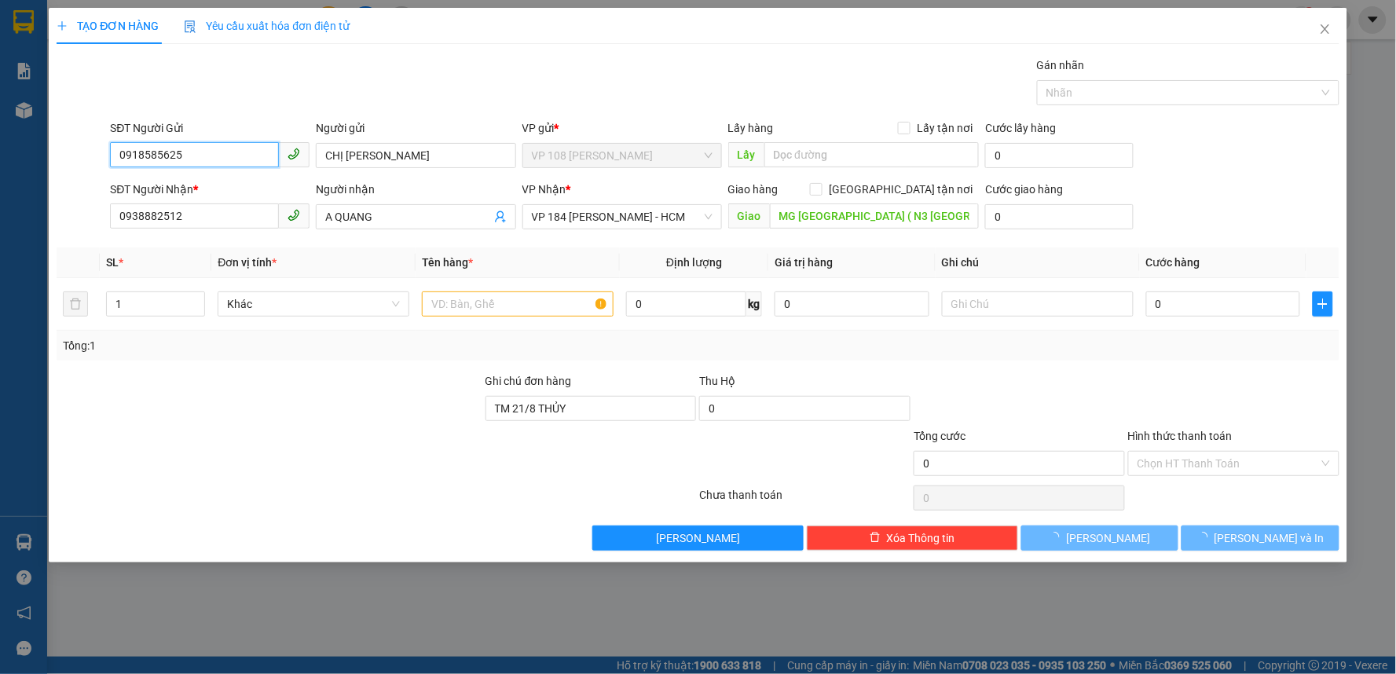
type input "20.000"
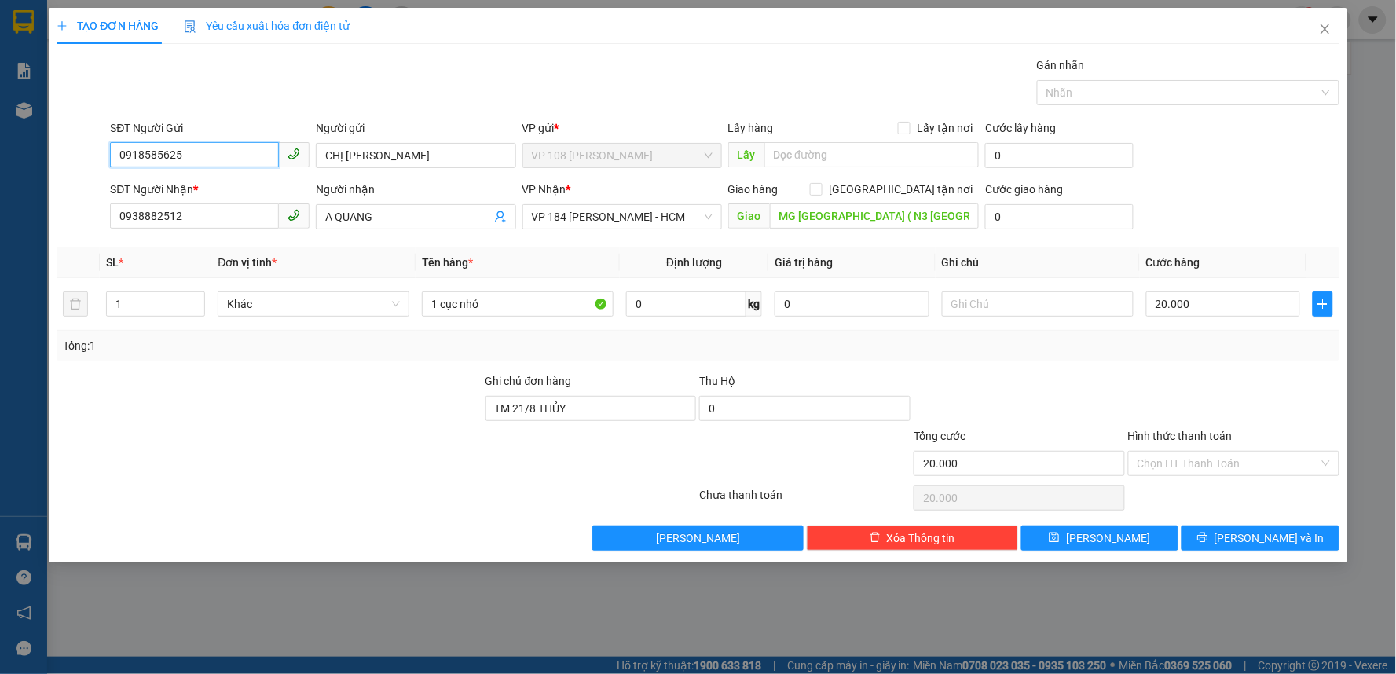
type input "0918585625"
drag, startPoint x: 0, startPoint y: 196, endPoint x: 0, endPoint y: 166, distance: 30.6
click at [0, 166] on div "TẠO ĐƠN HÀNG Yêu cầu xuất hóa đơn điện tử Transit Pickup Surcharge Ids Transit …" at bounding box center [698, 337] width 1396 height 674
type input "0348986002"
drag, startPoint x: 404, startPoint y: 214, endPoint x: 216, endPoint y: 204, distance: 188.1
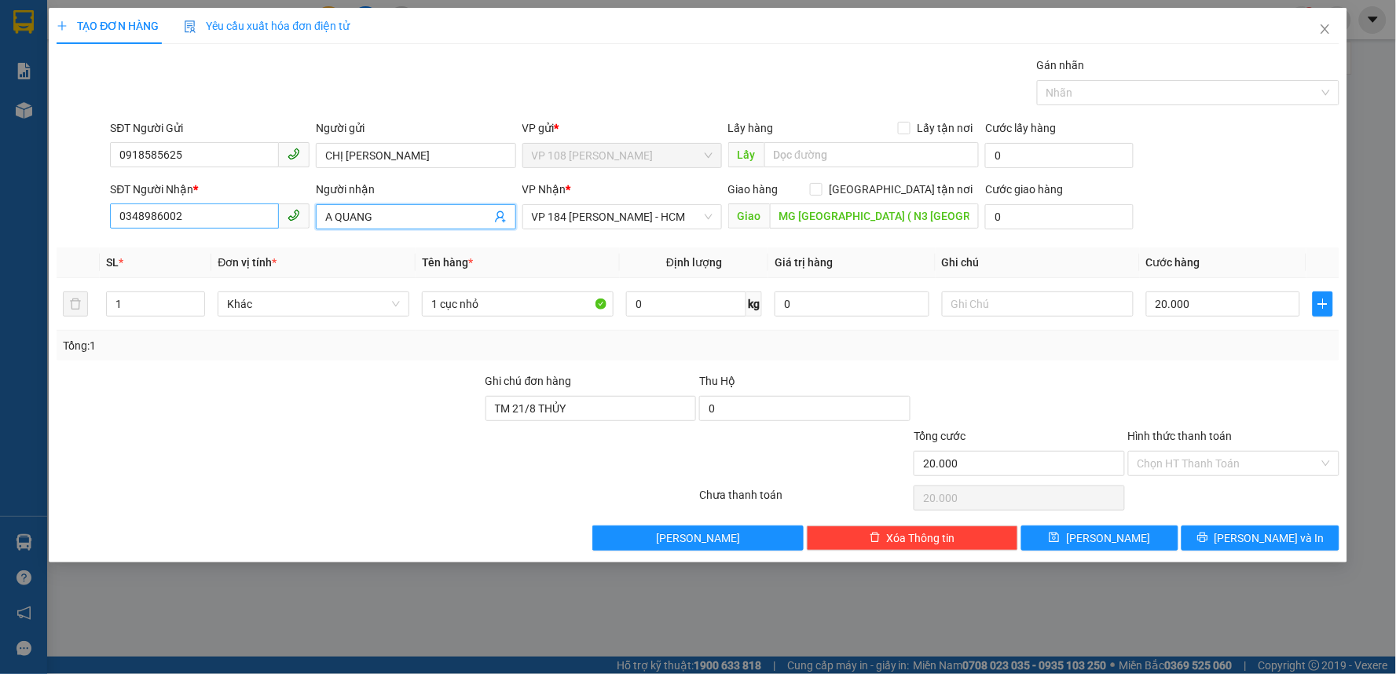
click at [216, 204] on div "SĐT Người Nhận * 0348986002 Người nhận A QUANG A QUANG VP Nhận * VP 184 Nguyễn …" at bounding box center [724, 208] width 1235 height 55
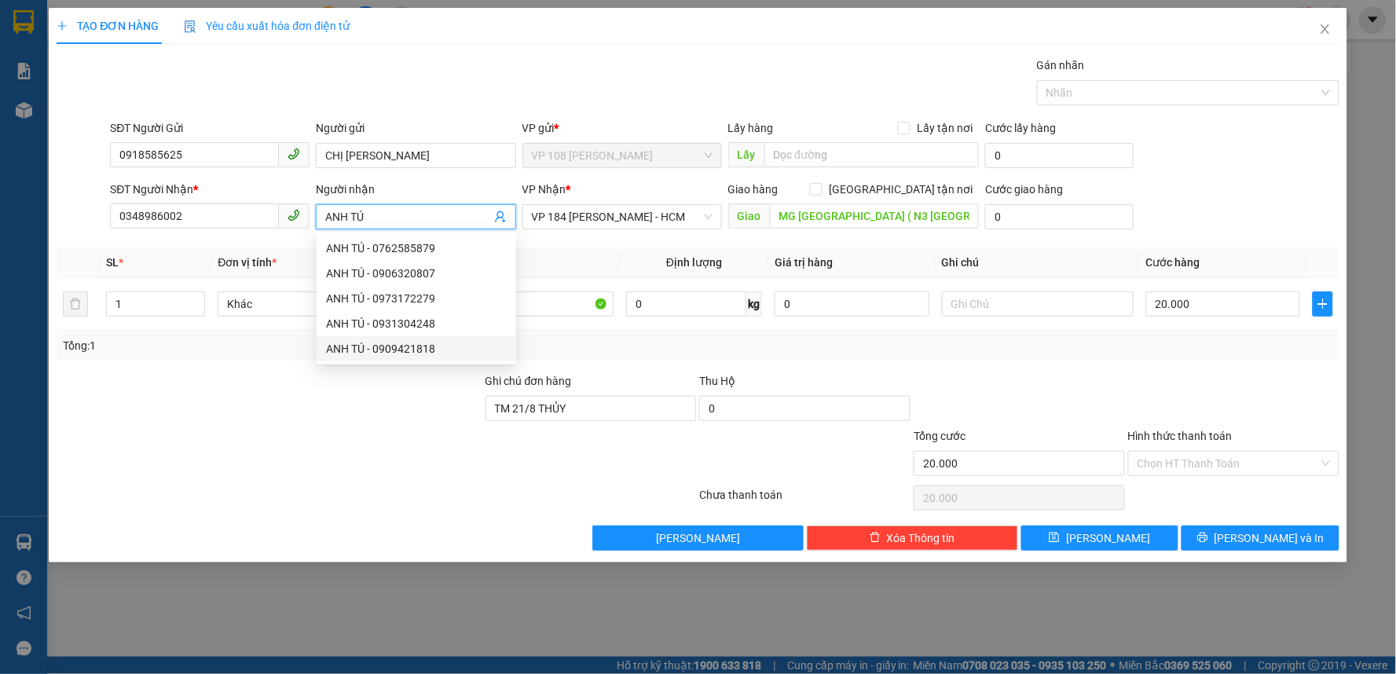
type input "ANH TÚ"
click at [355, 479] on div at bounding box center [269, 454] width 429 height 55
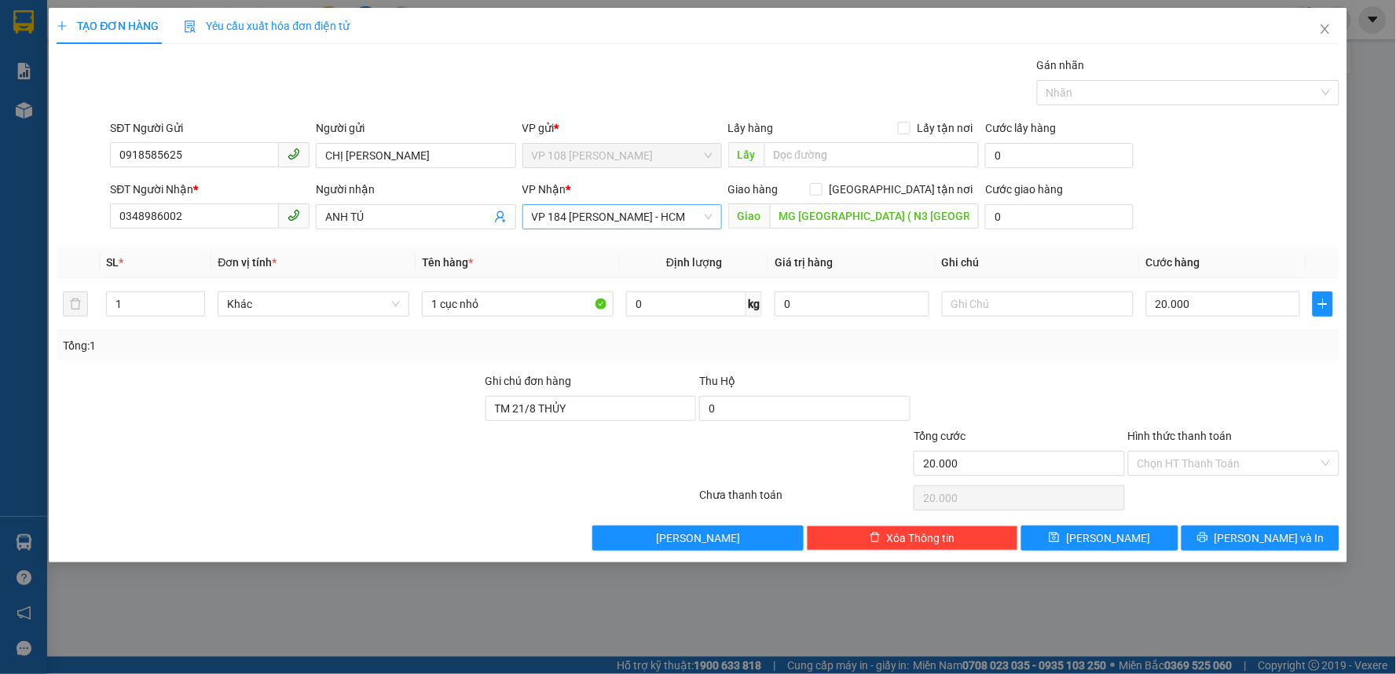
click at [708, 212] on span "VP 184 [PERSON_NAME] - HCM" at bounding box center [622, 217] width 181 height 24
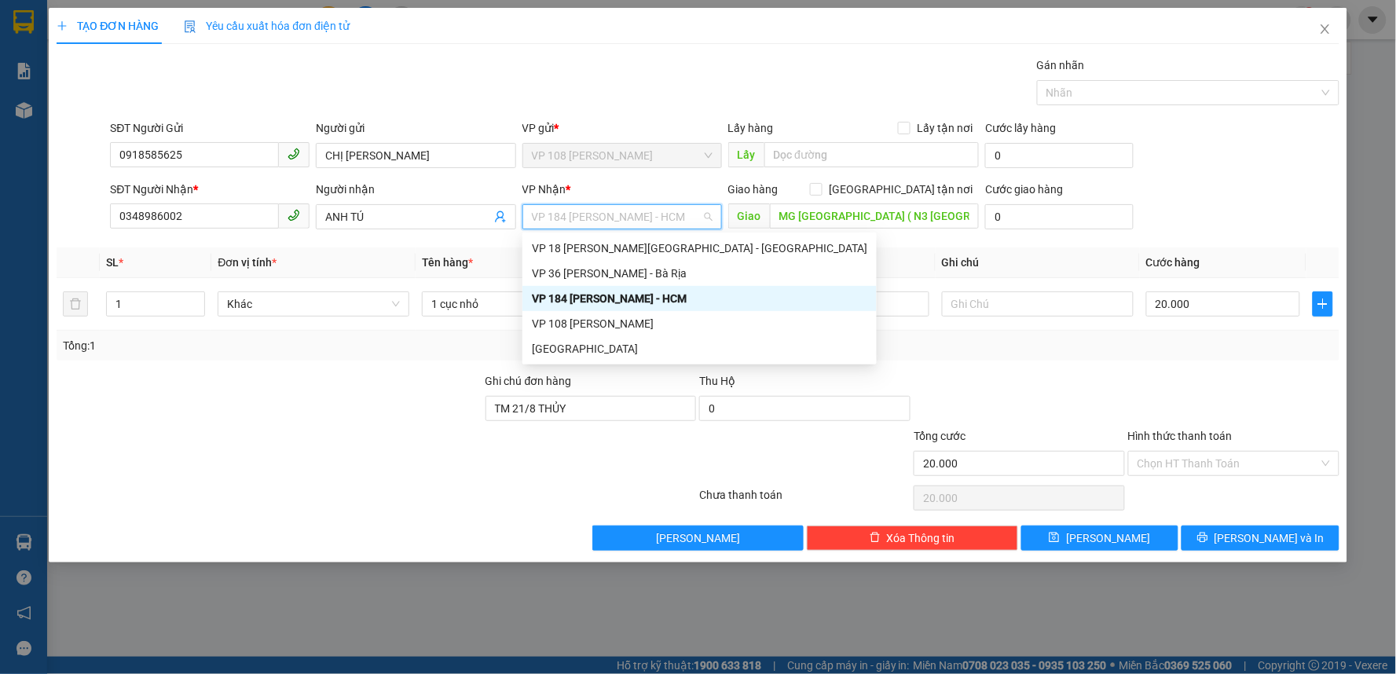
click at [379, 391] on div at bounding box center [269, 399] width 429 height 55
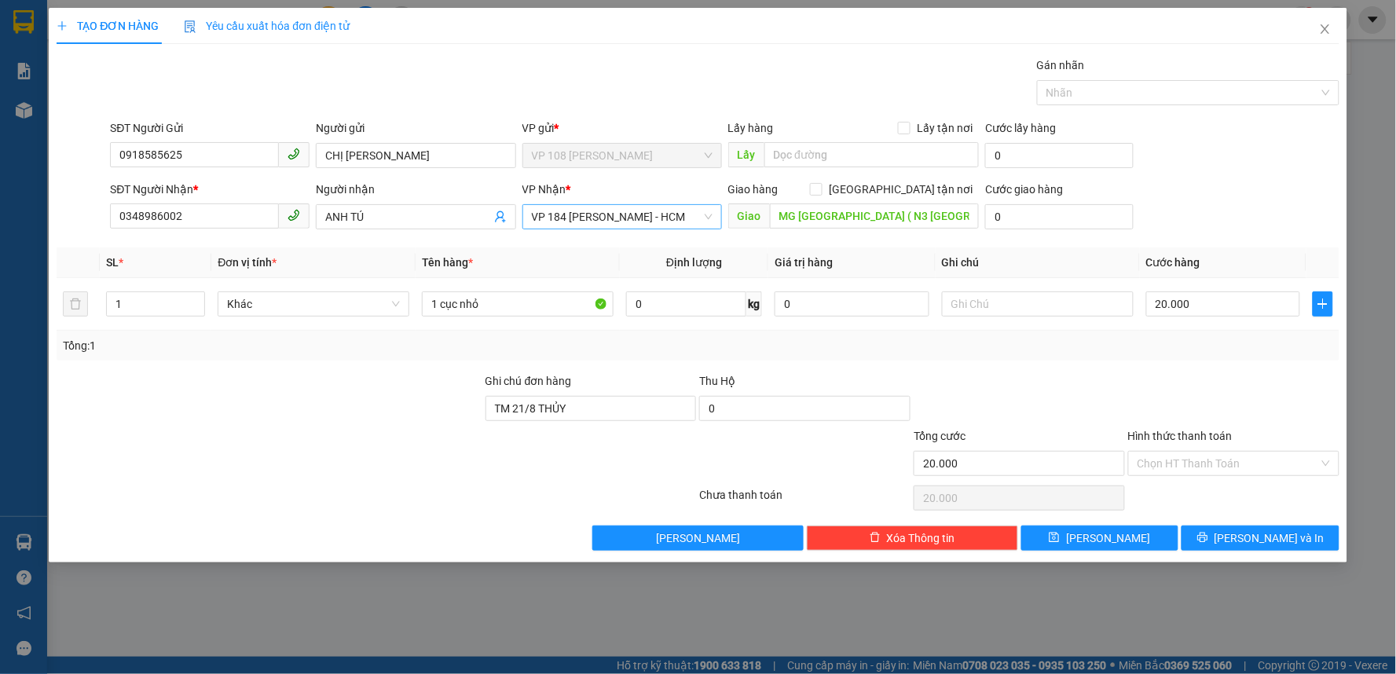
click at [717, 212] on div "VP 184 [PERSON_NAME] - HCM" at bounding box center [622, 216] width 200 height 25
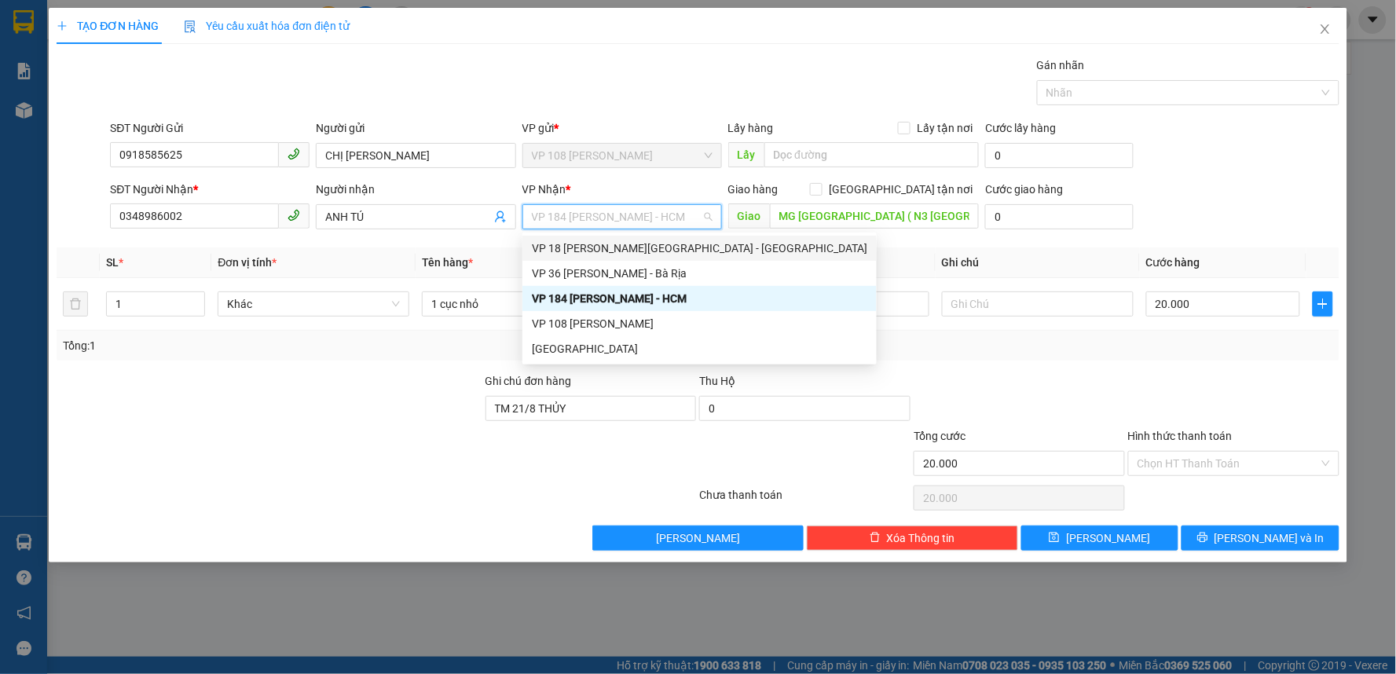
drag, startPoint x: 591, startPoint y: 247, endPoint x: 599, endPoint y: 244, distance: 8.2
click at [592, 247] on div "VP 18 [PERSON_NAME][GEOGRAPHIC_DATA] - [GEOGRAPHIC_DATA]" at bounding box center [699, 248] width 335 height 17
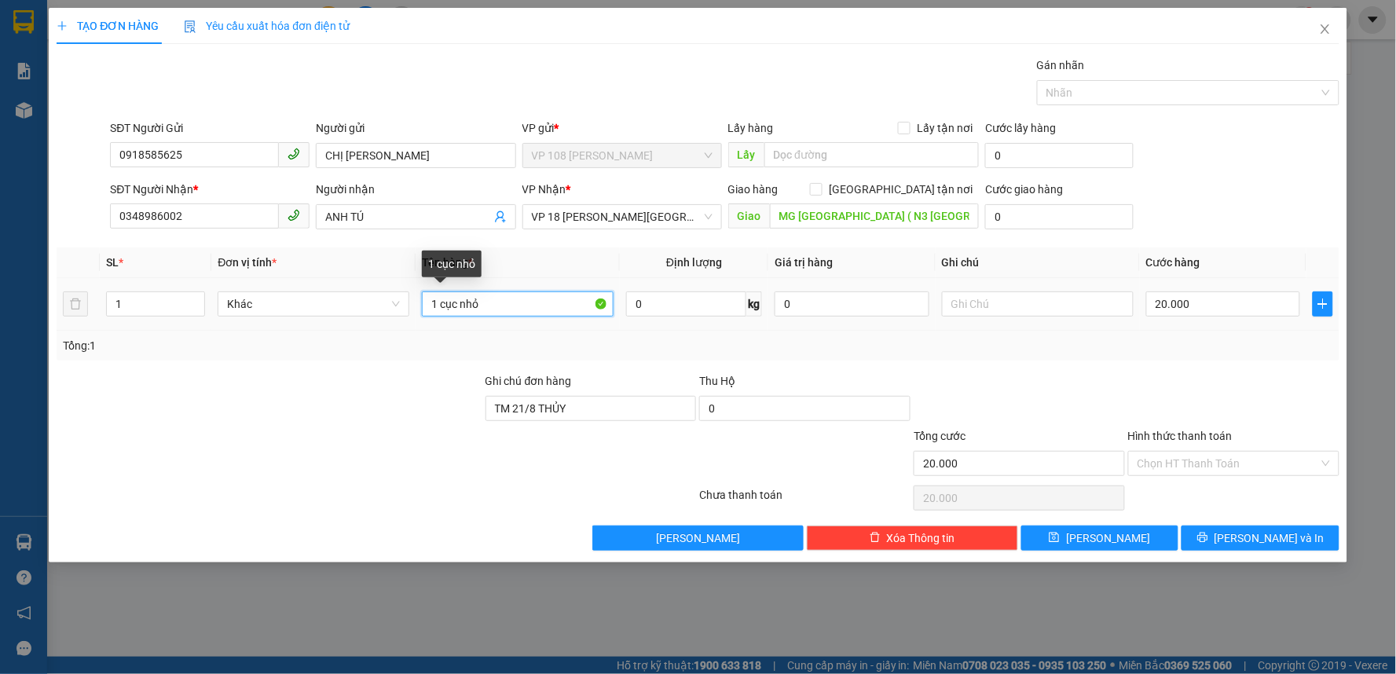
click at [515, 302] on input "1 cục nhỏ" at bounding box center [518, 303] width 192 height 25
type input "1"
type input "1 TÚI GIẤY XANH"
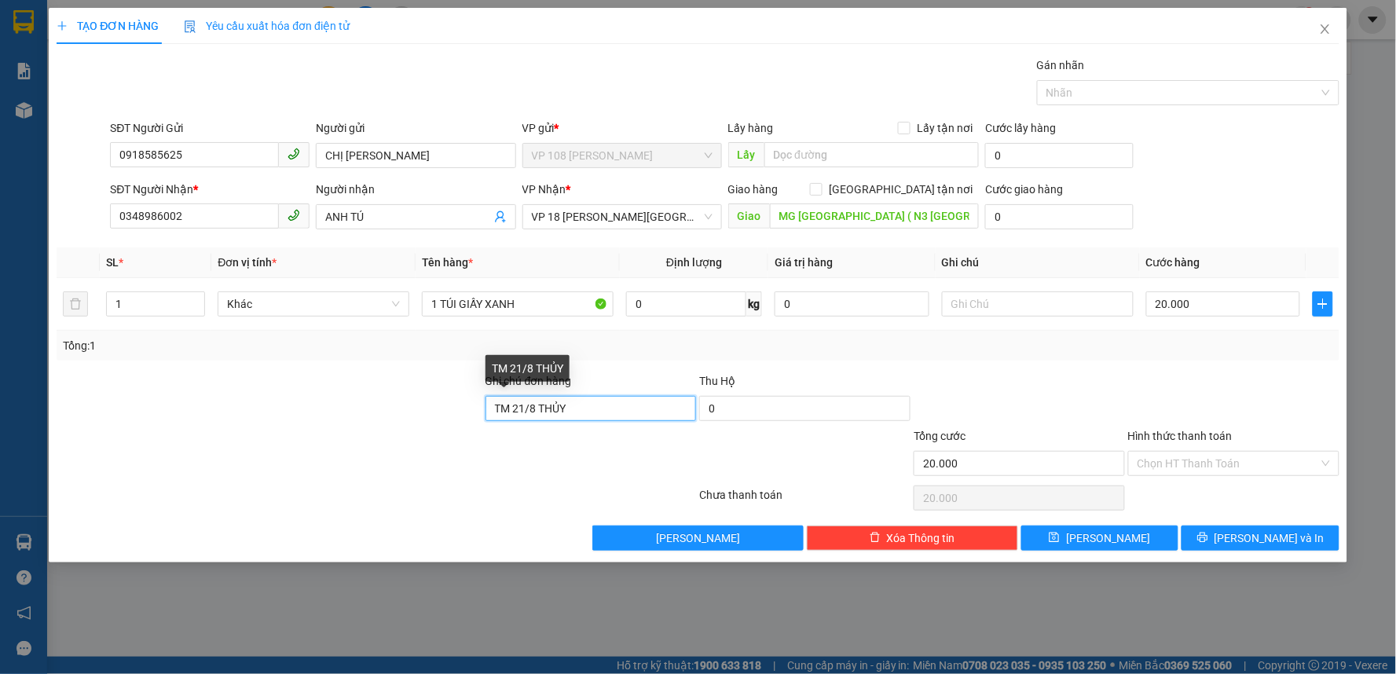
drag, startPoint x: 598, startPoint y: 410, endPoint x: 269, endPoint y: 374, distance: 330.4
click at [269, 374] on div "Ghi chú đơn hàng TM 21/8 THỦY Thu Hộ 0" at bounding box center [698, 399] width 1286 height 55
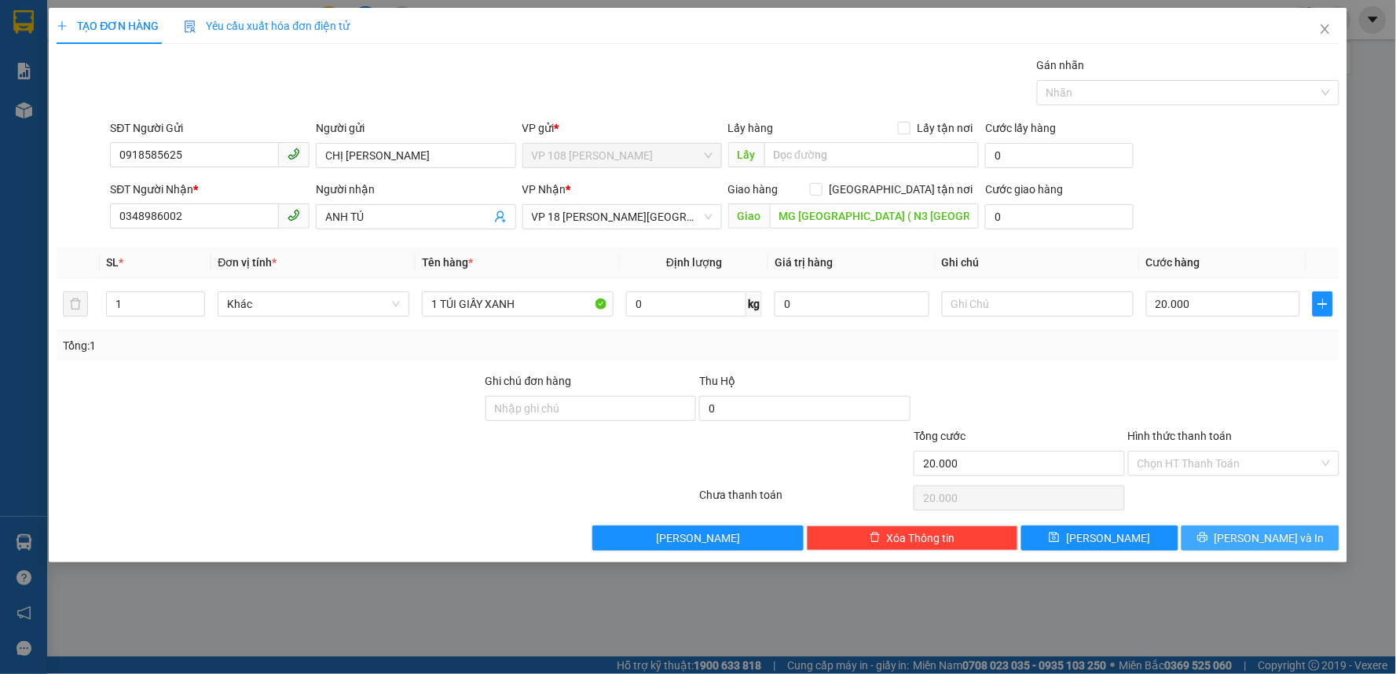
click at [1253, 540] on span "[PERSON_NAME] và In" at bounding box center [1270, 538] width 110 height 17
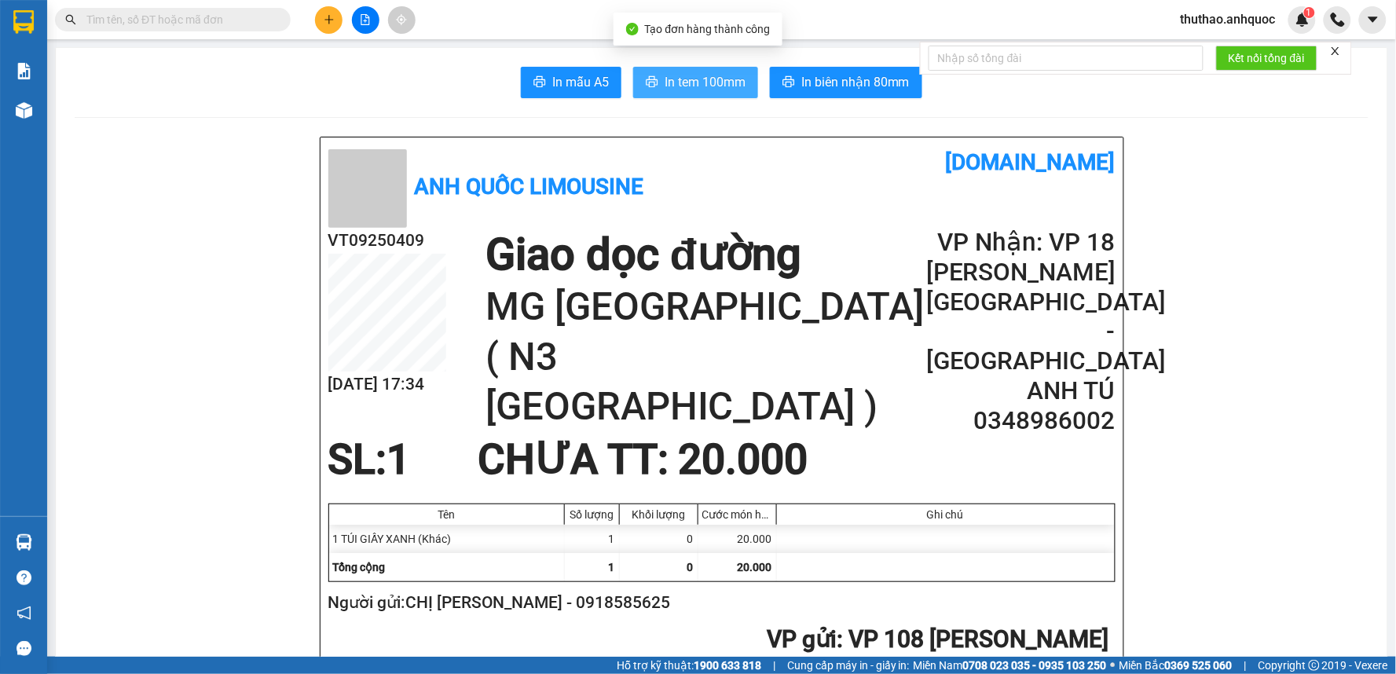
click at [707, 80] on span "In tem 100mm" at bounding box center [705, 82] width 81 height 20
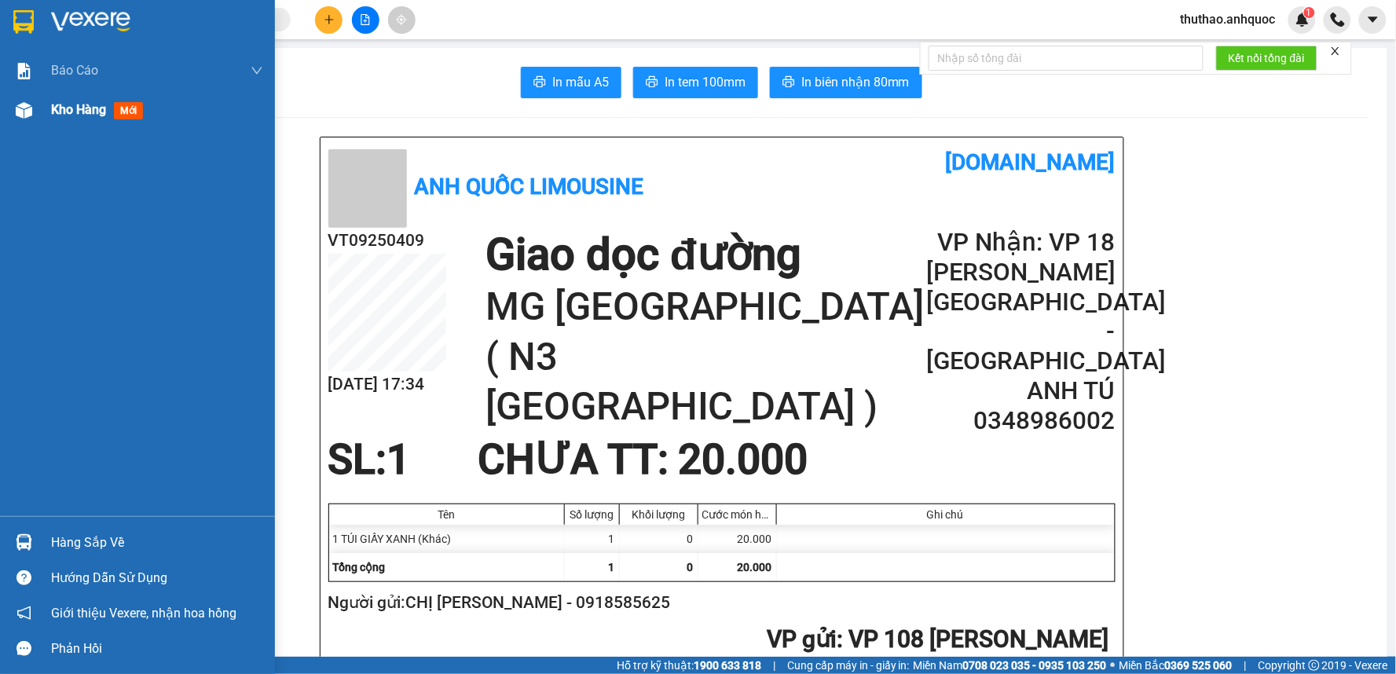
click at [55, 110] on span "Kho hàng" at bounding box center [78, 109] width 55 height 15
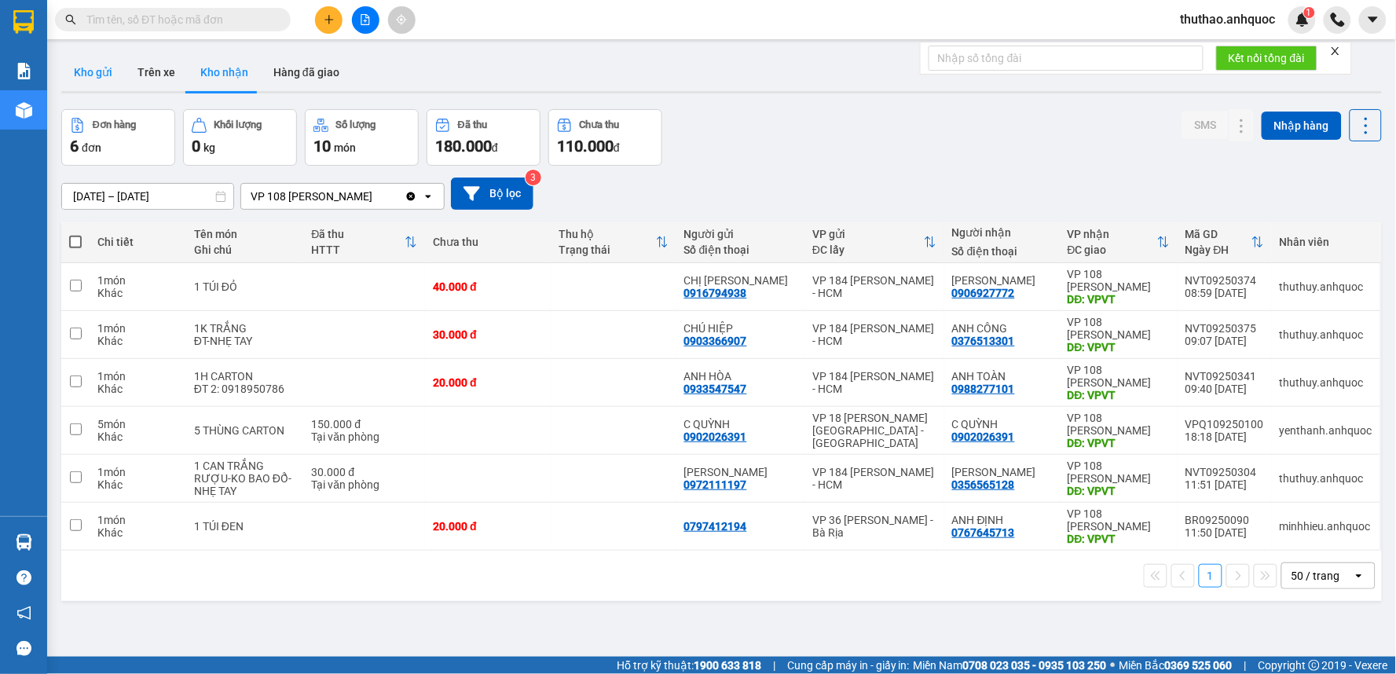
click at [95, 66] on button "Kho gửi" at bounding box center [93, 72] width 64 height 38
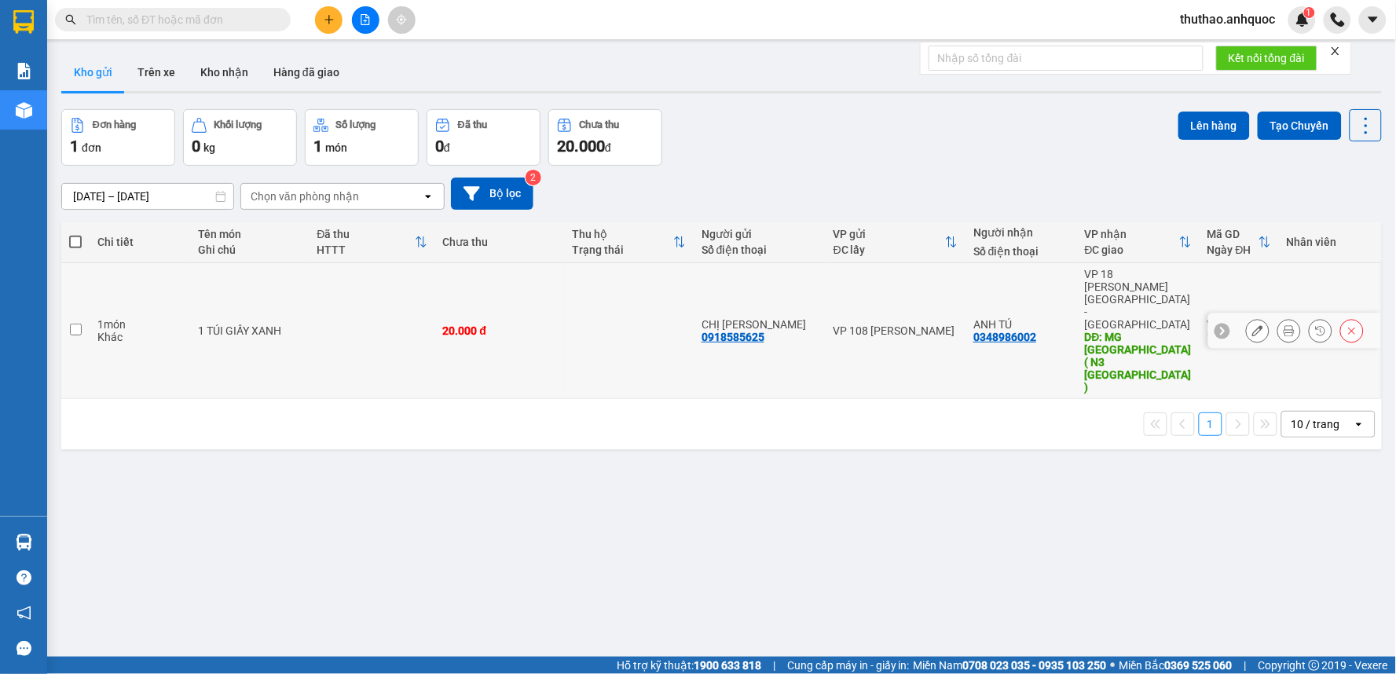
click at [68, 291] on td at bounding box center [75, 331] width 28 height 136
checkbox input "true"
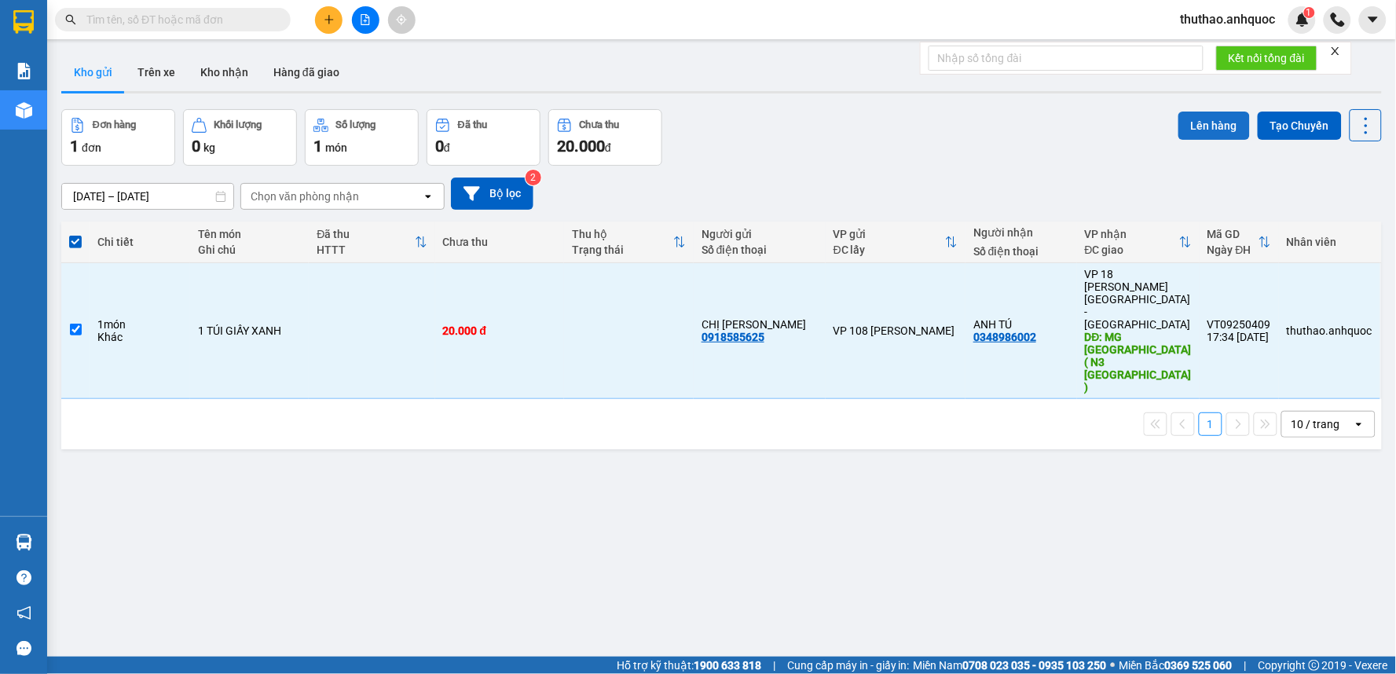
click at [1207, 124] on button "Lên hàng" at bounding box center [1214, 126] width 71 height 28
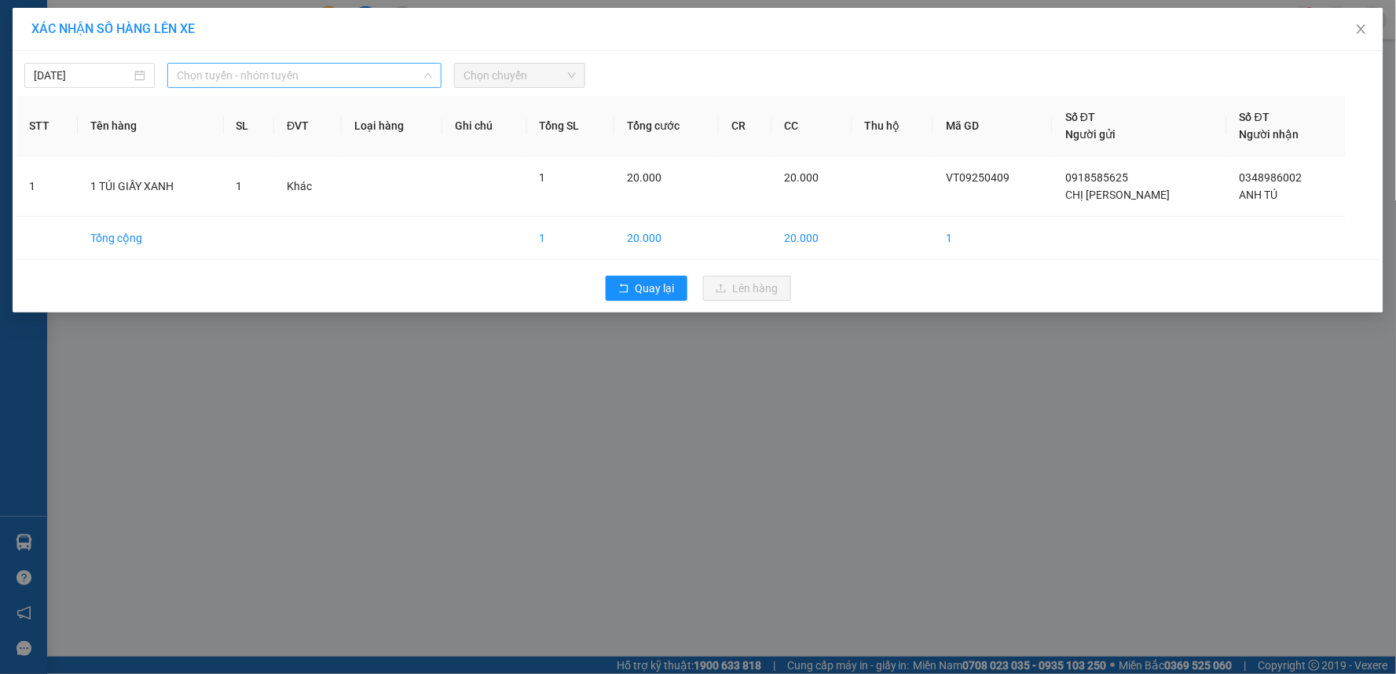
click at [333, 71] on span "Chọn tuyến - nhóm tuyến" at bounding box center [304, 76] width 255 height 24
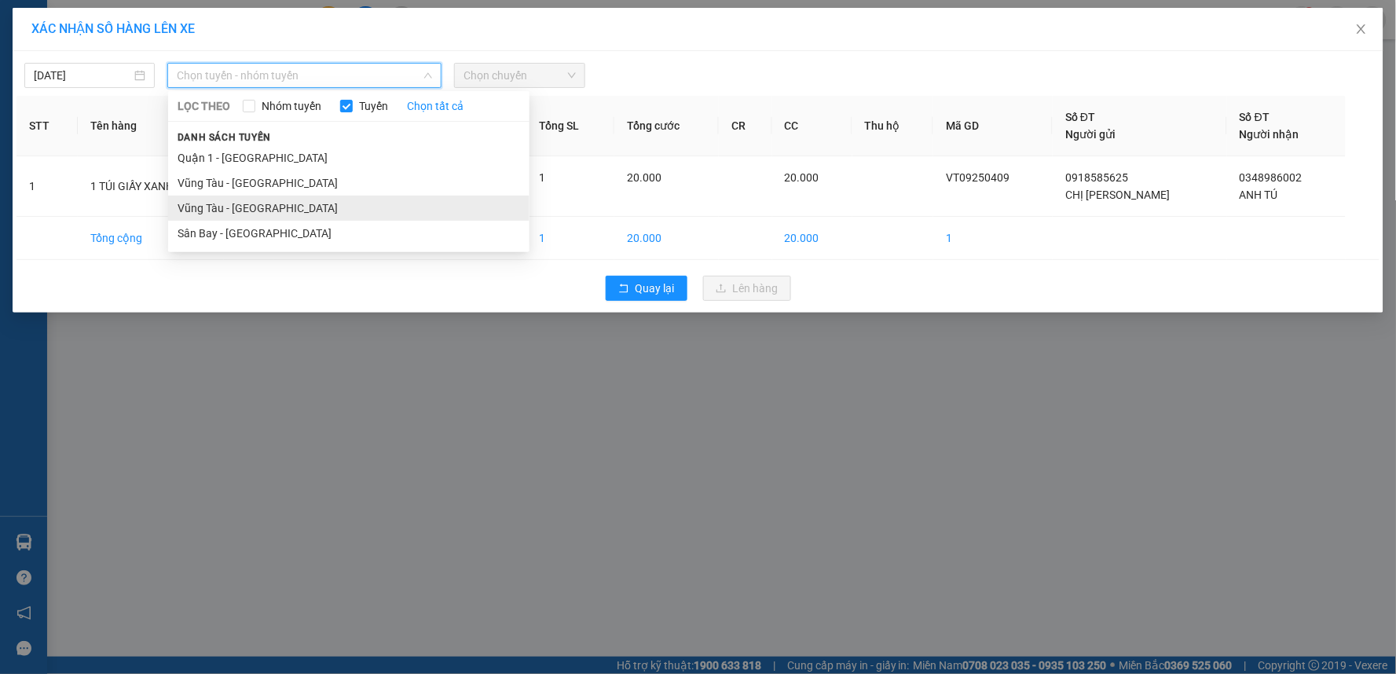
click at [257, 206] on li "Vũng Tàu - [GEOGRAPHIC_DATA]" at bounding box center [348, 208] width 361 height 25
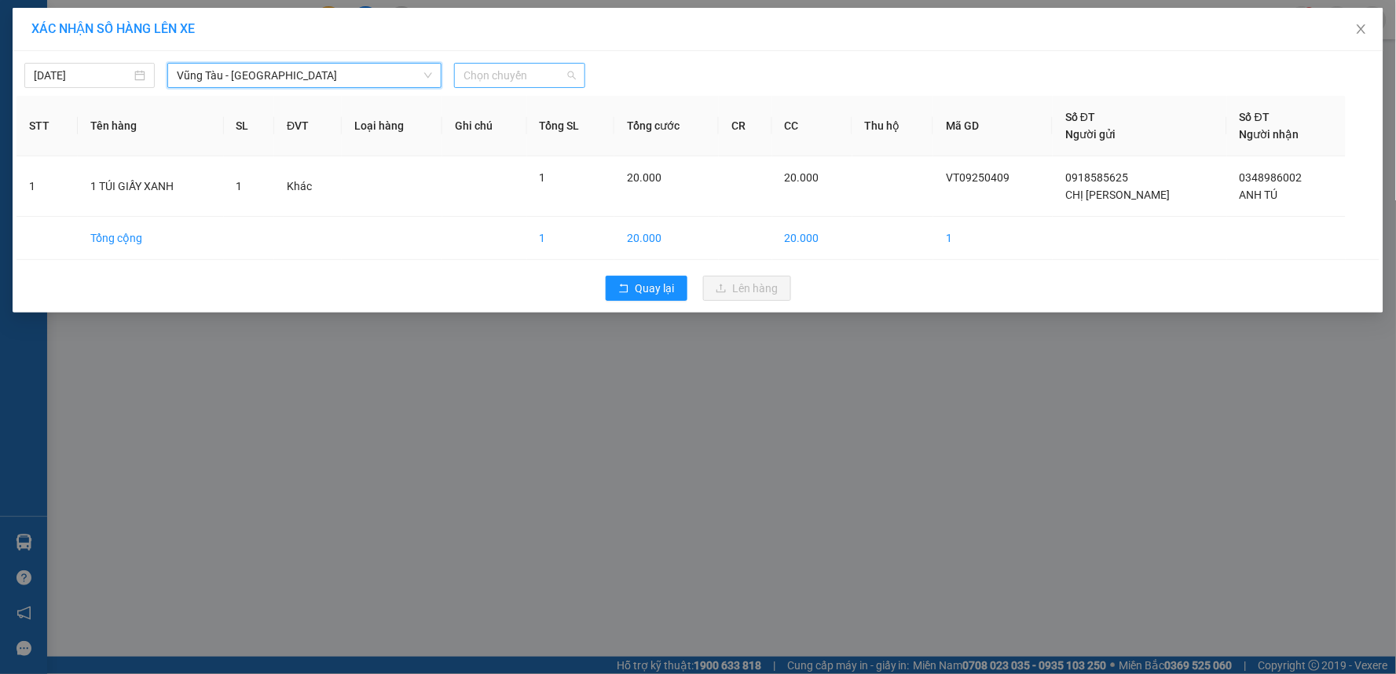
click at [536, 73] on span "Chọn chuyến" at bounding box center [520, 76] width 112 height 24
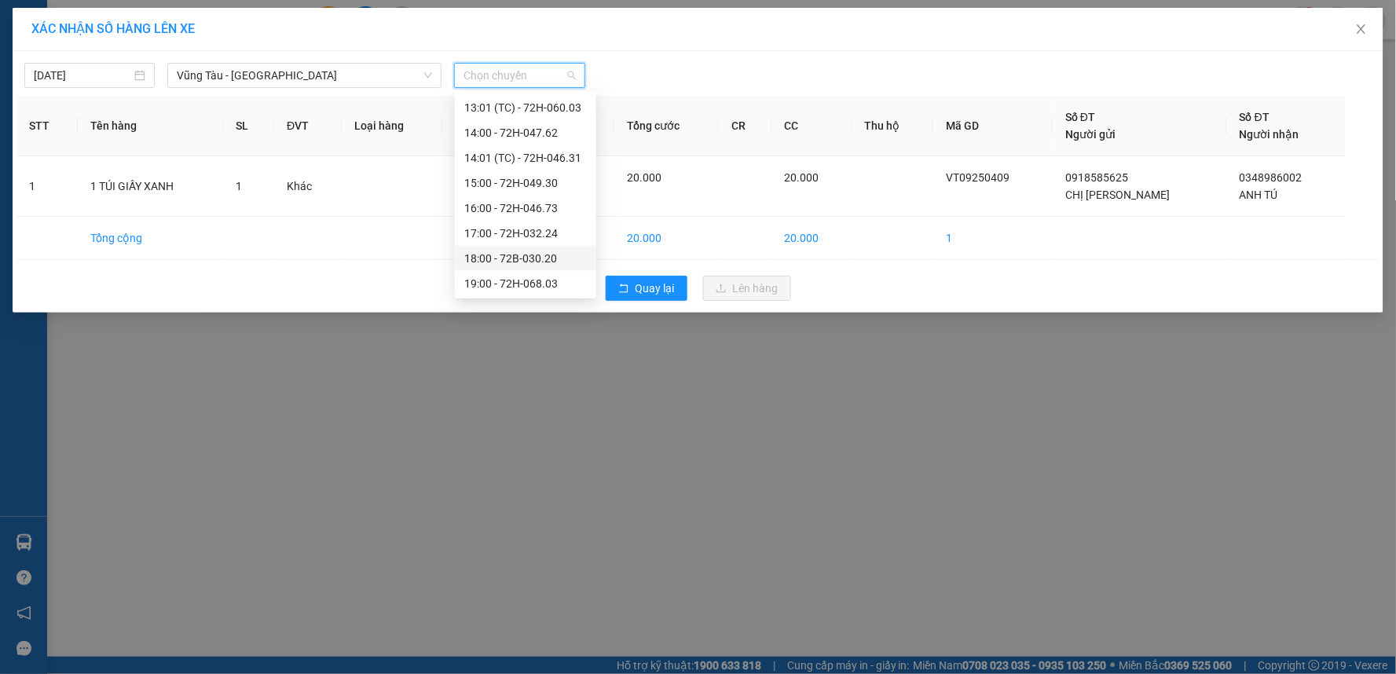
scroll to position [528, 0]
click at [495, 253] on div "18:00 - 72B-030.20" at bounding box center [525, 257] width 123 height 17
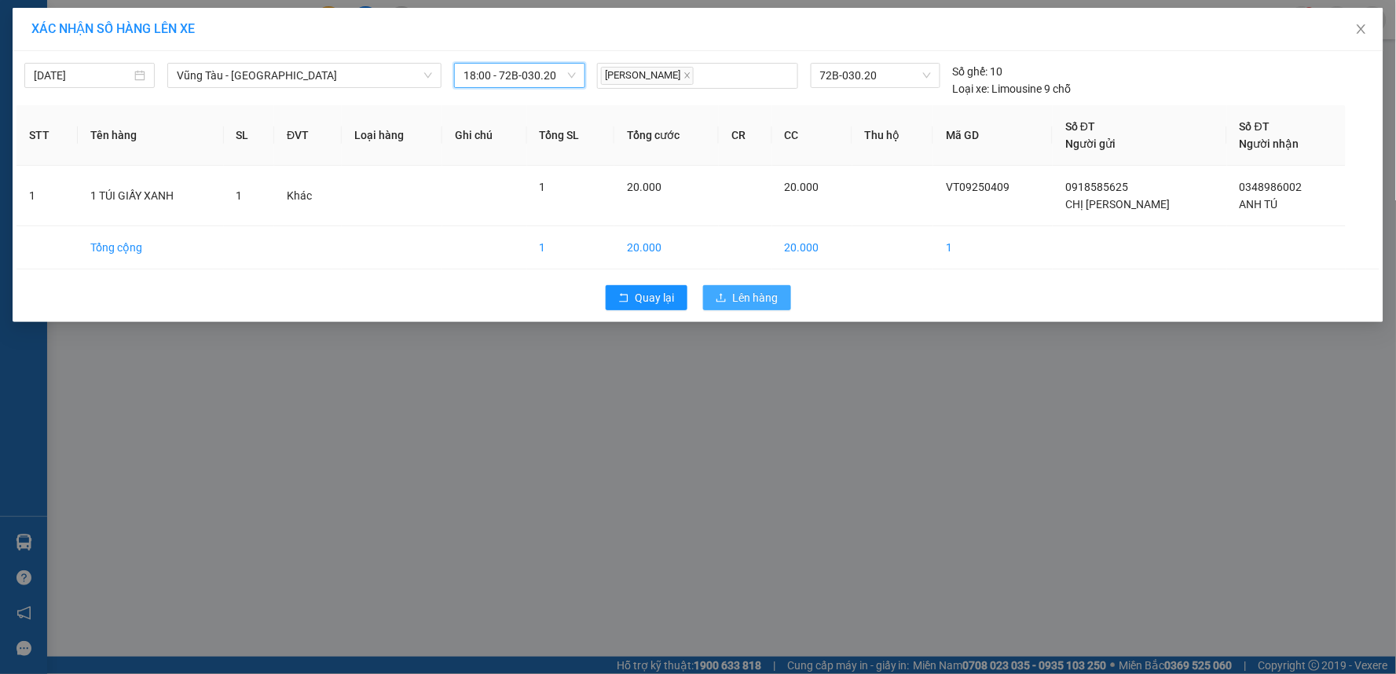
click at [735, 303] on span "Lên hàng" at bounding box center [756, 297] width 46 height 17
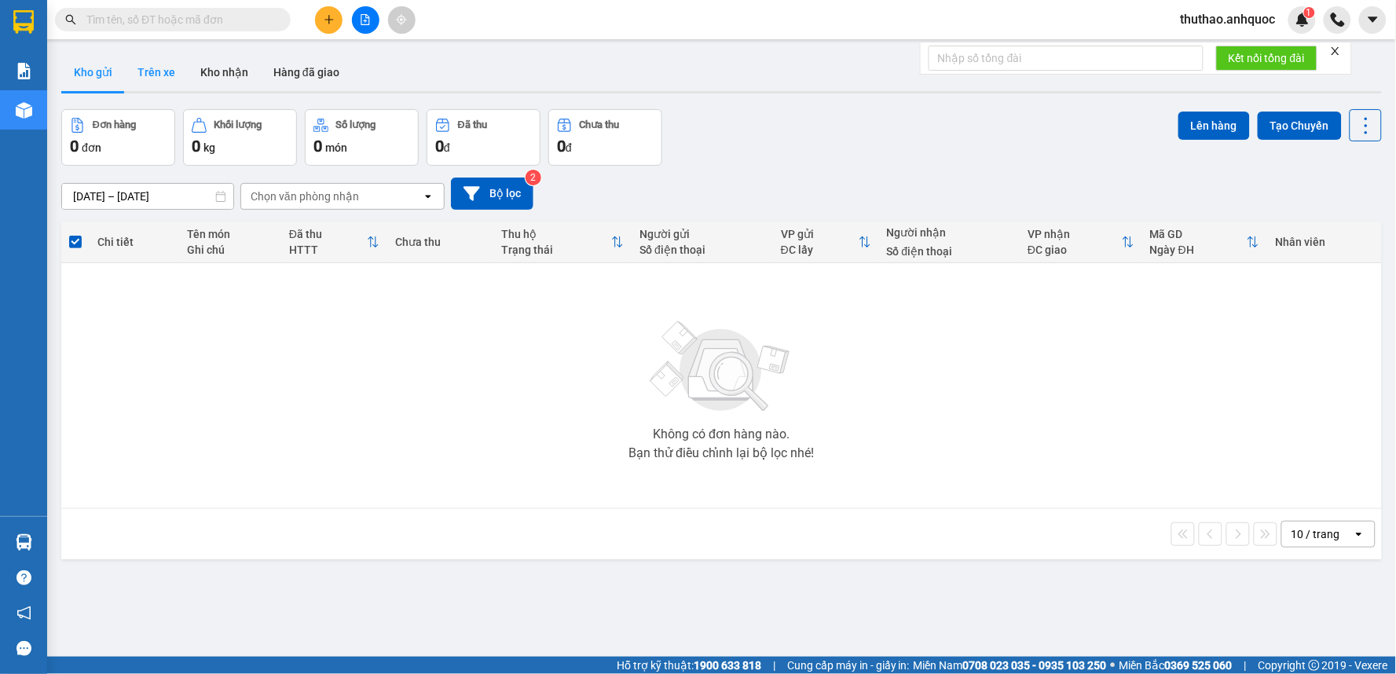
click at [152, 60] on button "Trên xe" at bounding box center [156, 72] width 63 height 38
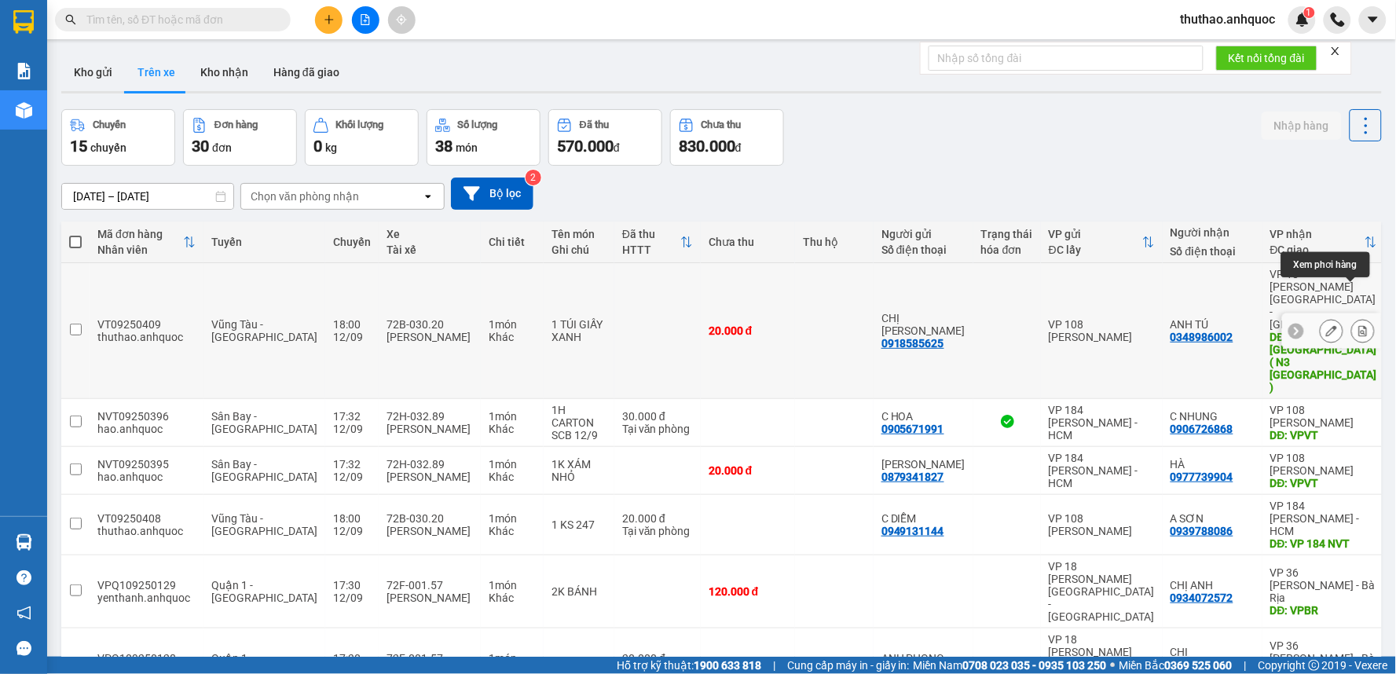
click at [1358, 325] on icon at bounding box center [1363, 330] width 11 height 11
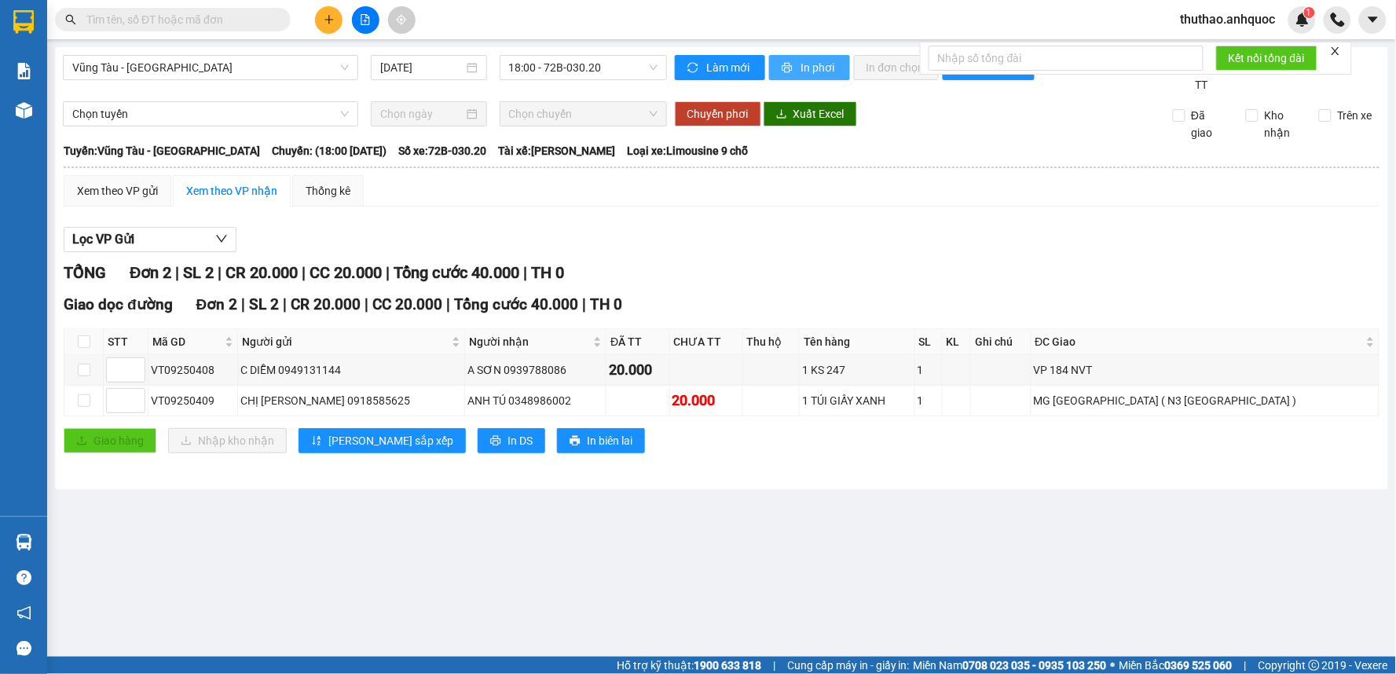
click at [823, 61] on span "In phơi" at bounding box center [819, 67] width 36 height 17
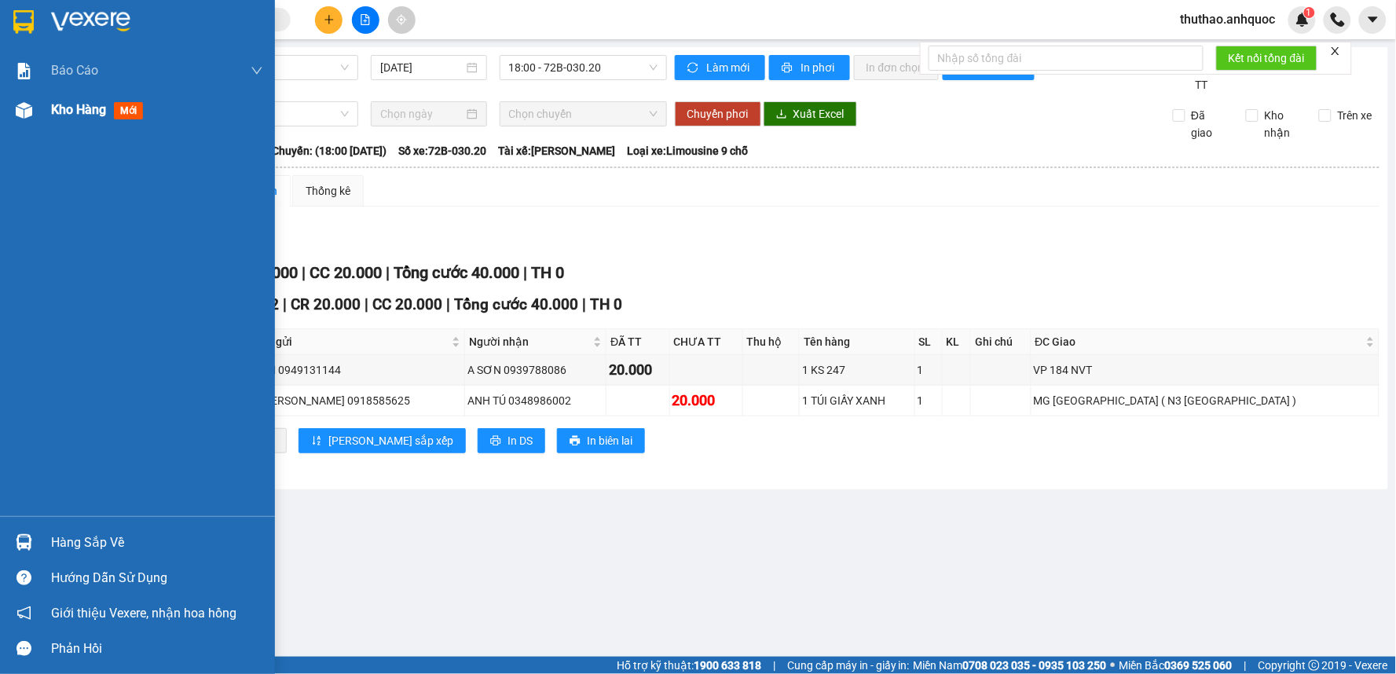
click at [76, 104] on span "Kho hàng" at bounding box center [78, 109] width 55 height 15
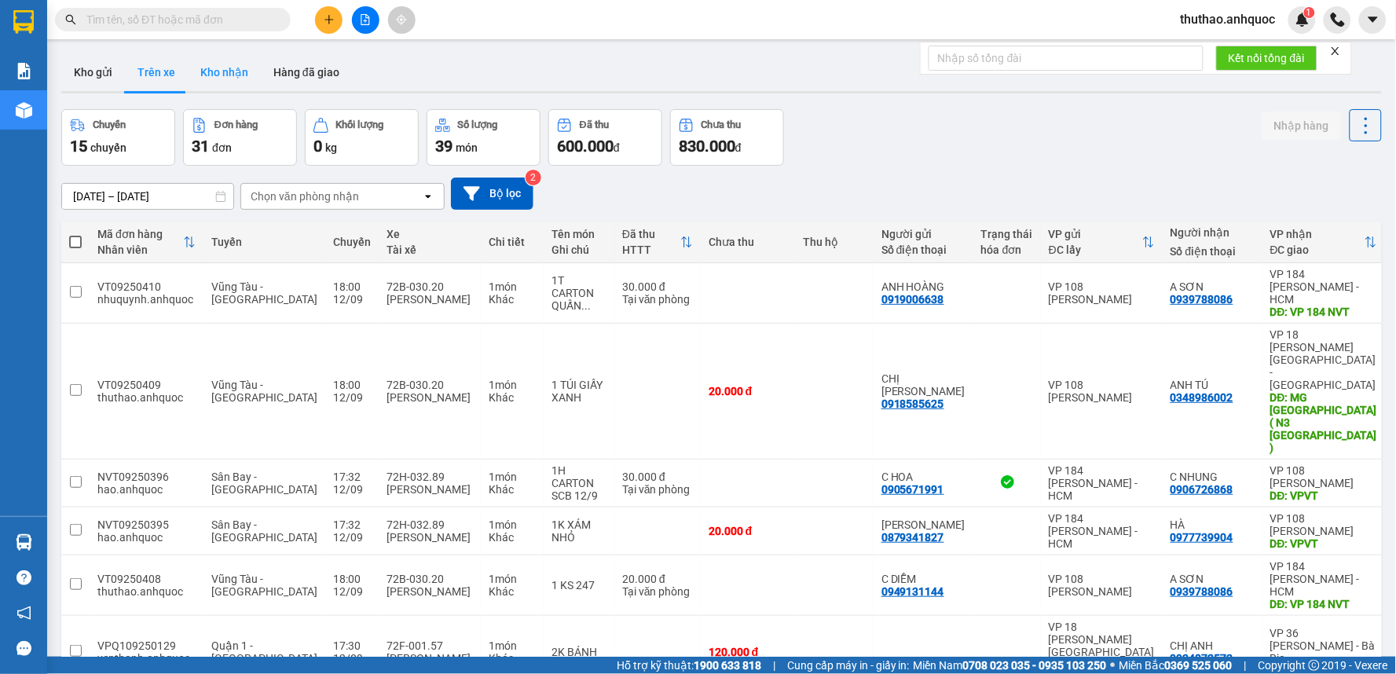
click at [215, 65] on button "Kho nhận" at bounding box center [224, 72] width 73 height 38
type input "[DATE] – [DATE]"
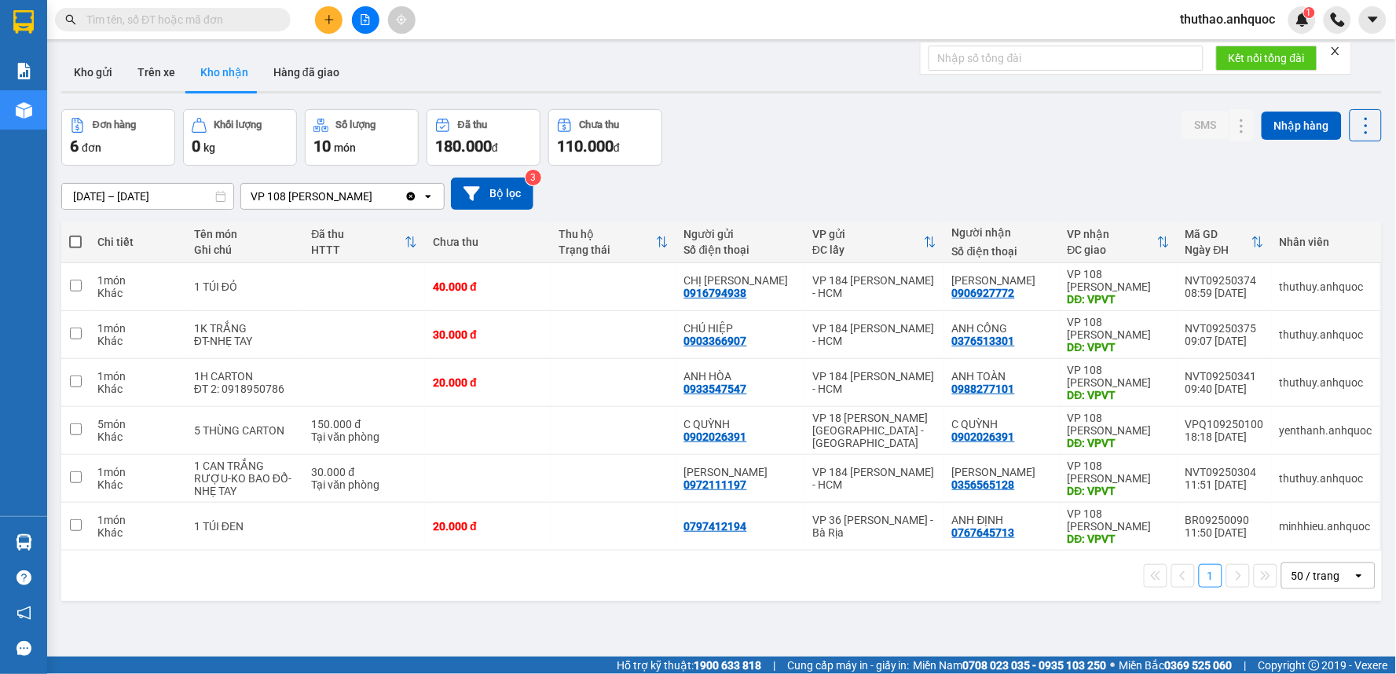
click at [190, 18] on input "text" at bounding box center [178, 19] width 185 height 17
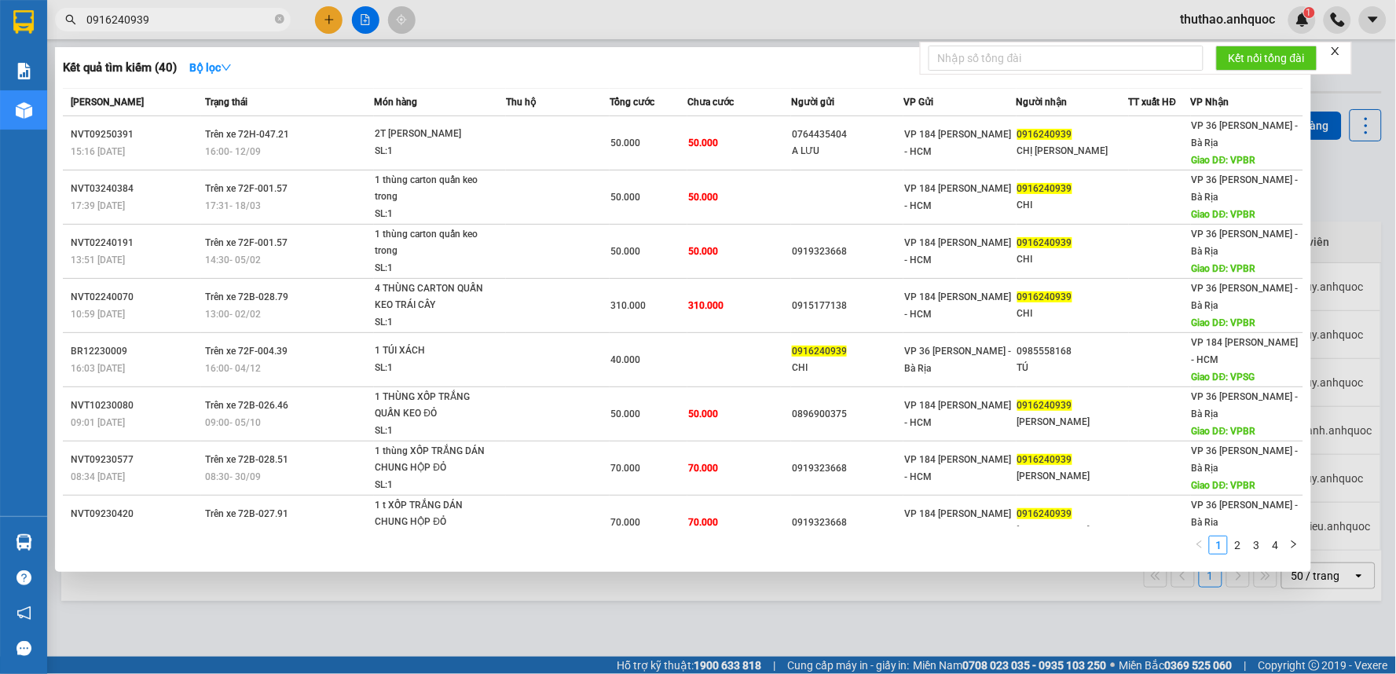
type input "0916240939"
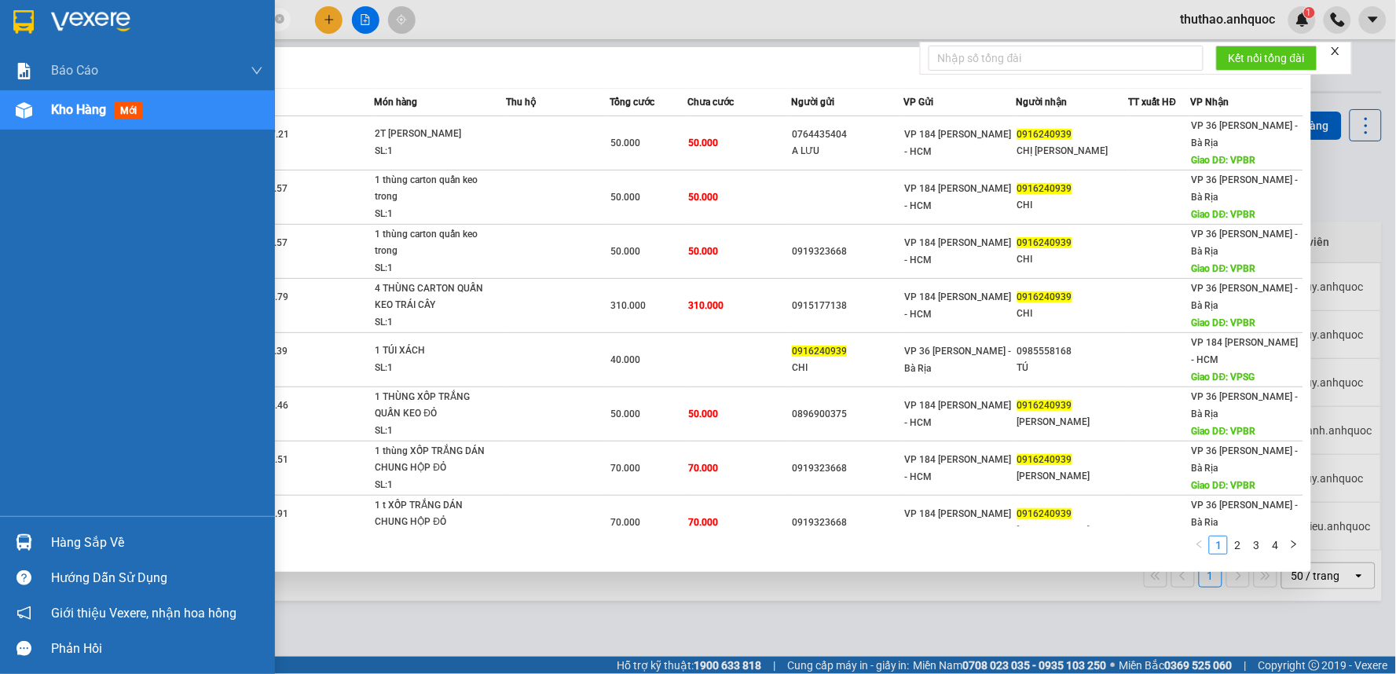
drag, startPoint x: 171, startPoint y: 17, endPoint x: 33, endPoint y: 11, distance: 138.4
click at [33, 11] on section "Kết quả tìm kiếm ( 40 ) Bộ lọc Mã ĐH Trạng thái Món hàng Thu hộ Tổng cước Chưa …" at bounding box center [698, 337] width 1396 height 674
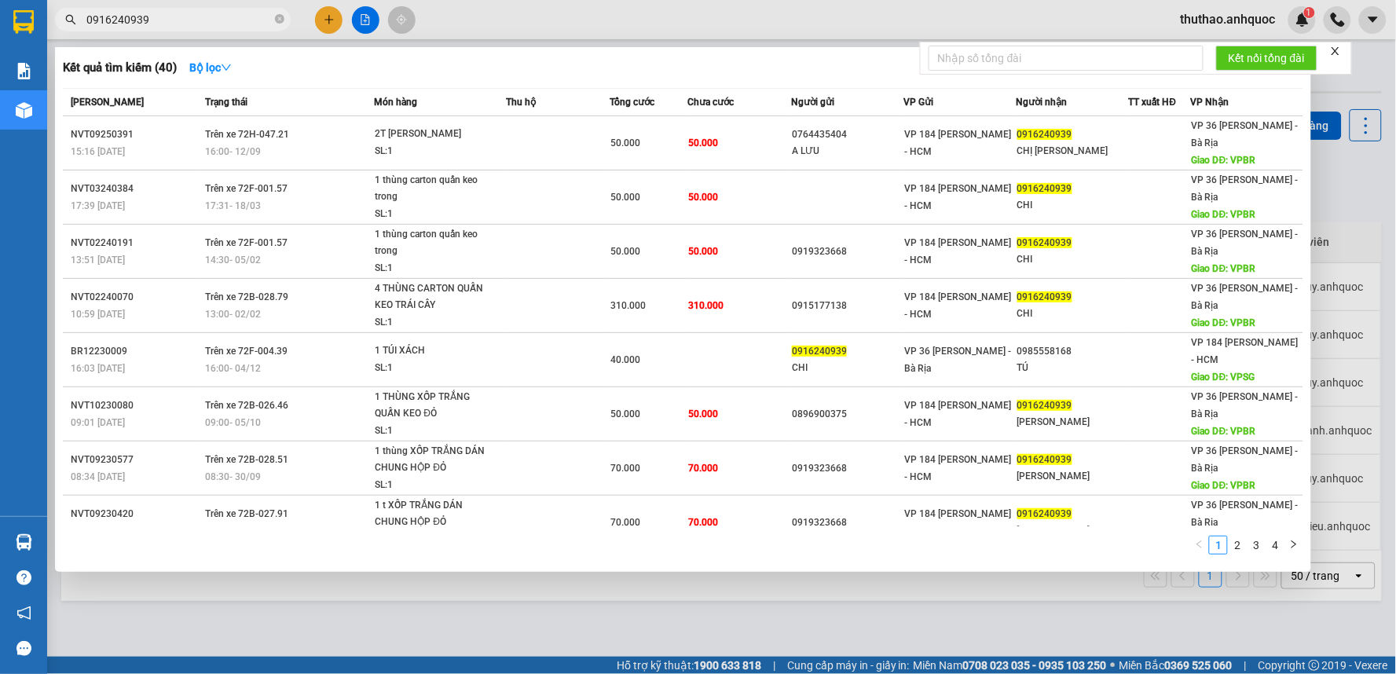
click at [404, 631] on div at bounding box center [698, 337] width 1396 height 674
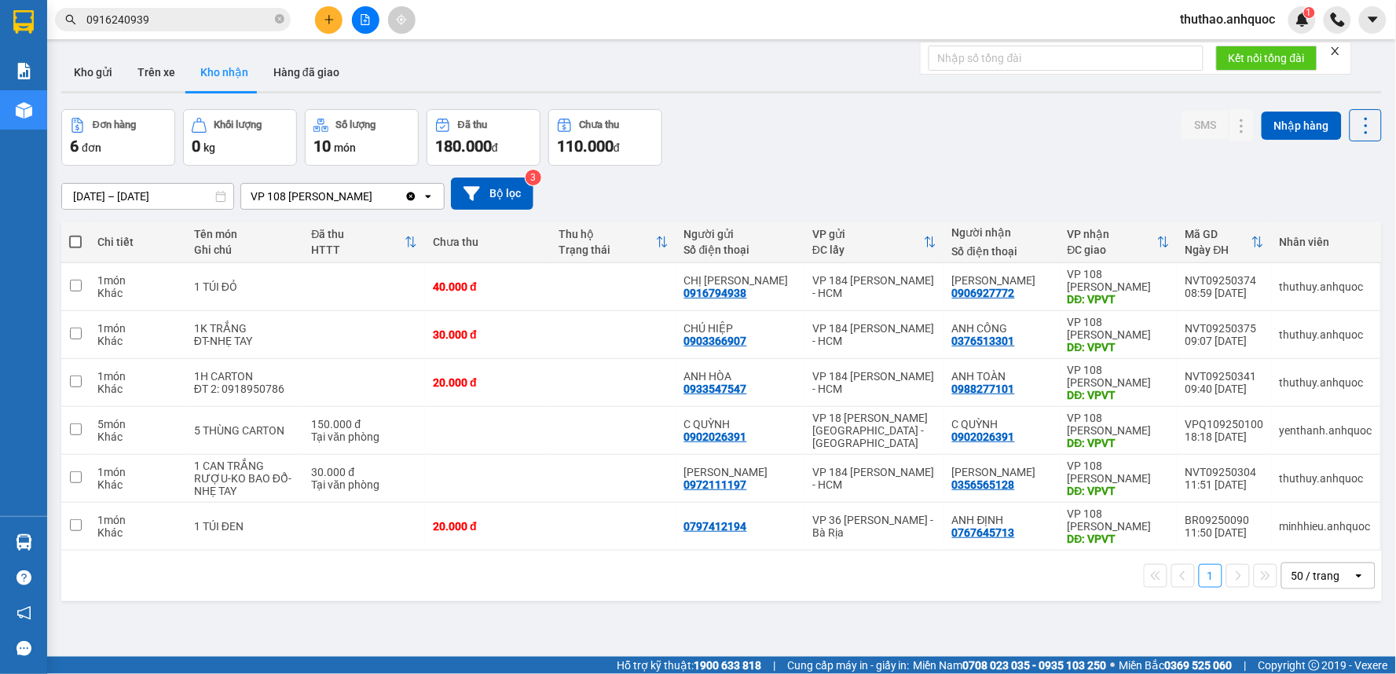
click at [222, 68] on button "Kho nhận" at bounding box center [224, 72] width 73 height 38
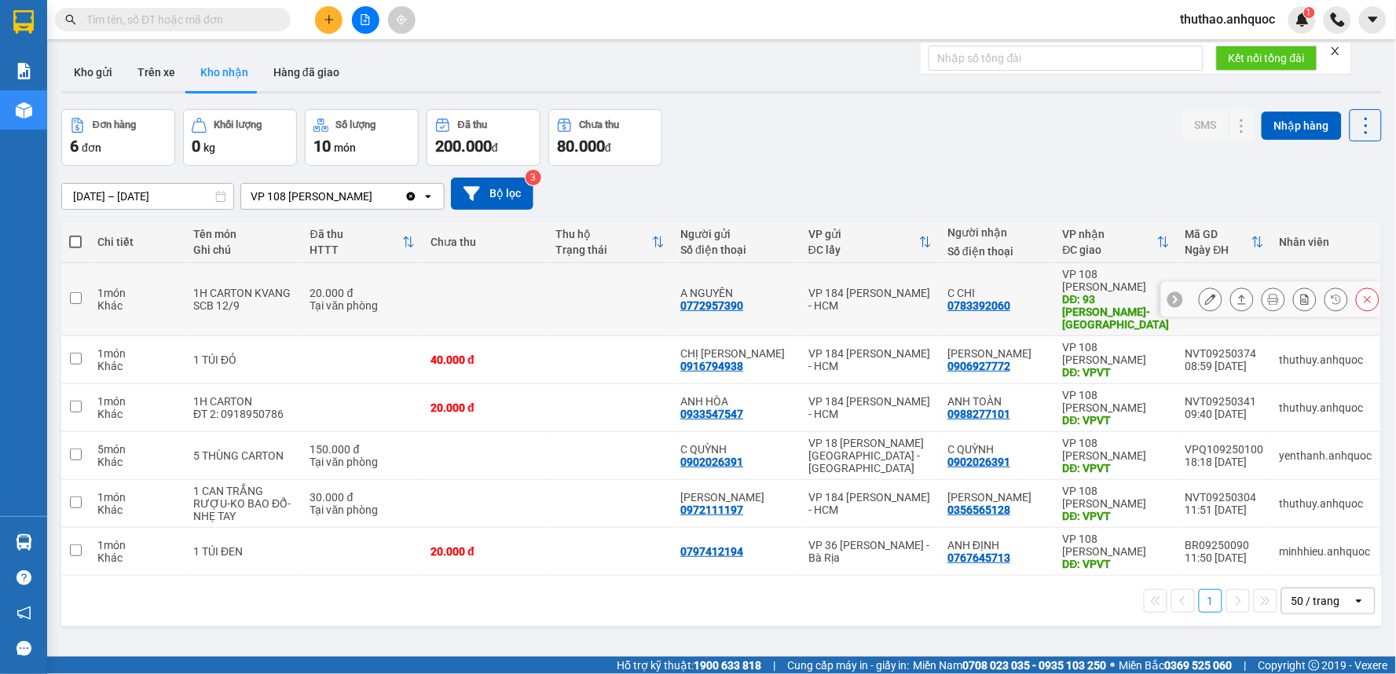
click at [1205, 294] on icon at bounding box center [1210, 299] width 11 height 11
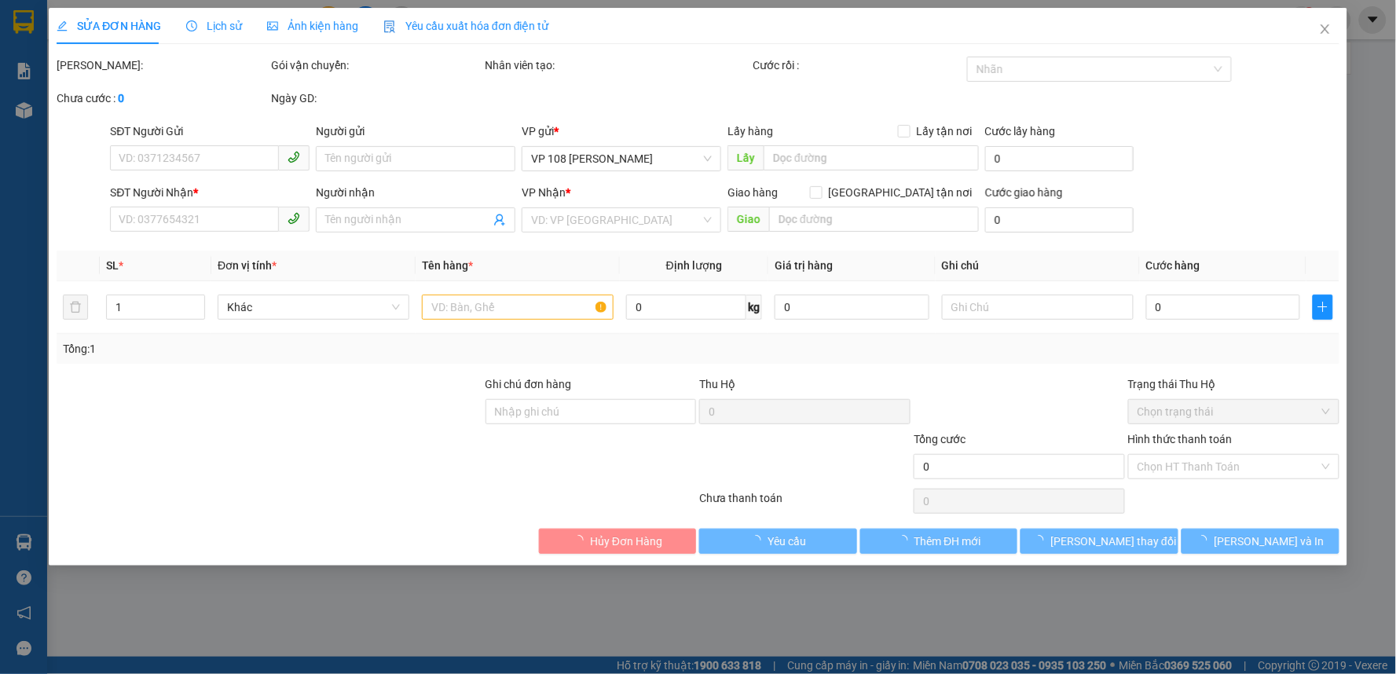
type input "0772957390"
type input "A NGUYÊN"
type input "0783392060"
type input "C CHI"
type input "93 [PERSON_NAME]-[GEOGRAPHIC_DATA]"
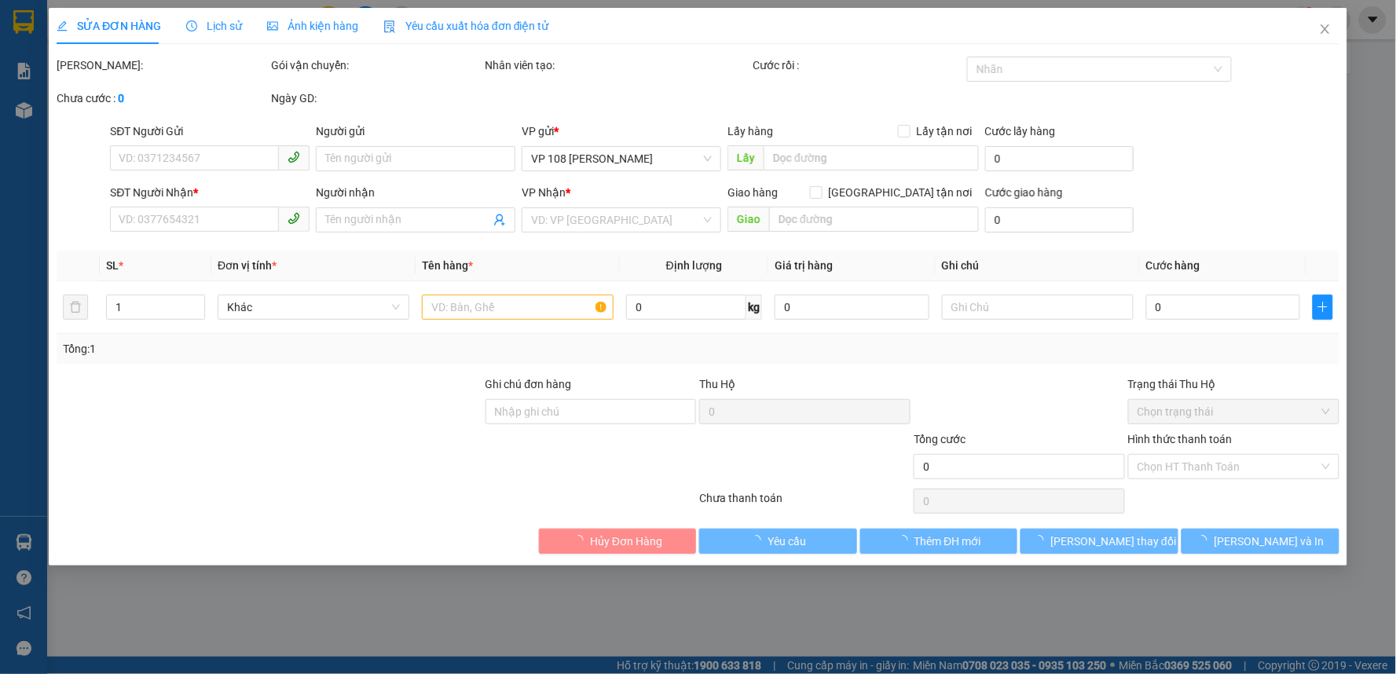
type input "20.000"
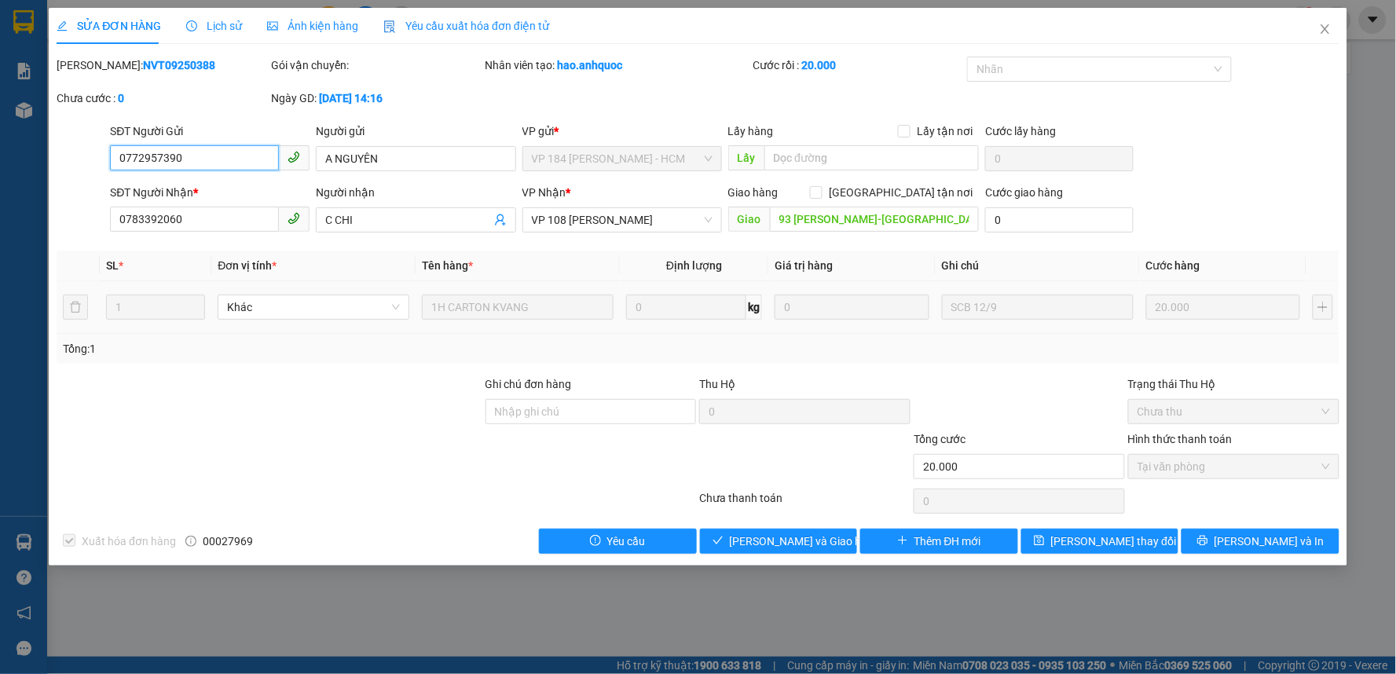
checkbox input "true"
click at [1322, 29] on icon "close" at bounding box center [1325, 29] width 13 height 13
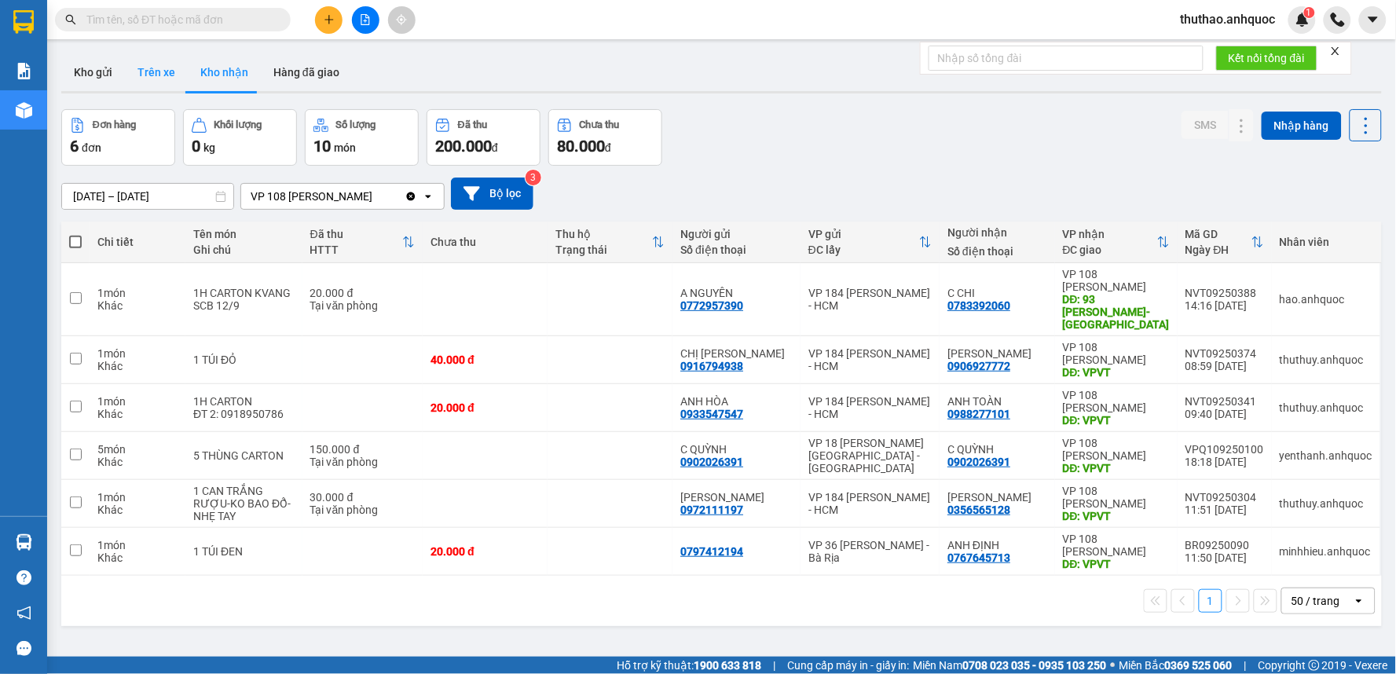
click at [152, 74] on button "Trên xe" at bounding box center [156, 72] width 63 height 38
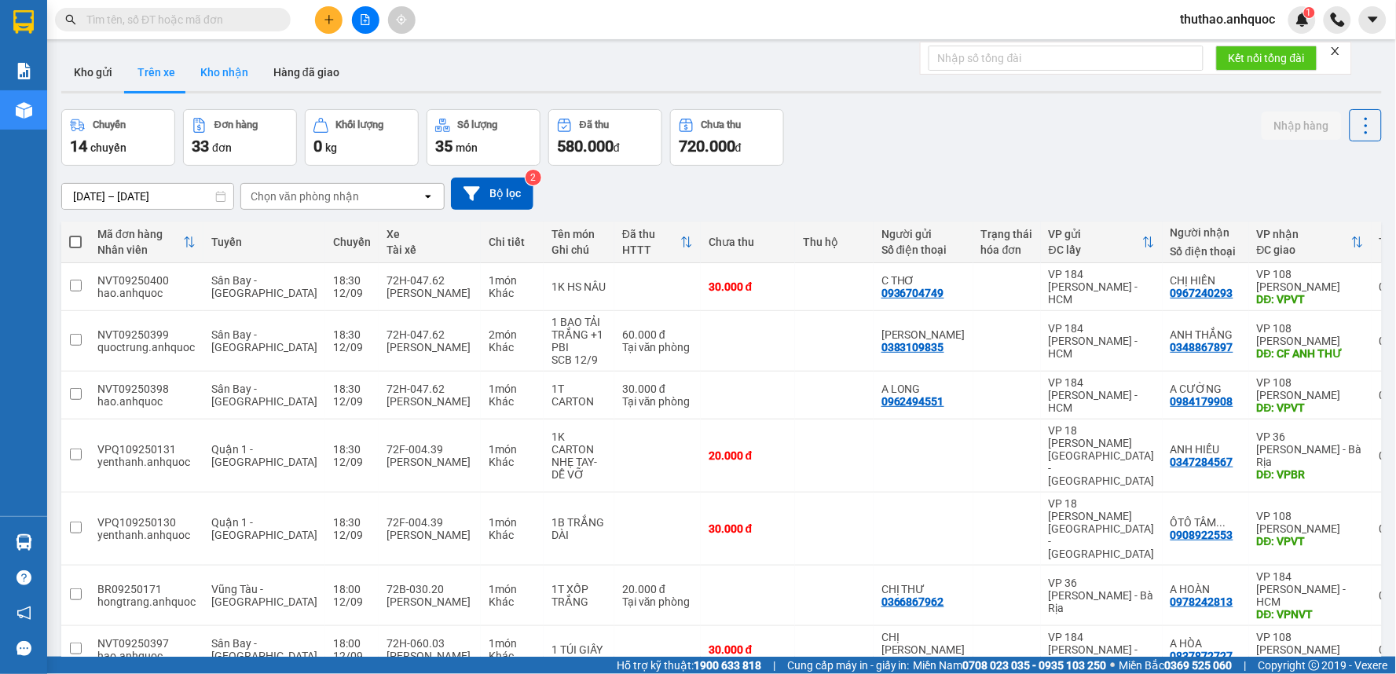
click at [217, 66] on button "Kho nhận" at bounding box center [224, 72] width 73 height 38
type input "[DATE] – [DATE]"
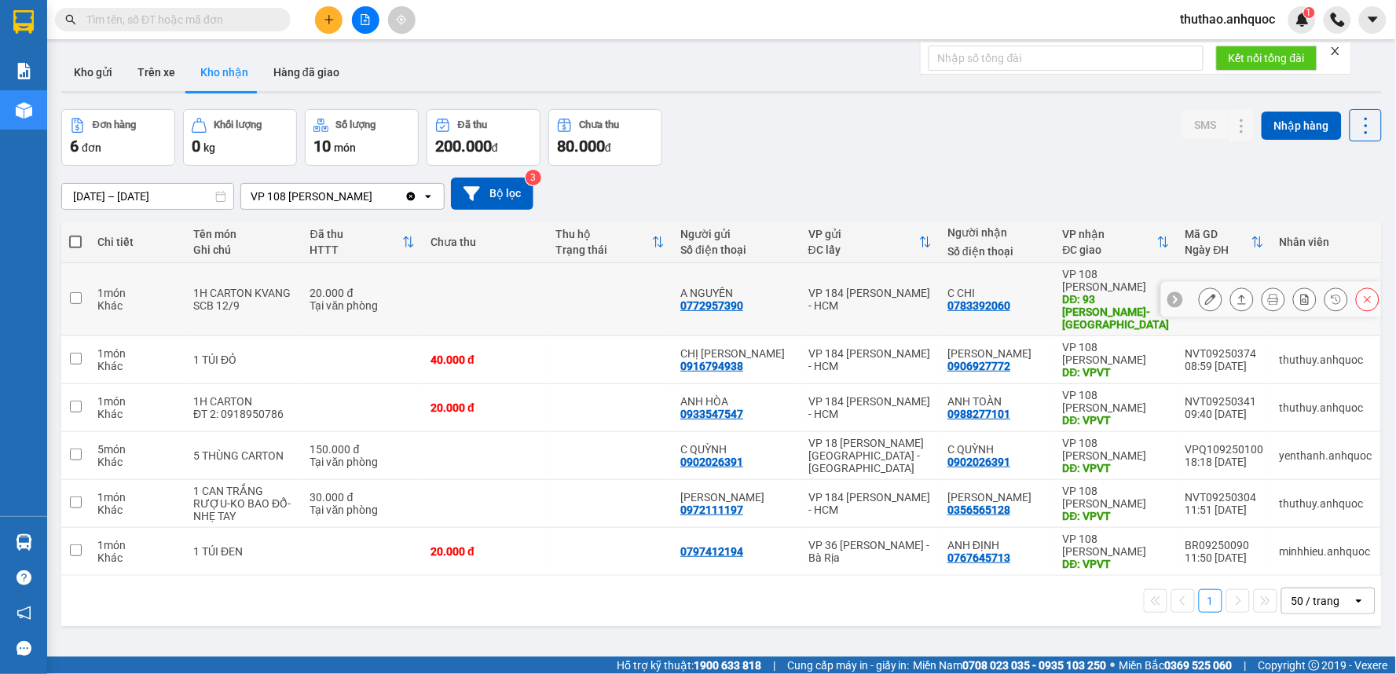
click at [1205, 294] on icon at bounding box center [1210, 299] width 11 height 11
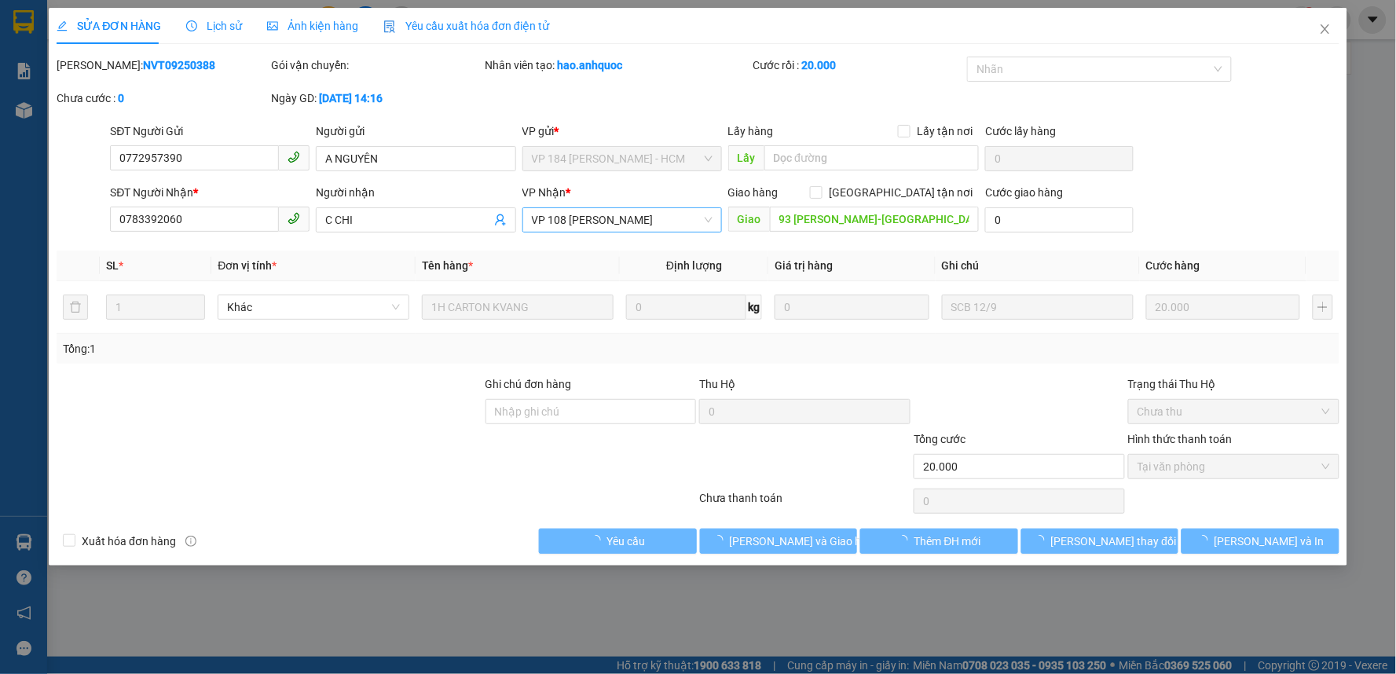
type input "0772957390"
type input "A NGUYÊN"
type input "0783392060"
type input "C CHI"
type input "93 [PERSON_NAME]-[GEOGRAPHIC_DATA]"
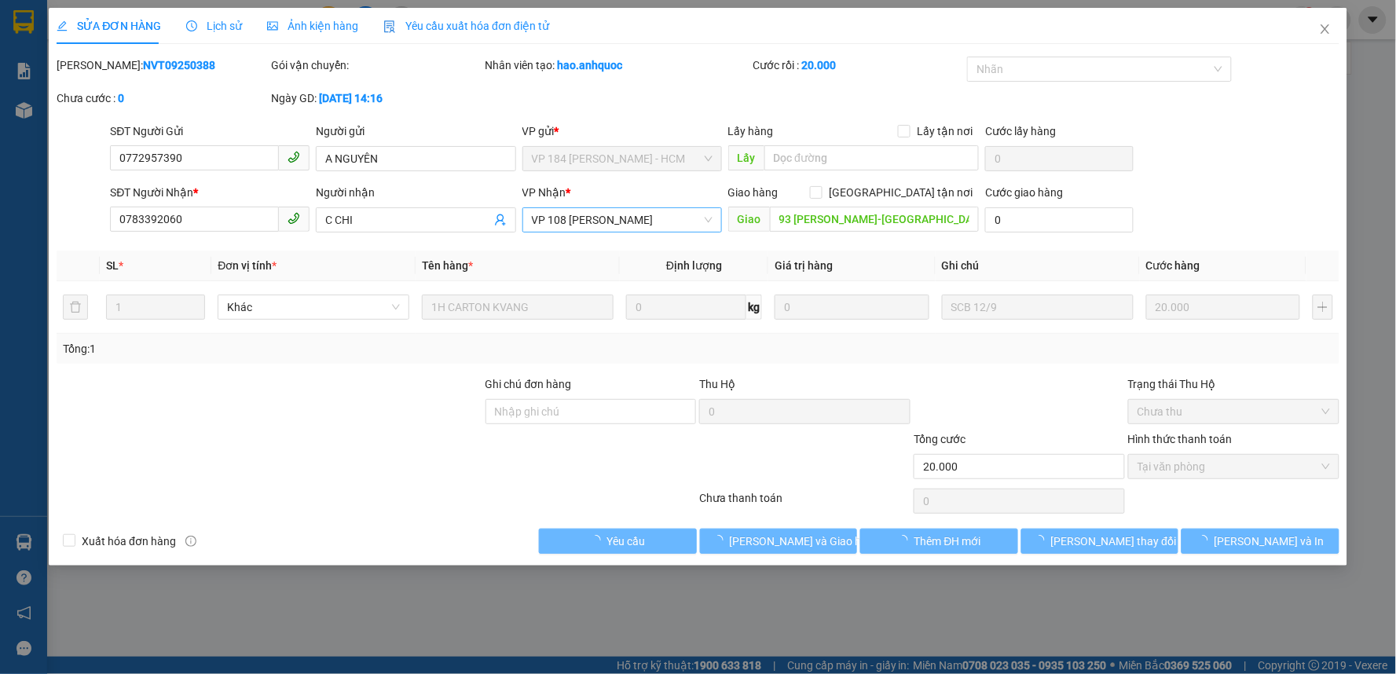
type input "20.000"
checkbox input "true"
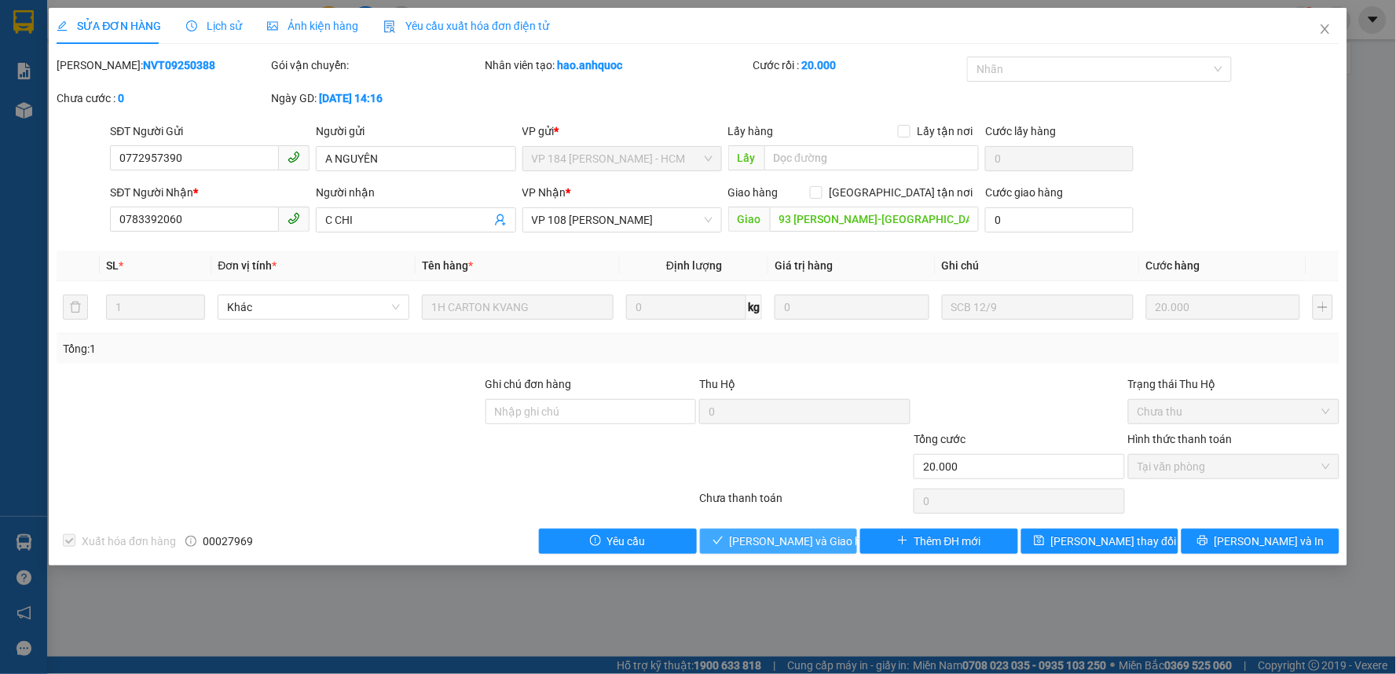
click at [783, 535] on span "[PERSON_NAME] và Giao hàng" at bounding box center [805, 541] width 151 height 17
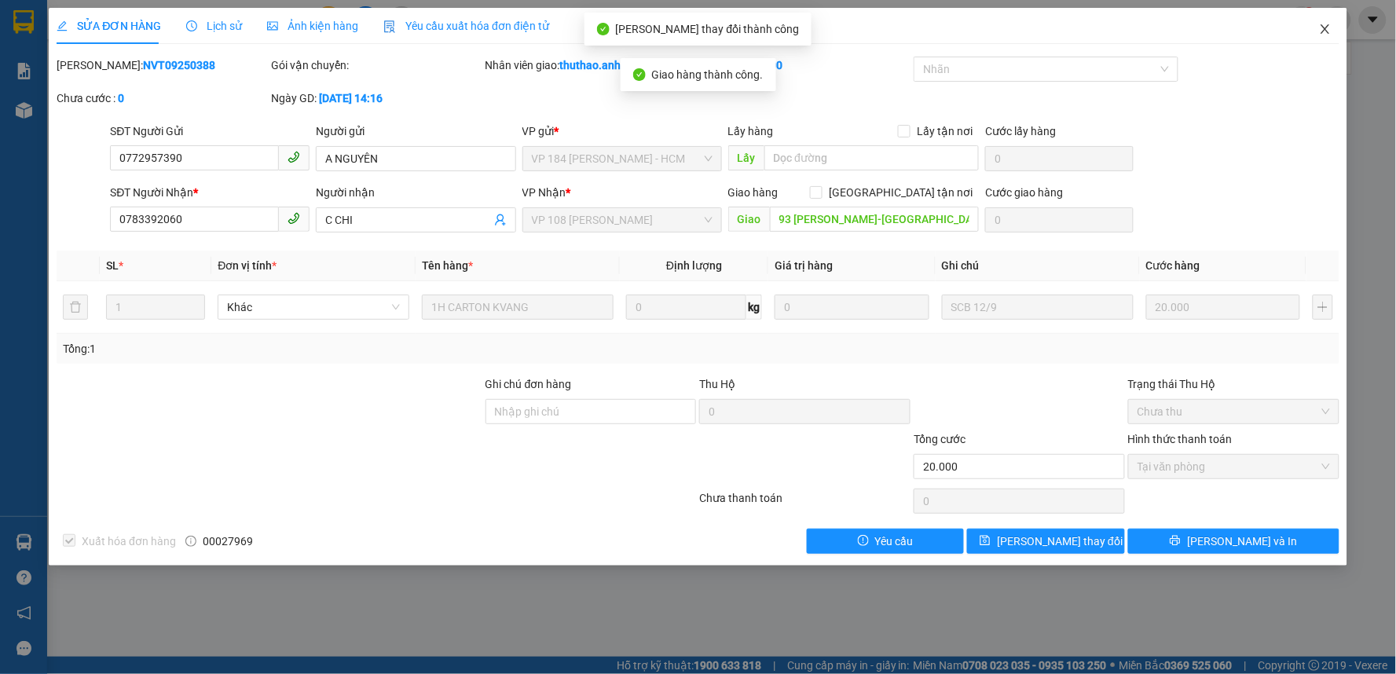
click at [1330, 31] on icon "close" at bounding box center [1325, 29] width 13 height 13
